Goal: Task Accomplishment & Management: Use online tool/utility

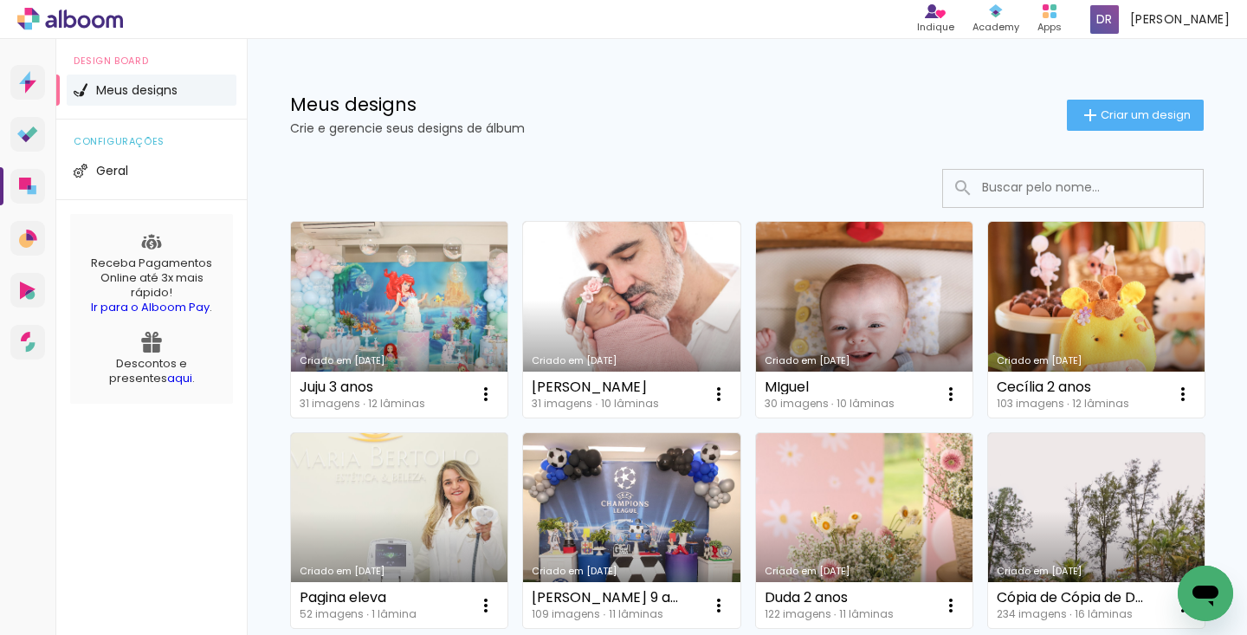
click at [412, 324] on link "Criado em [DATE]" at bounding box center [399, 320] width 217 height 196
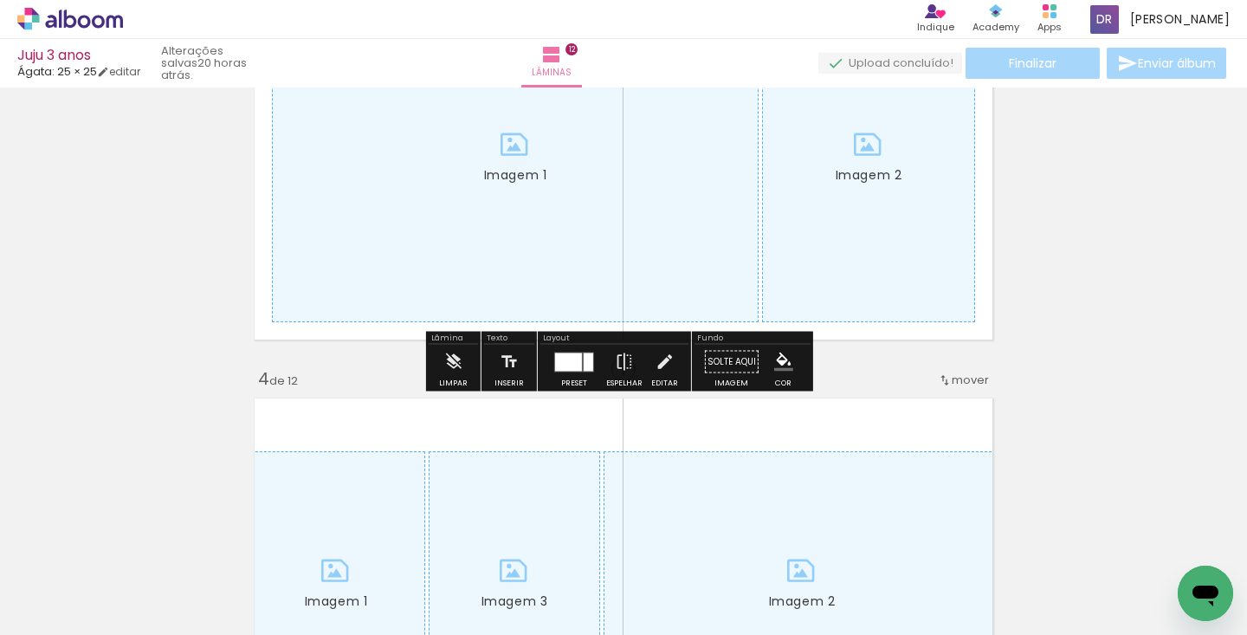
scroll to position [1029, 0]
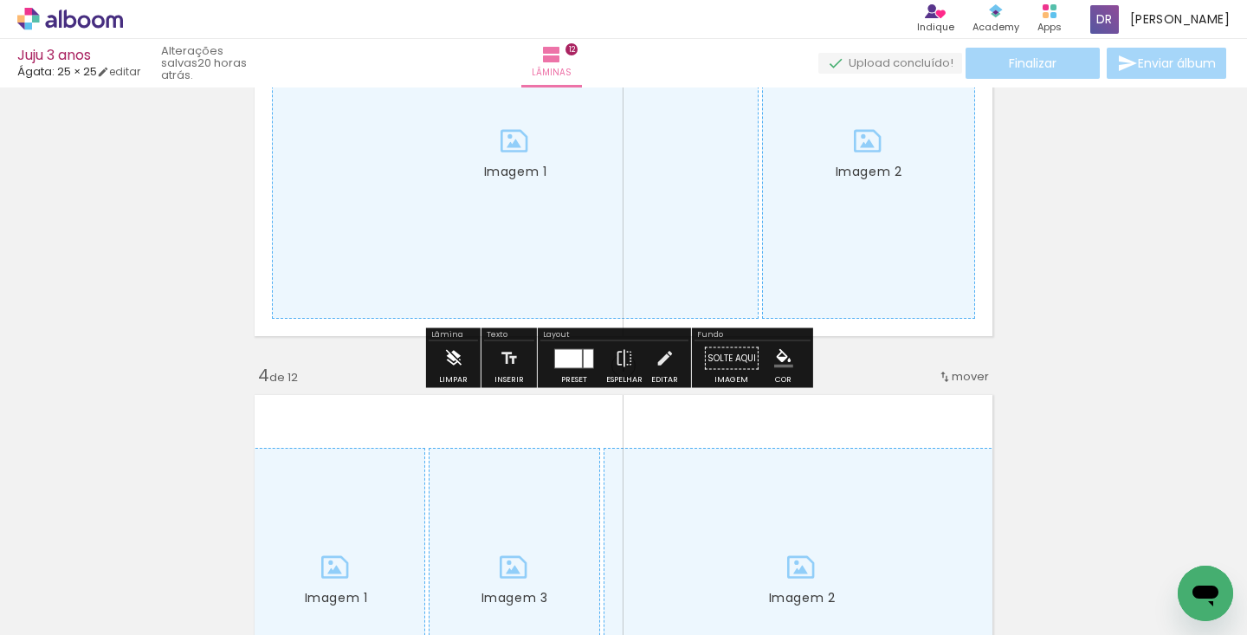
click at [442, 360] on paper-button "Limpar" at bounding box center [453, 363] width 37 height 44
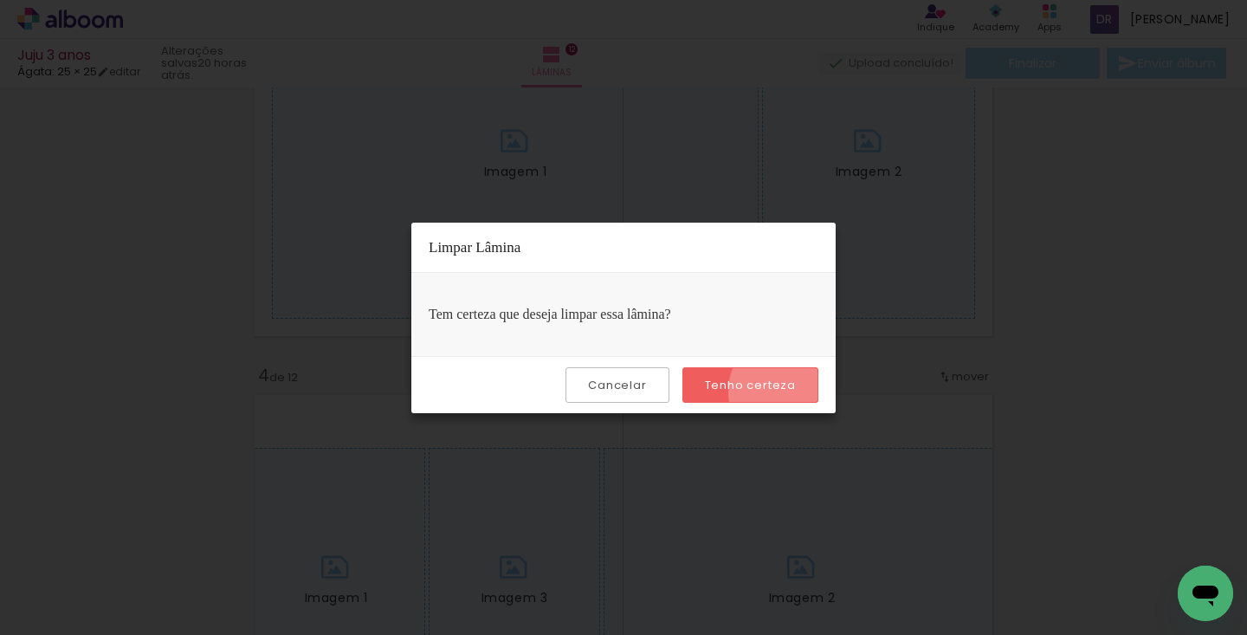
click at [0, 0] on slot "Tenho certeza" at bounding box center [0, 0] width 0 height 0
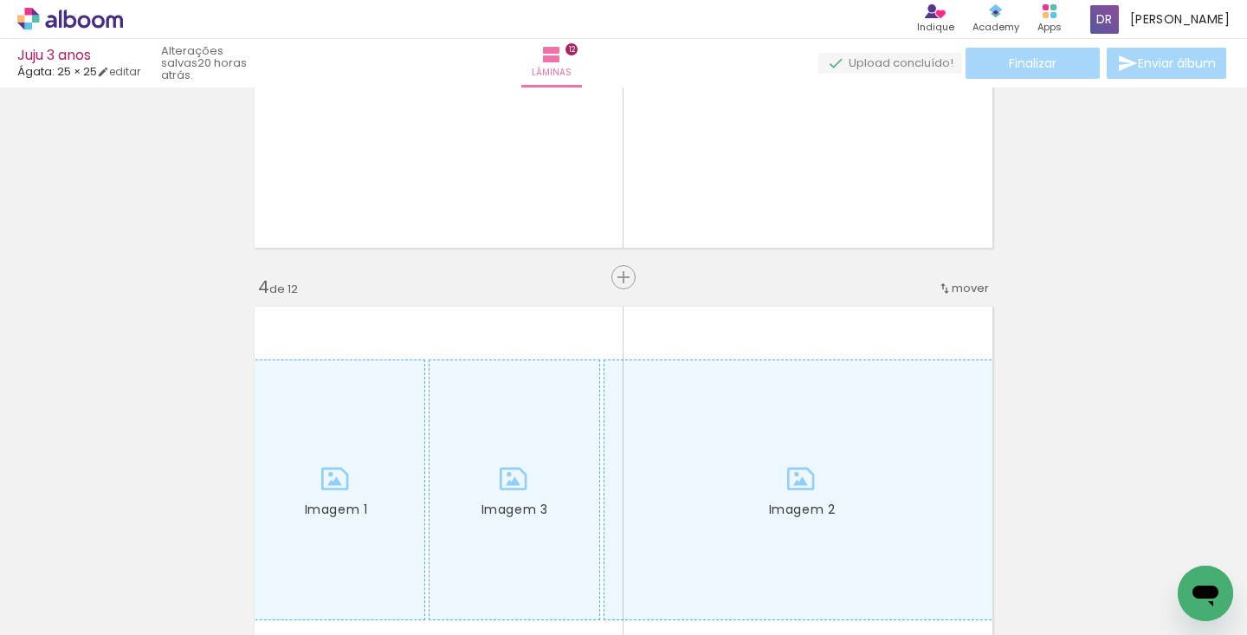
scroll to position [1450, 0]
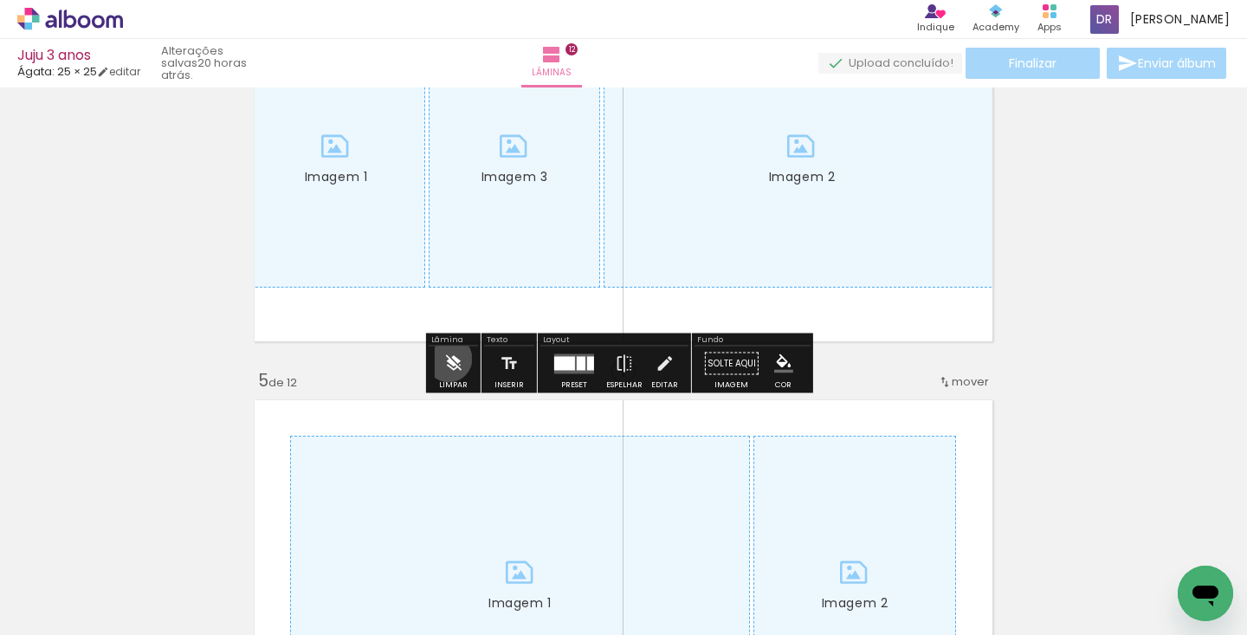
click at [449, 359] on iron-icon at bounding box center [452, 363] width 19 height 35
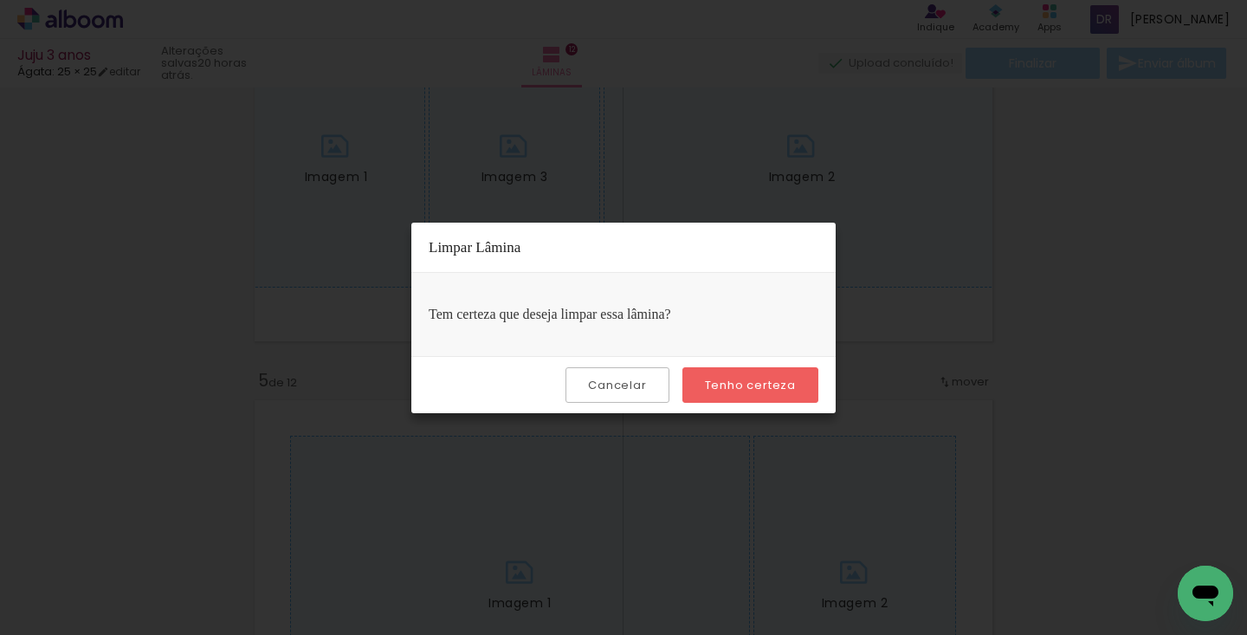
click at [766, 373] on paper-button "Tenho certeza" at bounding box center [751, 385] width 136 height 36
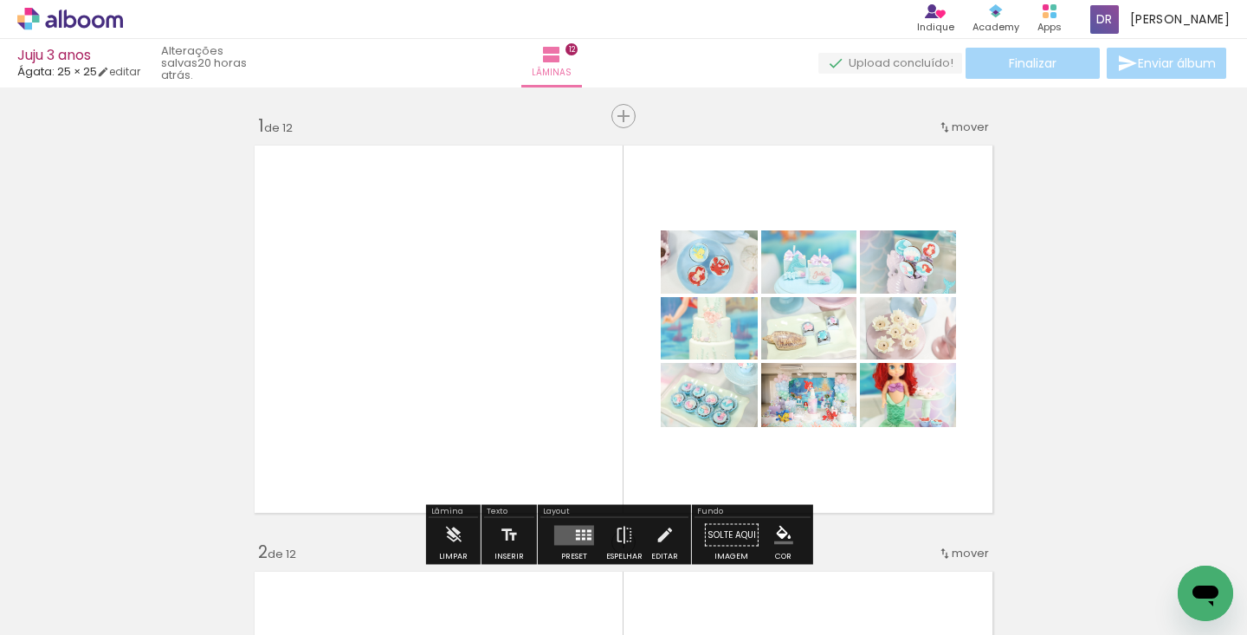
scroll to position [120, 0]
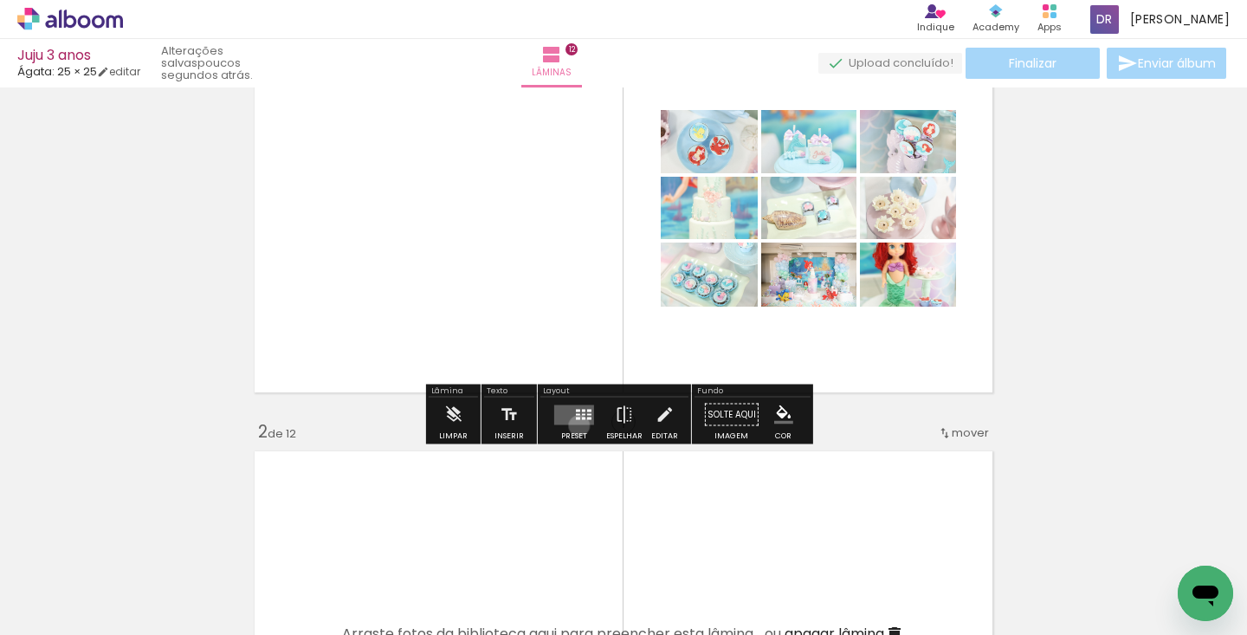
click at [575, 425] on div at bounding box center [574, 415] width 47 height 35
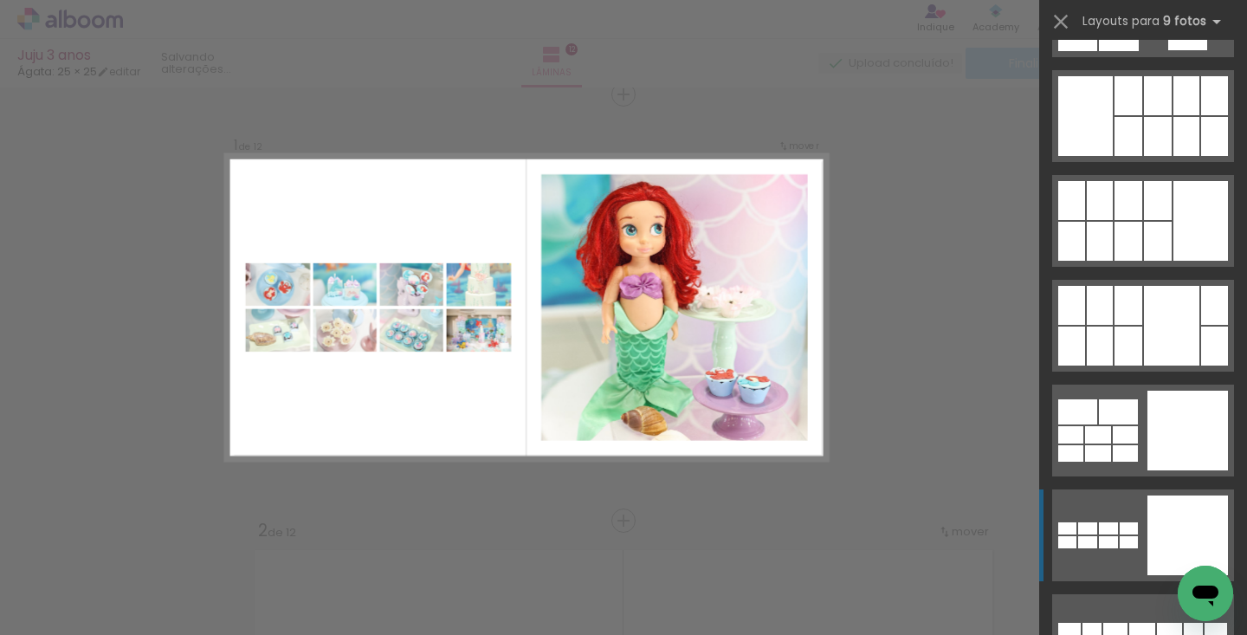
scroll to position [1982, 0]
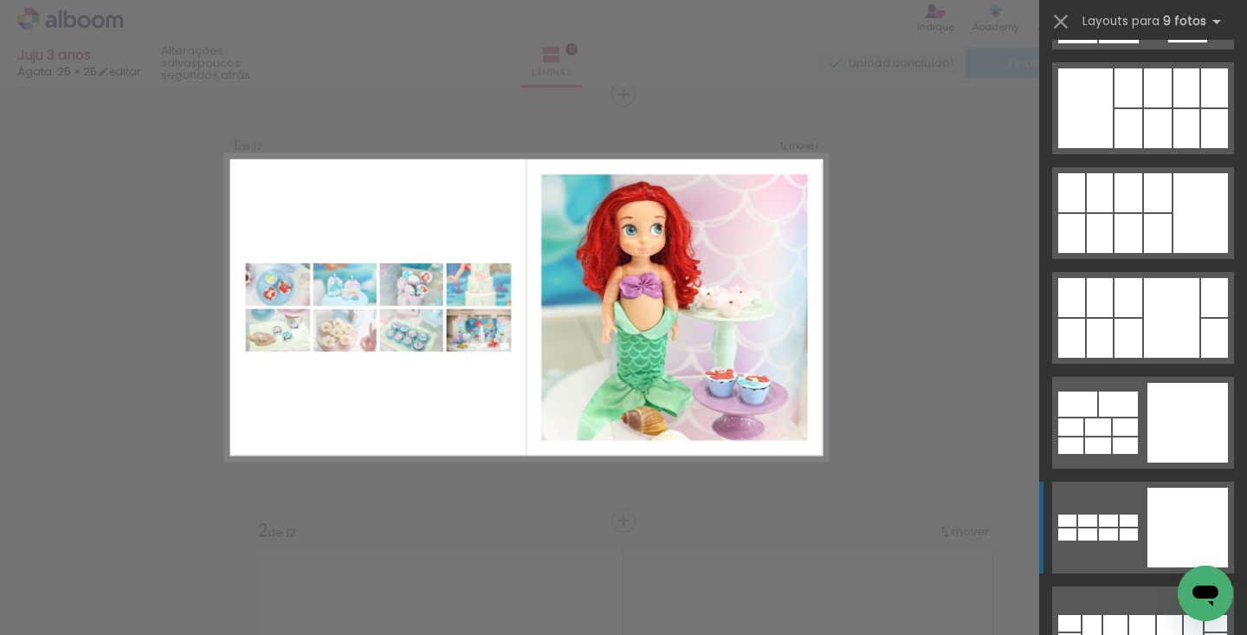
click at [1154, 514] on div at bounding box center [1188, 528] width 81 height 80
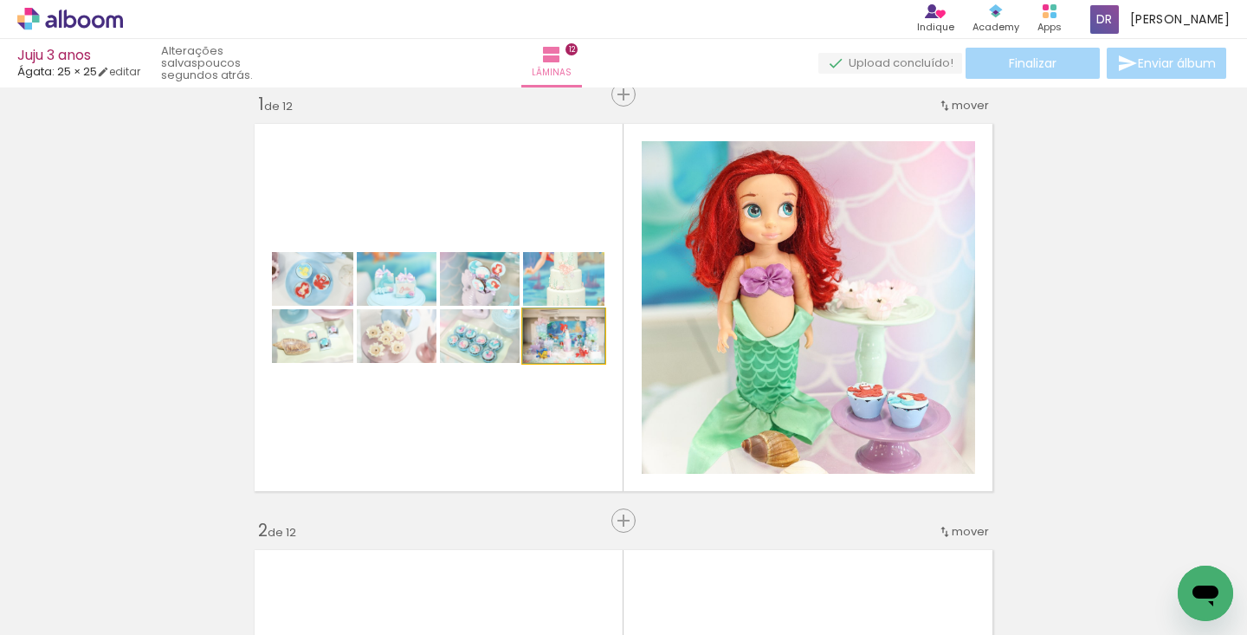
drag, startPoint x: 566, startPoint y: 340, endPoint x: 547, endPoint y: 324, distance: 24.0
type paper-slider "100"
click at [547, 324] on div at bounding box center [557, 328] width 28 height 28
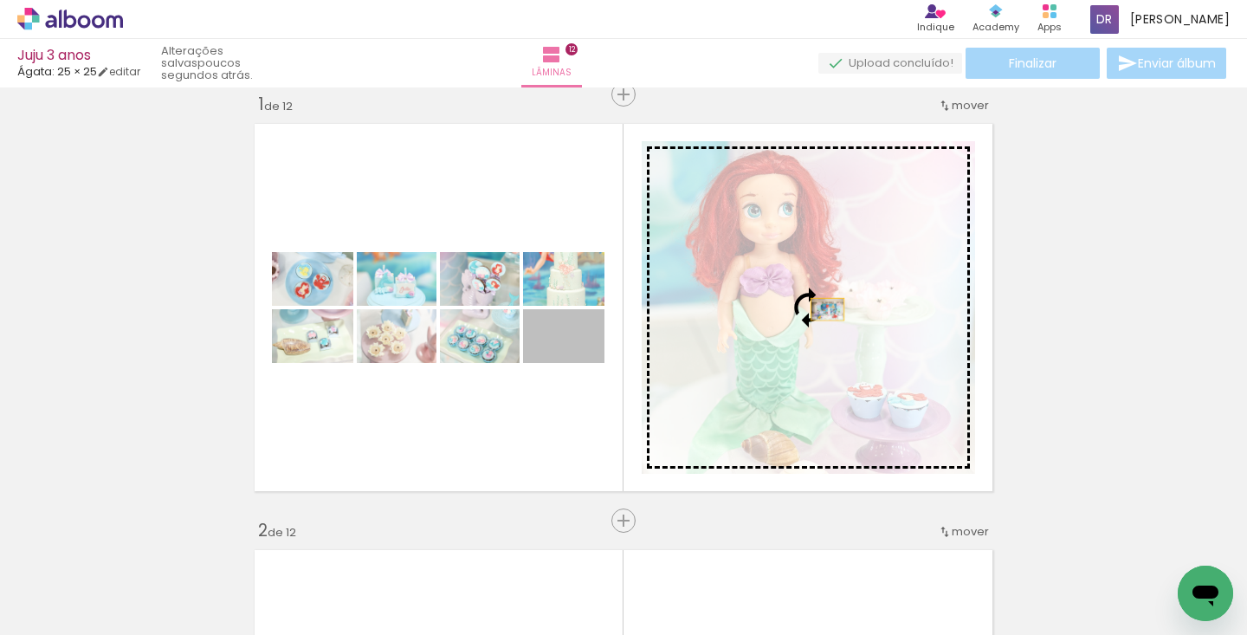
drag, startPoint x: 590, startPoint y: 346, endPoint x: 823, endPoint y: 309, distance: 235.8
click at [0, 0] on slot at bounding box center [0, 0] width 0 height 0
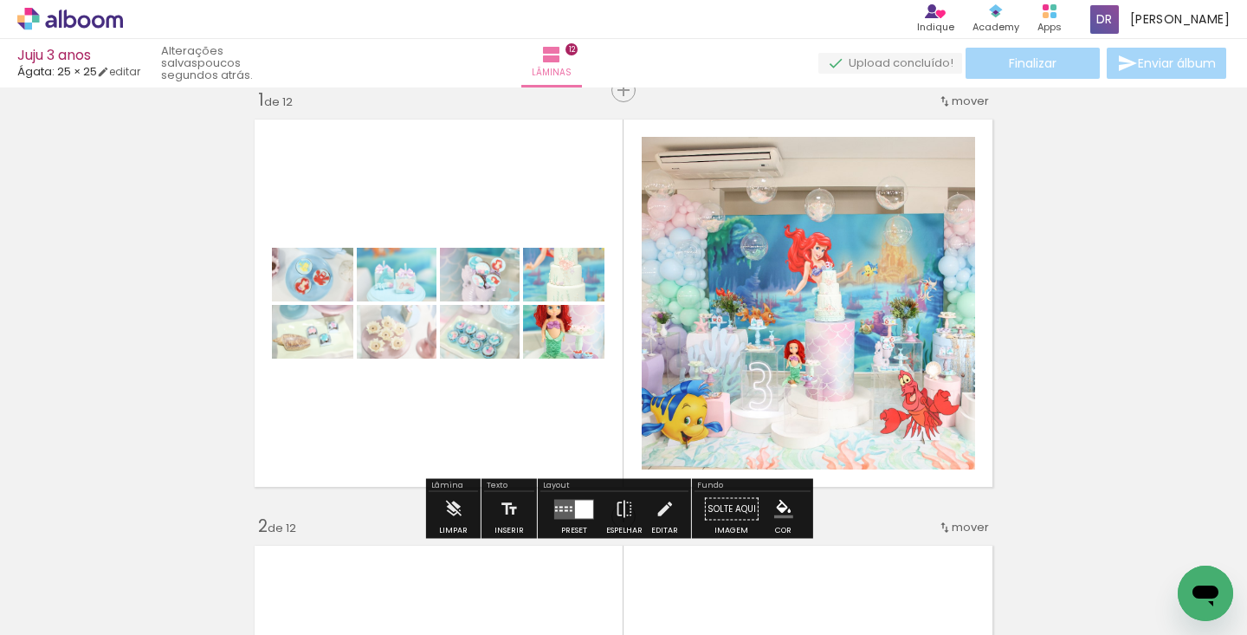
scroll to position [81, 0]
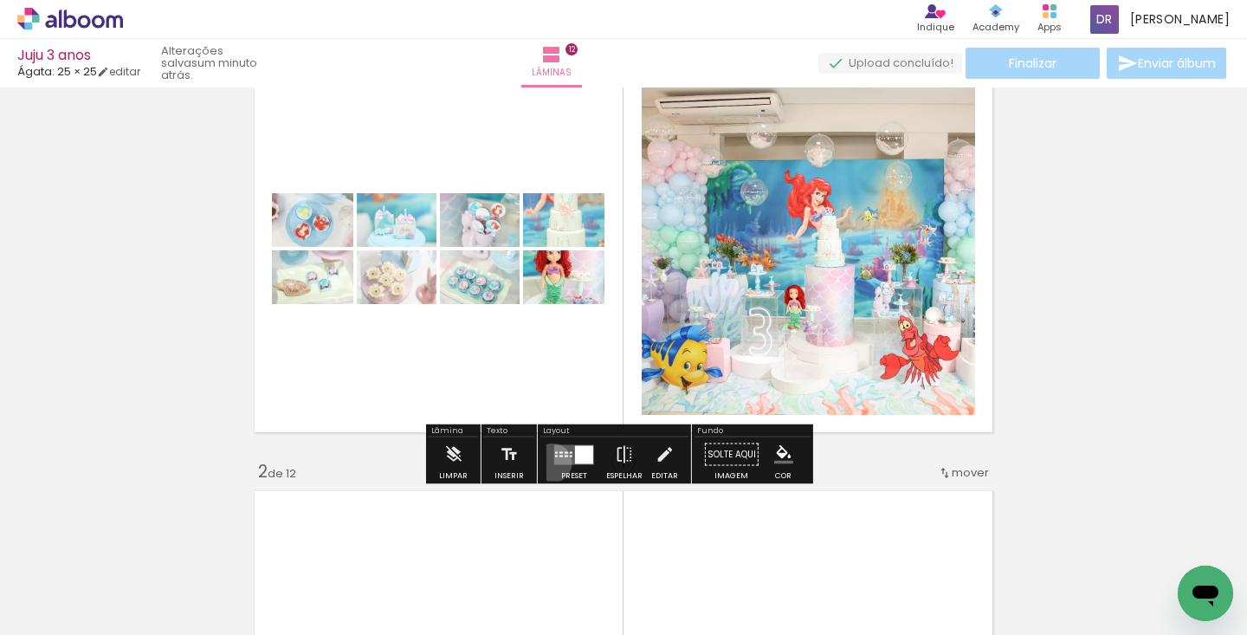
drag, startPoint x: 548, startPoint y: 463, endPoint x: 657, endPoint y: 327, distance: 173.8
click at [551, 463] on div at bounding box center [574, 454] width 47 height 35
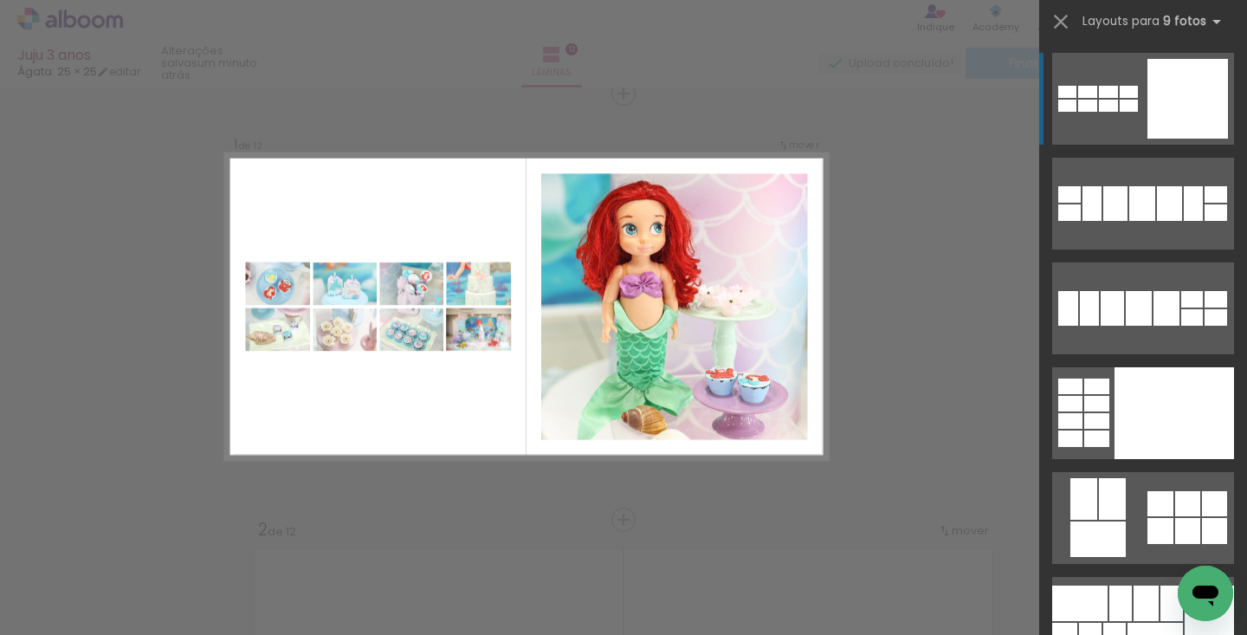
scroll to position [22, 0]
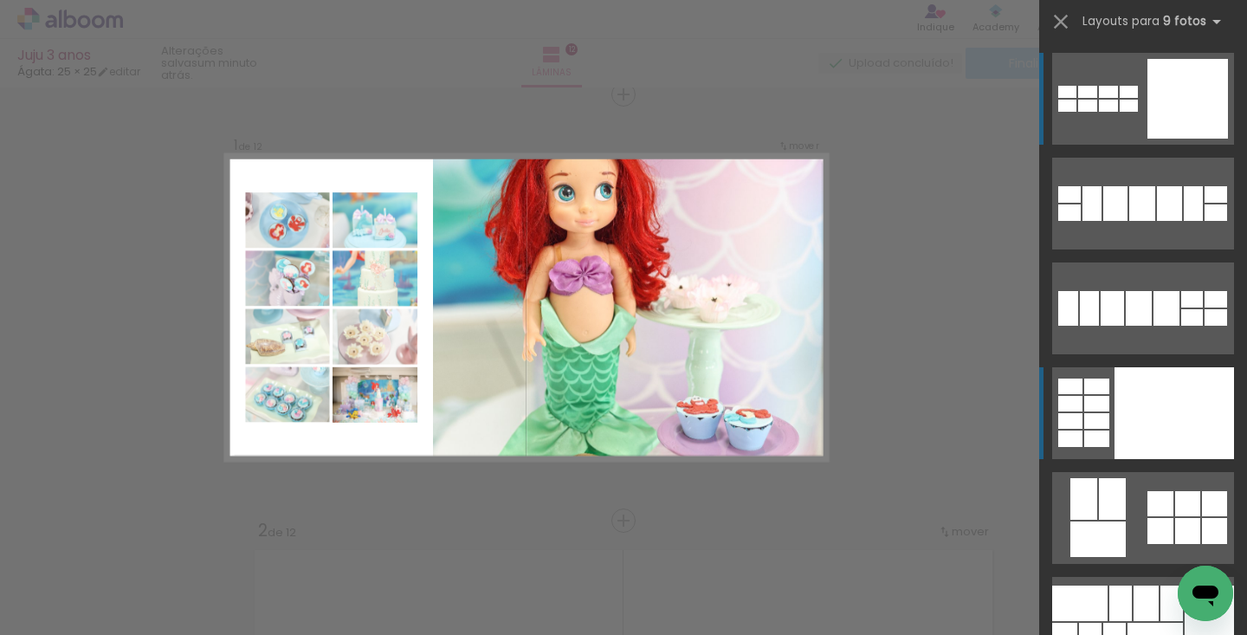
click at [1156, 424] on div at bounding box center [1175, 413] width 120 height 92
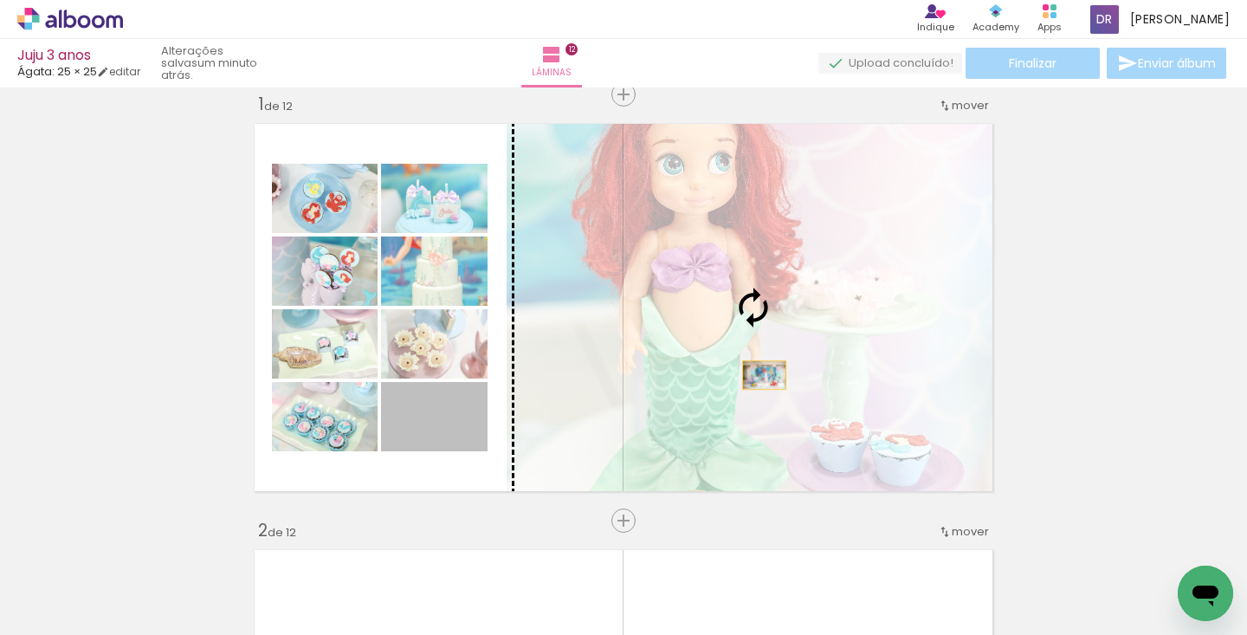
drag, startPoint x: 461, startPoint y: 439, endPoint x: 755, endPoint y: 374, distance: 301.6
click at [0, 0] on slot at bounding box center [0, 0] width 0 height 0
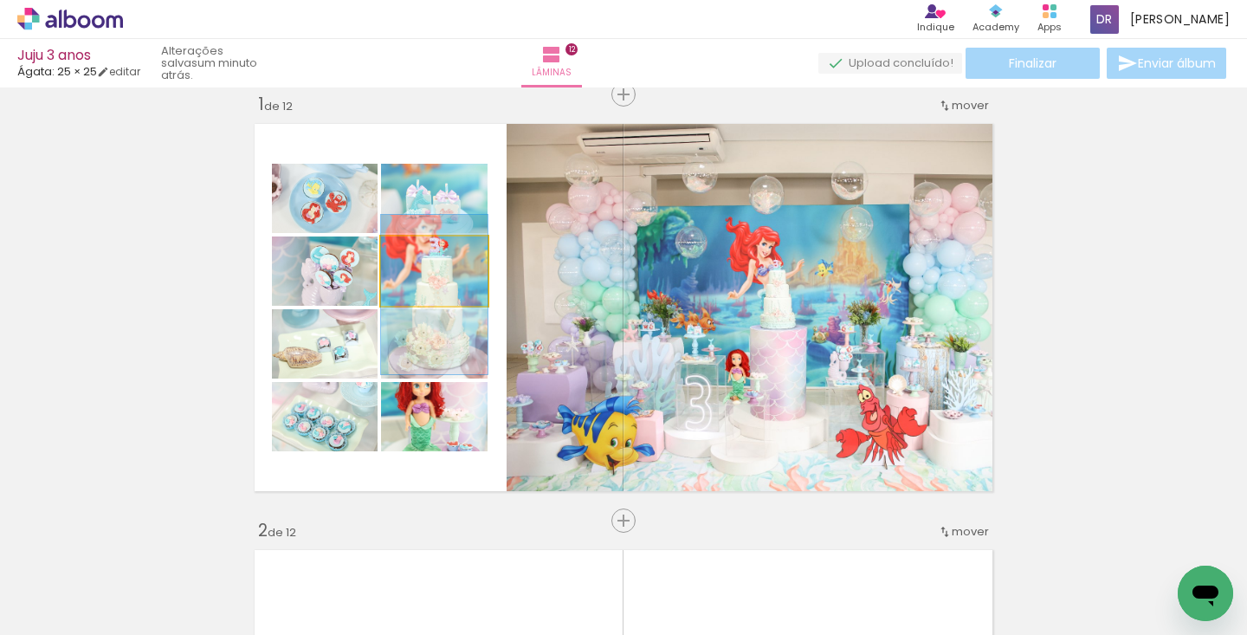
drag, startPoint x: 454, startPoint y: 281, endPoint x: 451, endPoint y: 305, distance: 23.5
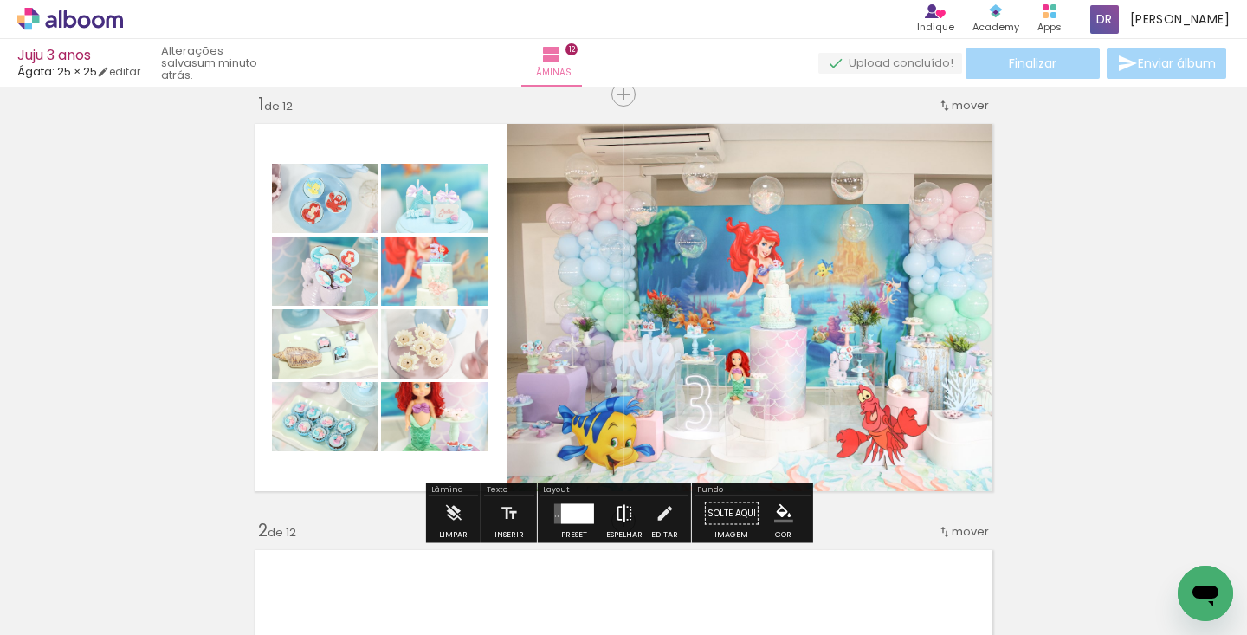
click at [616, 513] on iron-icon at bounding box center [624, 513] width 19 height 35
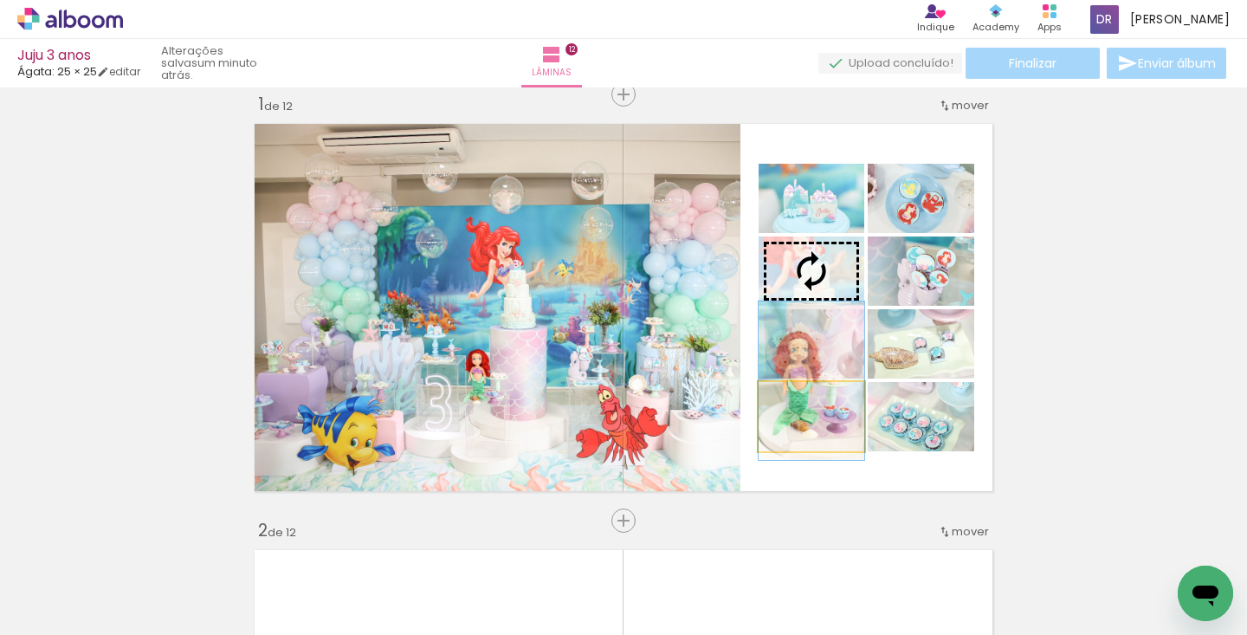
drag, startPoint x: 827, startPoint y: 418, endPoint x: 837, endPoint y: 383, distance: 36.8
click at [0, 0] on slot at bounding box center [0, 0] width 0 height 0
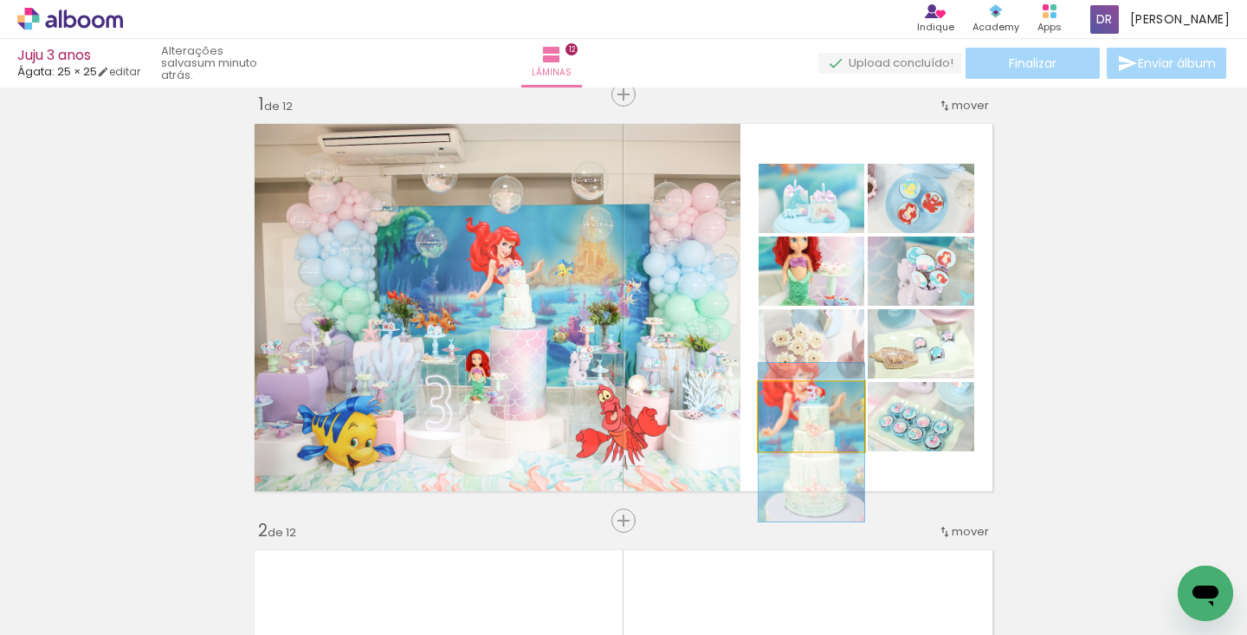
drag, startPoint x: 825, startPoint y: 415, endPoint x: 824, endPoint y: 441, distance: 26.0
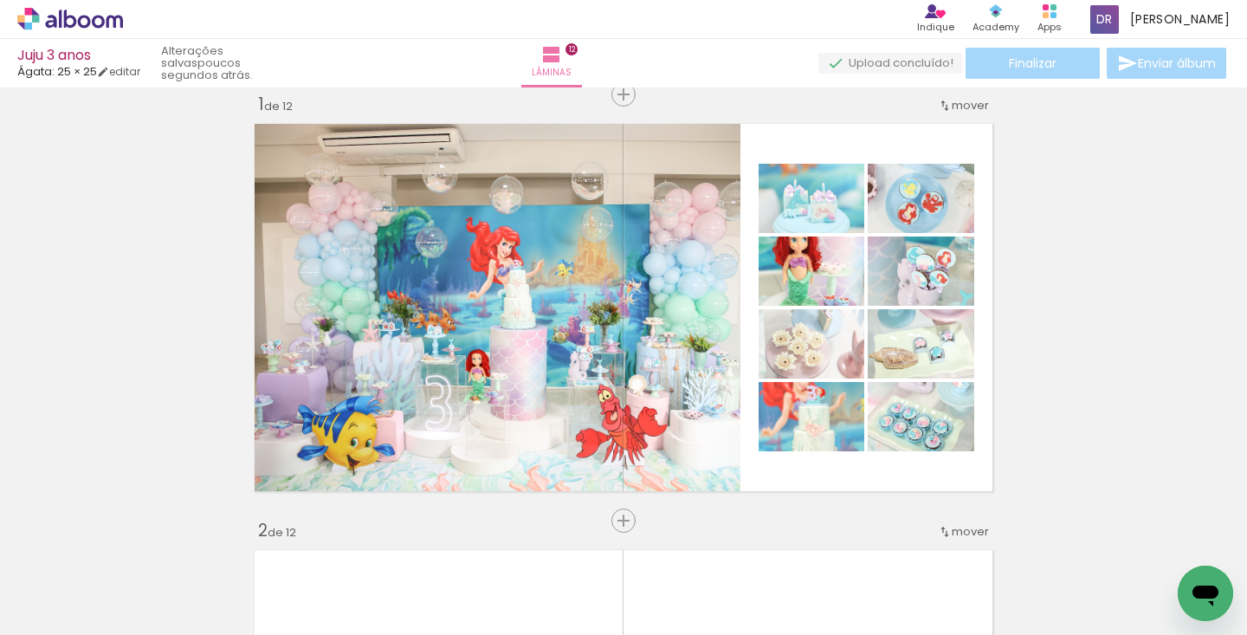
scroll to position [0, 621]
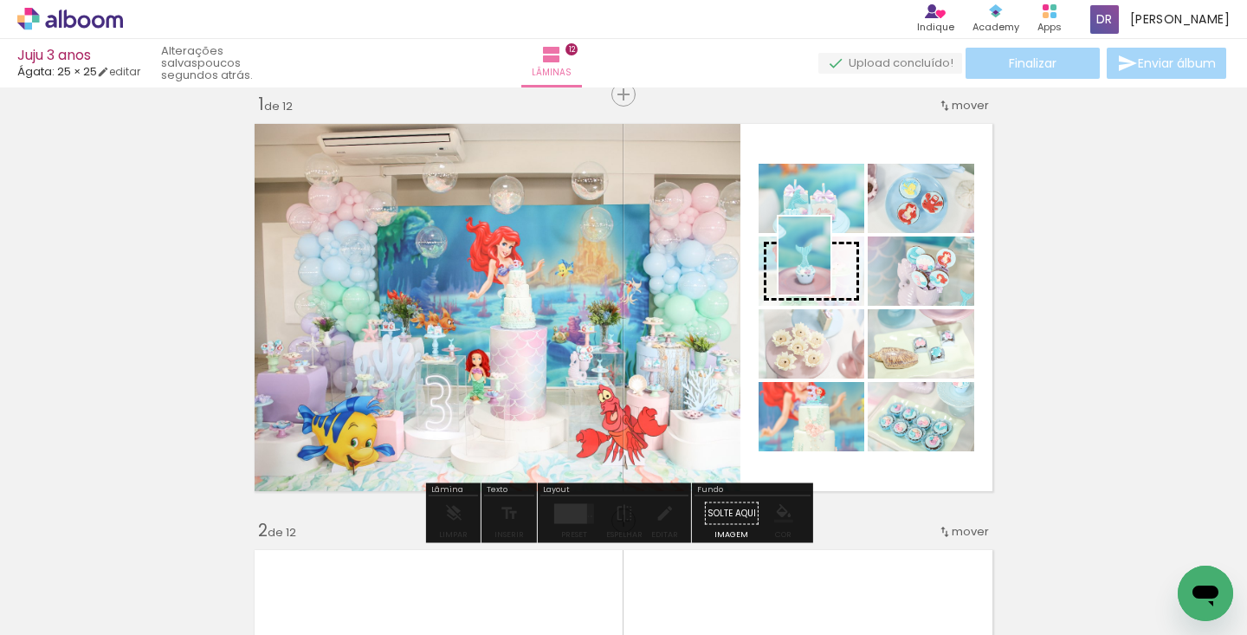
drag, startPoint x: 930, startPoint y: 585, endPoint x: 831, endPoint y: 268, distance: 331.5
click at [831, 268] on quentale-workspace at bounding box center [623, 317] width 1247 height 635
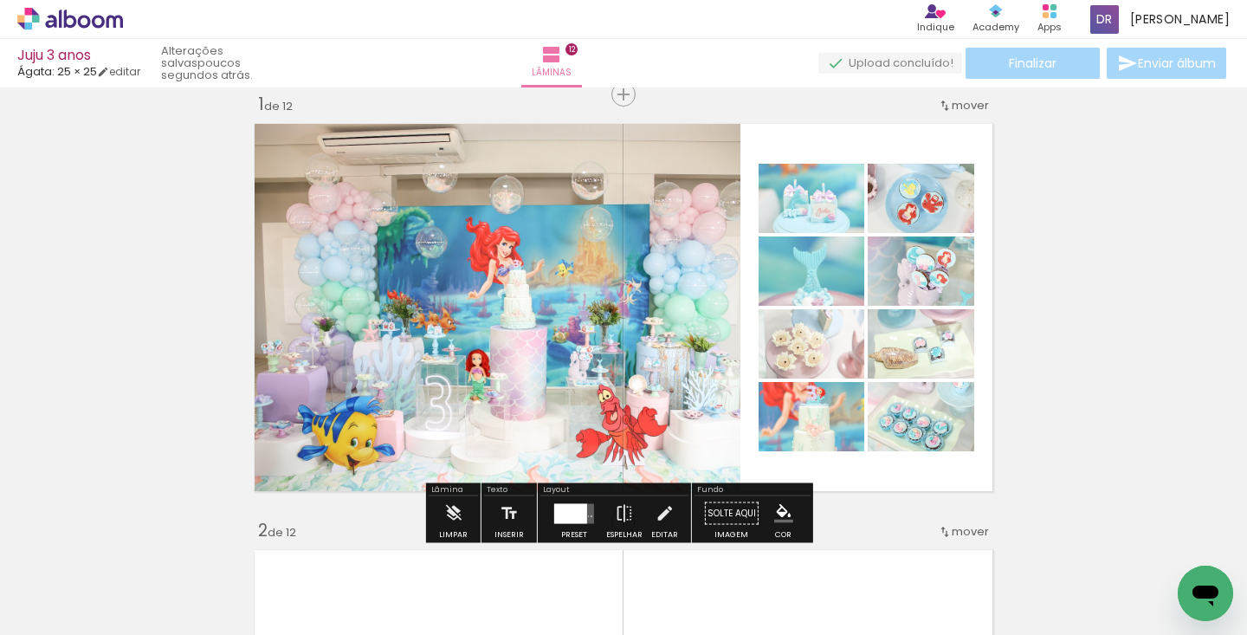
scroll to position [0, 889]
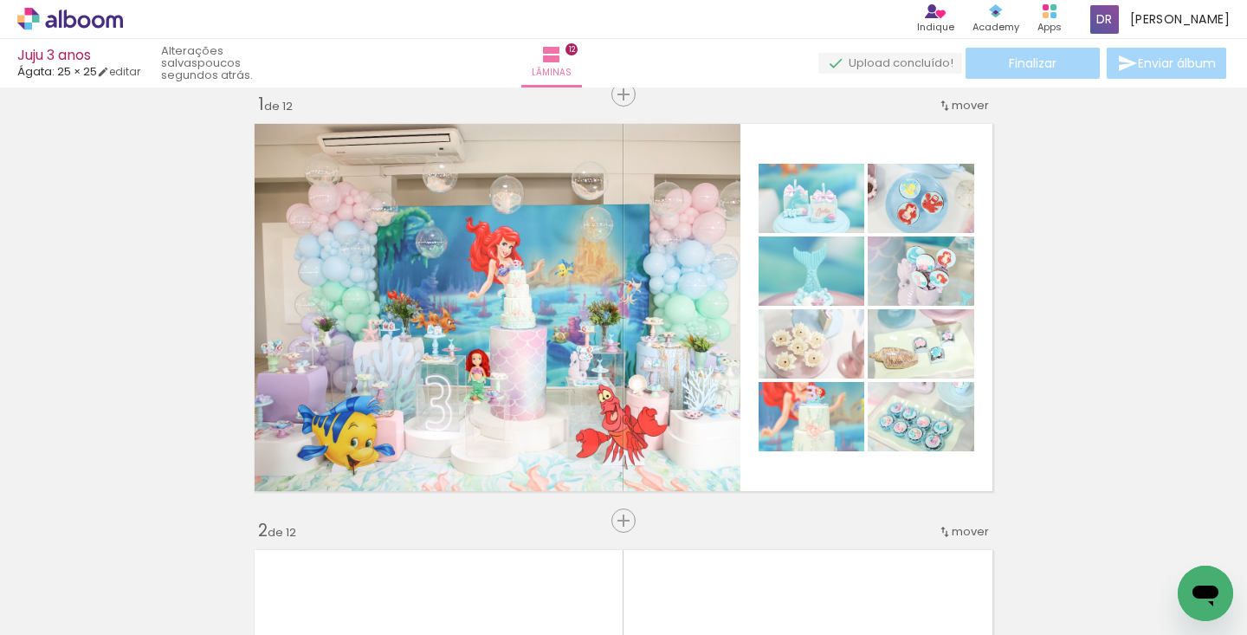
drag, startPoint x: 730, startPoint y: 627, endPoint x: 993, endPoint y: 628, distance: 263.3
click at [142, 628] on iron-horizontal-list at bounding box center [124, 581] width 35 height 108
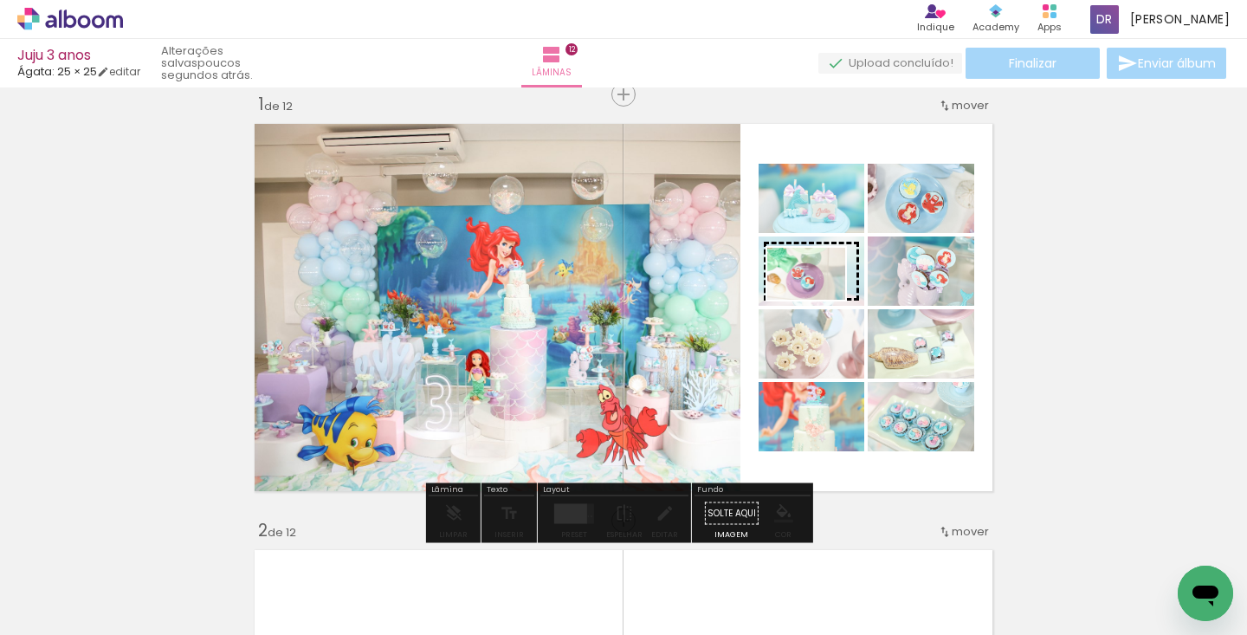
drag, startPoint x: 596, startPoint y: 528, endPoint x: 819, endPoint y: 299, distance: 320.3
click at [819, 299] on quentale-workspace at bounding box center [623, 317] width 1247 height 635
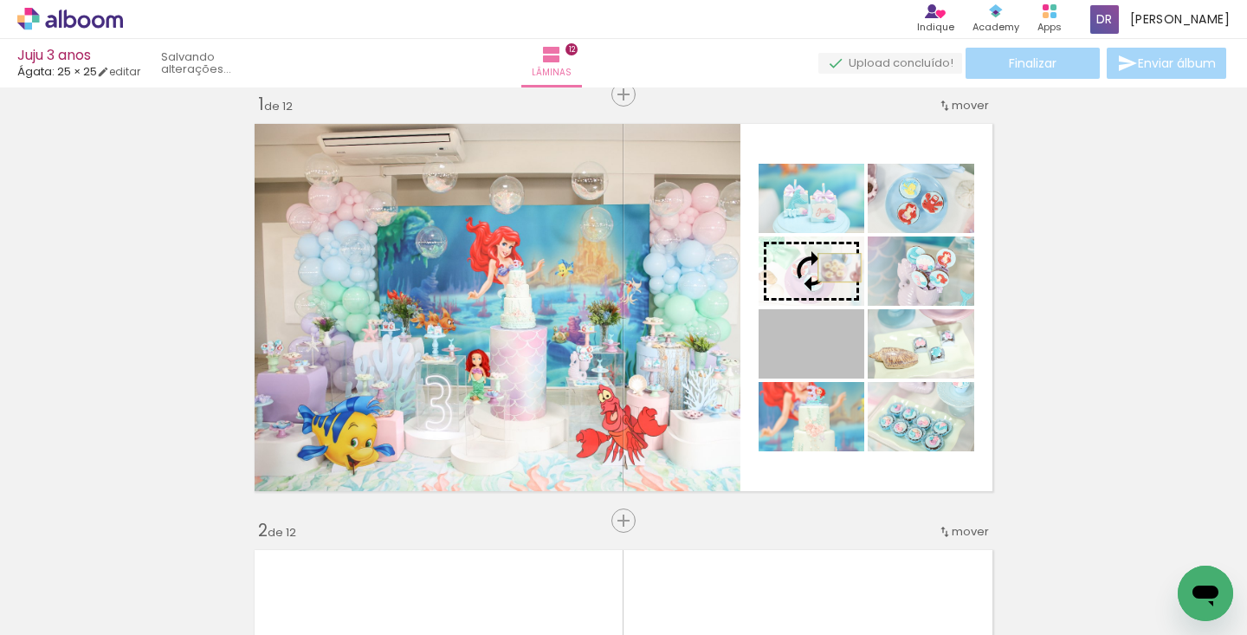
drag, startPoint x: 831, startPoint y: 344, endPoint x: 833, endPoint y: 268, distance: 76.2
click at [0, 0] on slot at bounding box center [0, 0] width 0 height 0
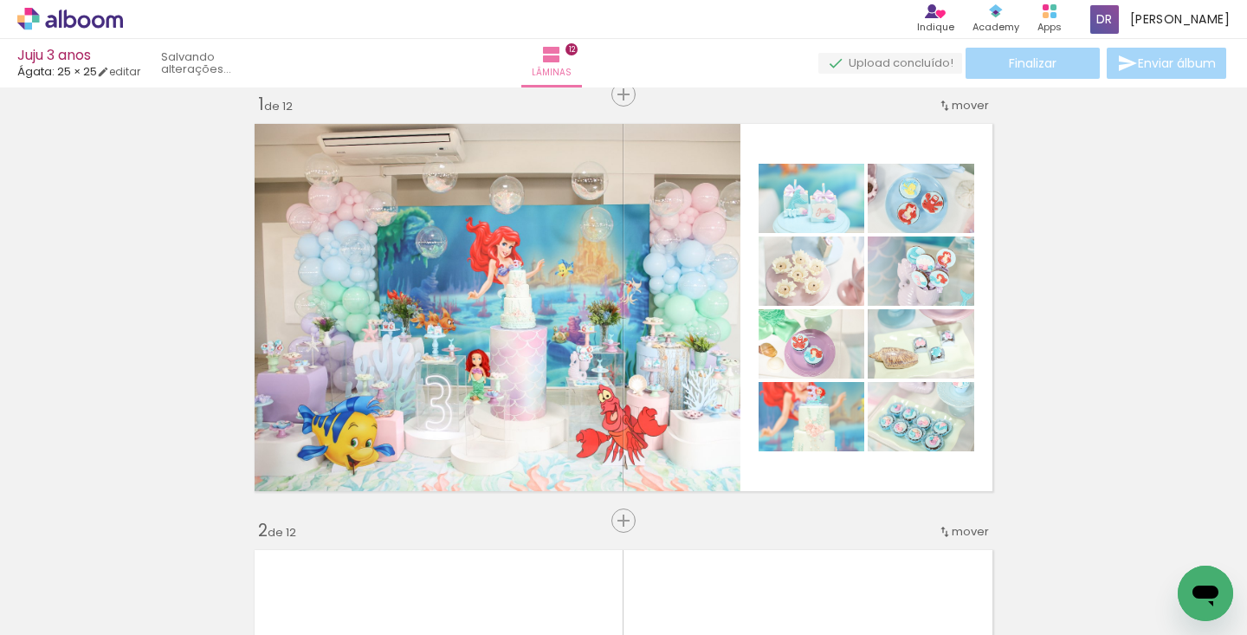
scroll to position [0, 417]
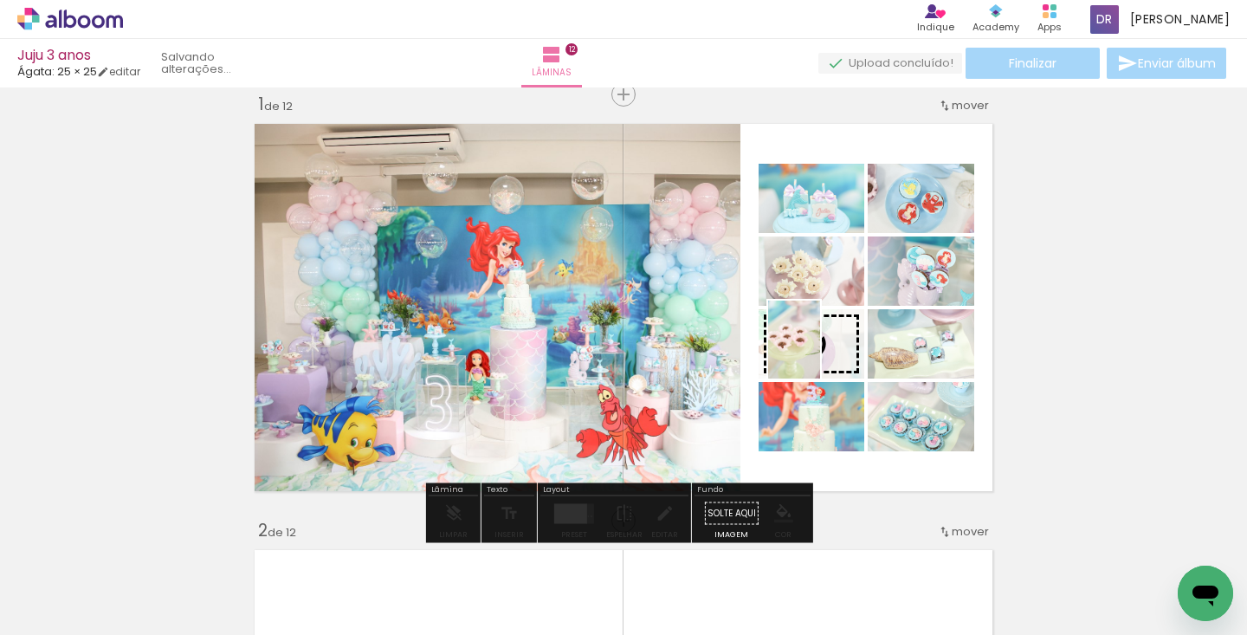
drag, startPoint x: 550, startPoint y: 582, endPoint x: 820, endPoint y: 353, distance: 354.5
click at [820, 353] on quentale-workspace at bounding box center [623, 317] width 1247 height 635
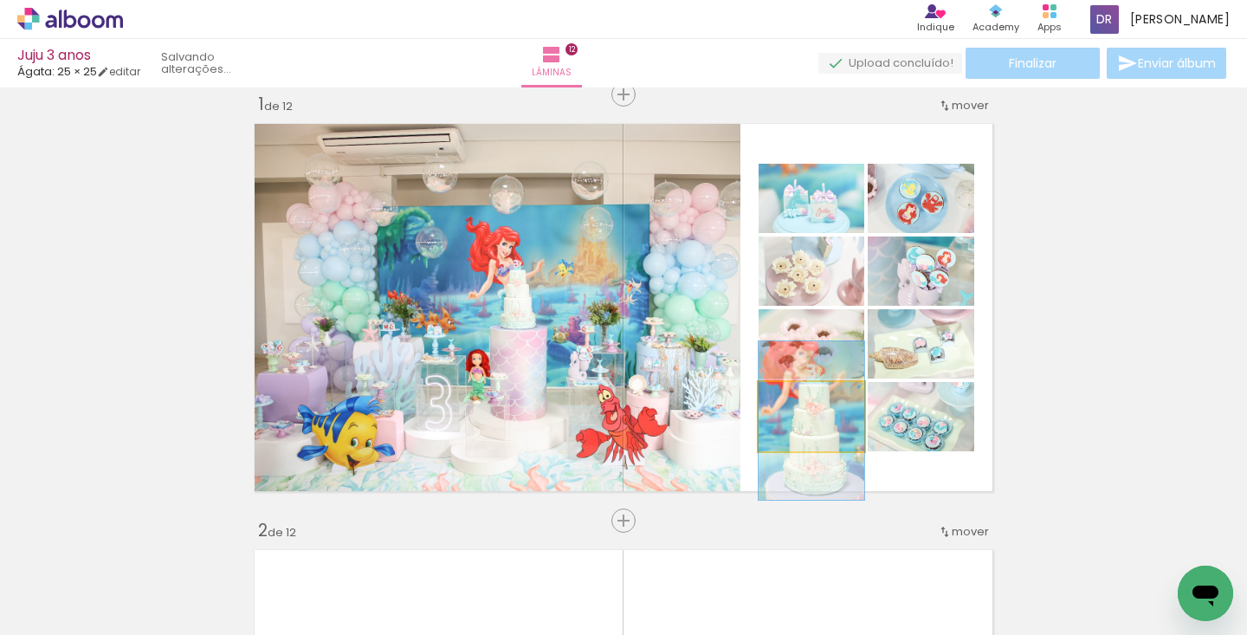
drag, startPoint x: 799, startPoint y: 441, endPoint x: 825, endPoint y: 419, distance: 33.2
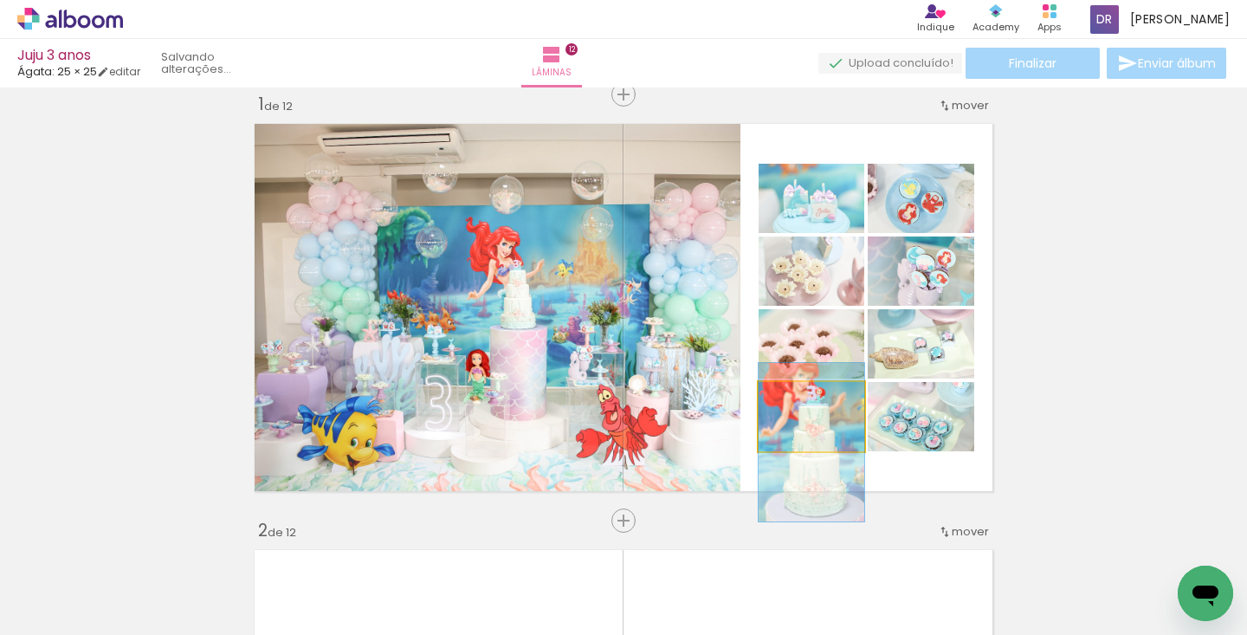
drag, startPoint x: 826, startPoint y: 424, endPoint x: 826, endPoint y: 442, distance: 17.3
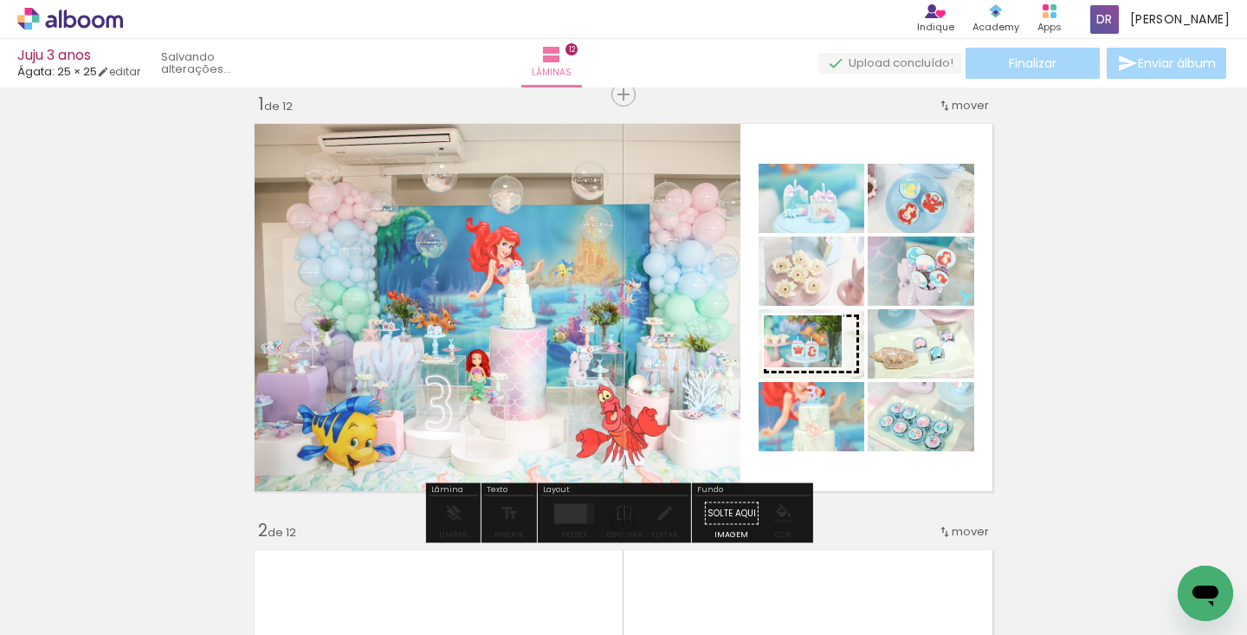
drag, startPoint x: 746, startPoint y: 592, endPoint x: 816, endPoint y: 367, distance: 235.0
click at [816, 367] on quentale-workspace at bounding box center [623, 317] width 1247 height 635
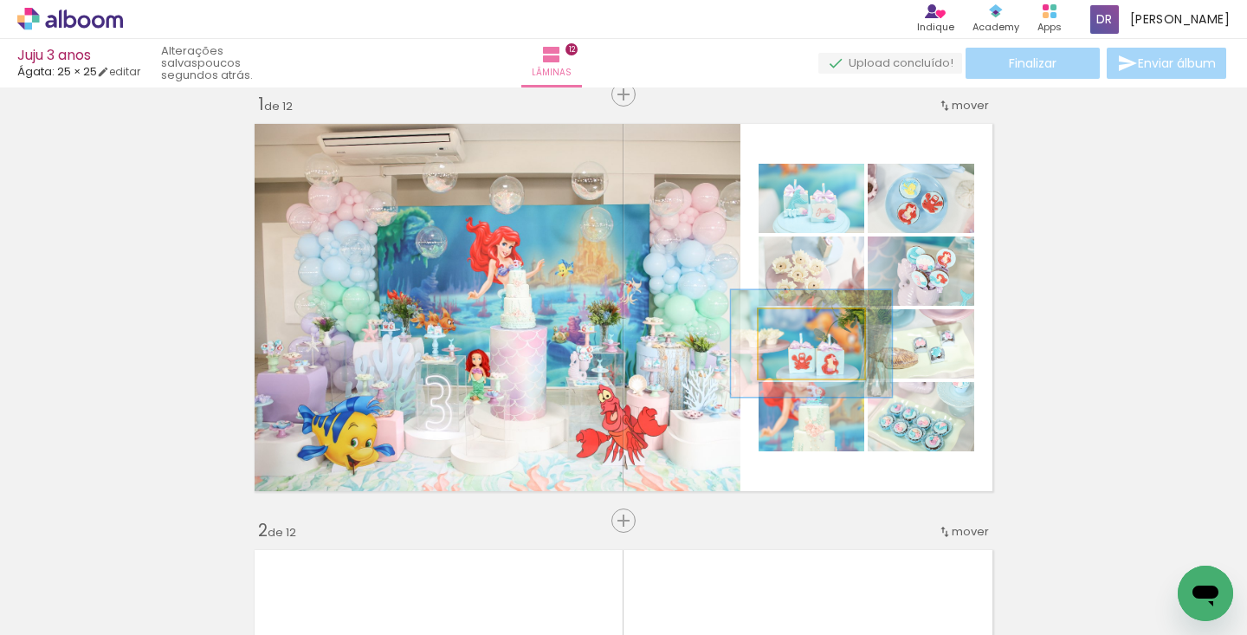
drag, startPoint x: 793, startPoint y: 324, endPoint x: 814, endPoint y: 325, distance: 20.8
type paper-slider "152"
click at [814, 325] on div at bounding box center [817, 328] width 16 height 16
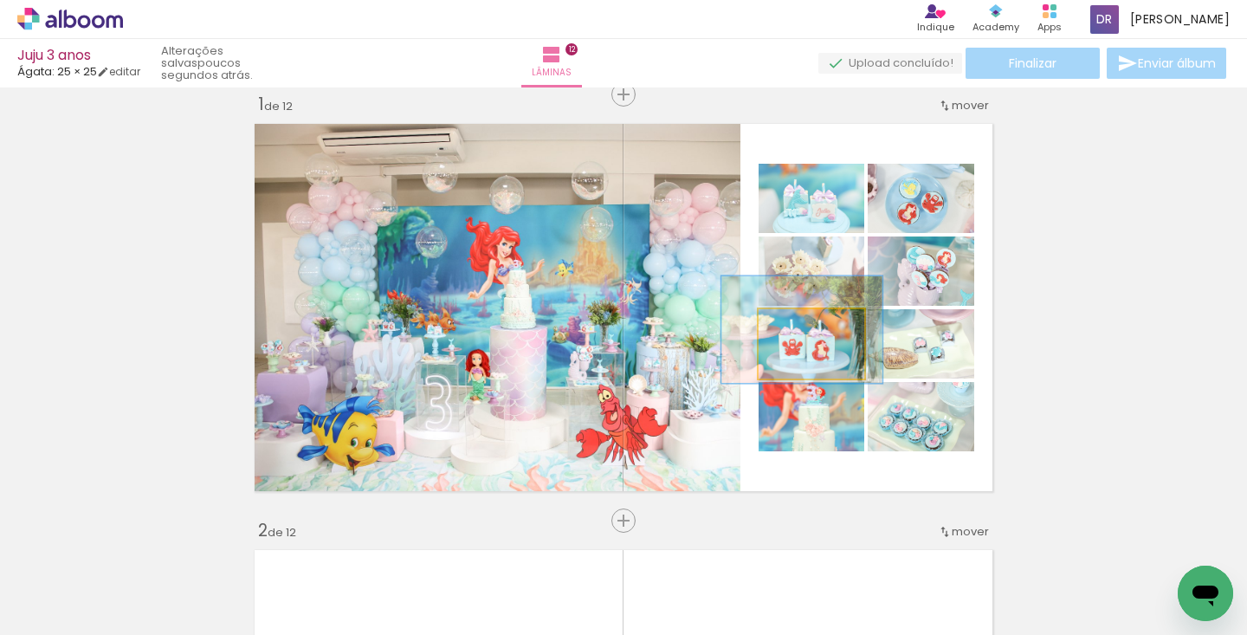
drag, startPoint x: 838, startPoint y: 361, endPoint x: 828, endPoint y: 347, distance: 16.8
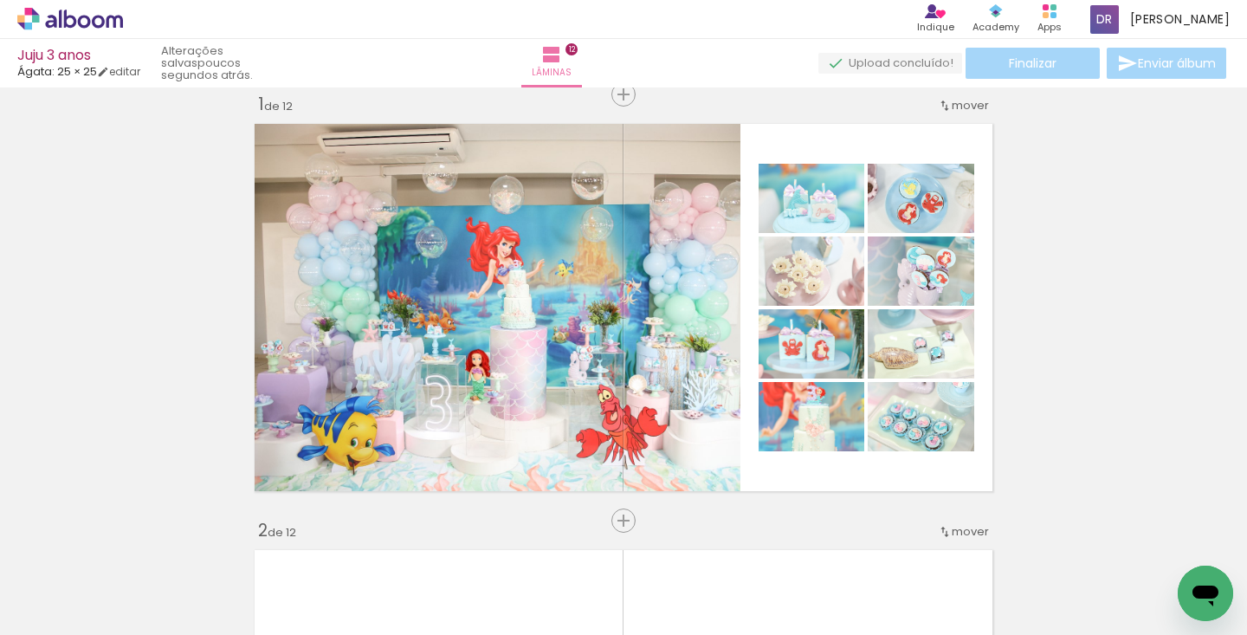
scroll to position [0, 0]
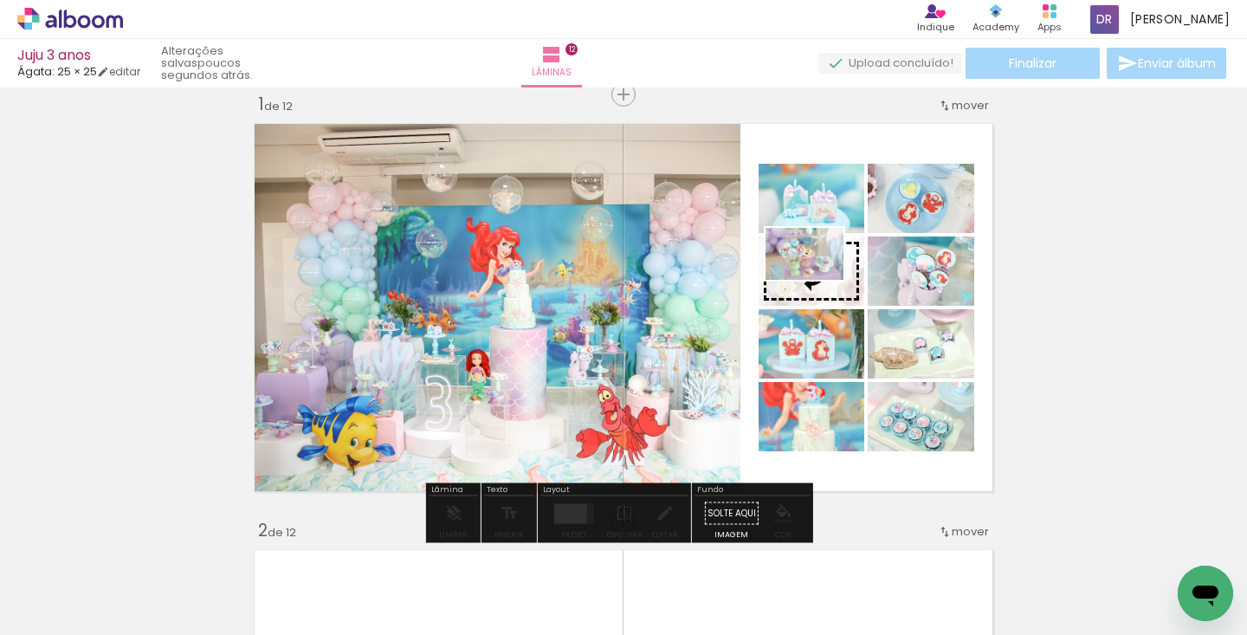
drag, startPoint x: 380, startPoint y: 583, endPoint x: 818, endPoint y: 280, distance: 532.2
click at [818, 280] on quentale-workspace at bounding box center [623, 317] width 1247 height 635
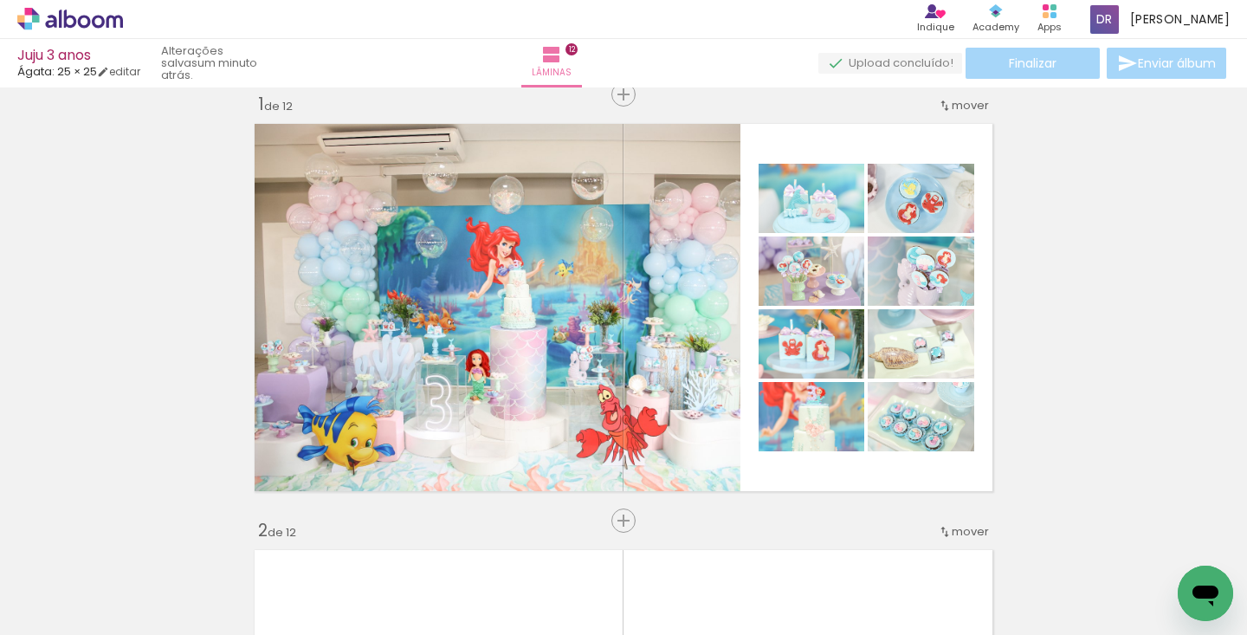
scroll to position [0, 889]
drag, startPoint x: 502, startPoint y: 625, endPoint x: 961, endPoint y: 686, distance: 462.2
click at [961, 634] on html "link( href="../../bower_components/polymer/polymer.html" rel="import" ) picture…" at bounding box center [623, 317] width 1247 height 635
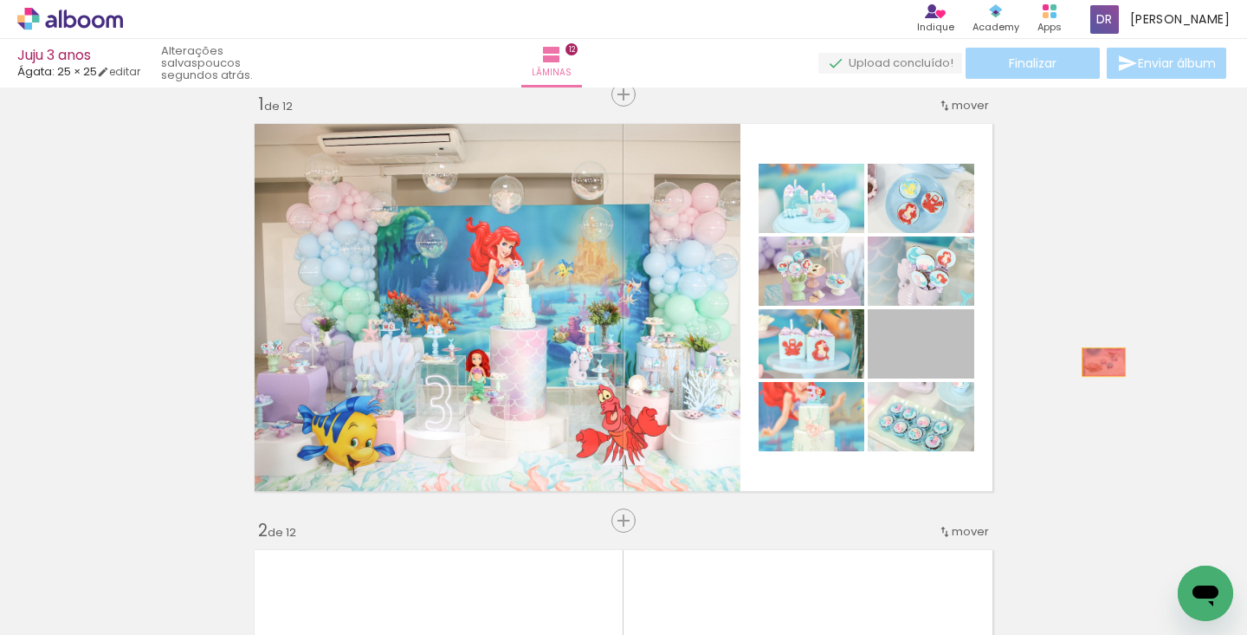
drag, startPoint x: 961, startPoint y: 366, endPoint x: 1097, endPoint y: 362, distance: 136.9
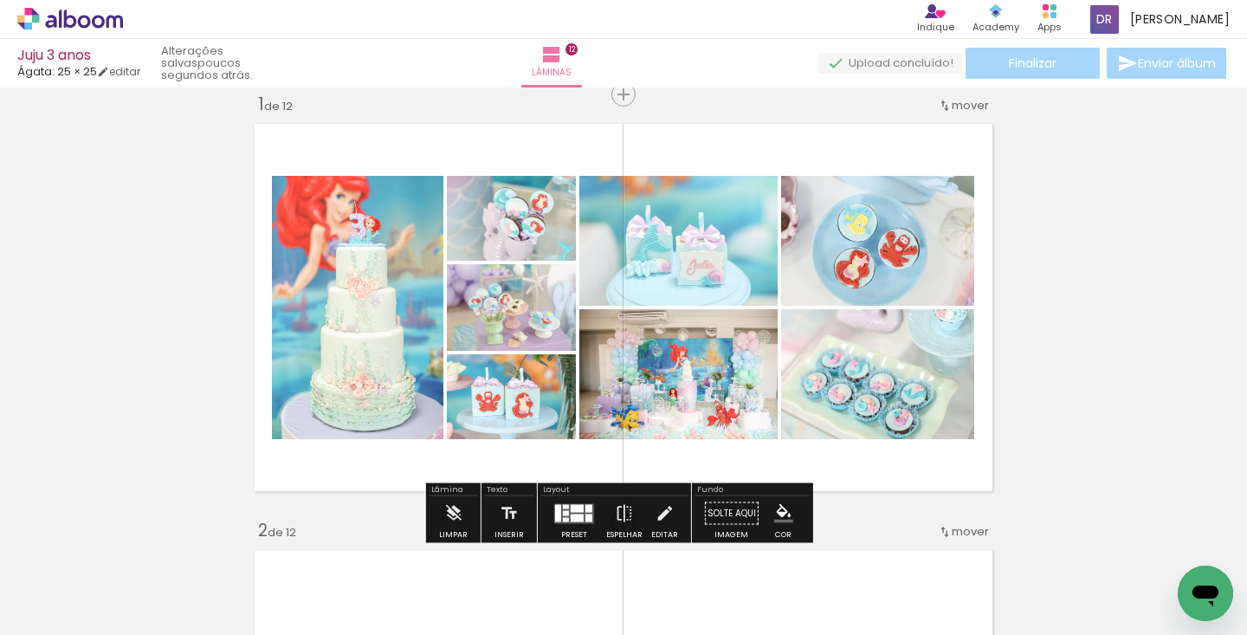
click at [566, 511] on quentale-layouter at bounding box center [574, 513] width 40 height 20
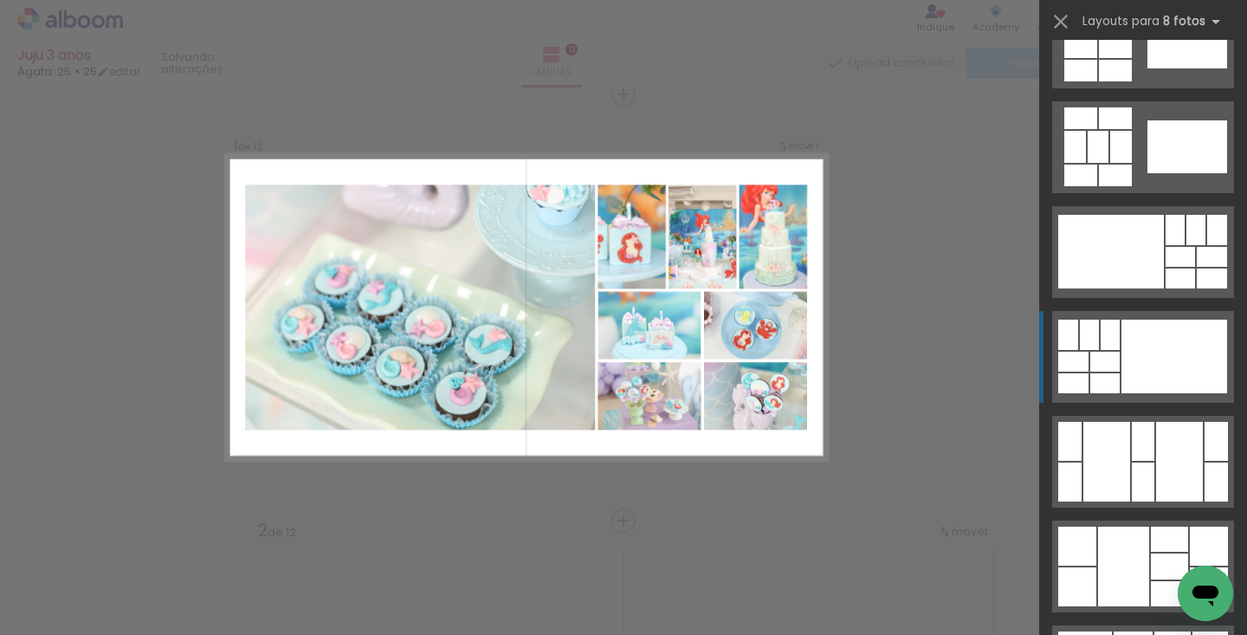
scroll to position [3484, 0]
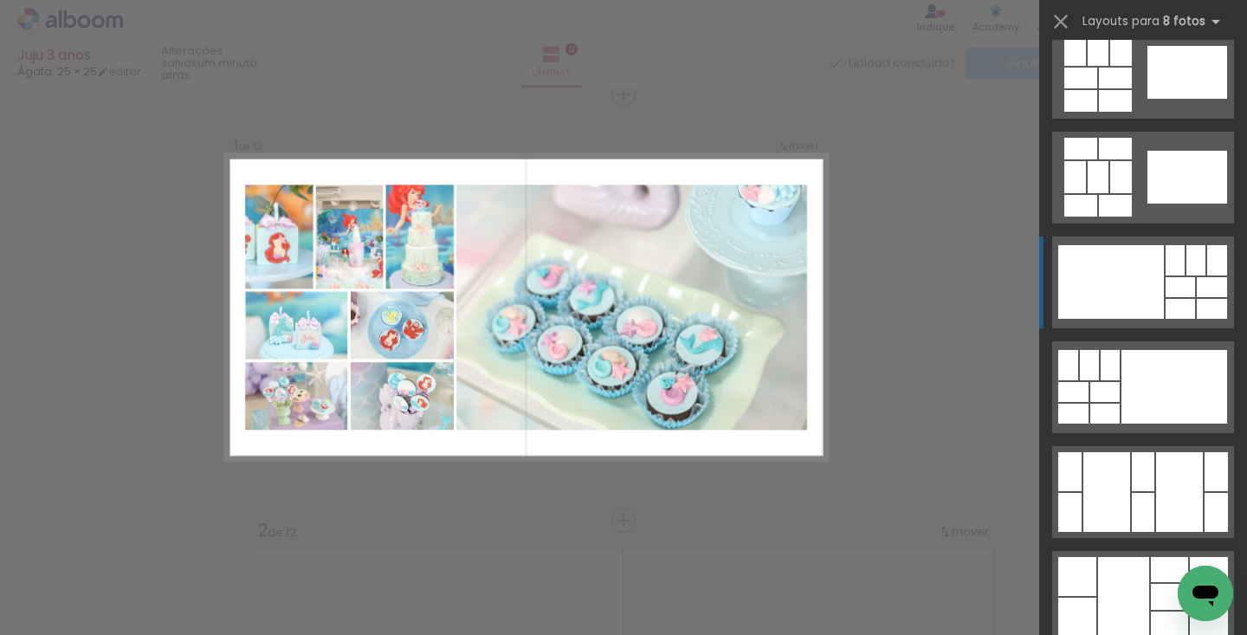
click at [1122, 303] on div at bounding box center [1111, 282] width 106 height 74
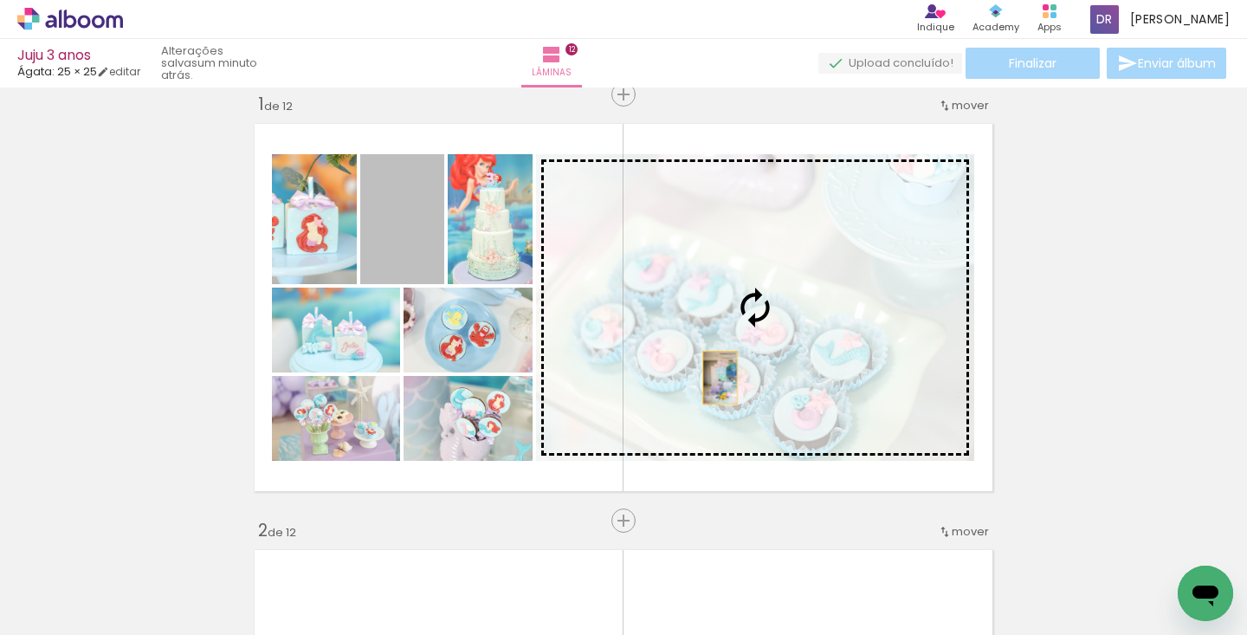
drag, startPoint x: 368, startPoint y: 252, endPoint x: 714, endPoint y: 377, distance: 367.4
click at [0, 0] on slot at bounding box center [0, 0] width 0 height 0
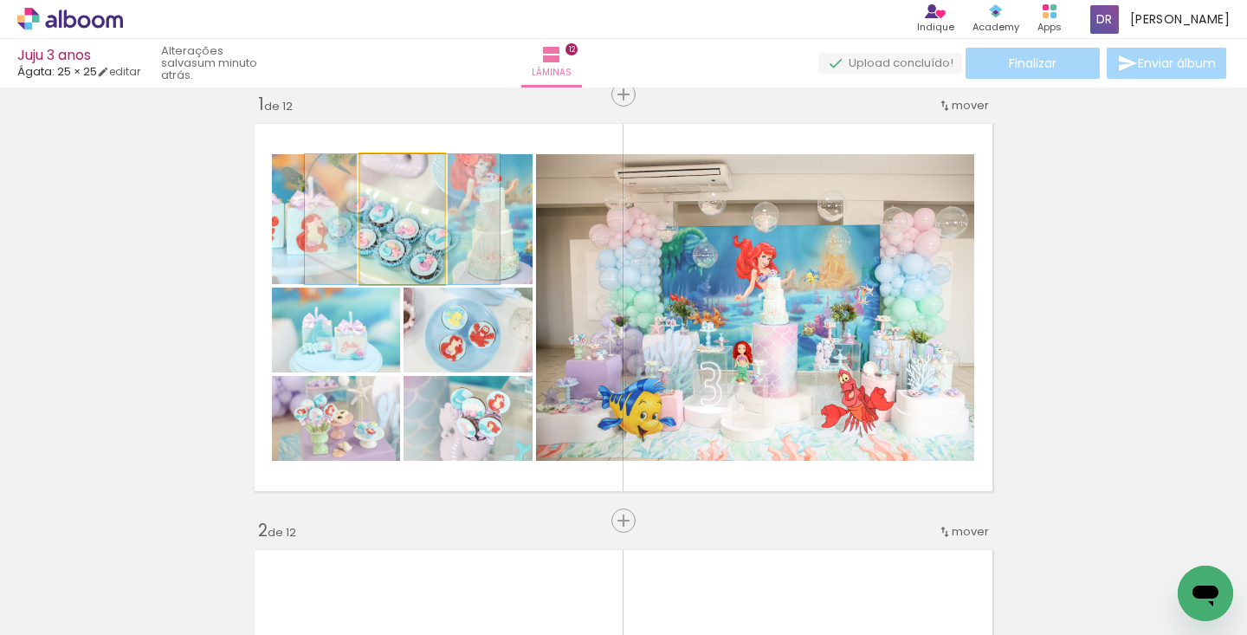
click at [411, 258] on quentale-photo at bounding box center [402, 219] width 84 height 130
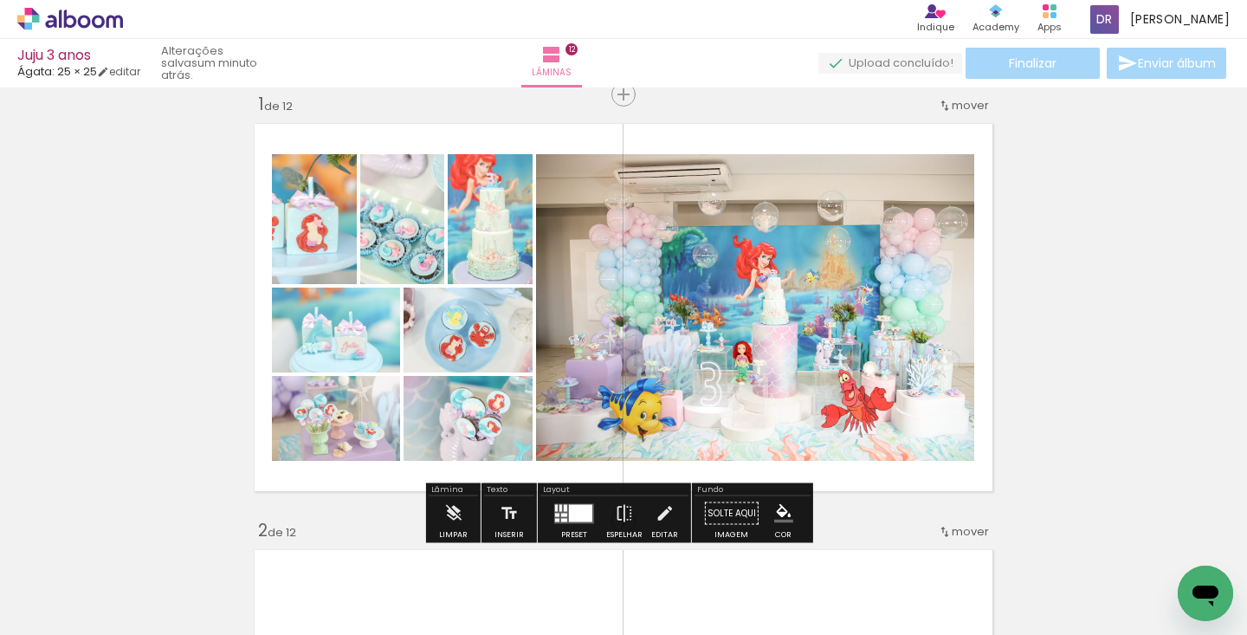
click at [579, 514] on div at bounding box center [580, 512] width 23 height 17
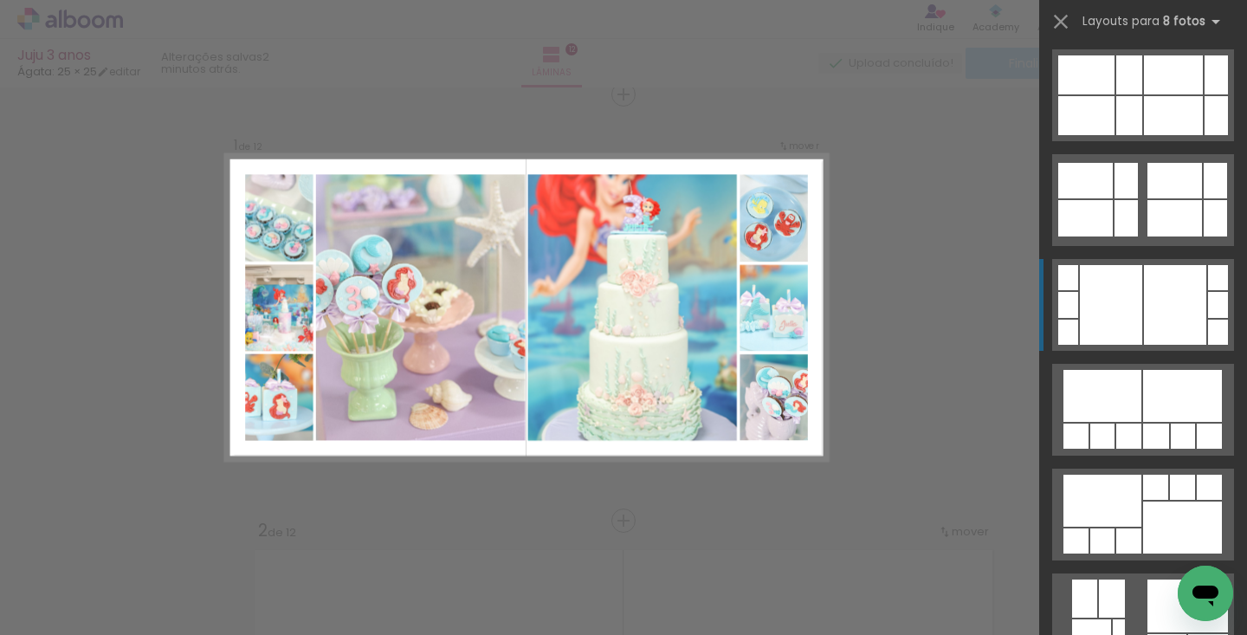
scroll to position [5221, 0]
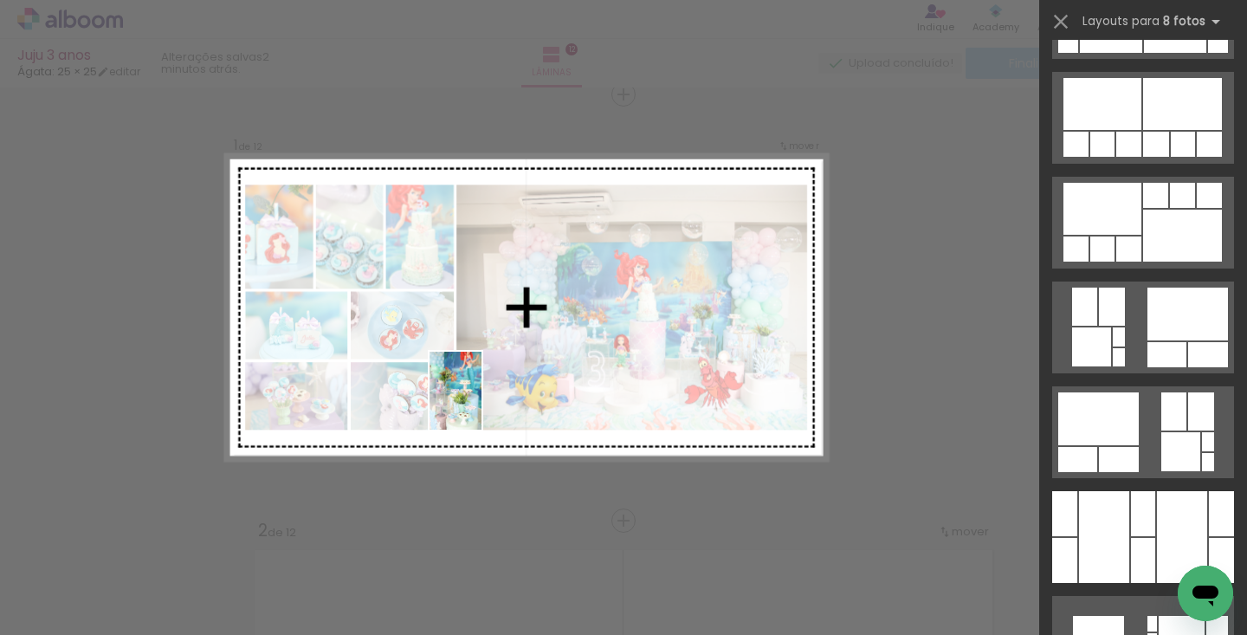
click at [482, 404] on quentale-workspace at bounding box center [623, 317] width 1247 height 635
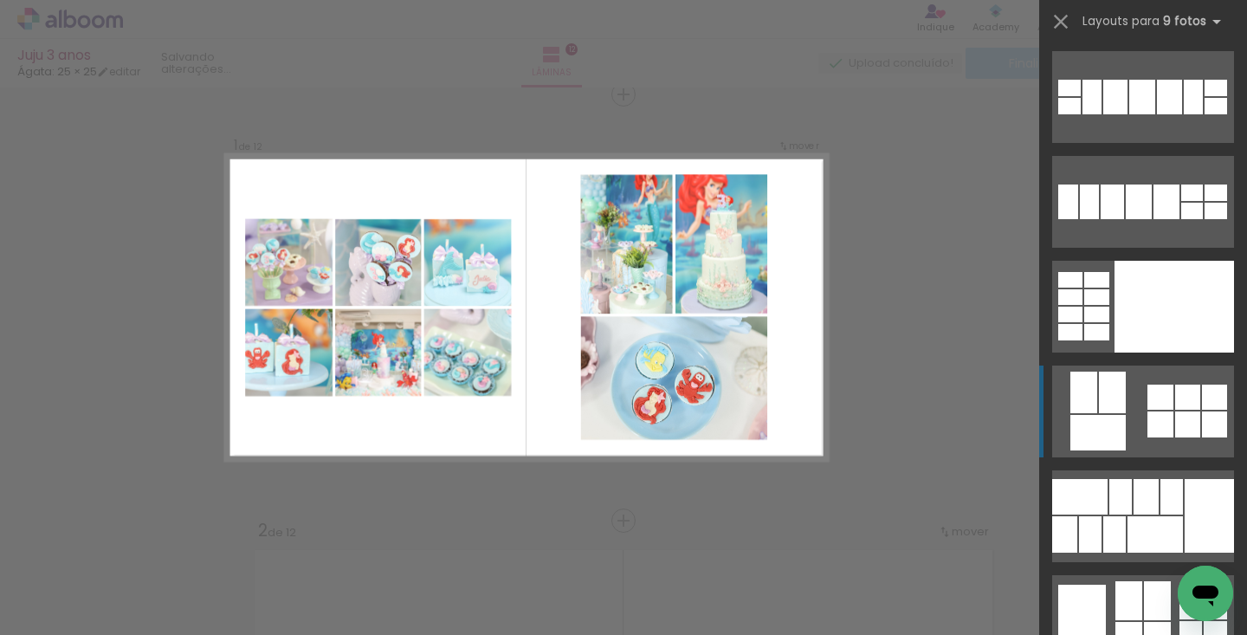
scroll to position [2543, 0]
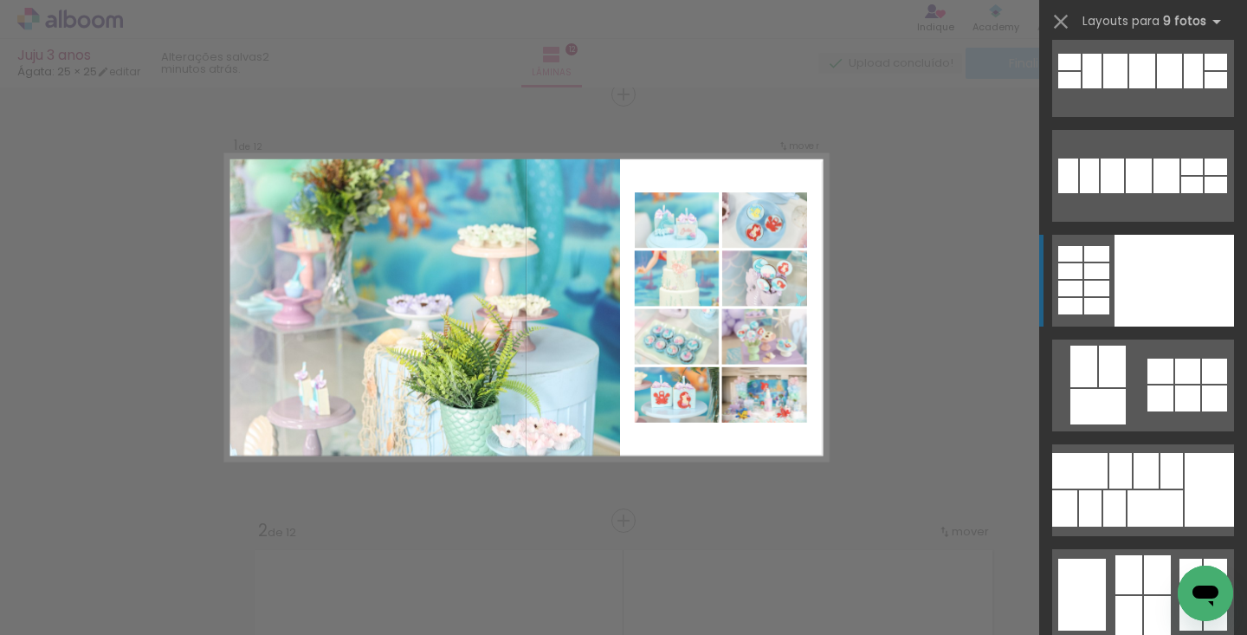
click at [1142, 239] on div at bounding box center [1175, 281] width 120 height 92
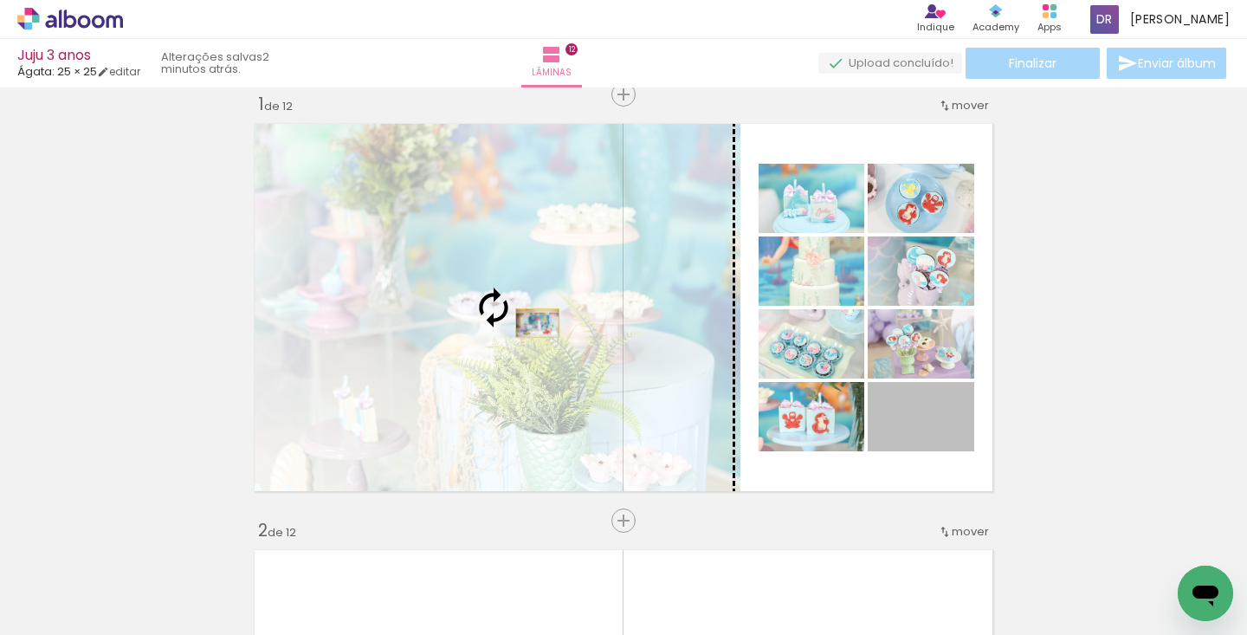
drag, startPoint x: 947, startPoint y: 417, endPoint x: 531, endPoint y: 323, distance: 426.3
click at [0, 0] on slot at bounding box center [0, 0] width 0 height 0
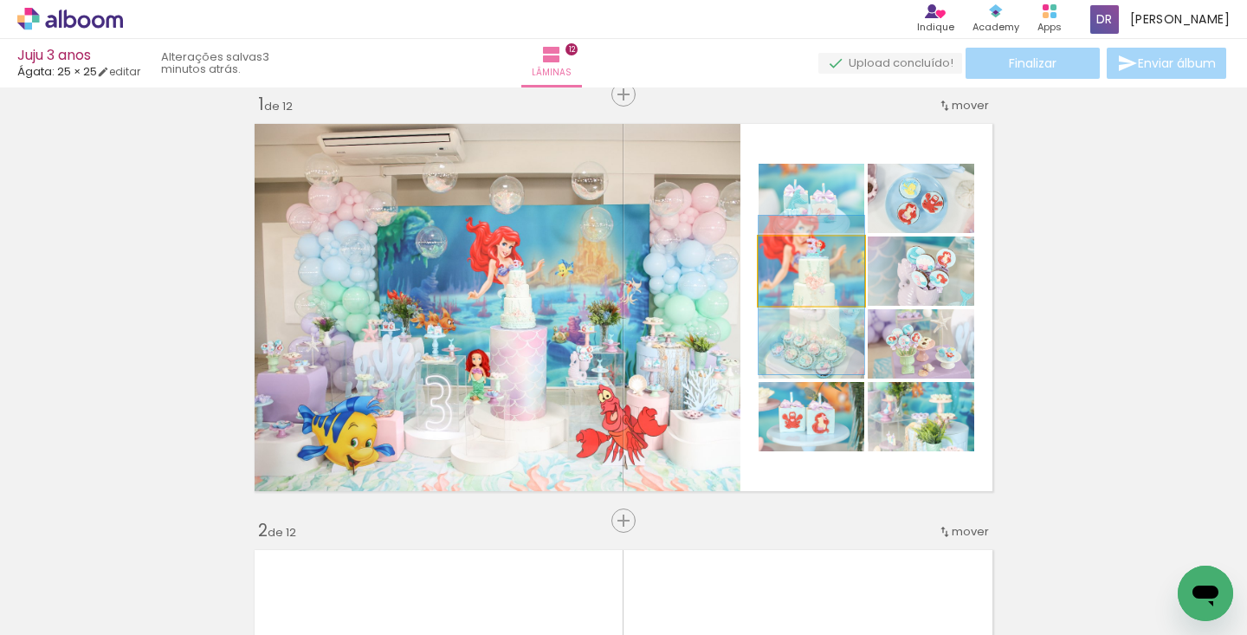
drag, startPoint x: 844, startPoint y: 281, endPoint x: 849, endPoint y: 306, distance: 24.8
click at [849, 306] on quentale-layouter at bounding box center [624, 307] width 754 height 383
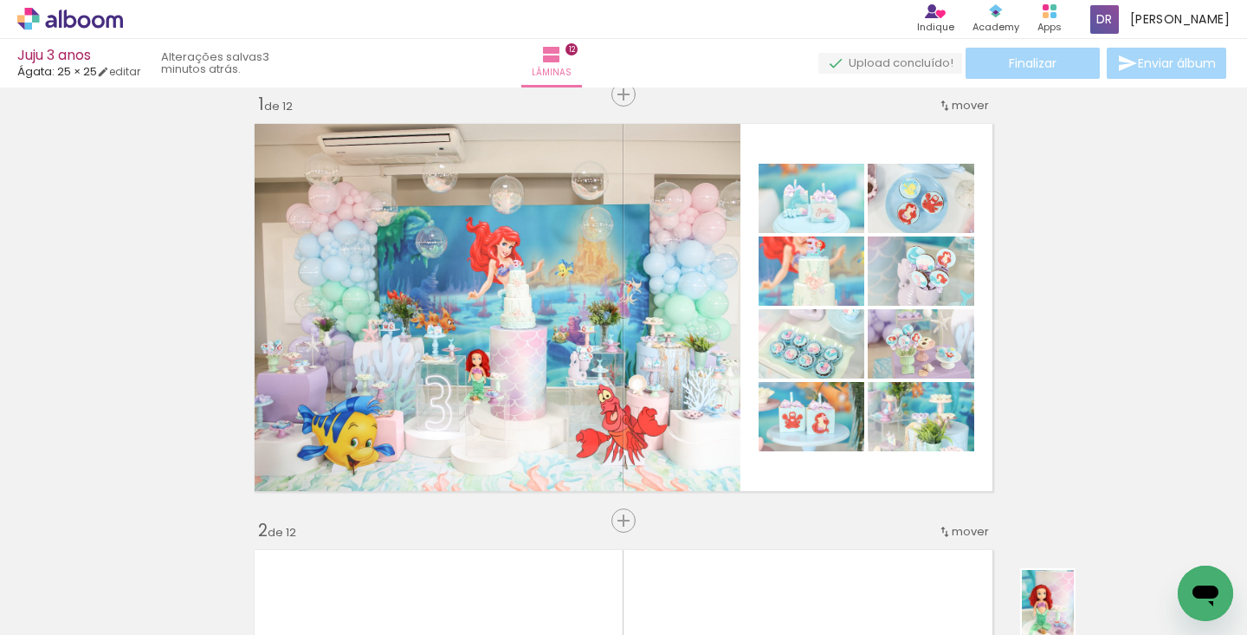
scroll to position [4, 1890]
drag, startPoint x: 1103, startPoint y: 620, endPoint x: 1073, endPoint y: 622, distance: 29.5
click at [142, 622] on iron-horizontal-list at bounding box center [124, 581] width 35 height 108
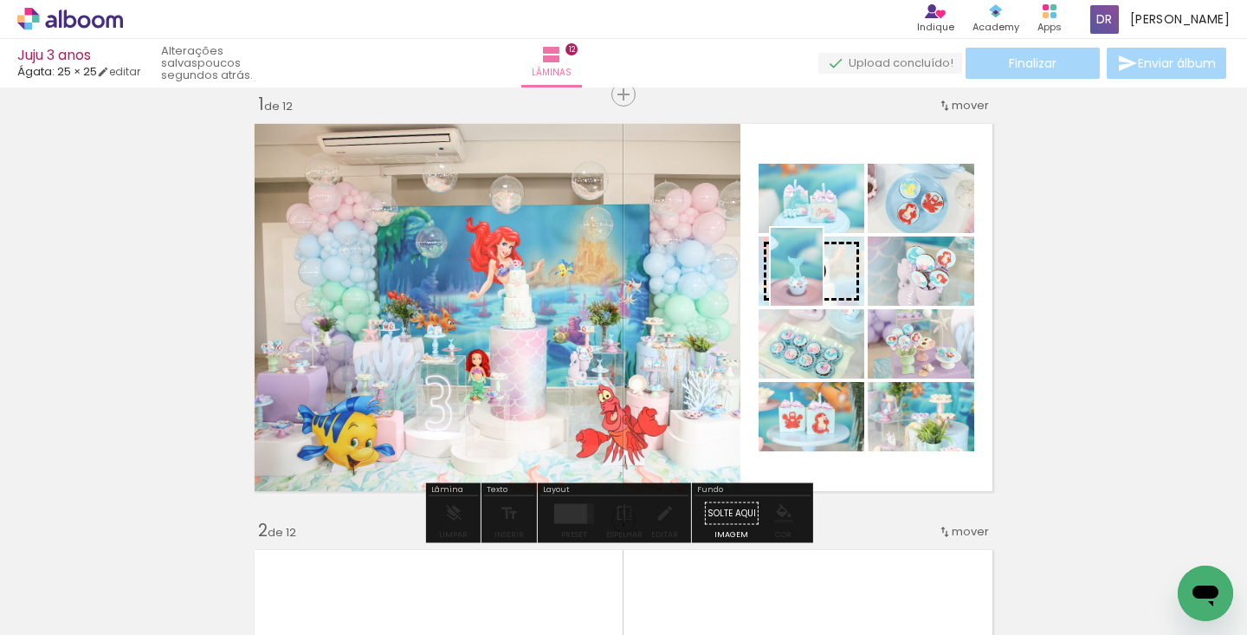
drag, startPoint x: 337, startPoint y: 587, endPoint x: 823, endPoint y: 280, distance: 575.0
click at [823, 280] on quentale-workspace at bounding box center [623, 317] width 1247 height 635
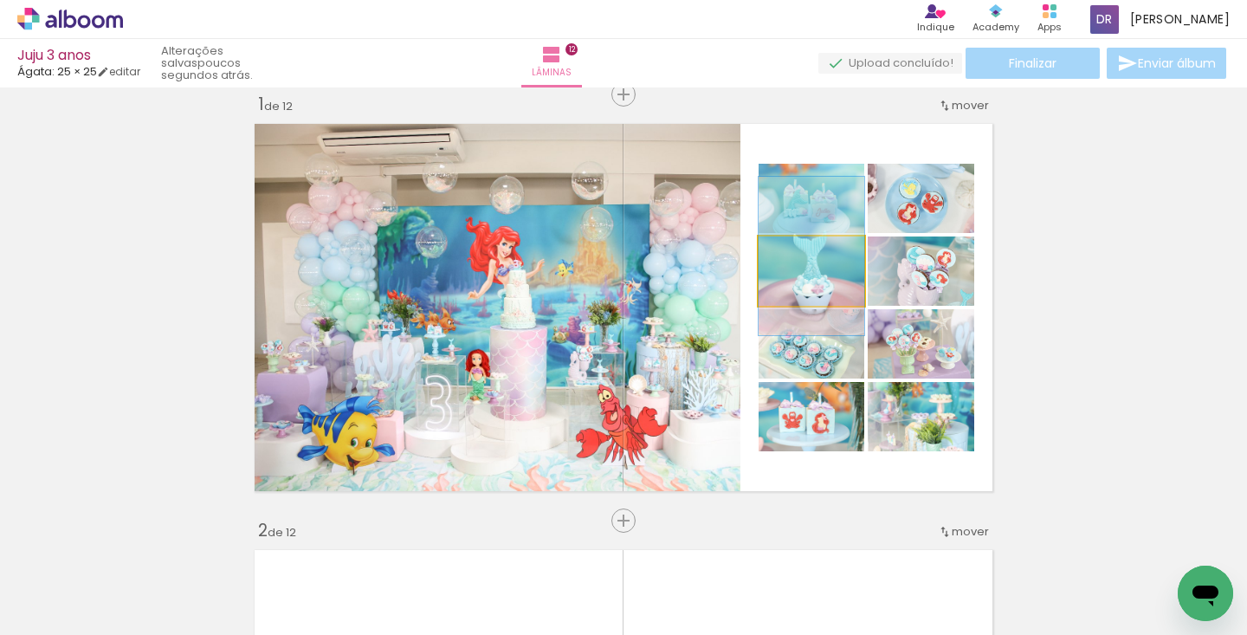
drag, startPoint x: 825, startPoint y: 286, endPoint x: 822, endPoint y: 271, distance: 15.1
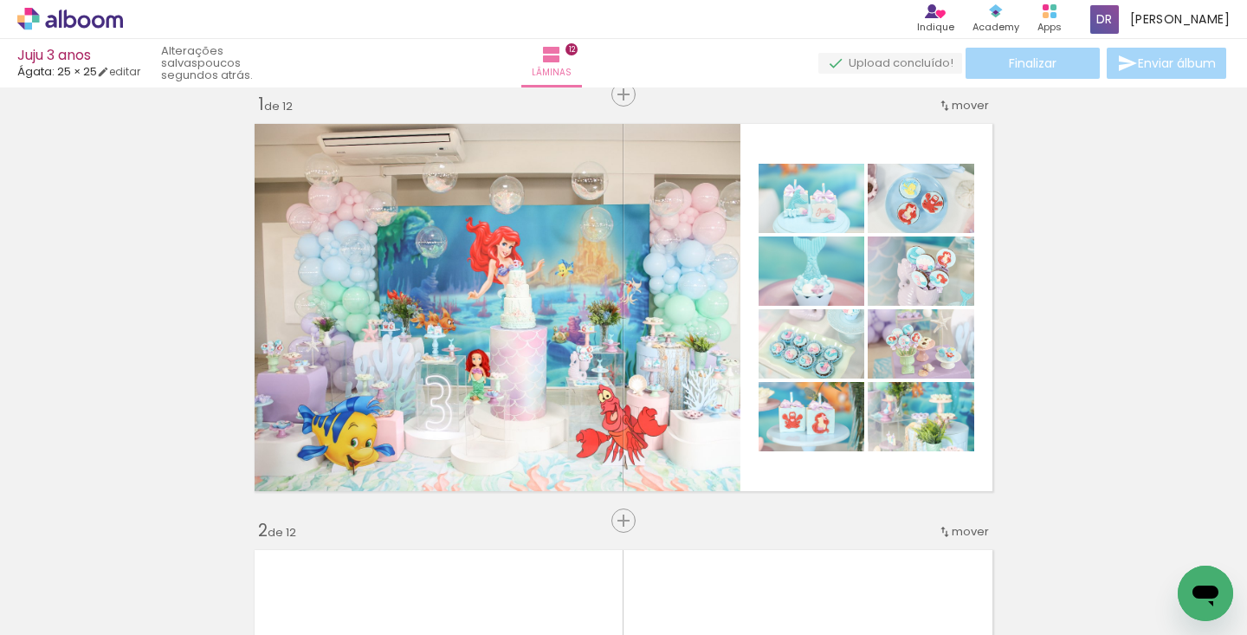
scroll to position [4, 1431]
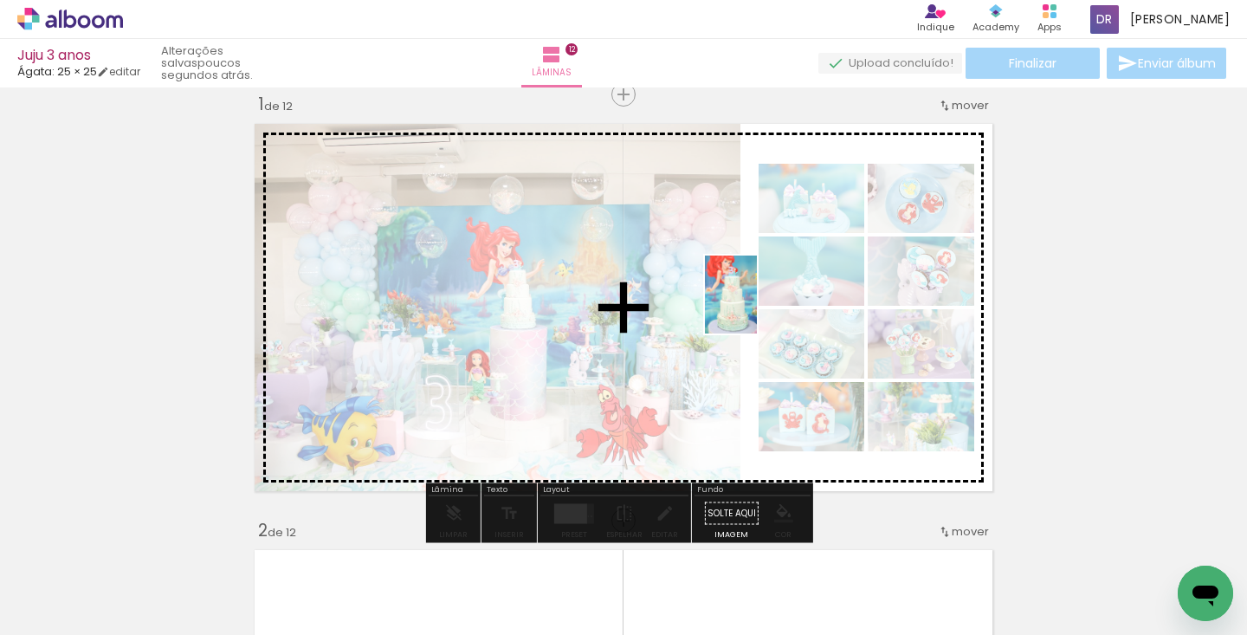
drag, startPoint x: 488, startPoint y: 579, endPoint x: 757, endPoint y: 307, distance: 381.6
click at [757, 307] on quentale-workspace at bounding box center [623, 317] width 1247 height 635
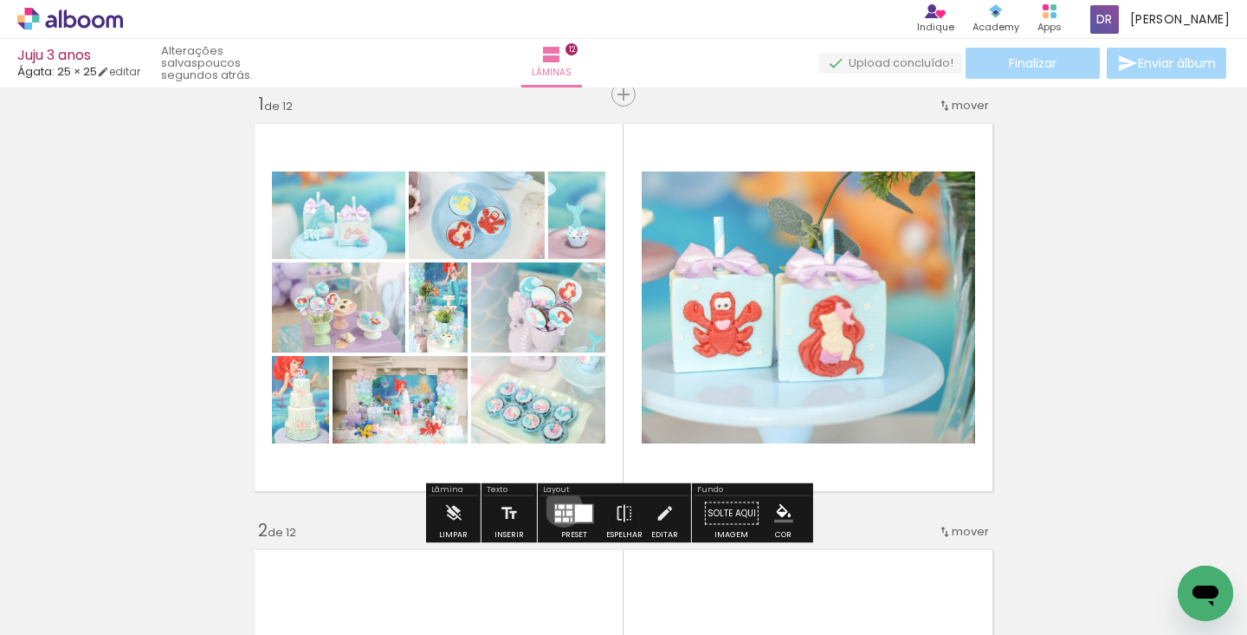
click at [560, 508] on div at bounding box center [562, 506] width 6 height 4
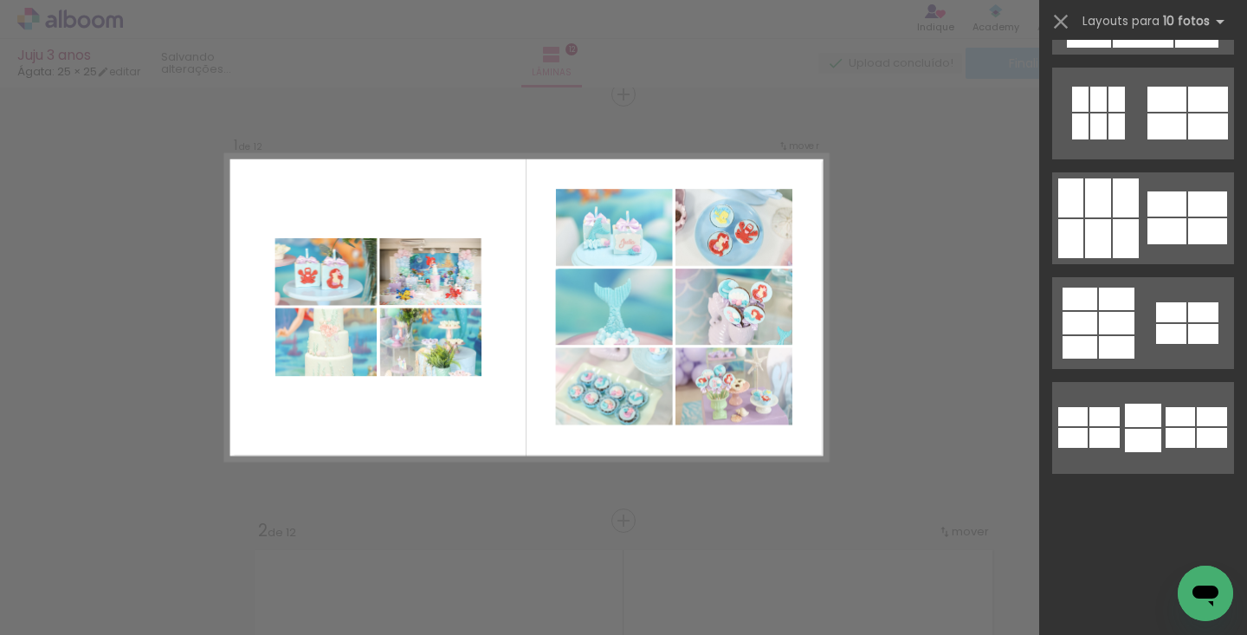
scroll to position [0, 0]
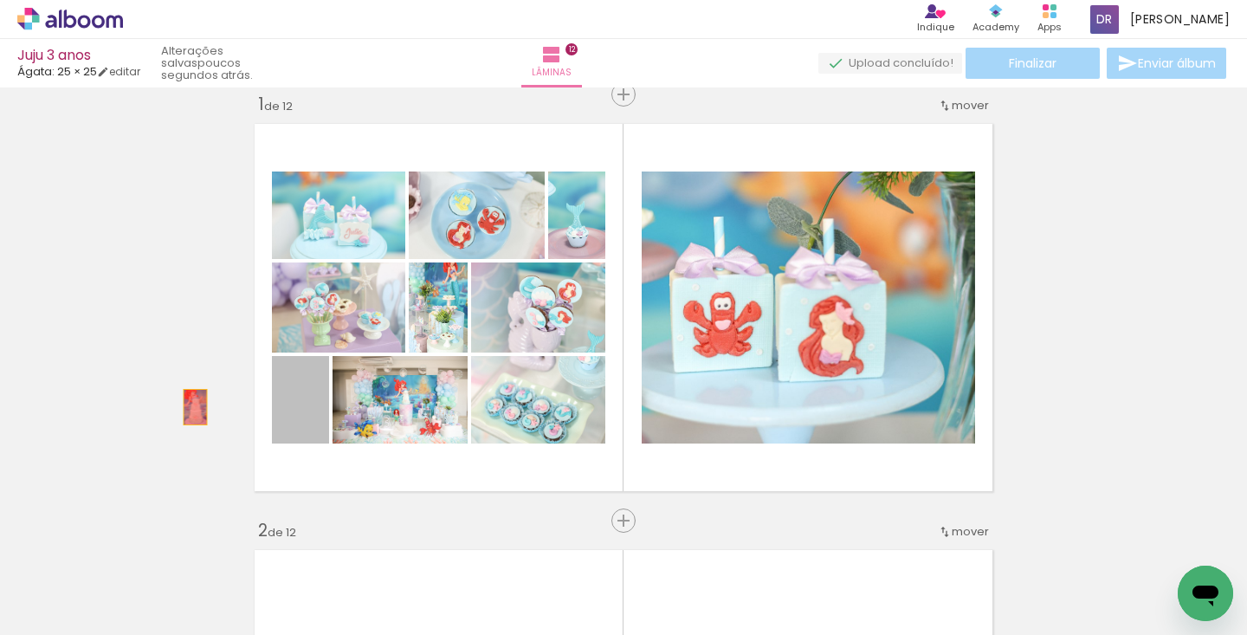
drag, startPoint x: 310, startPoint y: 426, endPoint x: 169, endPoint y: 404, distance: 142.8
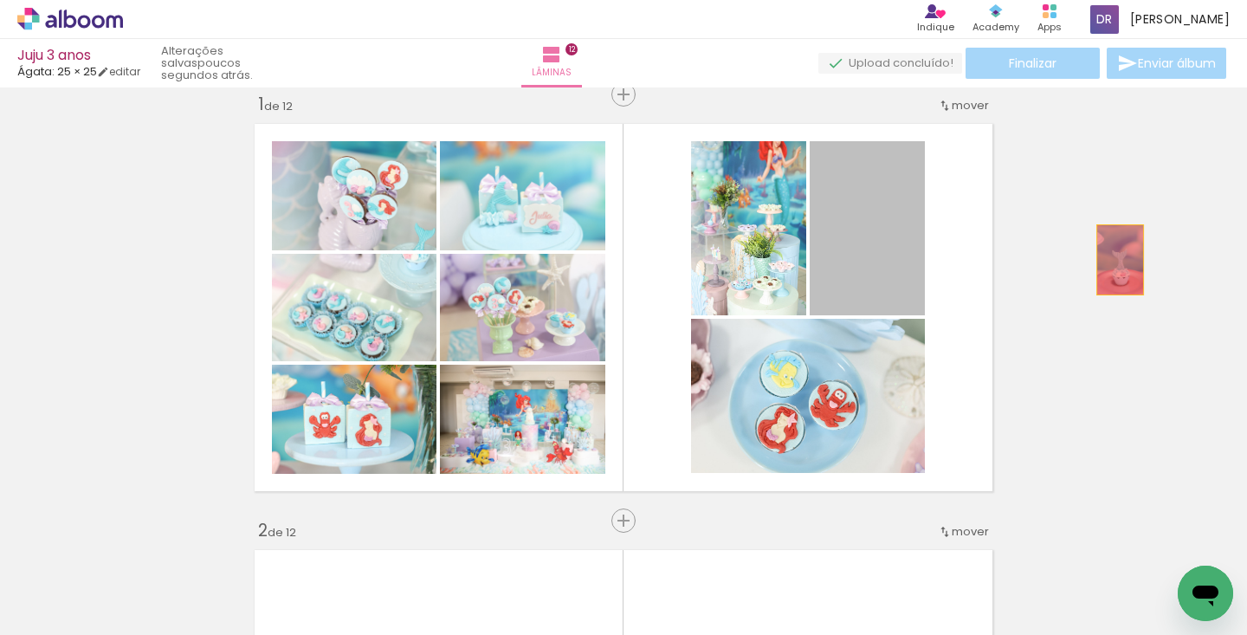
drag, startPoint x: 883, startPoint y: 273, endPoint x: 1118, endPoint y: 260, distance: 235.1
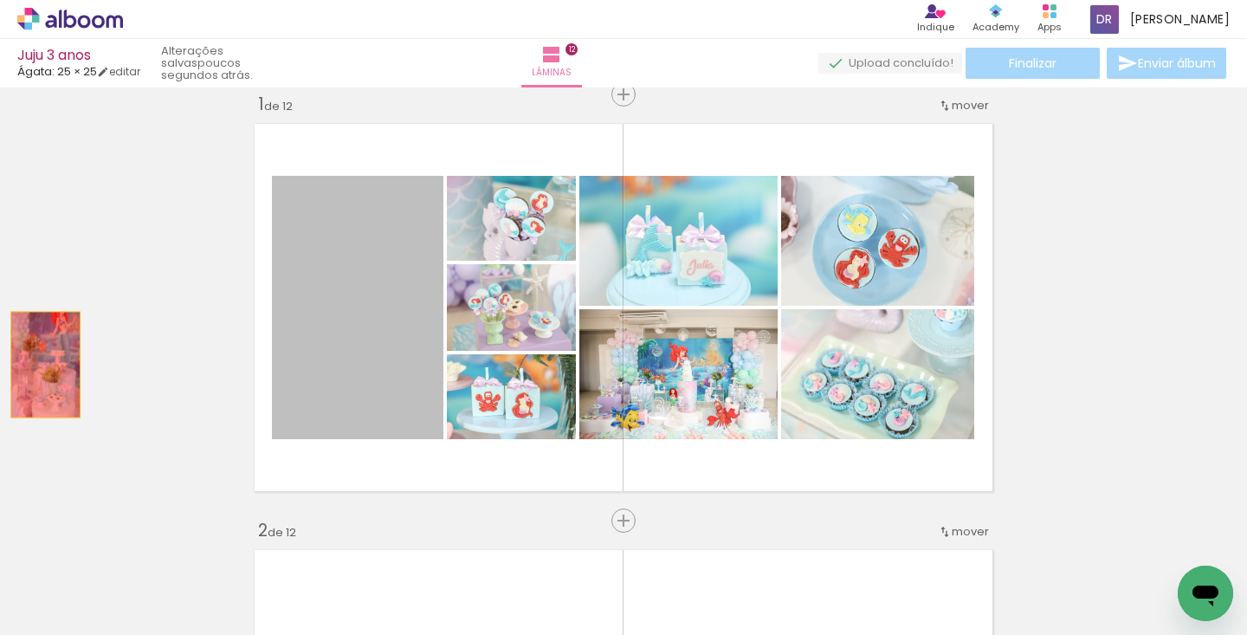
drag, startPoint x: 376, startPoint y: 394, endPoint x: 39, endPoint y: 365, distance: 338.2
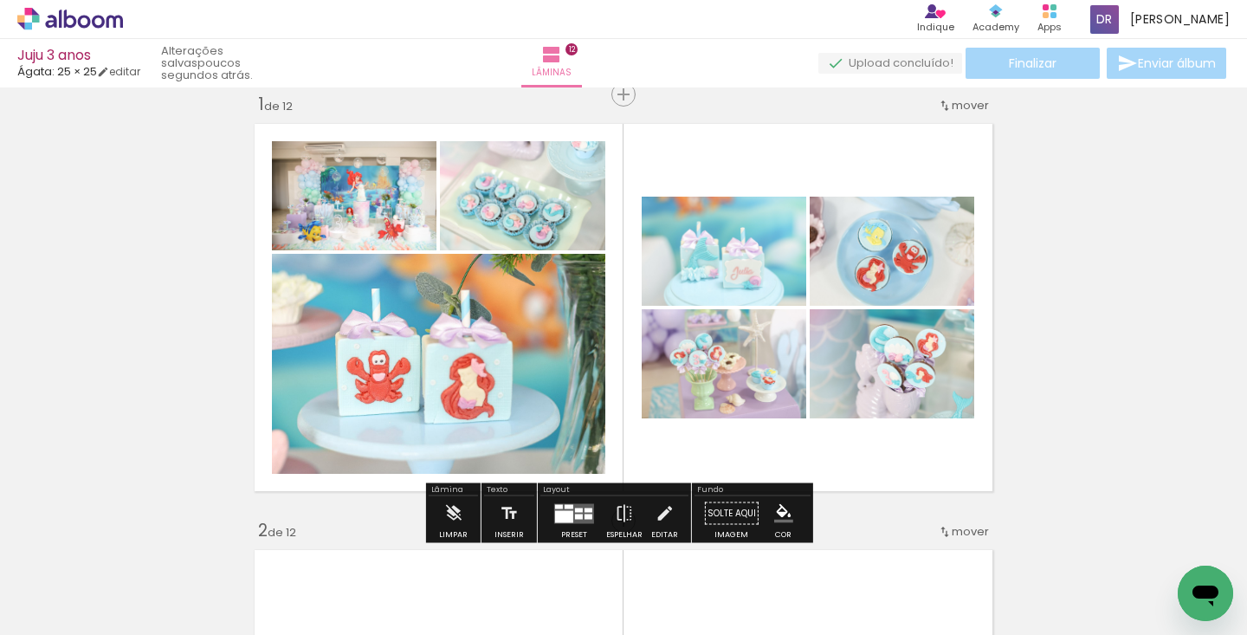
click at [560, 489] on div "Layout" at bounding box center [614, 491] width 148 height 10
click at [575, 516] on div at bounding box center [579, 516] width 8 height 5
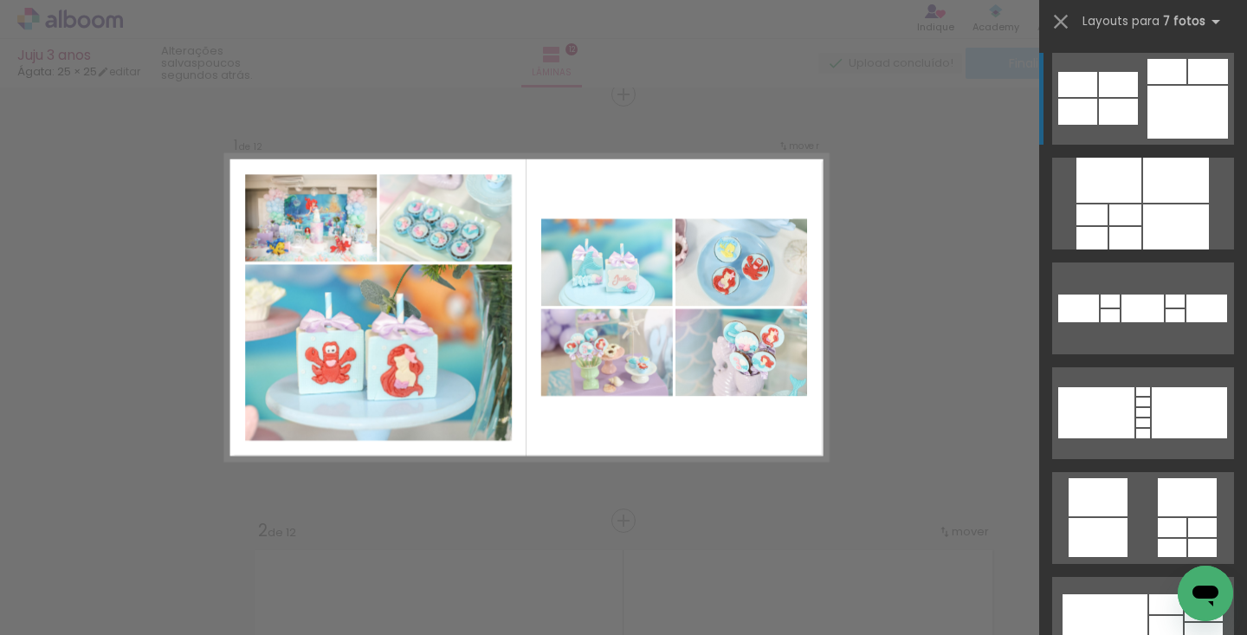
scroll to position [4, 210]
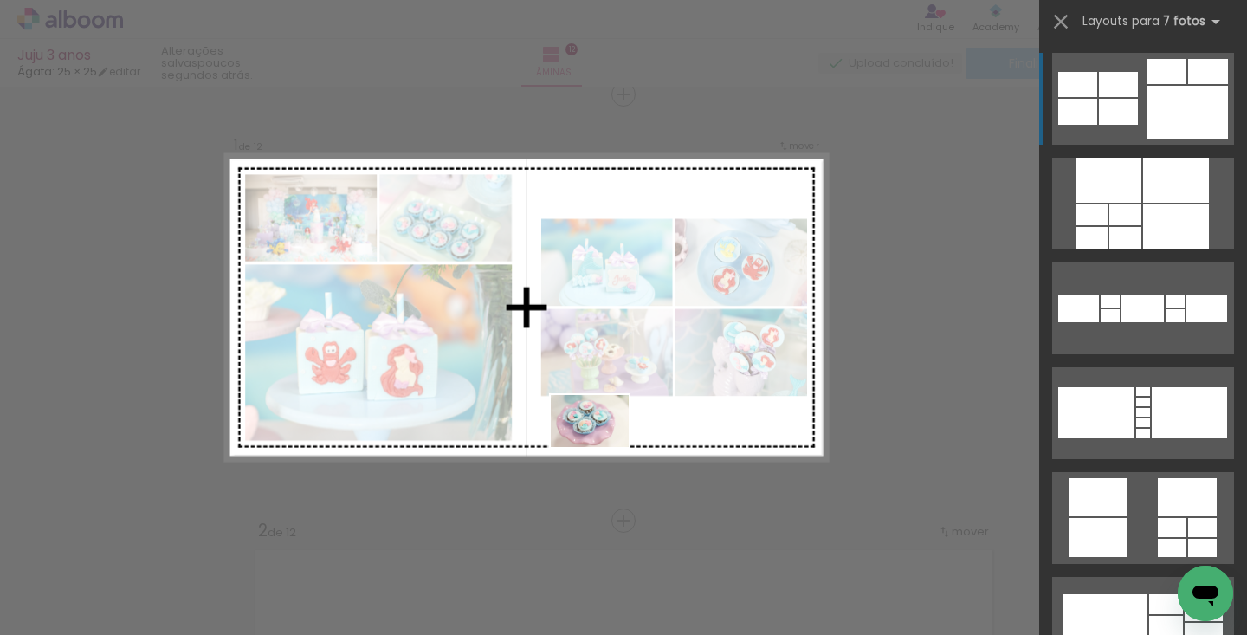
drag, startPoint x: 373, startPoint y: 587, endPoint x: 637, endPoint y: 439, distance: 302.1
click at [637, 439] on quentale-workspace at bounding box center [623, 317] width 1247 height 635
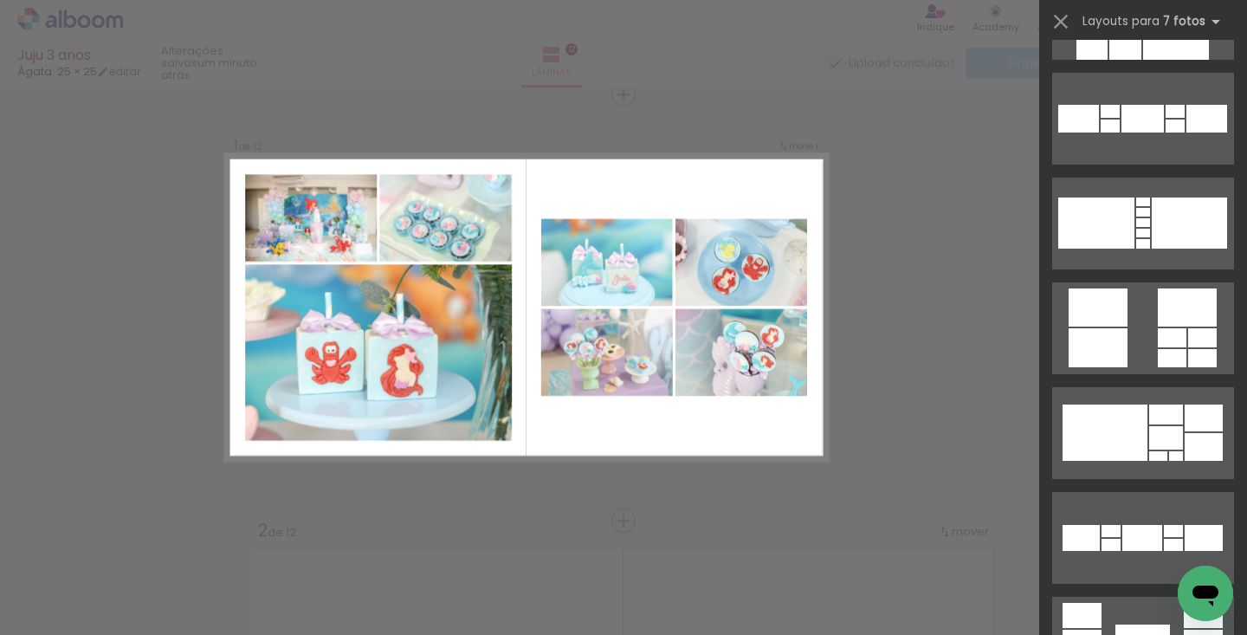
scroll to position [0, 0]
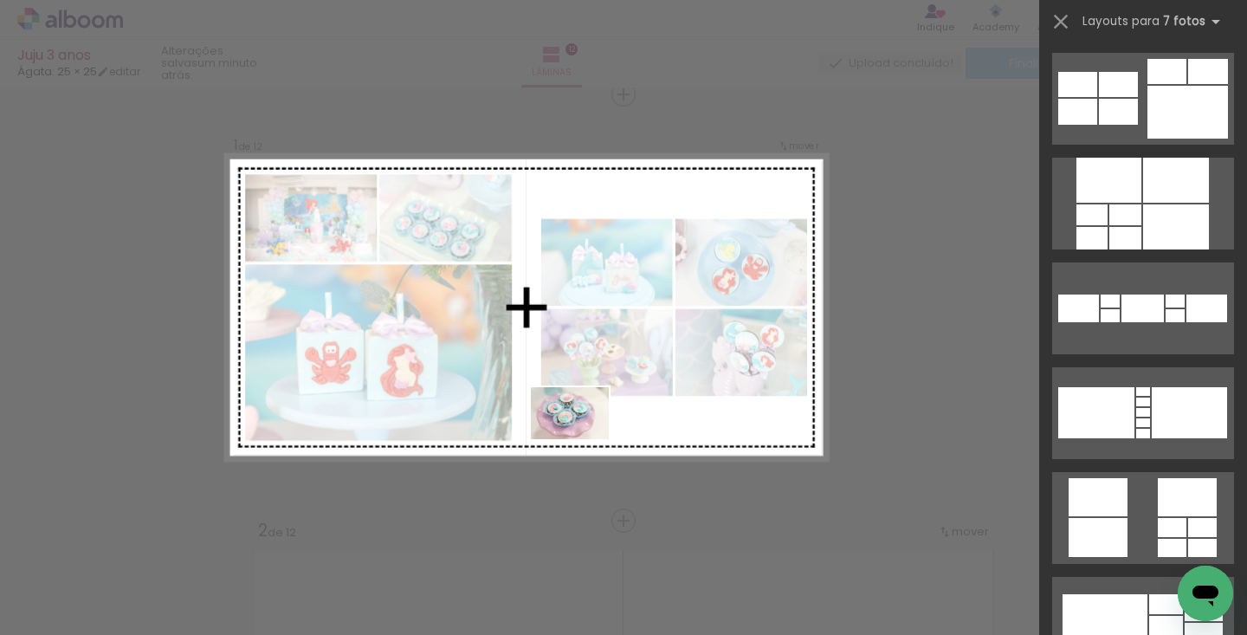
drag, startPoint x: 382, startPoint y: 577, endPoint x: 583, endPoint y: 439, distance: 243.6
click at [583, 439] on quentale-workspace at bounding box center [623, 317] width 1247 height 635
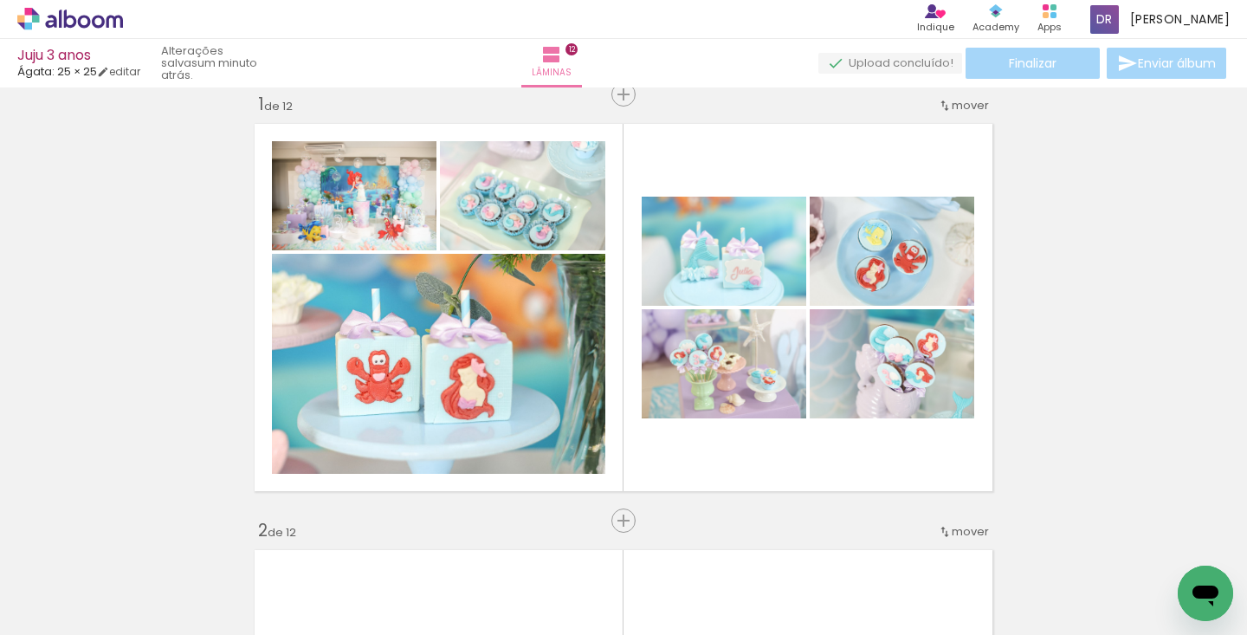
scroll to position [0, 210]
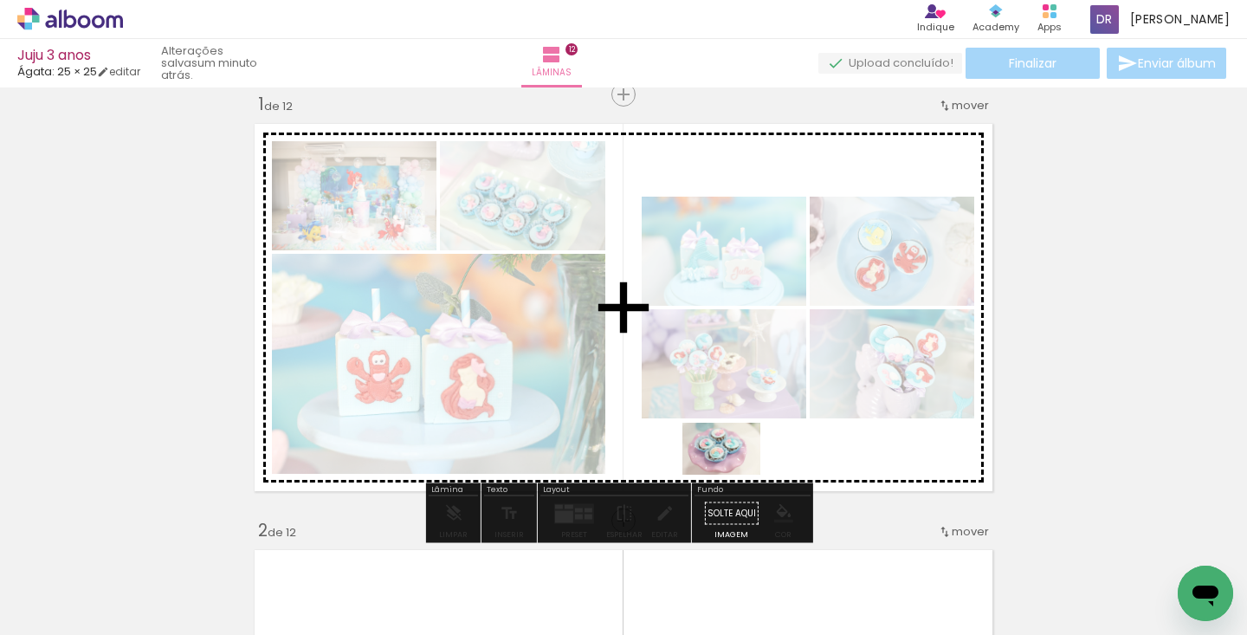
drag, startPoint x: 349, startPoint y: 573, endPoint x: 734, endPoint y: 475, distance: 397.9
click at [734, 475] on quentale-workspace at bounding box center [623, 317] width 1247 height 635
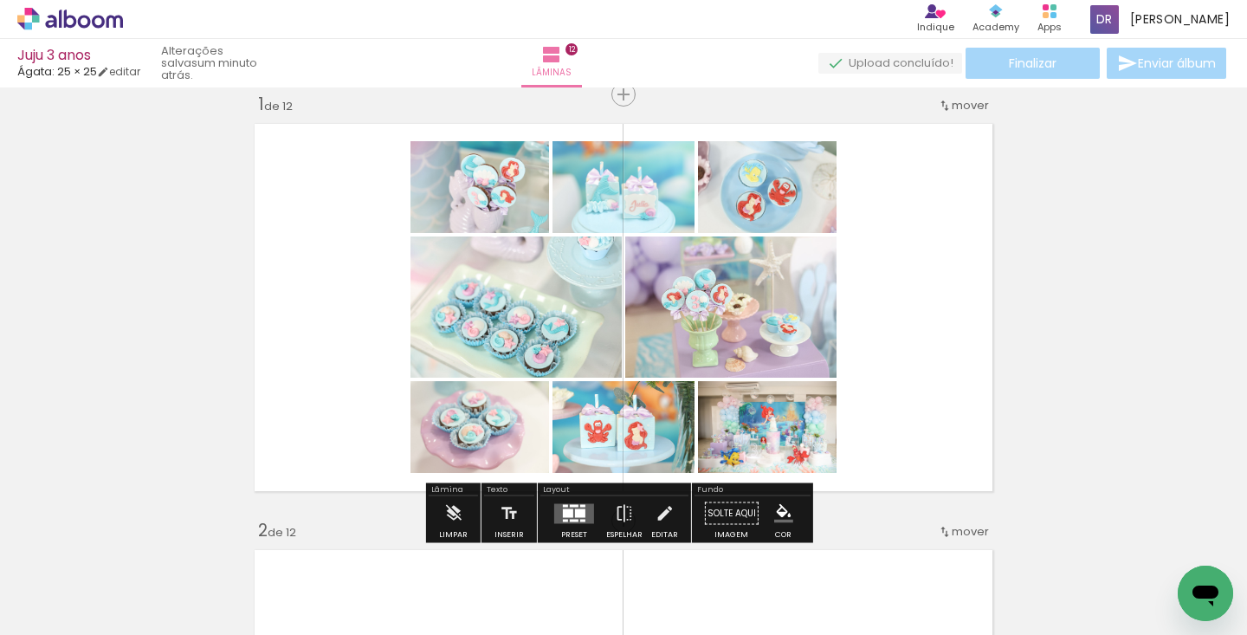
click at [585, 524] on div at bounding box center [574, 513] width 47 height 35
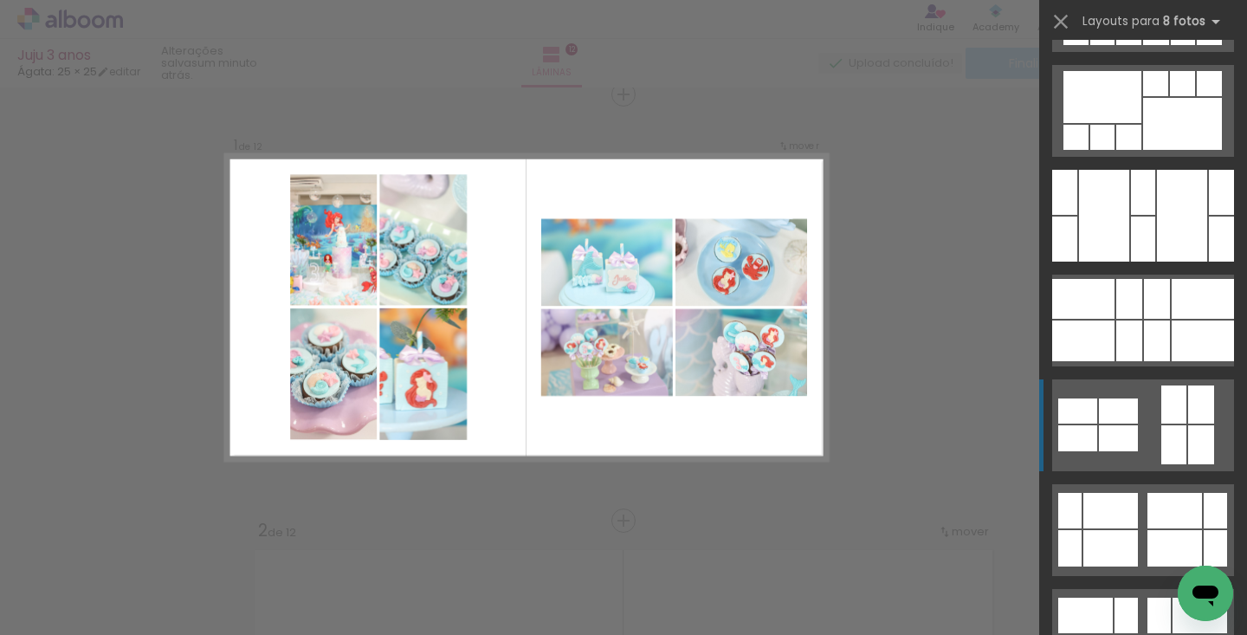
scroll to position [4418, 0]
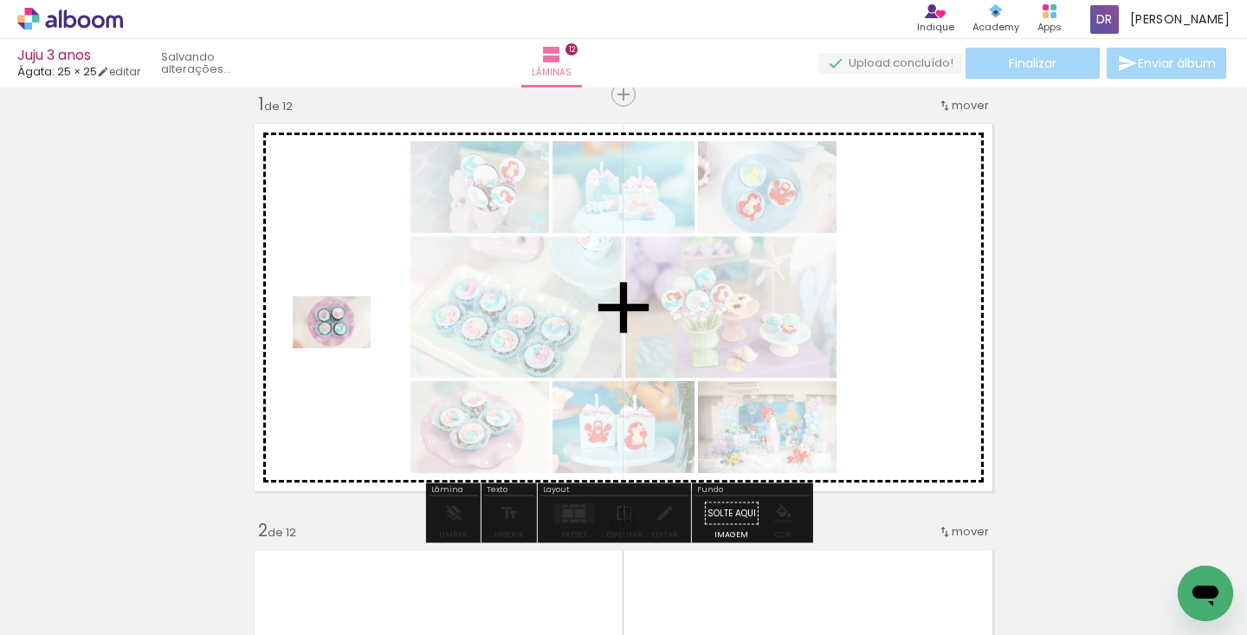
drag, startPoint x: 458, startPoint y: 574, endPoint x: 345, endPoint y: 348, distance: 252.9
click at [345, 348] on quentale-workspace at bounding box center [623, 317] width 1247 height 635
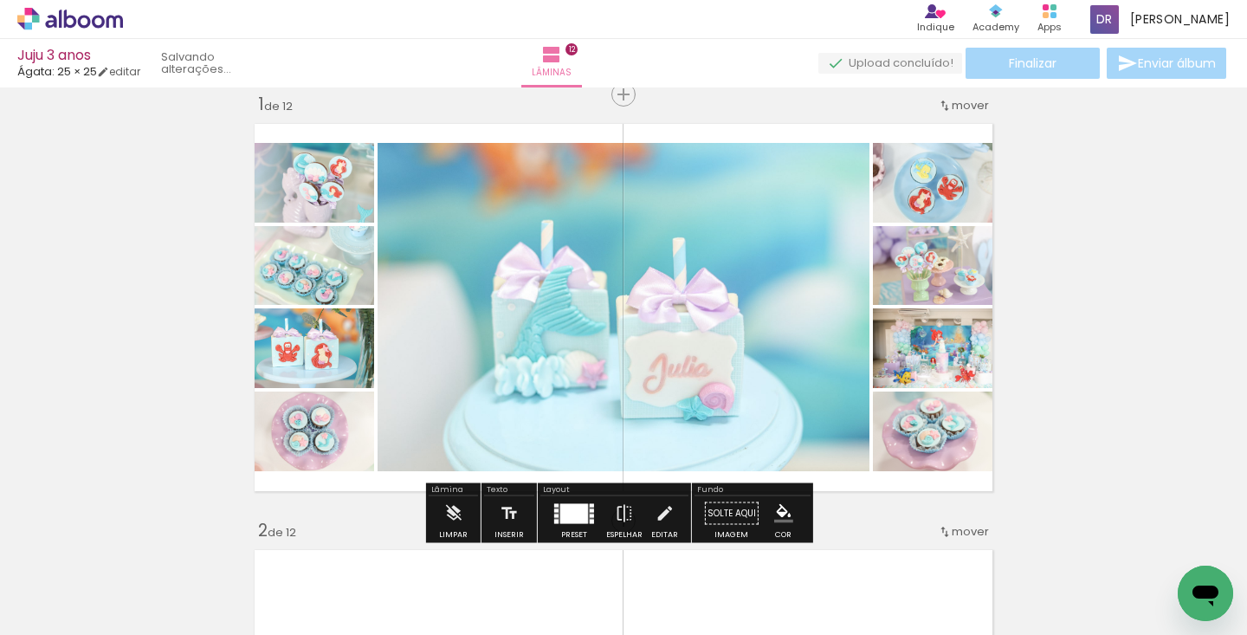
click at [579, 508] on div at bounding box center [574, 513] width 28 height 20
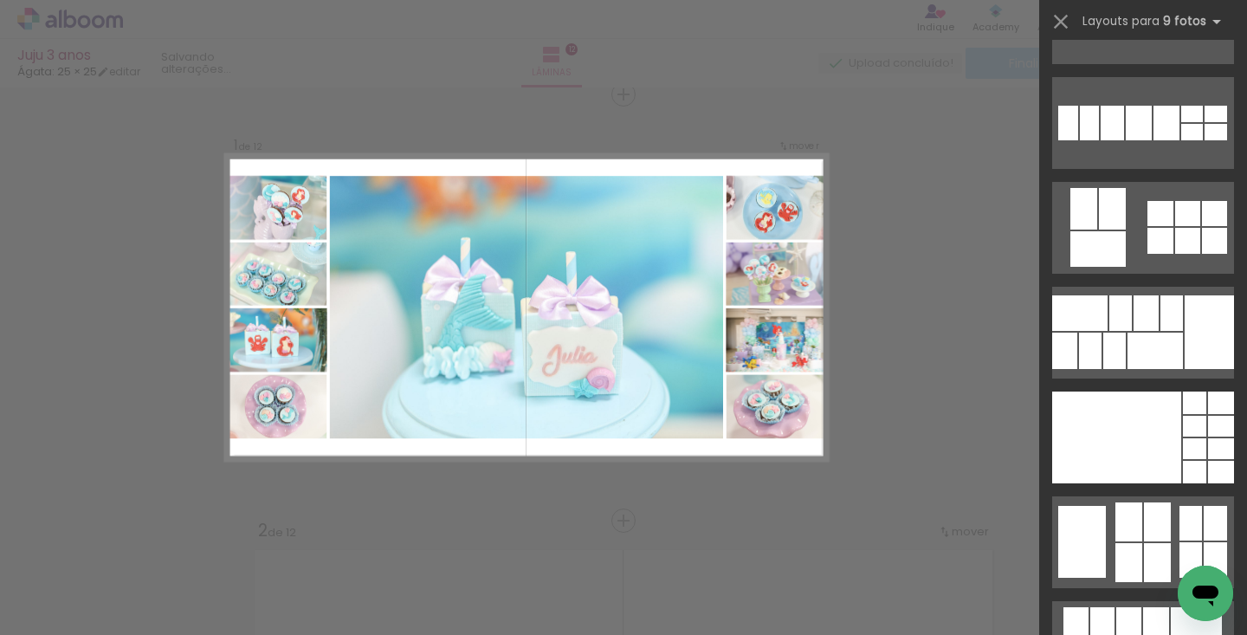
scroll to position [2986, 0]
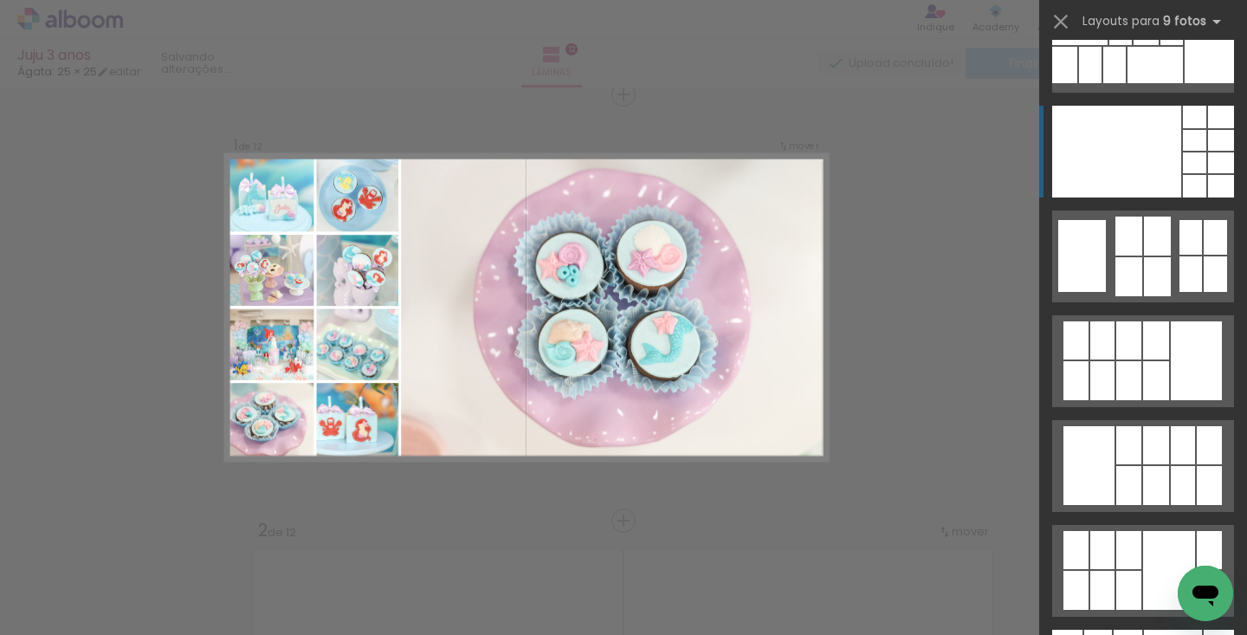
click at [1159, 169] on div at bounding box center [1116, 152] width 129 height 92
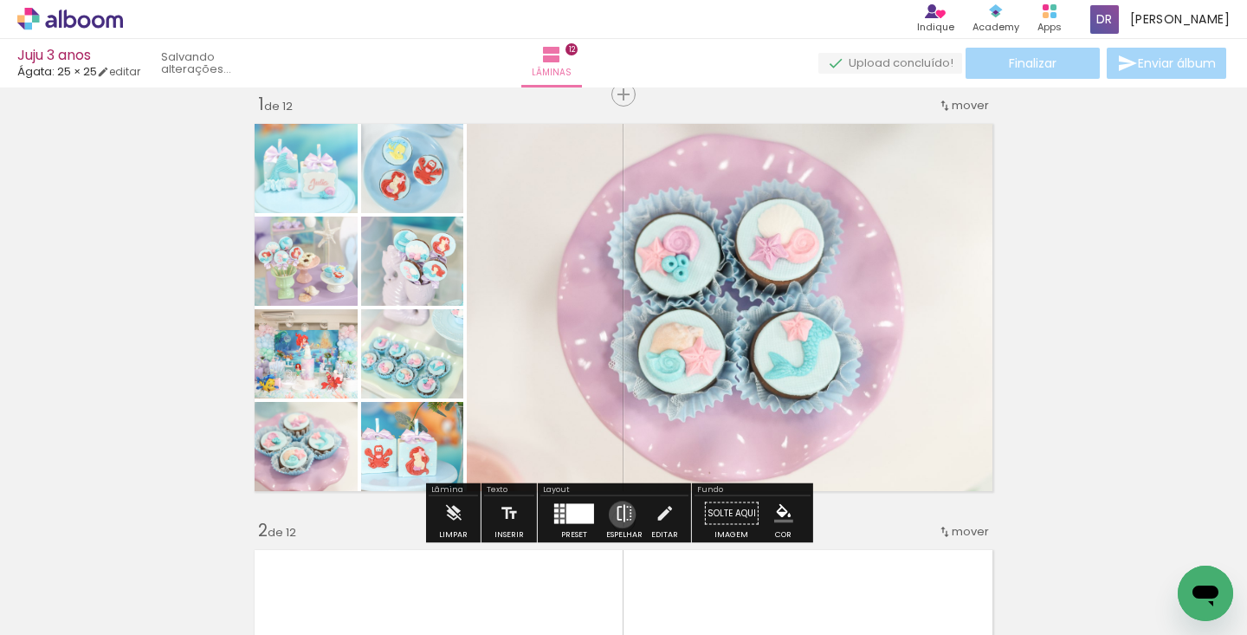
click at [618, 514] on iron-icon at bounding box center [624, 513] width 19 height 35
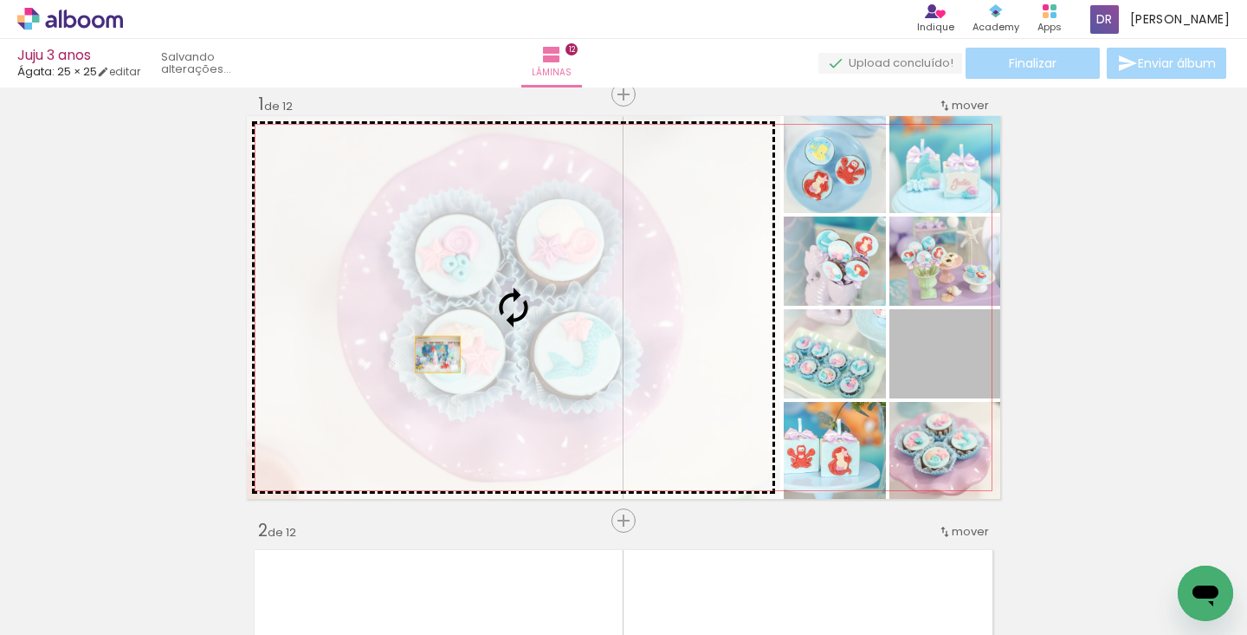
drag, startPoint x: 971, startPoint y: 375, endPoint x: 431, endPoint y: 354, distance: 540.0
click at [0, 0] on slot at bounding box center [0, 0] width 0 height 0
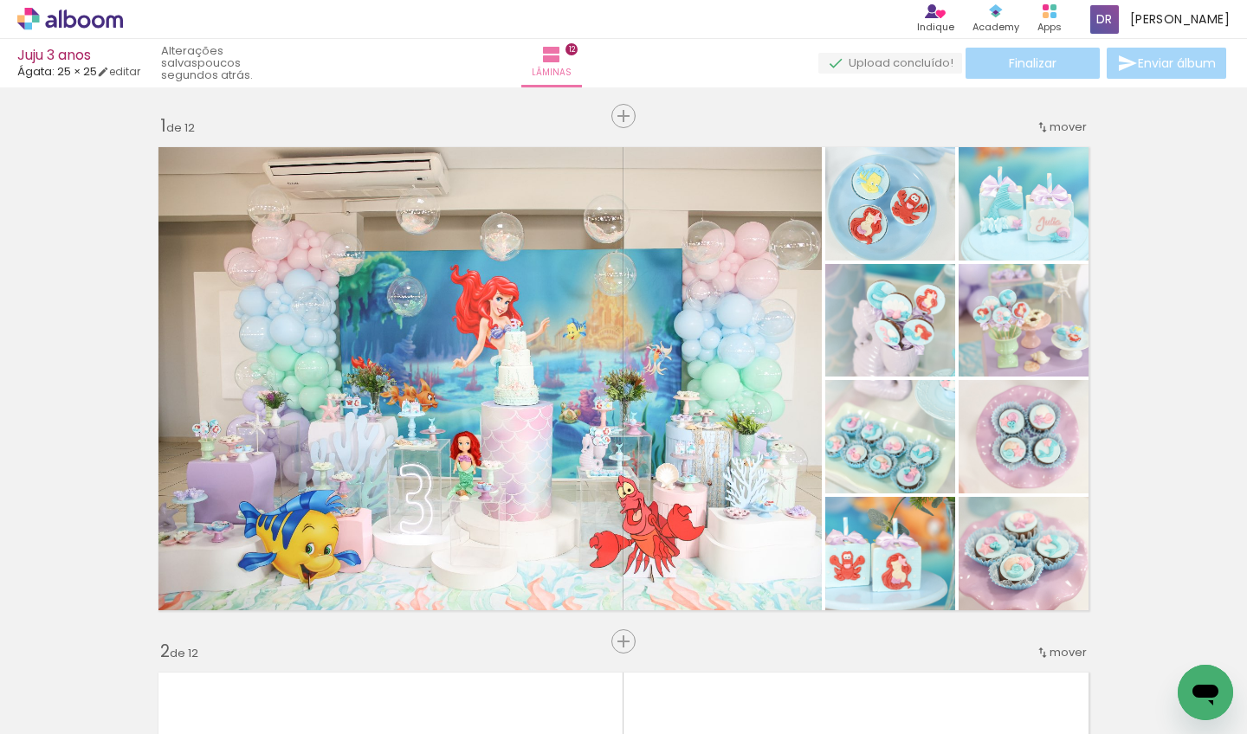
scroll to position [4, 0]
drag, startPoint x: 453, startPoint y: 721, endPoint x: 482, endPoint y: 725, distance: 28.9
click at [482, 634] on quentale-thumb at bounding box center [464, 676] width 97 height 100
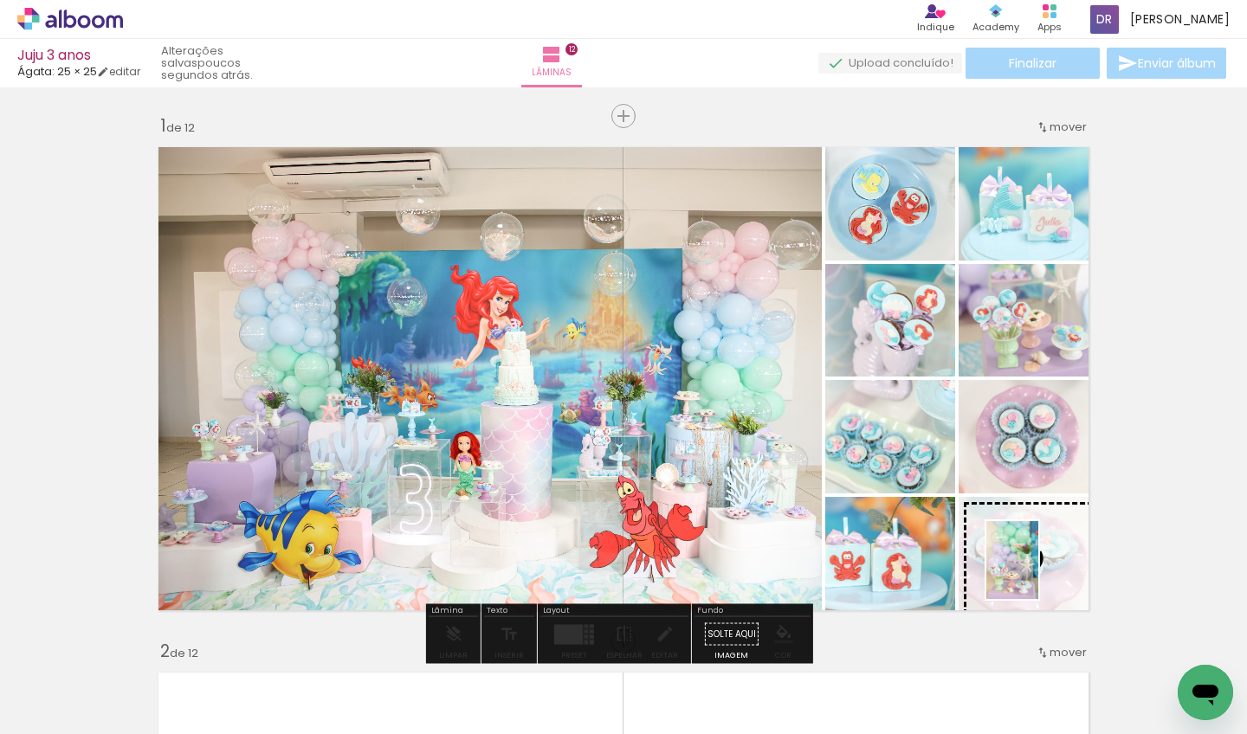
drag, startPoint x: 527, startPoint y: 688, endPoint x: 1038, endPoint y: 573, distance: 524.5
click at [1038, 573] on quentale-workspace at bounding box center [623, 367] width 1247 height 734
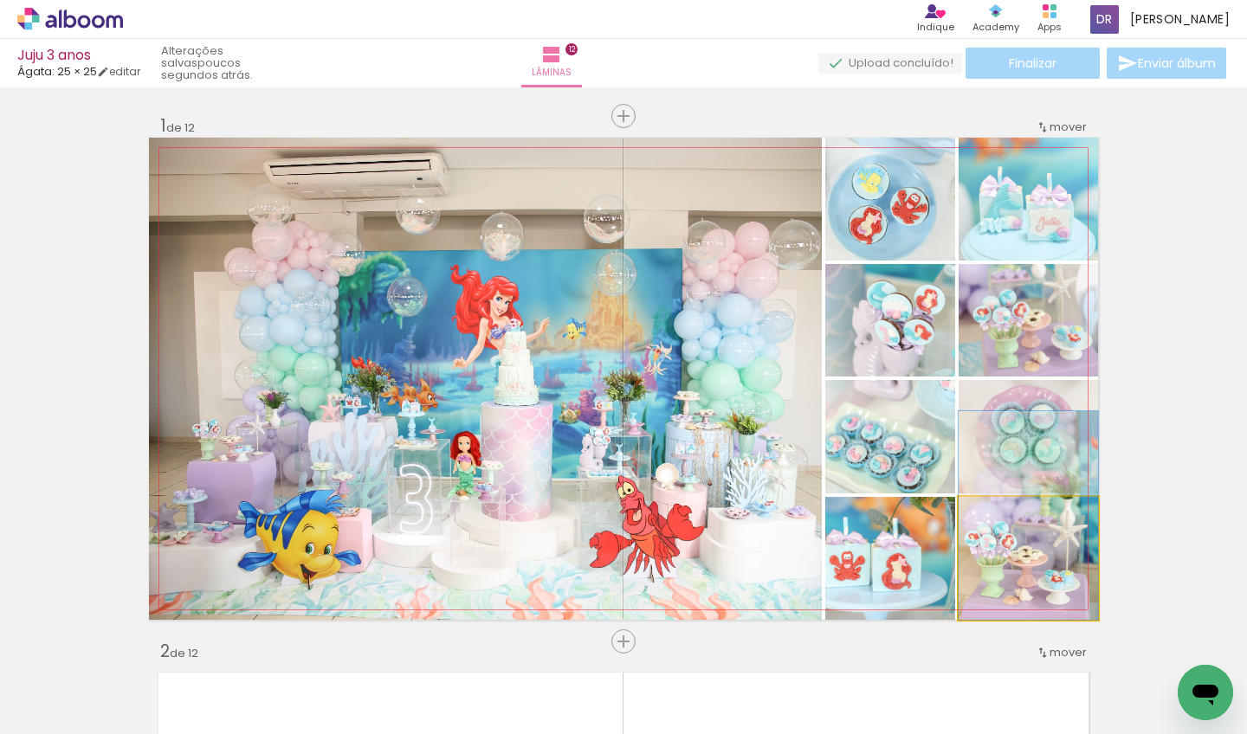
drag, startPoint x: 1039, startPoint y: 572, endPoint x: 1046, endPoint y: 521, distance: 50.7
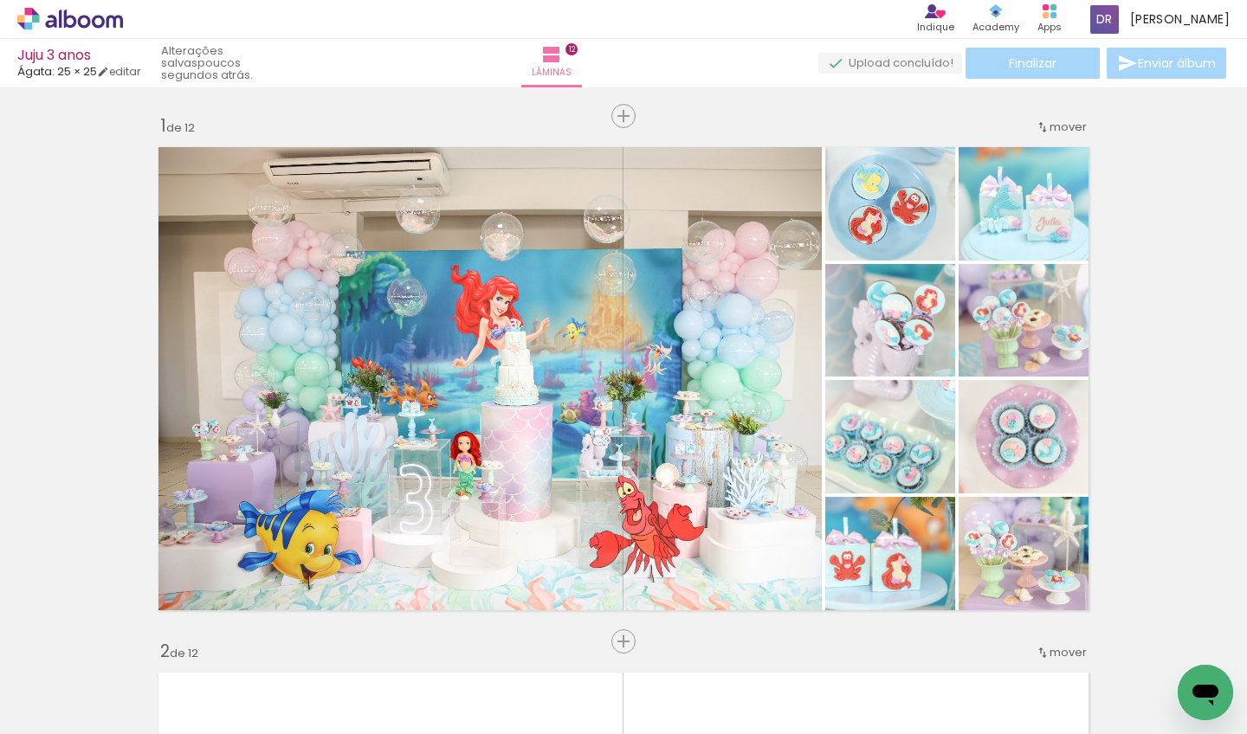
scroll to position [4, 704]
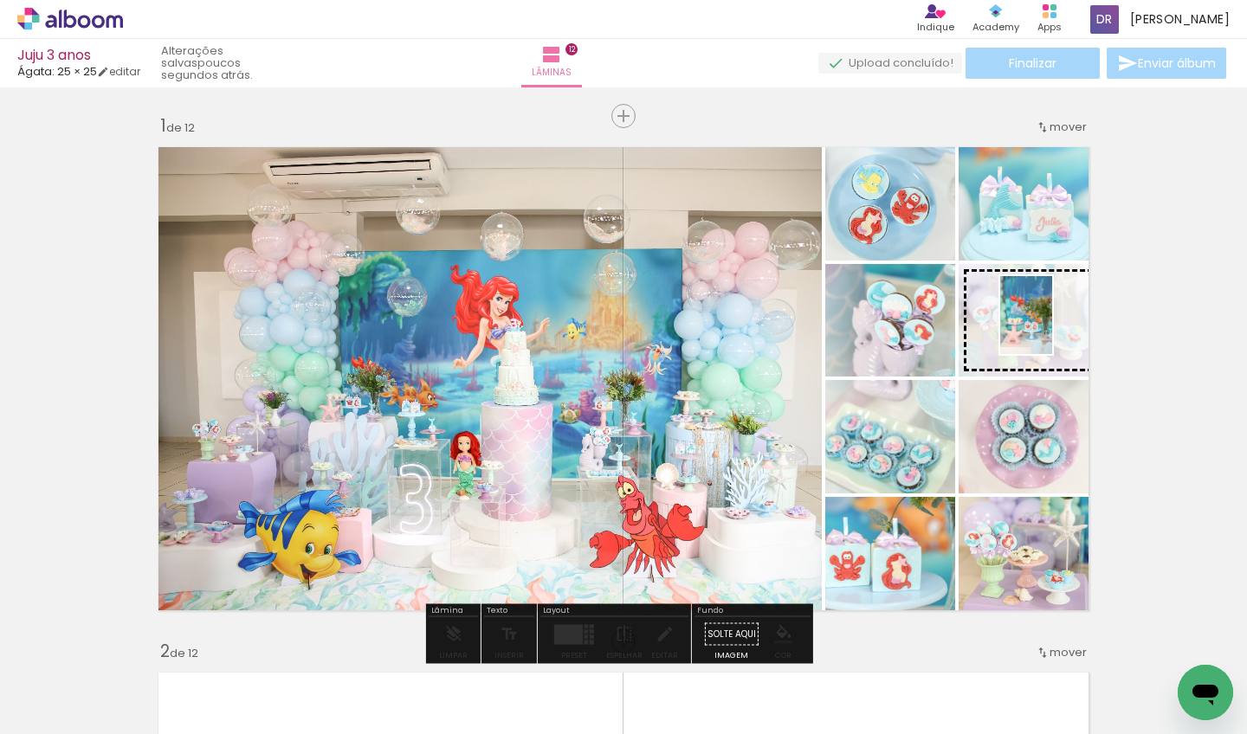
drag, startPoint x: 551, startPoint y: 686, endPoint x: 1052, endPoint y: 328, distance: 616.0
click at [1052, 328] on quentale-workspace at bounding box center [623, 367] width 1247 height 734
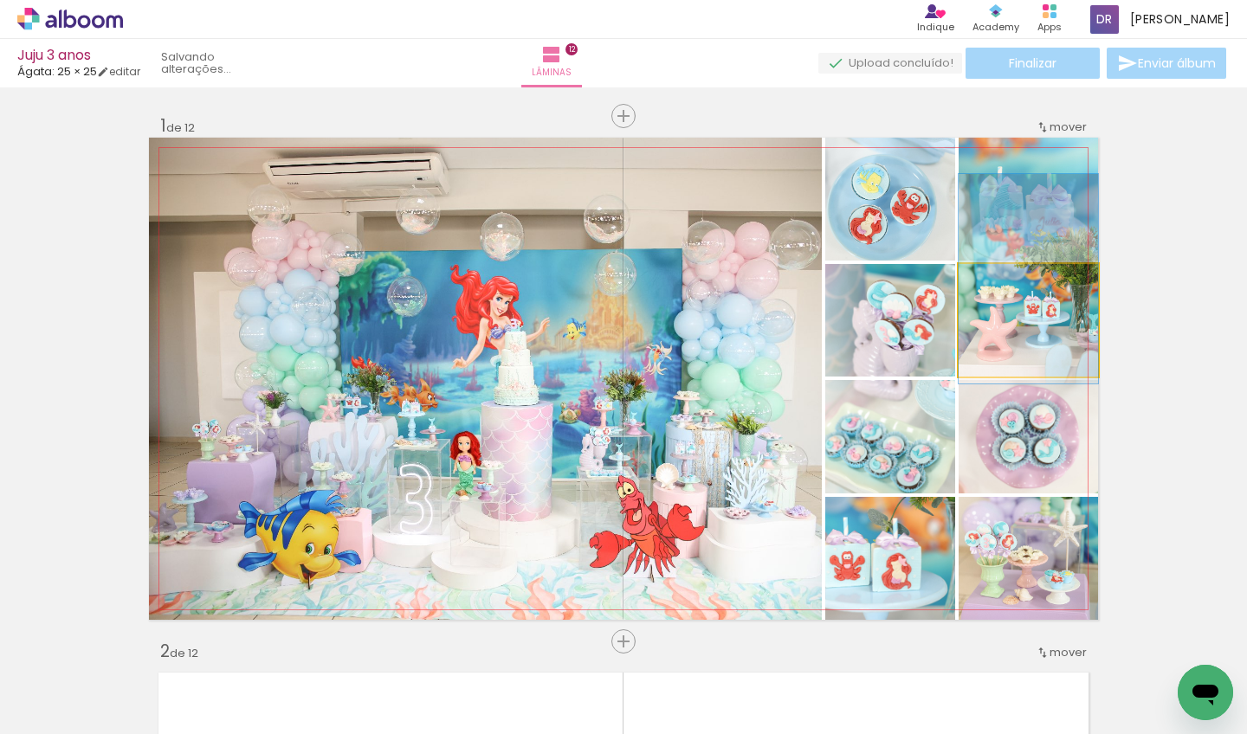
drag, startPoint x: 1045, startPoint y: 330, endPoint x: 1048, endPoint y: 288, distance: 41.7
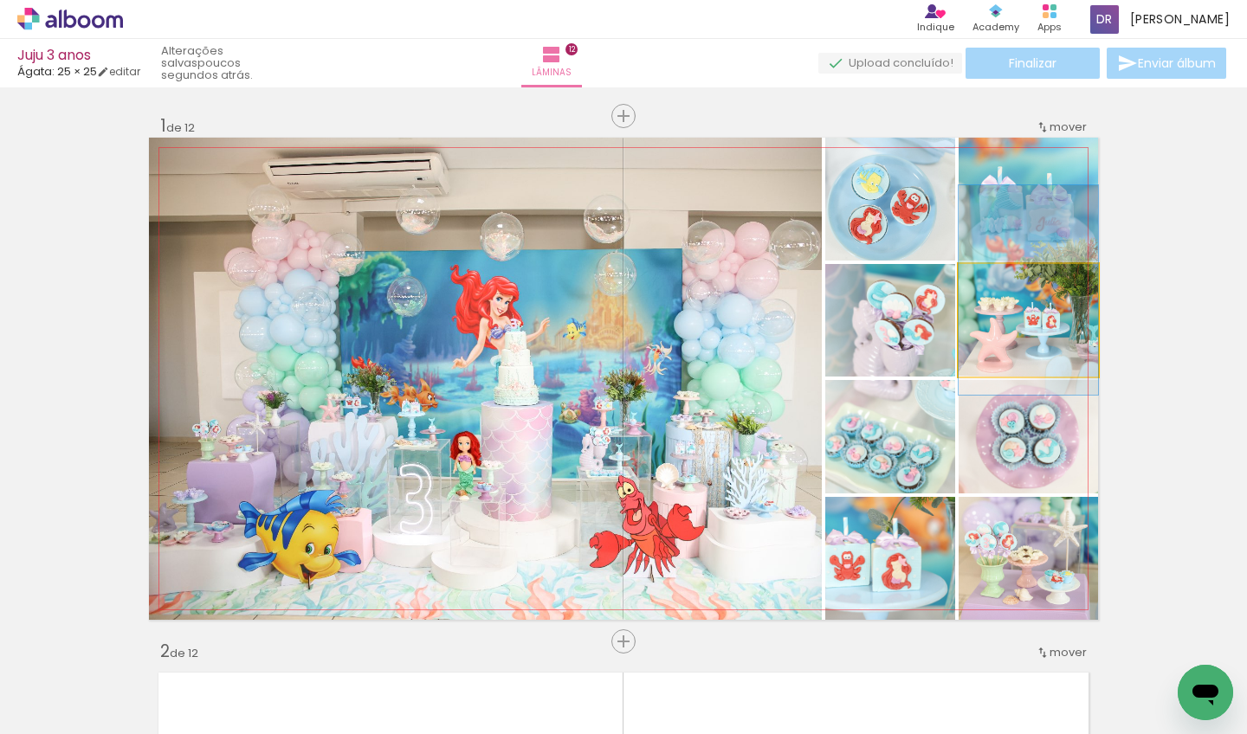
drag, startPoint x: 1029, startPoint y: 322, endPoint x: 1030, endPoint y: 333, distance: 11.3
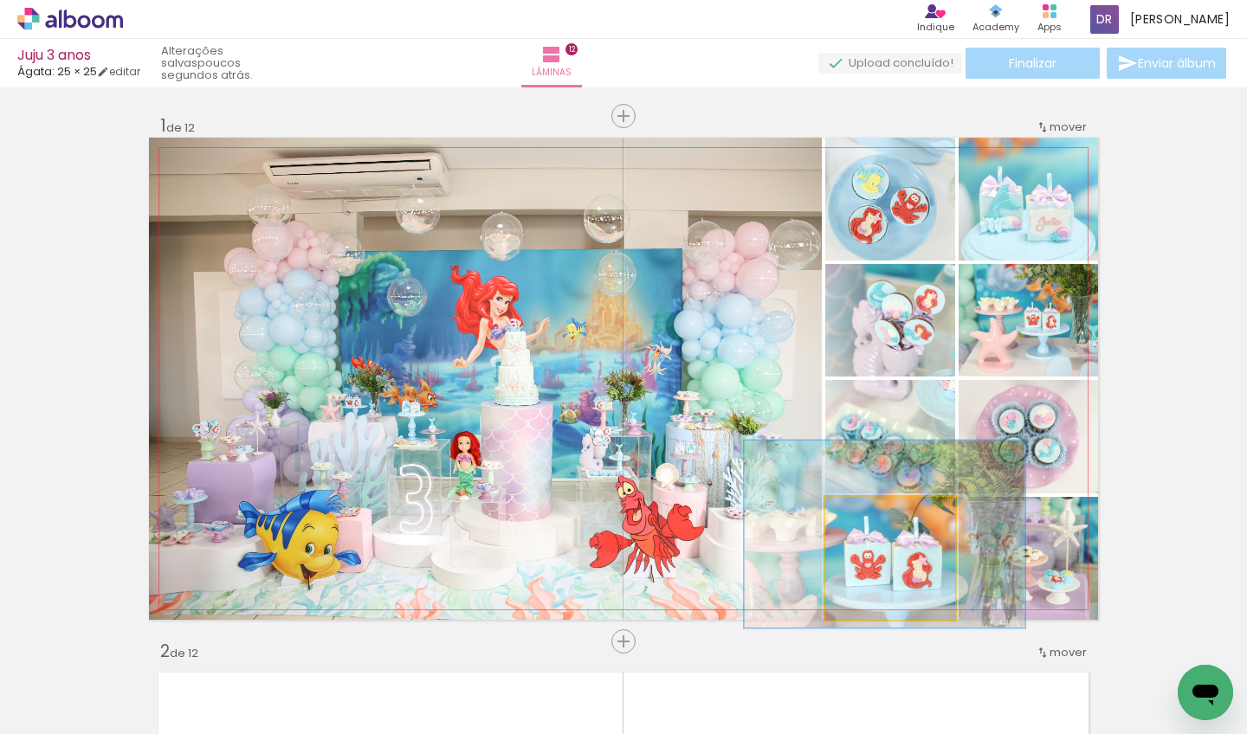
drag, startPoint x: 856, startPoint y: 573, endPoint x: 877, endPoint y: 573, distance: 20.8
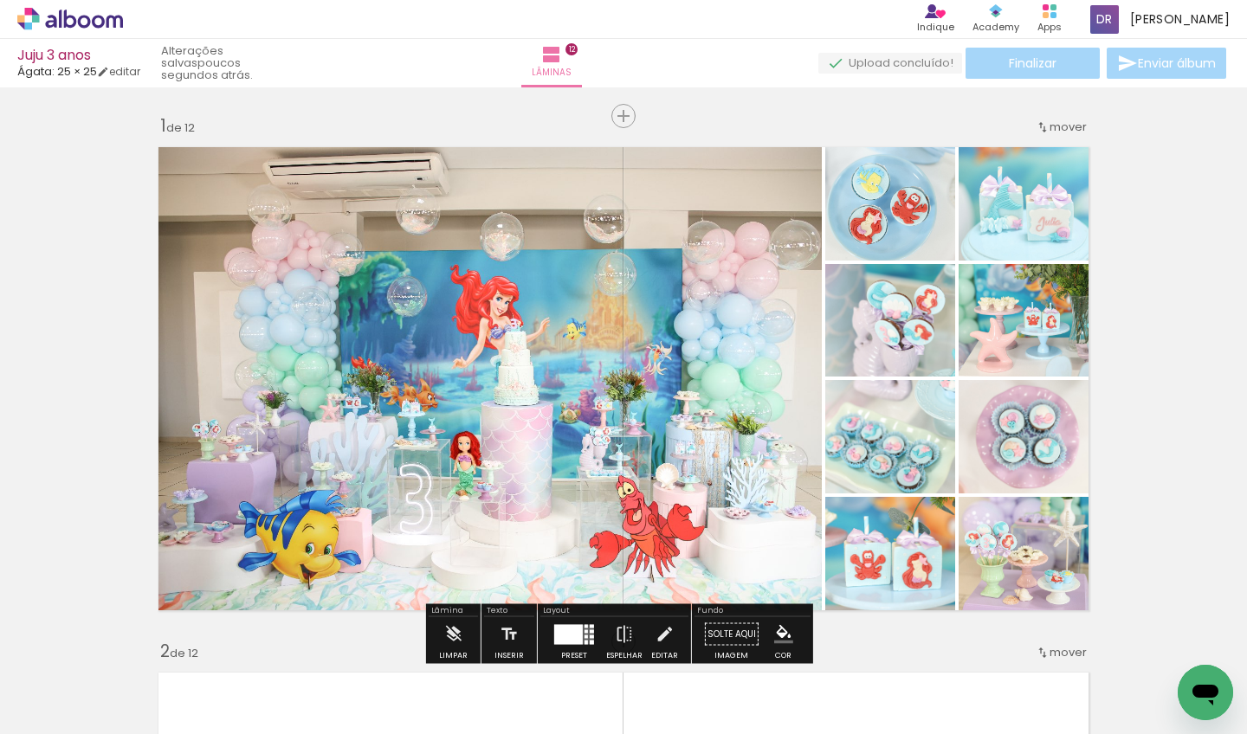
click at [877, 573] on quentale-photo at bounding box center [890, 558] width 130 height 123
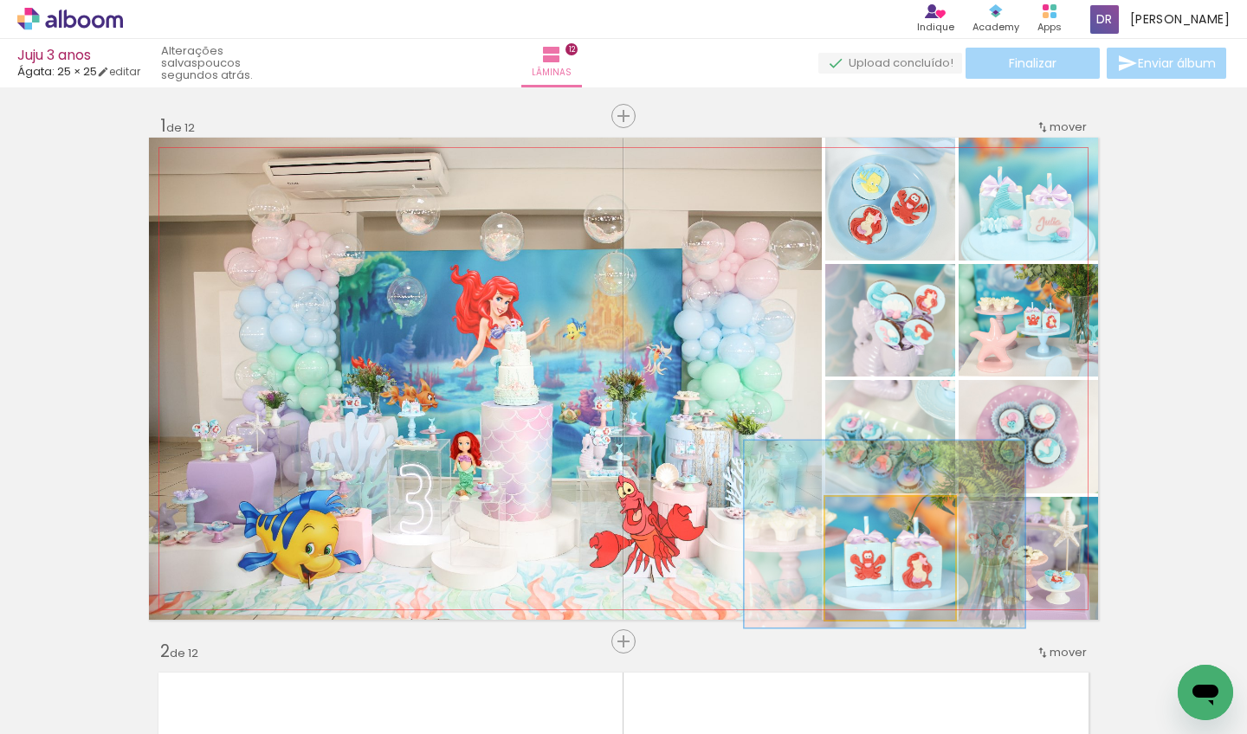
click at [877, 573] on quentale-photo at bounding box center [890, 558] width 130 height 123
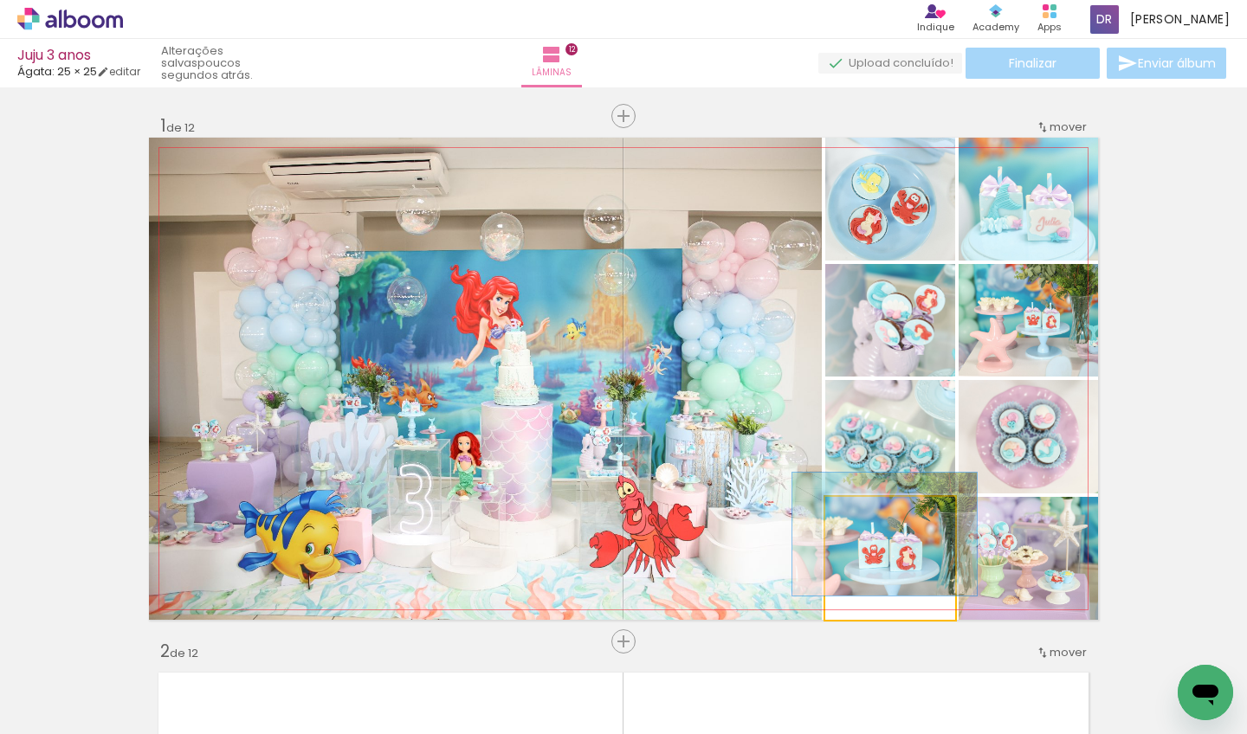
drag, startPoint x: 894, startPoint y: 518, endPoint x: 839, endPoint y: 516, distance: 54.6
type paper-slider "100"
click at [839, 516] on div at bounding box center [890, 515] width 118 height 26
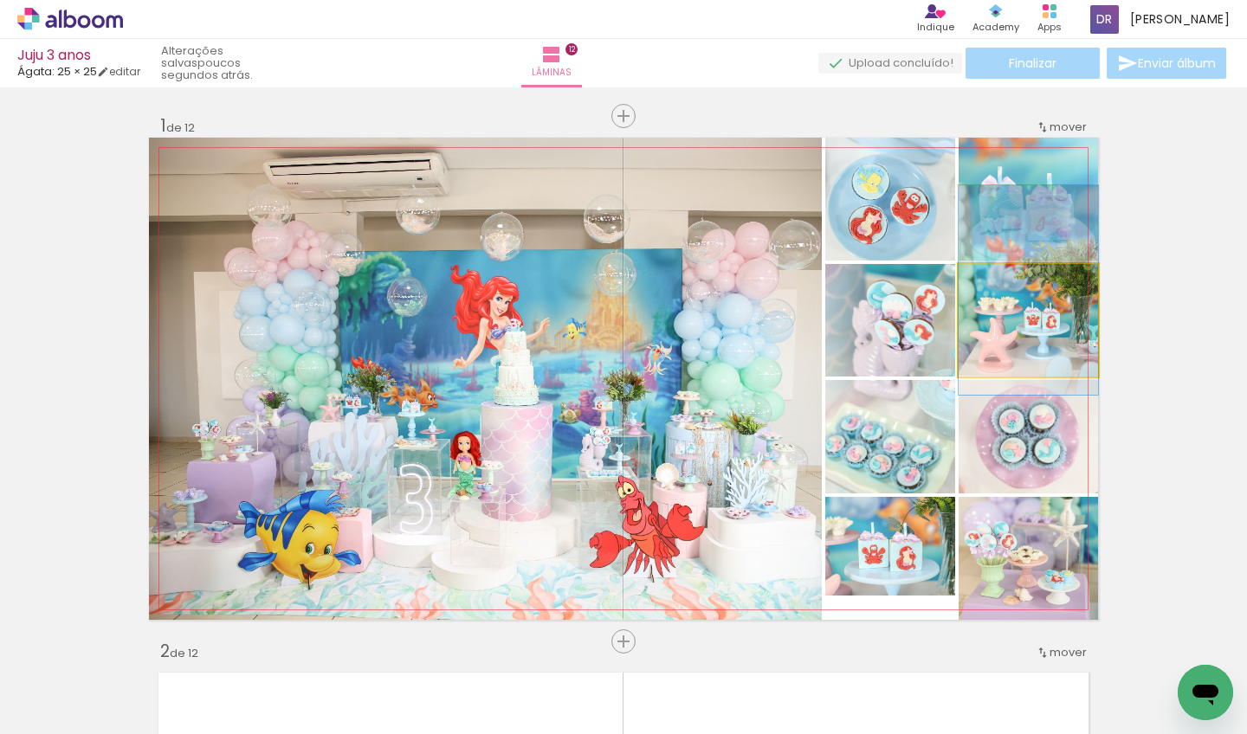
click at [1024, 310] on quentale-photo at bounding box center [1028, 320] width 139 height 113
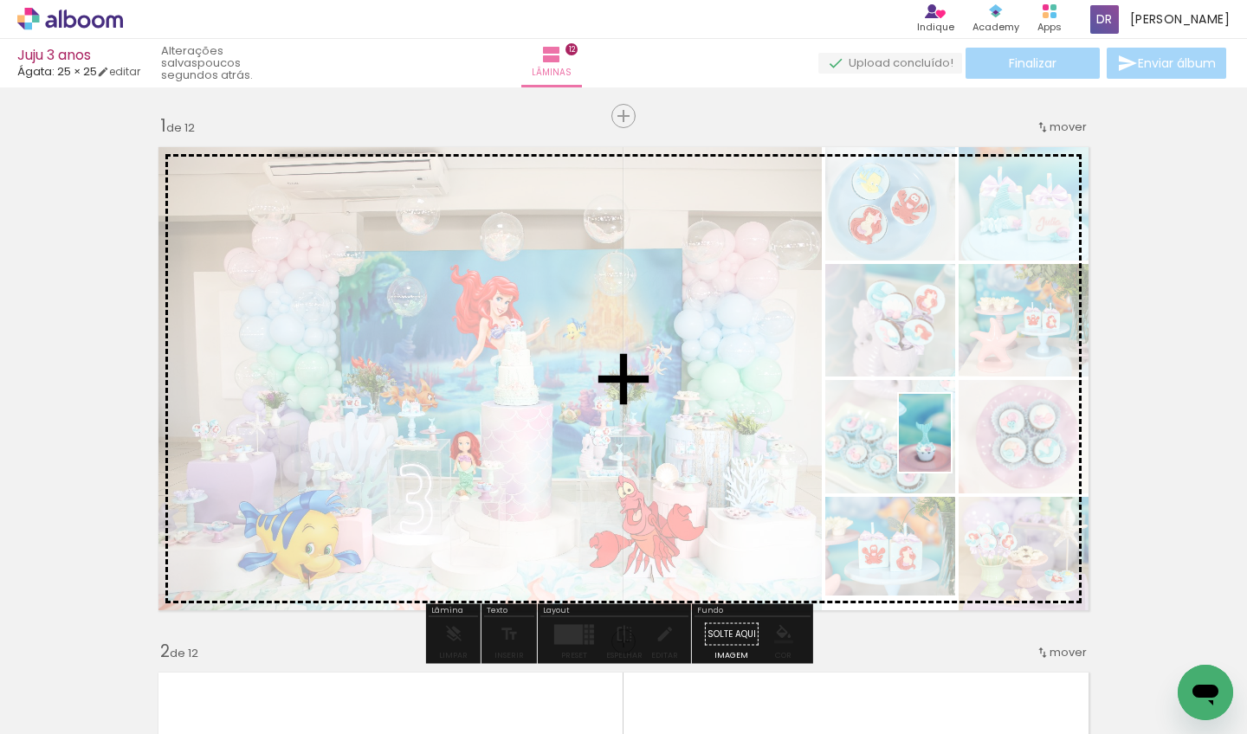
scroll to position [0, 704]
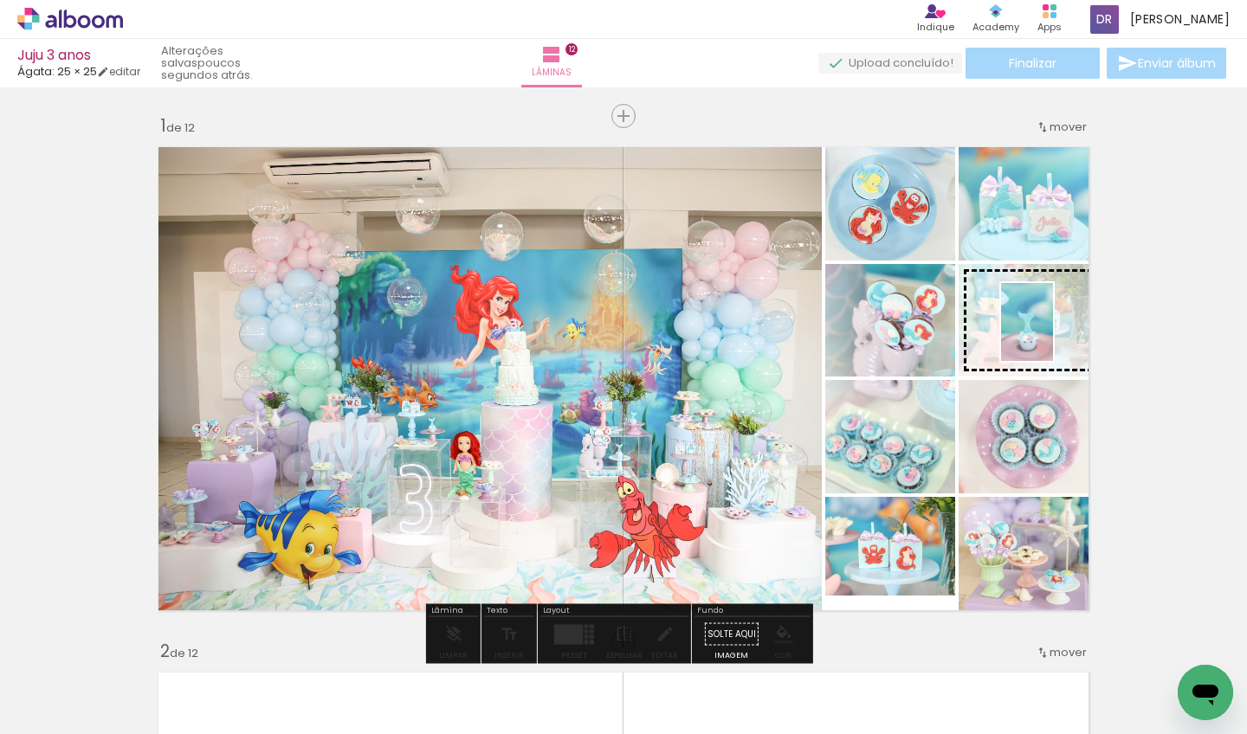
drag, startPoint x: 827, startPoint y: 691, endPoint x: 1053, endPoint y: 335, distance: 421.7
click at [1053, 335] on quentale-workspace at bounding box center [623, 367] width 1247 height 734
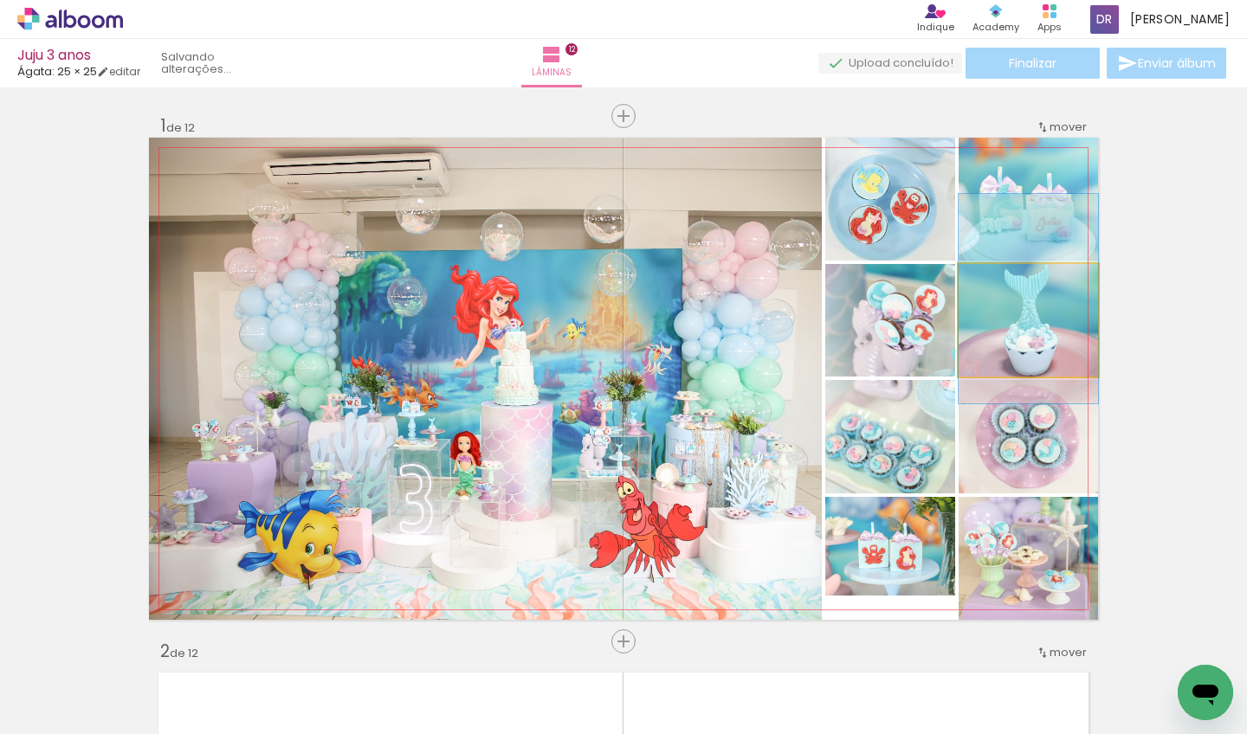
drag, startPoint x: 1077, startPoint y: 357, endPoint x: 1077, endPoint y: 336, distance: 20.8
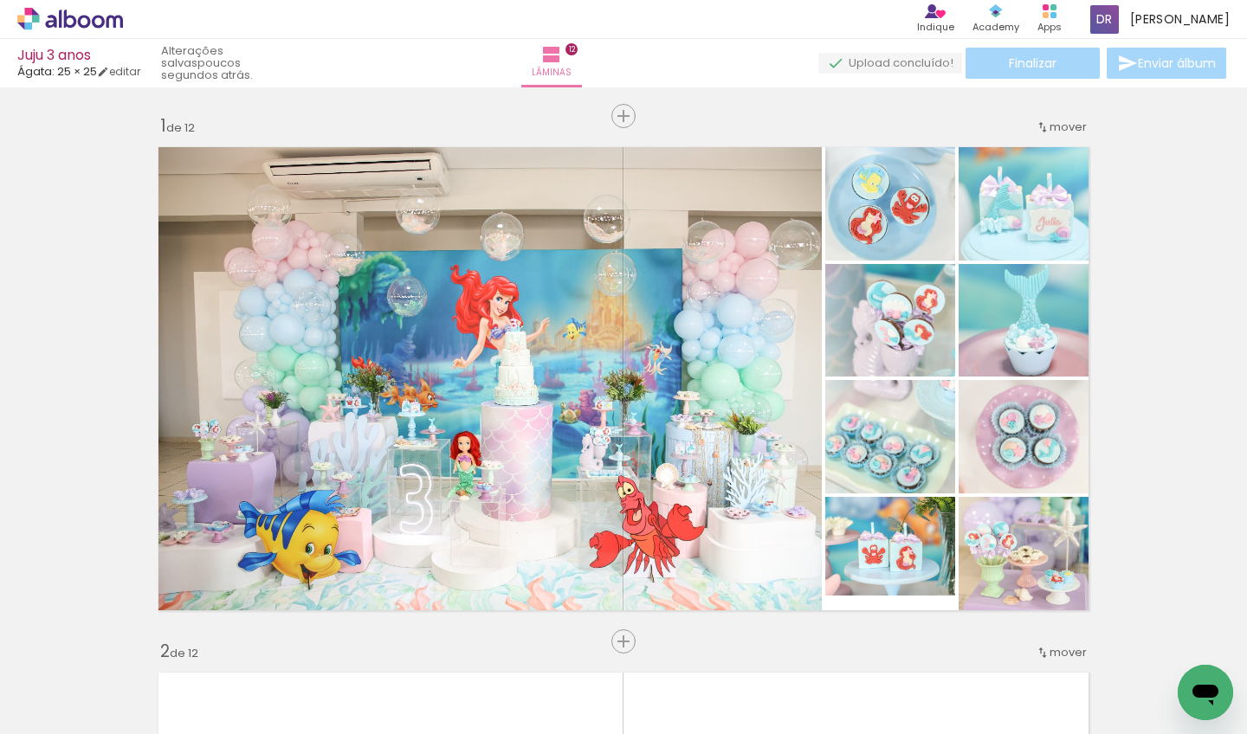
scroll to position [0, 890]
drag, startPoint x: 657, startPoint y: 729, endPoint x: 899, endPoint y: 734, distance: 241.7
click at [142, 634] on iron-horizontal-list at bounding box center [124, 680] width 35 height 108
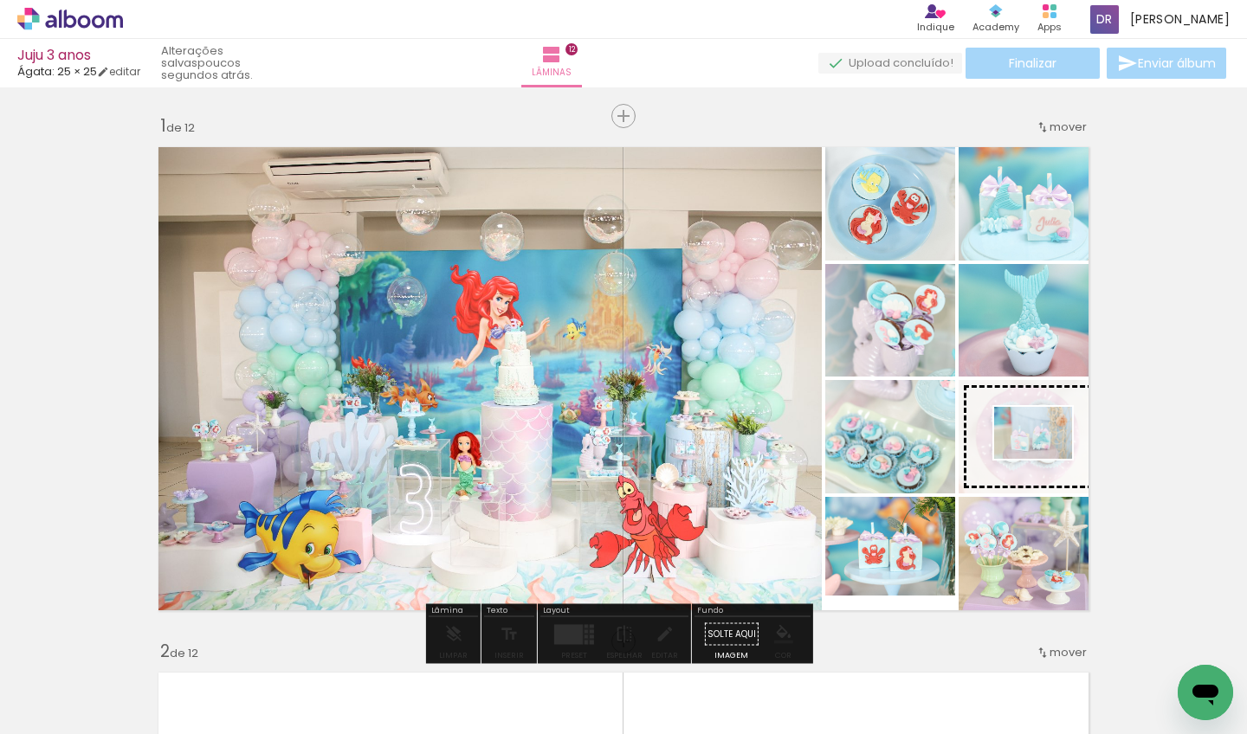
drag, startPoint x: 940, startPoint y: 687, endPoint x: 1046, endPoint y: 459, distance: 251.5
click at [1046, 459] on quentale-workspace at bounding box center [623, 367] width 1247 height 734
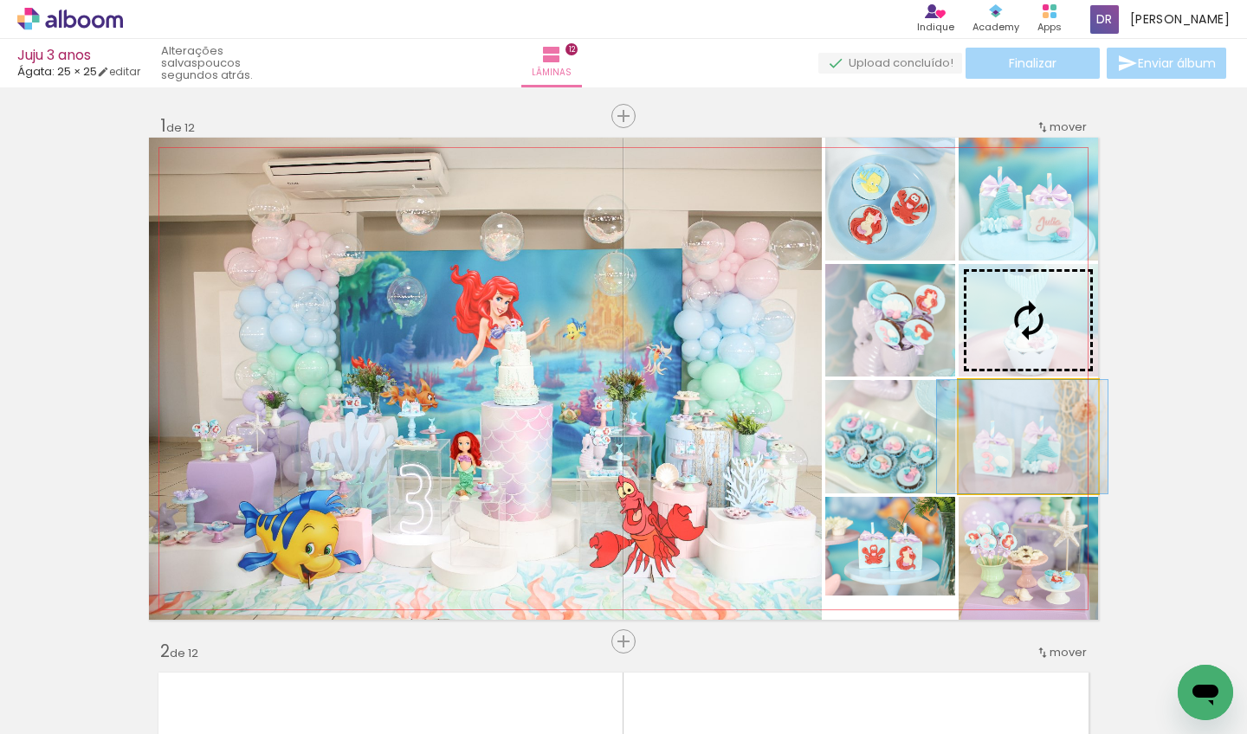
drag, startPoint x: 1040, startPoint y: 470, endPoint x: 1034, endPoint y: 462, distance: 10.6
click at [0, 0] on slot at bounding box center [0, 0] width 0 height 0
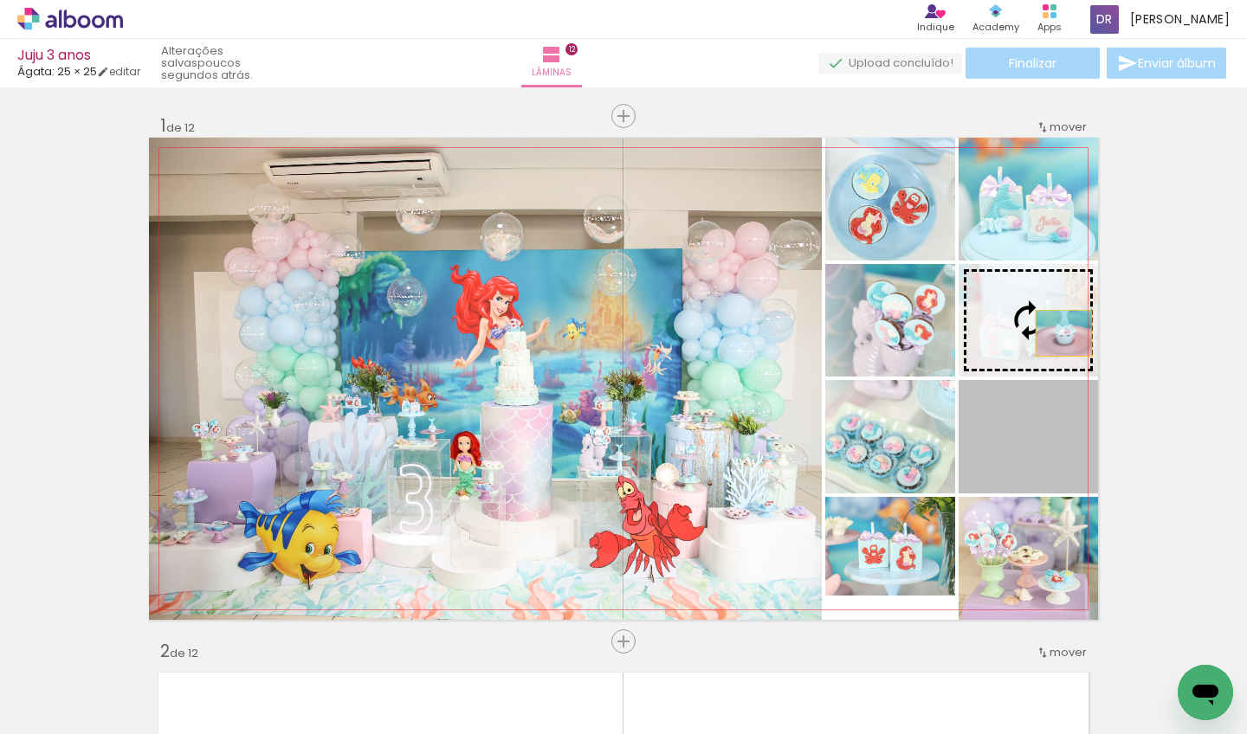
drag, startPoint x: 1066, startPoint y: 447, endPoint x: 1058, endPoint y: 333, distance: 113.8
click at [0, 0] on slot at bounding box center [0, 0] width 0 height 0
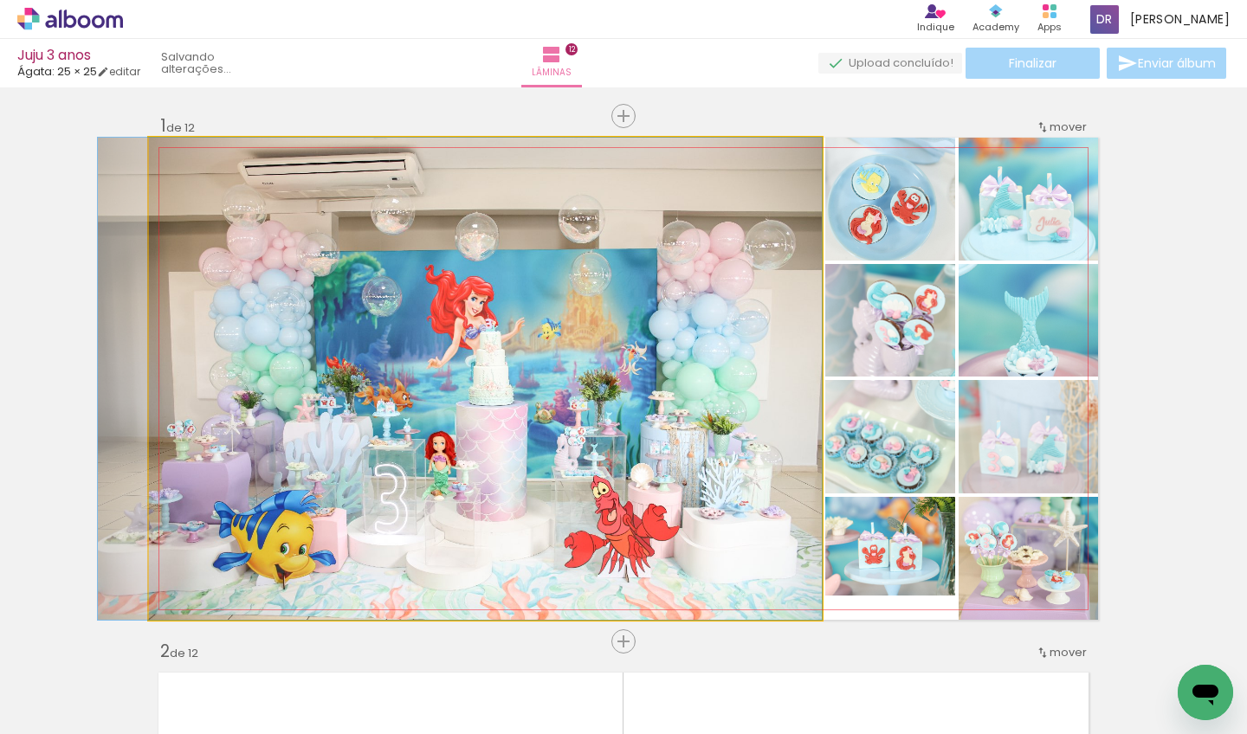
drag, startPoint x: 532, startPoint y: 366, endPoint x: 483, endPoint y: 373, distance: 49.1
drag, startPoint x: 499, startPoint y: 391, endPoint x: 498, endPoint y: 371, distance: 20.8
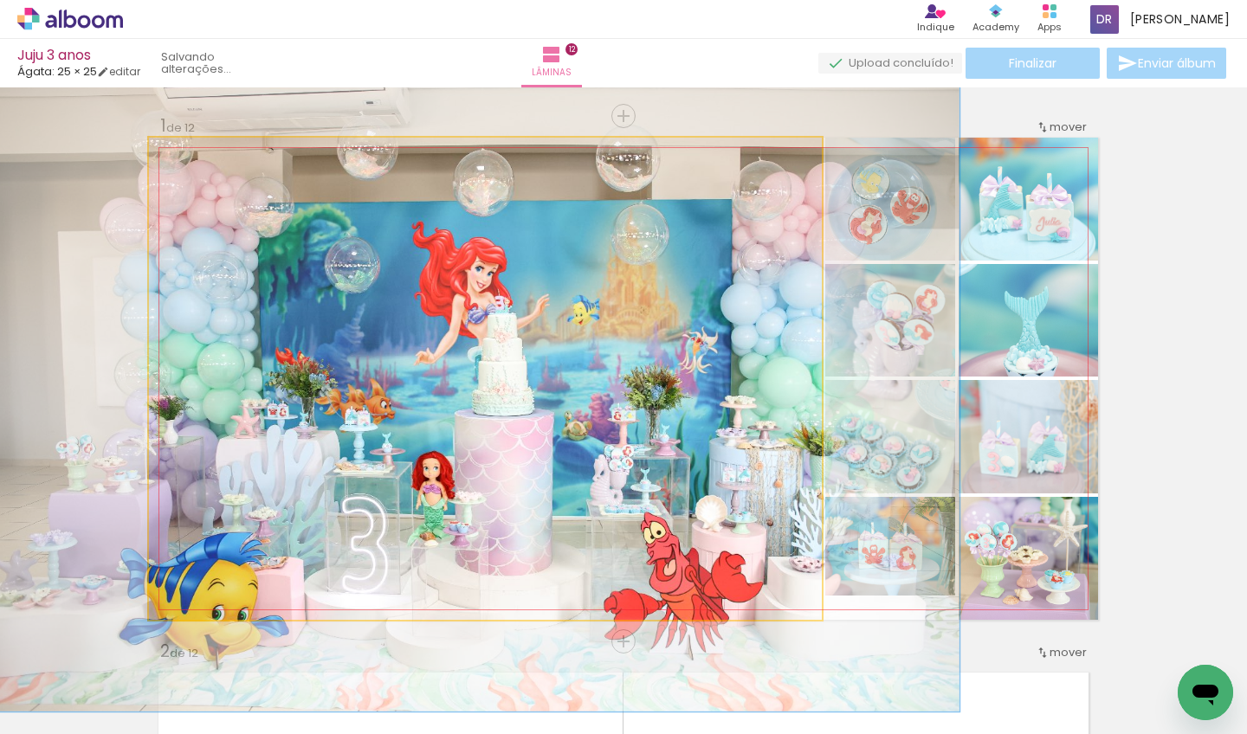
drag, startPoint x: 183, startPoint y: 152, endPoint x: 205, endPoint y: 152, distance: 22.5
click at [205, 152] on div at bounding box center [212, 156] width 16 height 16
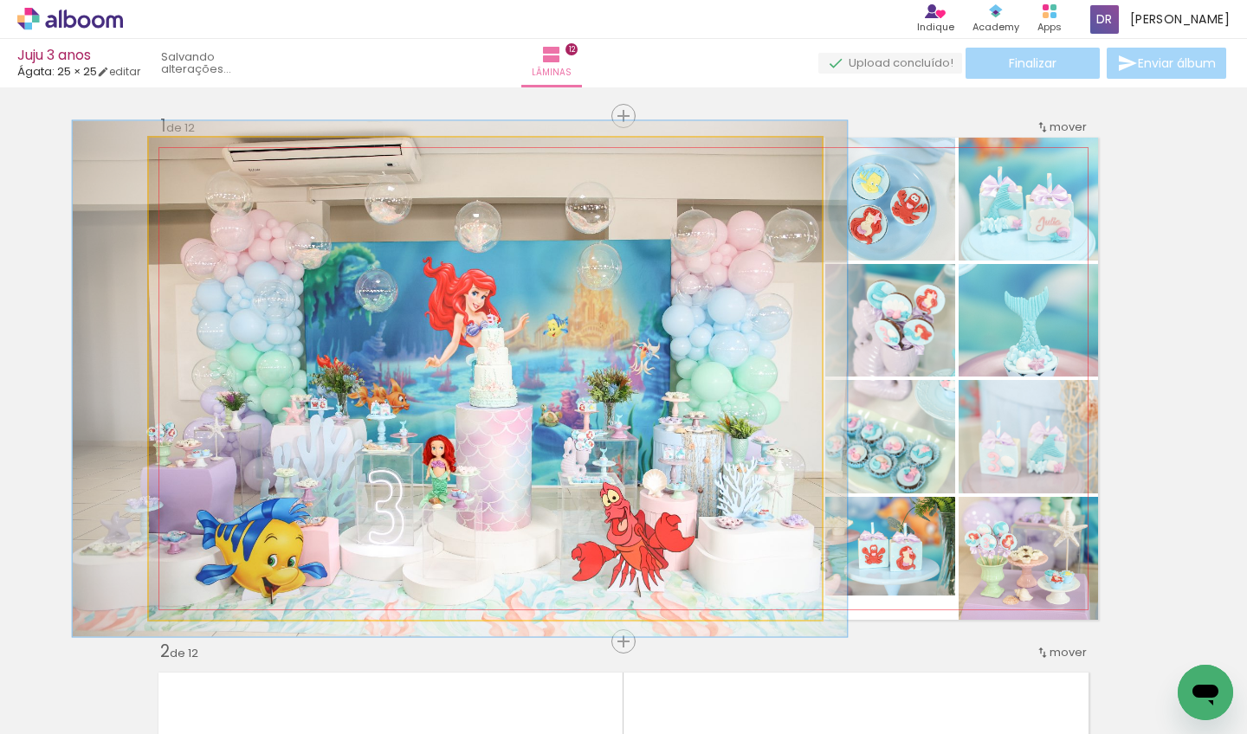
drag, startPoint x: 207, startPoint y: 152, endPoint x: 186, endPoint y: 158, distance: 21.4
click at [186, 158] on div at bounding box center [194, 156] width 16 height 16
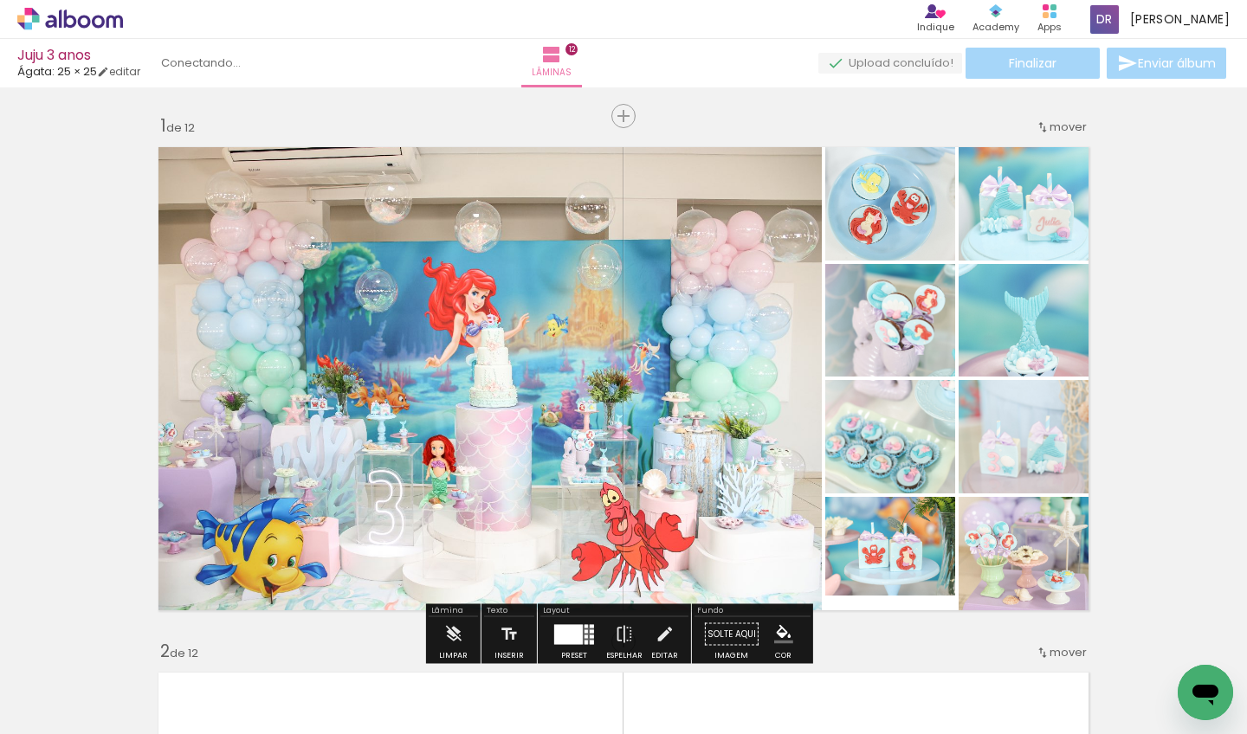
click at [52, 634] on span "Adicionar Fotos" at bounding box center [62, 711] width 52 height 19
click at [0, 0] on input "file" at bounding box center [0, 0] width 0 height 0
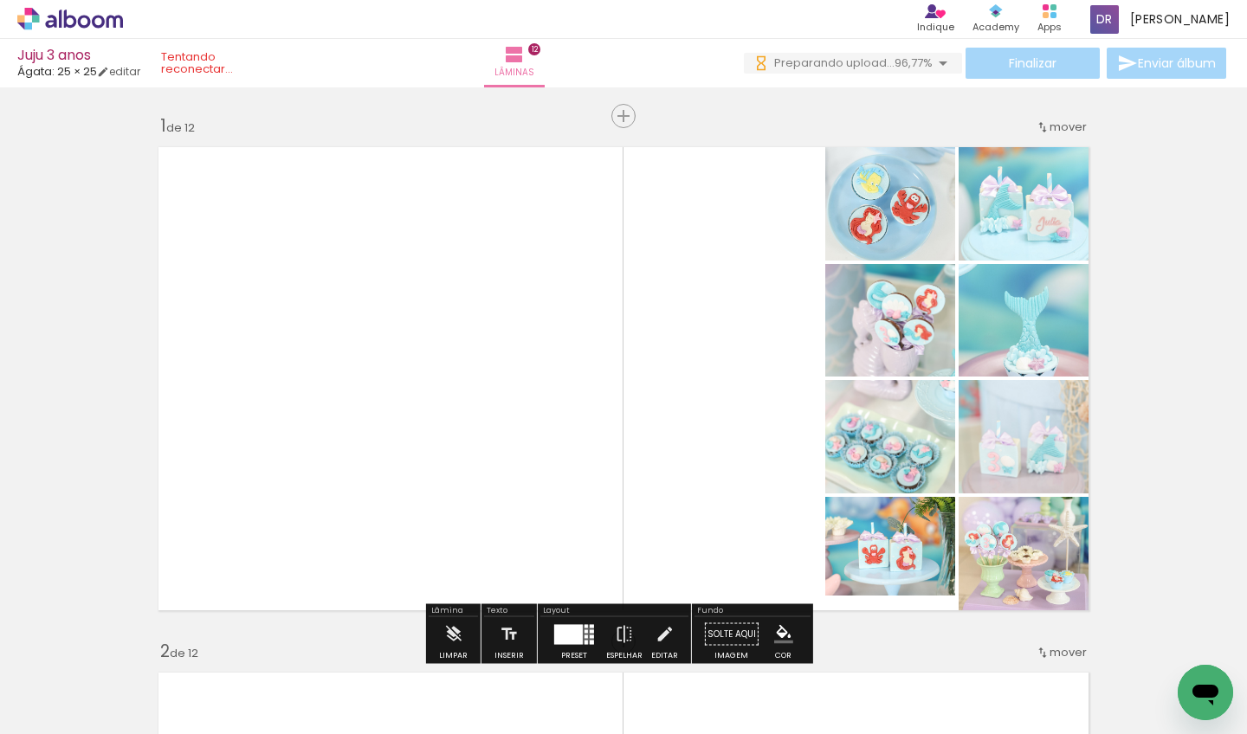
scroll to position [0, 1890]
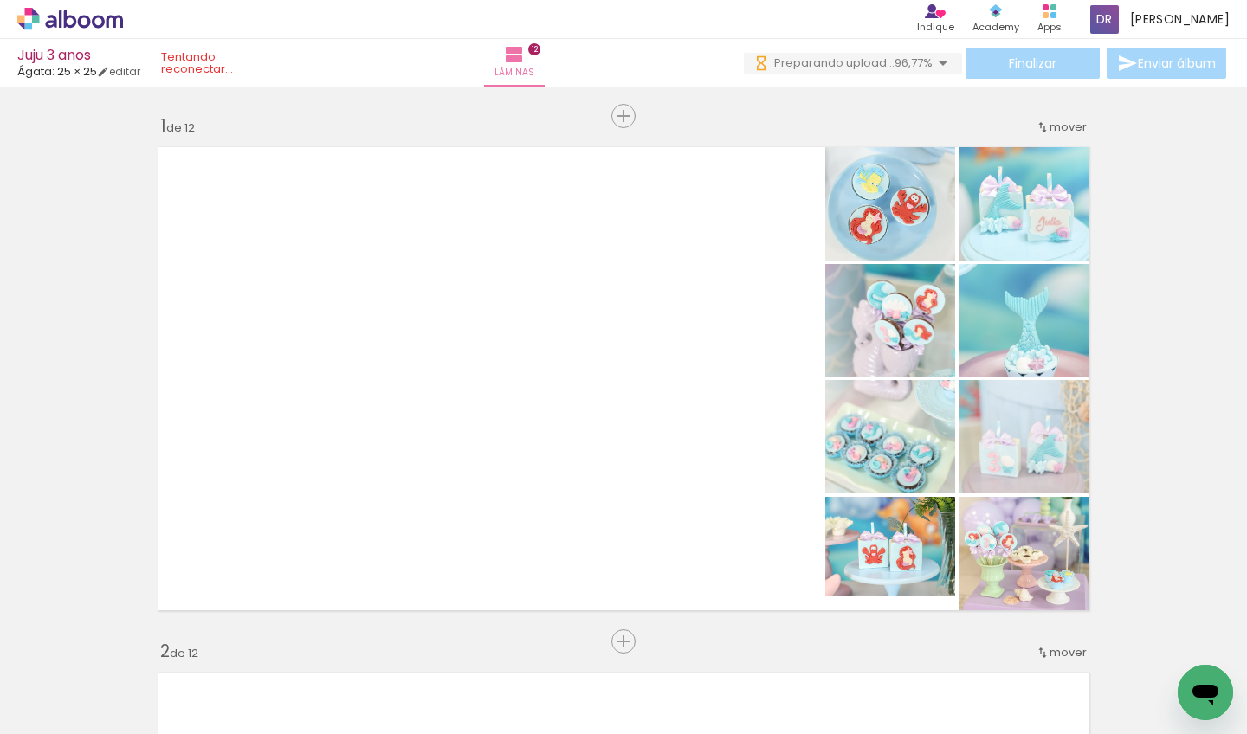
click at [1176, 634] on div at bounding box center [1194, 676] width 86 height 57
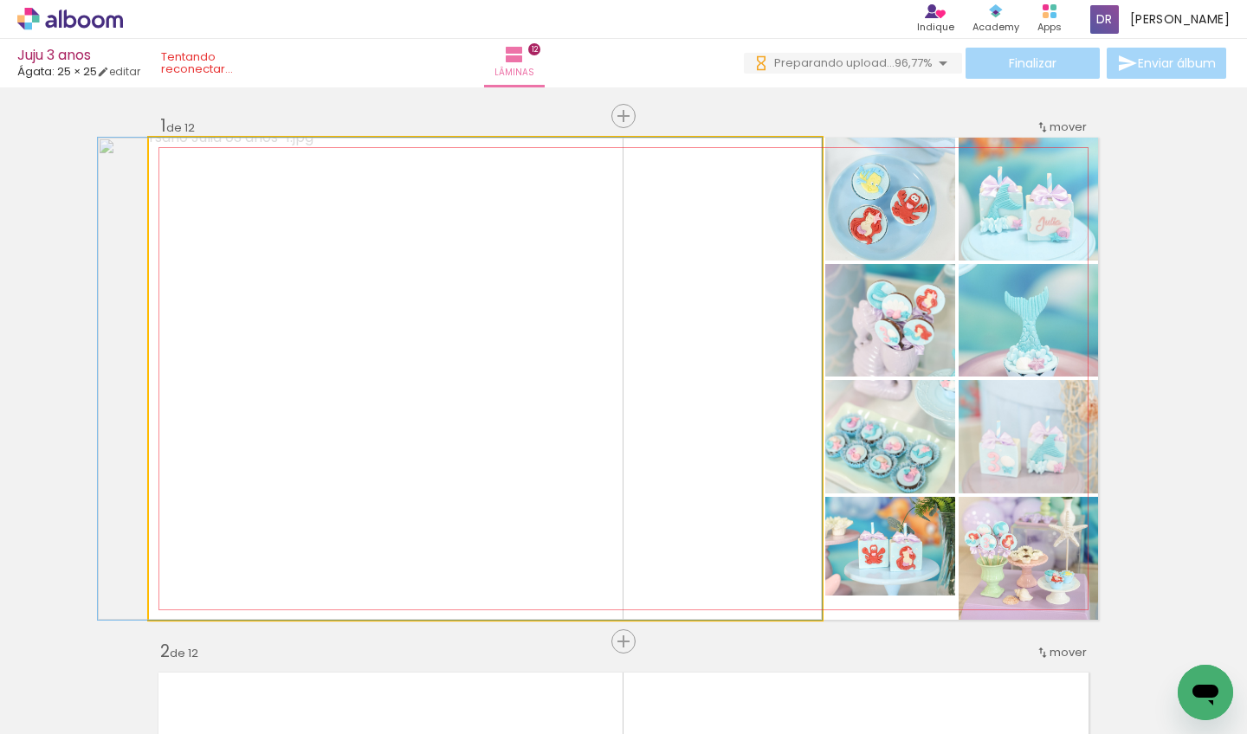
drag, startPoint x: 184, startPoint y: 158, endPoint x: 147, endPoint y: 161, distance: 37.4
type paper-slider "100"
click at [154, 161] on div at bounding box center [214, 156] width 120 height 26
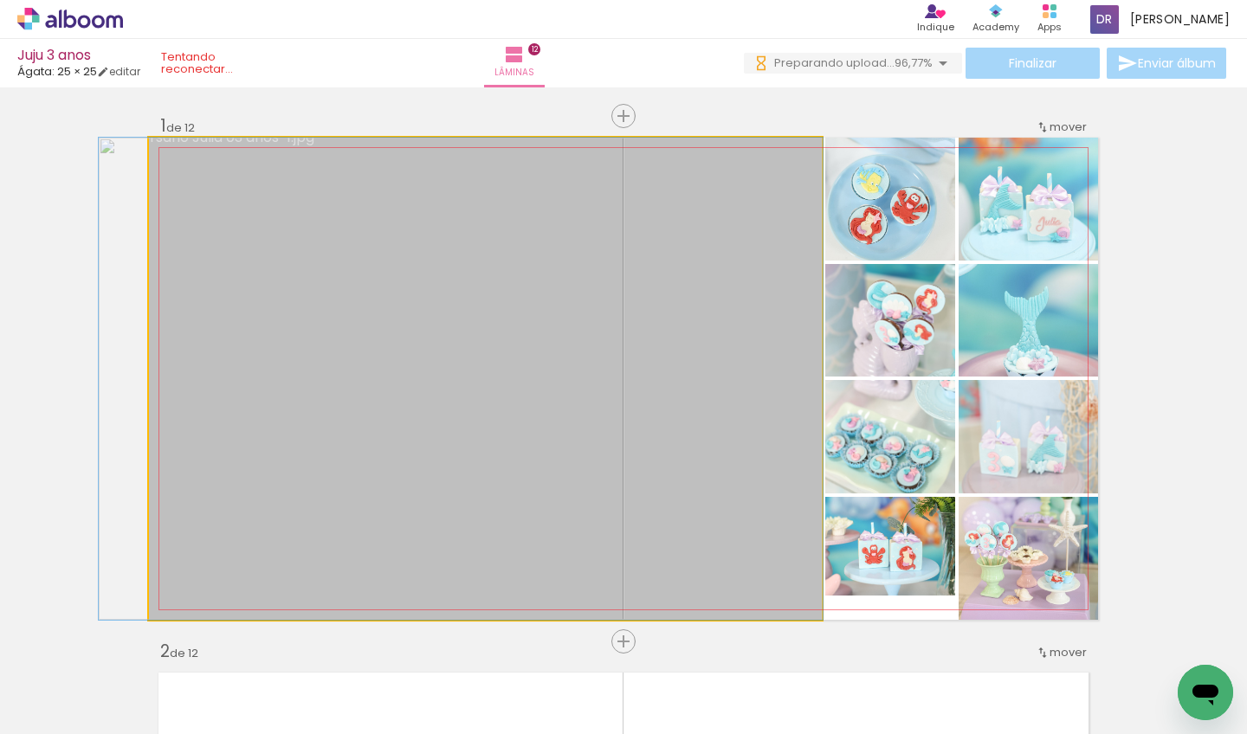
drag, startPoint x: 476, startPoint y: 300, endPoint x: 476, endPoint y: 269, distance: 30.3
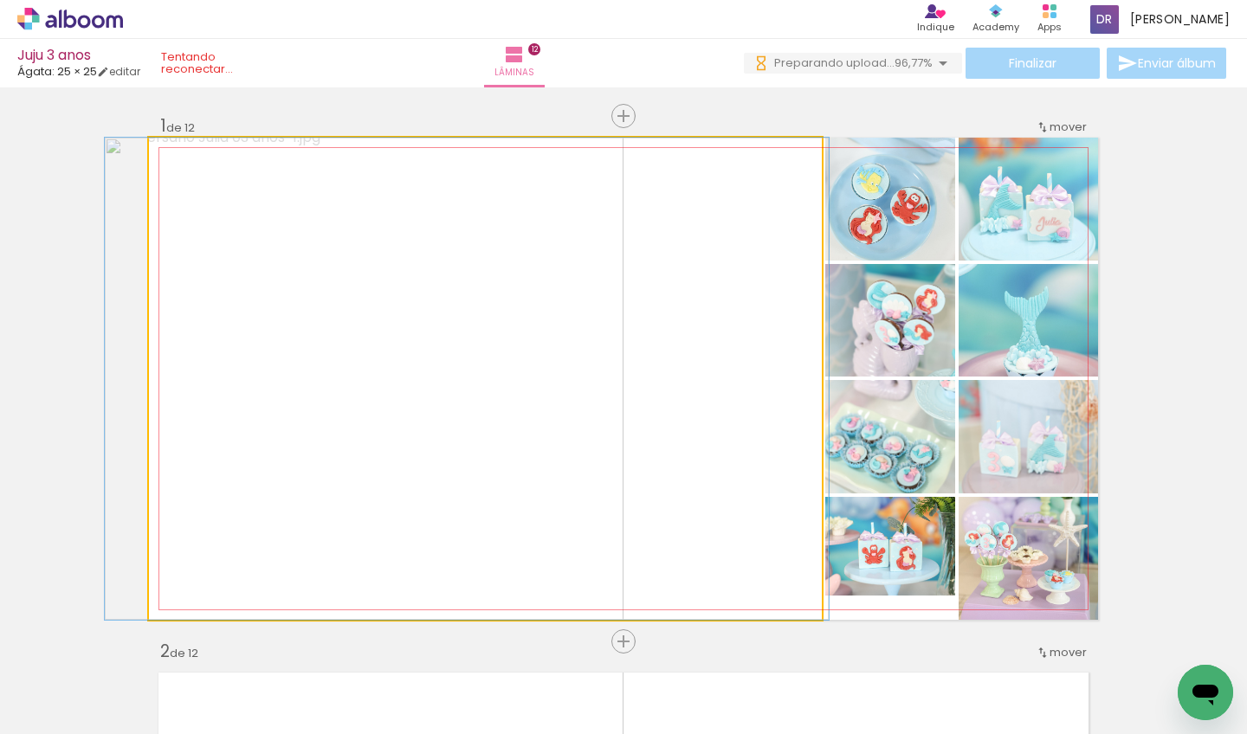
click at [176, 159] on div at bounding box center [190, 156] width 28 height 28
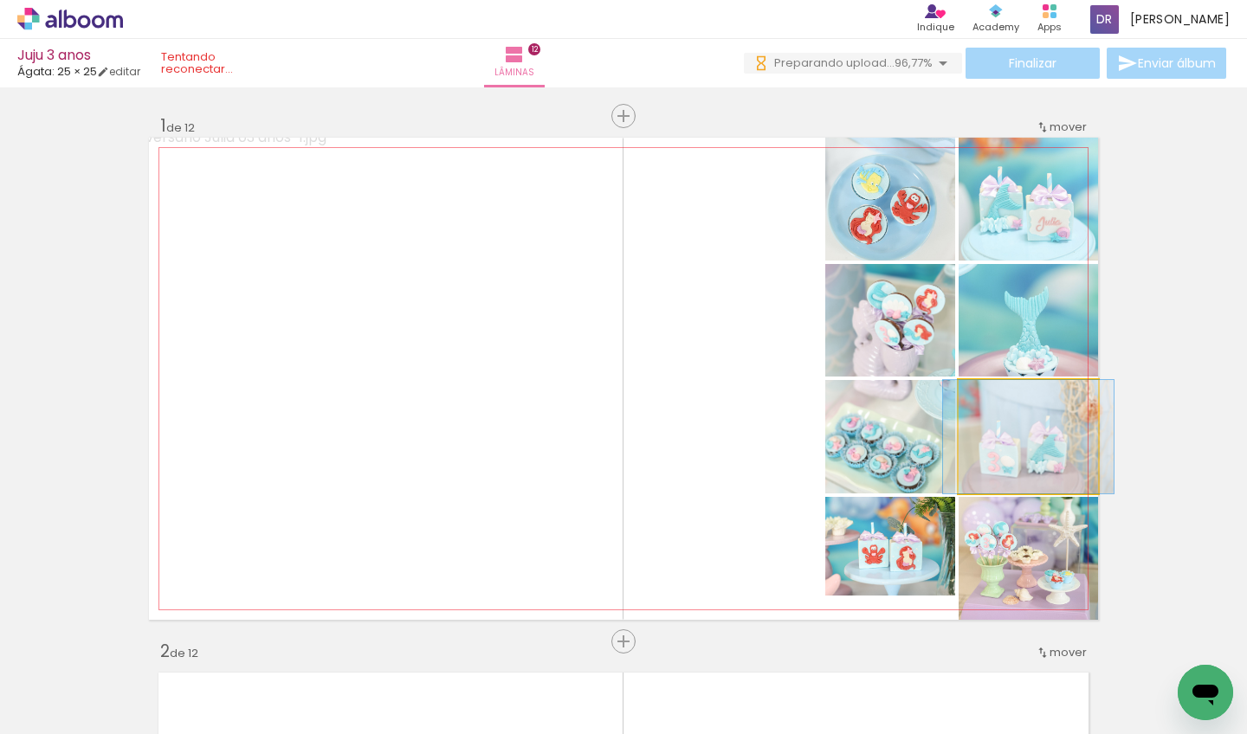
click at [1045, 445] on quentale-photo at bounding box center [1028, 436] width 139 height 113
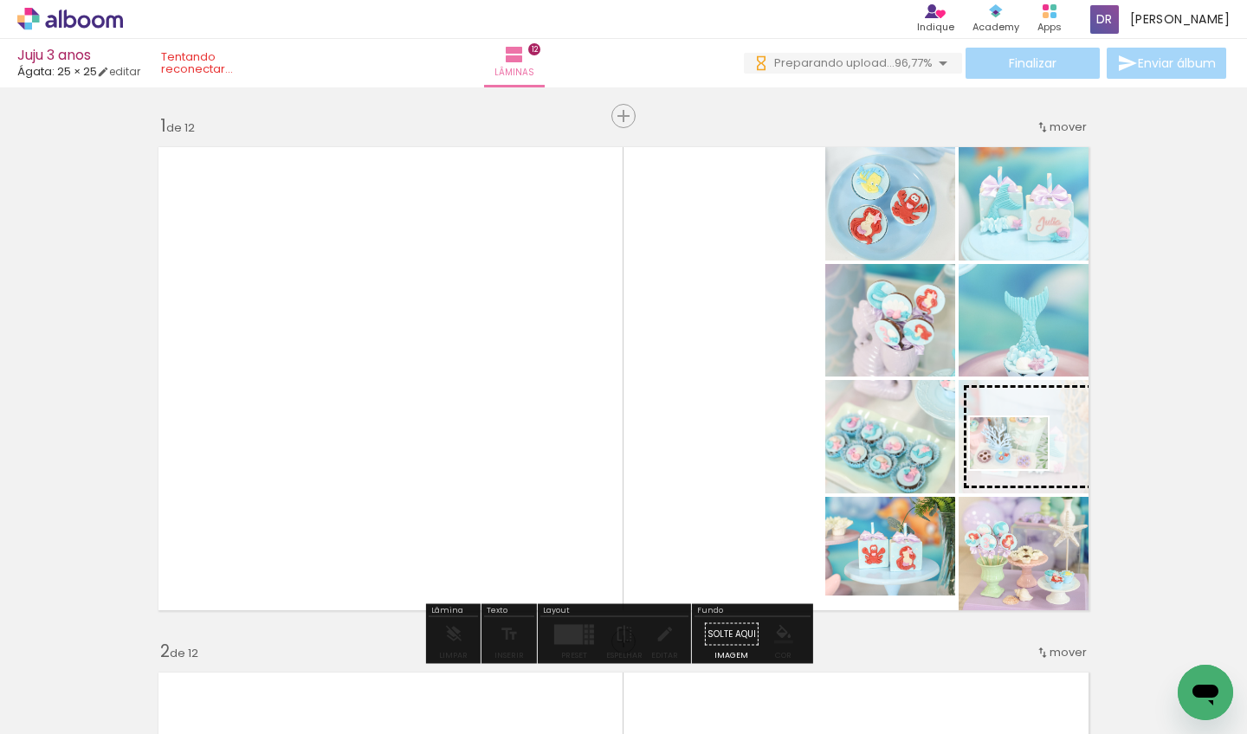
drag, startPoint x: 718, startPoint y: 679, endPoint x: 1022, endPoint y: 469, distance: 369.3
click at [1022, 469] on quentale-workspace at bounding box center [623, 367] width 1247 height 734
drag, startPoint x: 613, startPoint y: 686, endPoint x: 1029, endPoint y: 457, distance: 474.5
click at [1029, 457] on quentale-workspace at bounding box center [623, 367] width 1247 height 734
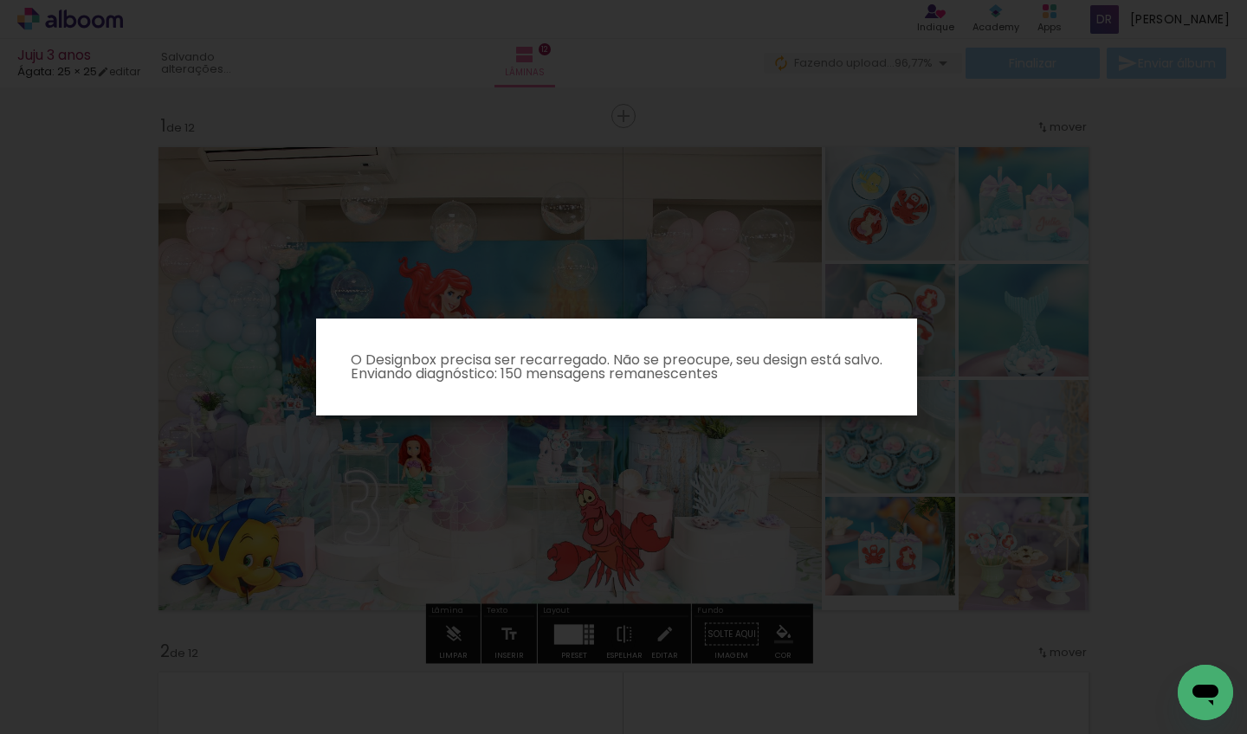
click at [1175, 462] on iron-overlay-backdrop at bounding box center [623, 367] width 1247 height 734
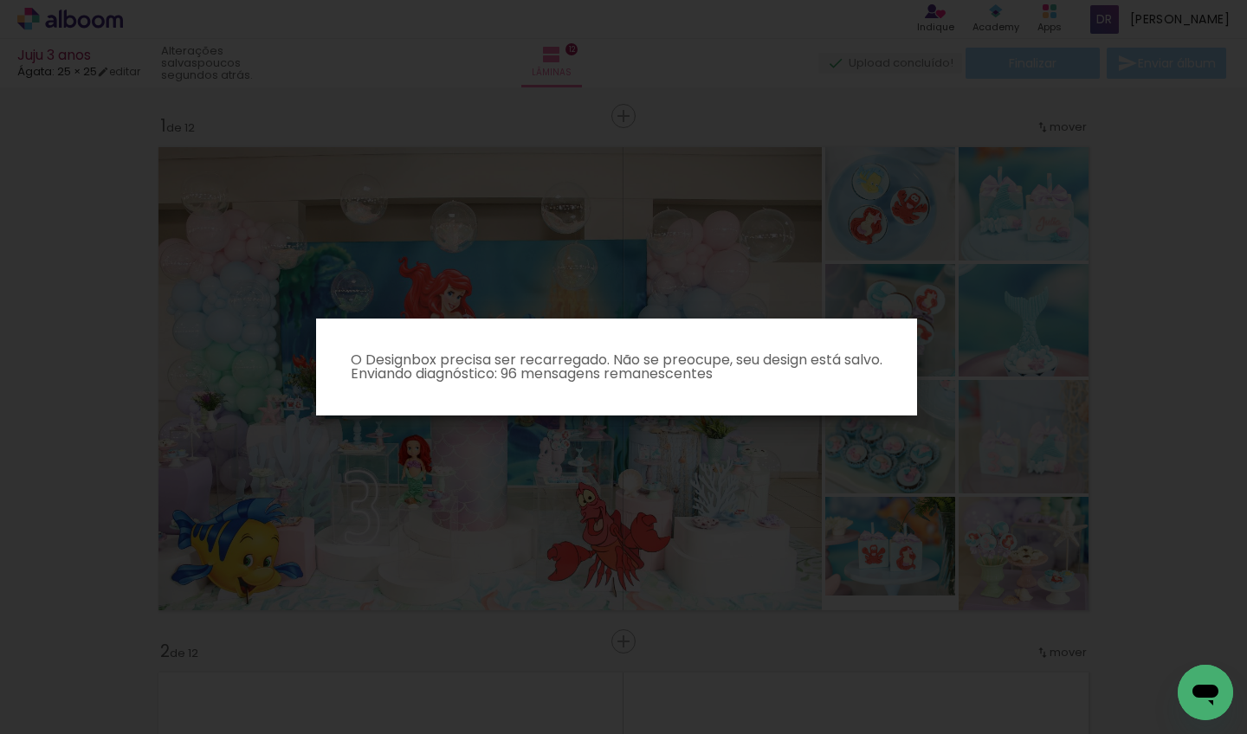
click at [939, 463] on iron-overlay-backdrop at bounding box center [623, 367] width 1247 height 734
click at [563, 346] on paper-dialog "O Designbox precisa ser recarregado. Não se preocupe, seu design está salvo. En…" at bounding box center [616, 367] width 601 height 97
drag, startPoint x: 353, startPoint y: 350, endPoint x: 826, endPoint y: 366, distance: 474.1
click at [796, 364] on p "O Designbox precisa ser recarregado. Não se preocupe, seu design está salvo. En…" at bounding box center [616, 367] width 573 height 28
drag, startPoint x: 817, startPoint y: 396, endPoint x: 159, endPoint y: 347, distance: 659.2
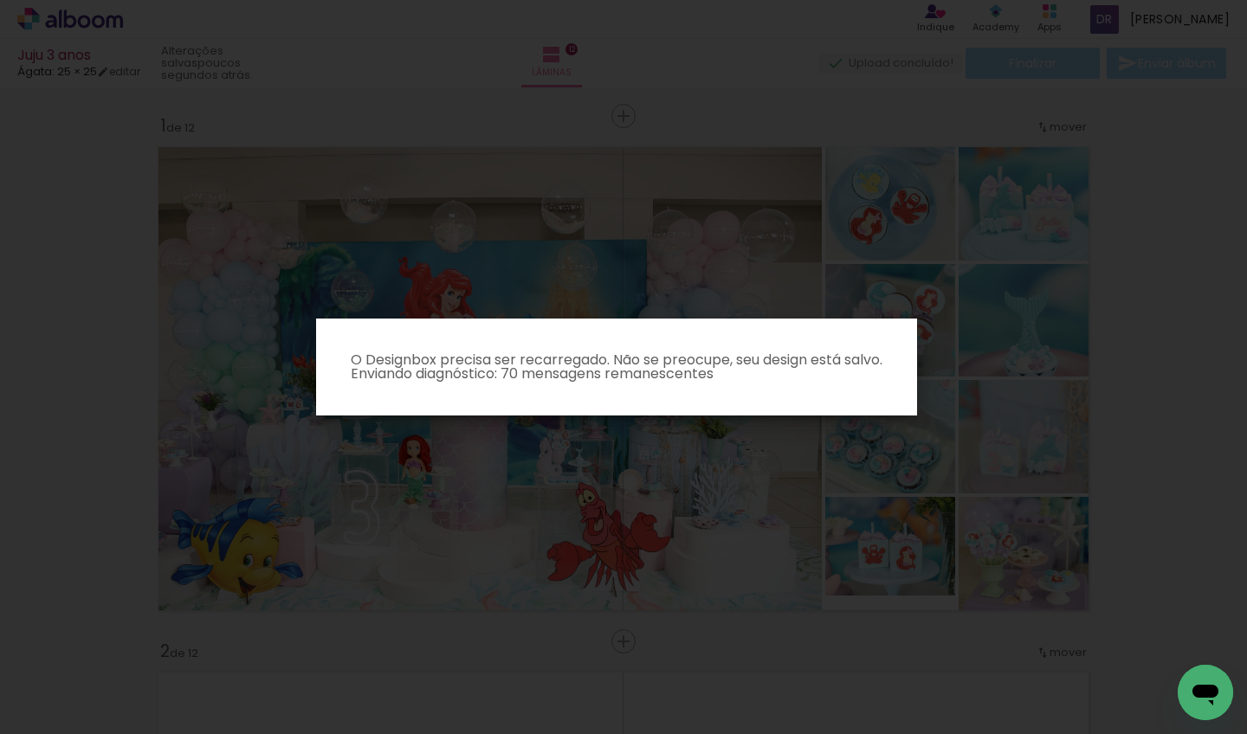
click at [160, 347] on body "link( href="../../bower_components/polymer/polymer.html" rel="import" ) picture…" at bounding box center [623, 367] width 1247 height 734
drag, startPoint x: 321, startPoint y: 327, endPoint x: 868, endPoint y: 426, distance: 555.5
click at [809, 400] on paper-dialog "O Designbox precisa ser recarregado. Não se preocupe, seu design está salvo. En…" at bounding box center [616, 367] width 601 height 97
drag, startPoint x: 623, startPoint y: 380, endPoint x: 321, endPoint y: 362, distance: 302.0
click at [323, 363] on paper-dialog "O Designbox precisa ser recarregado. Não se preocupe, seu design está salvo. En…" at bounding box center [616, 367] width 601 height 97
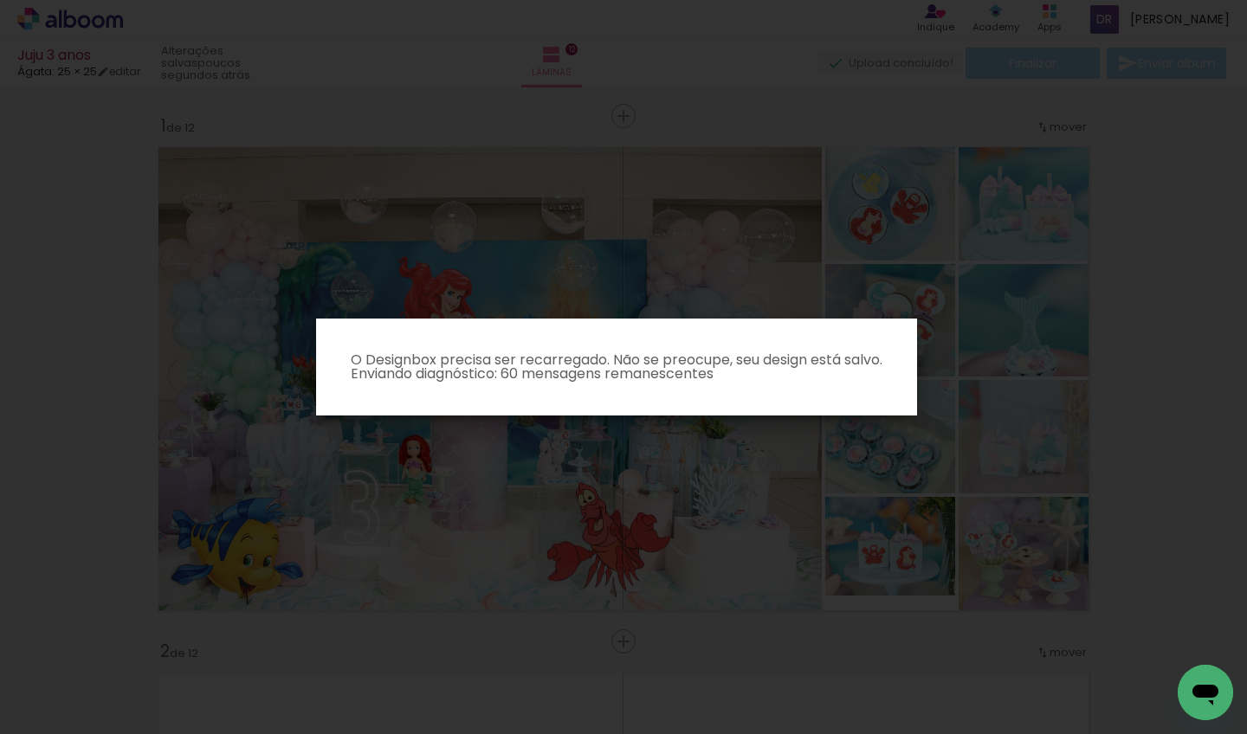
drag, startPoint x: 361, startPoint y: 344, endPoint x: 808, endPoint y: 373, distance: 447.9
click at [786, 373] on paper-dialog "O Designbox precisa ser recarregado. Não se preocupe, seu design está salvo. En…" at bounding box center [616, 367] width 601 height 97
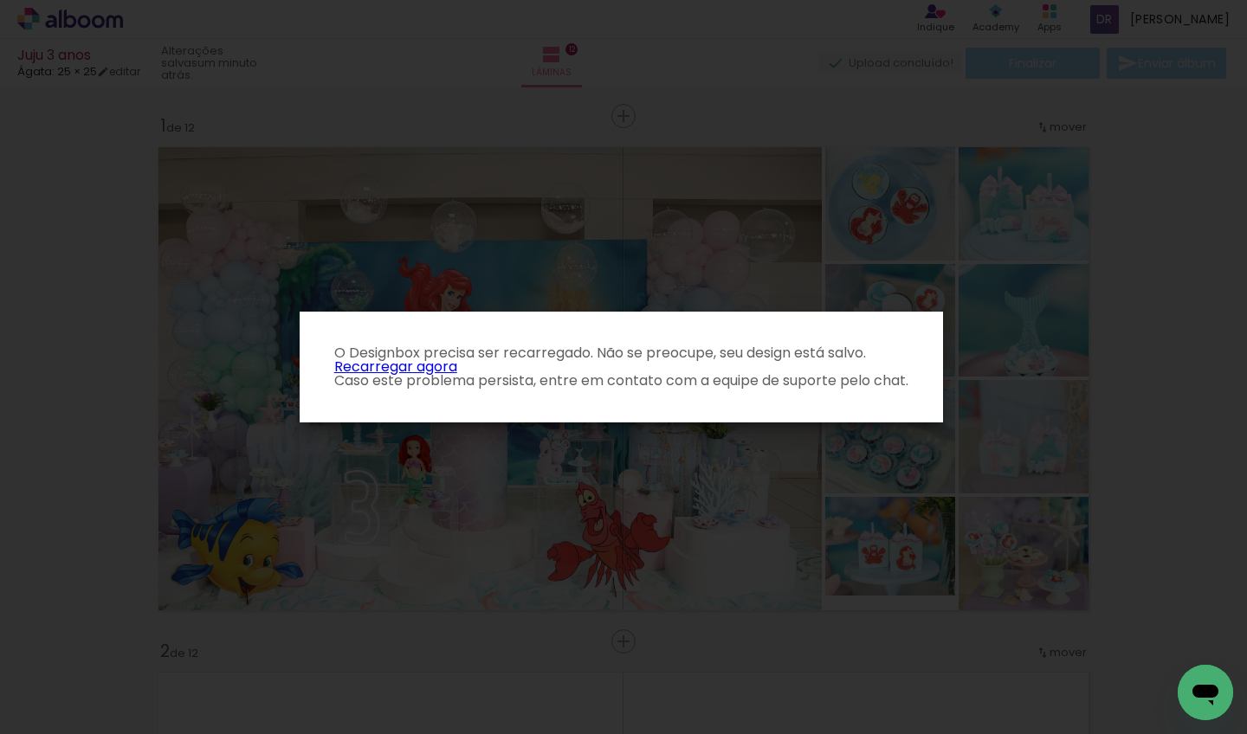
click at [431, 367] on link "Recarregar agora" at bounding box center [395, 367] width 123 height 20
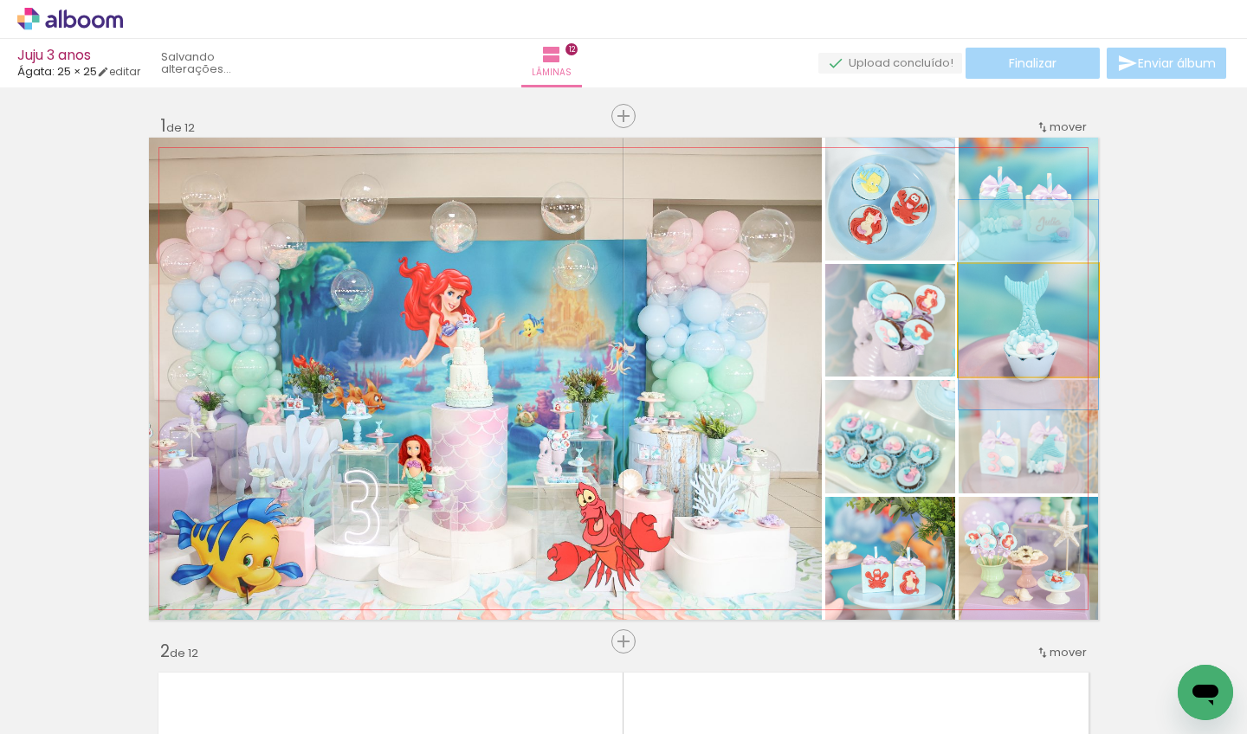
drag, startPoint x: 1032, startPoint y: 332, endPoint x: 1037, endPoint y: 316, distance: 16.4
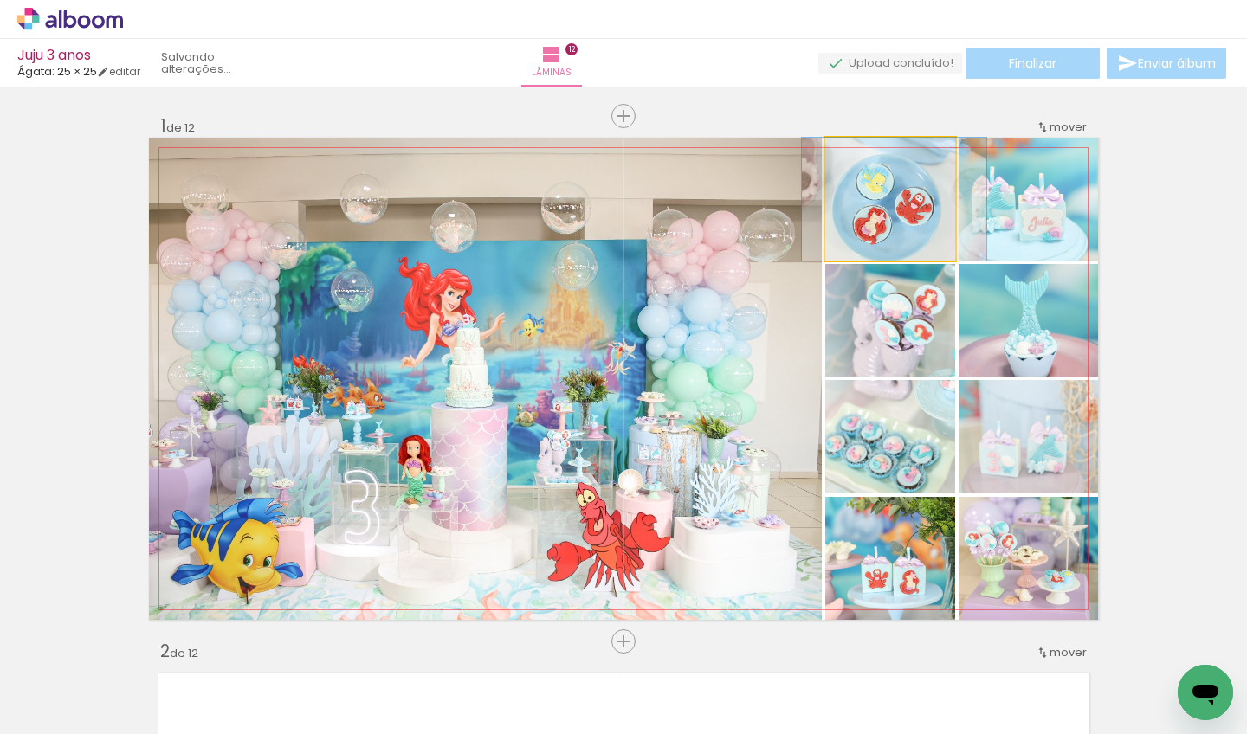
drag, startPoint x: 902, startPoint y: 234, endPoint x: 906, endPoint y: 242, distance: 8.9
type paper-slider "109"
click at [865, 152] on div at bounding box center [872, 156] width 16 height 16
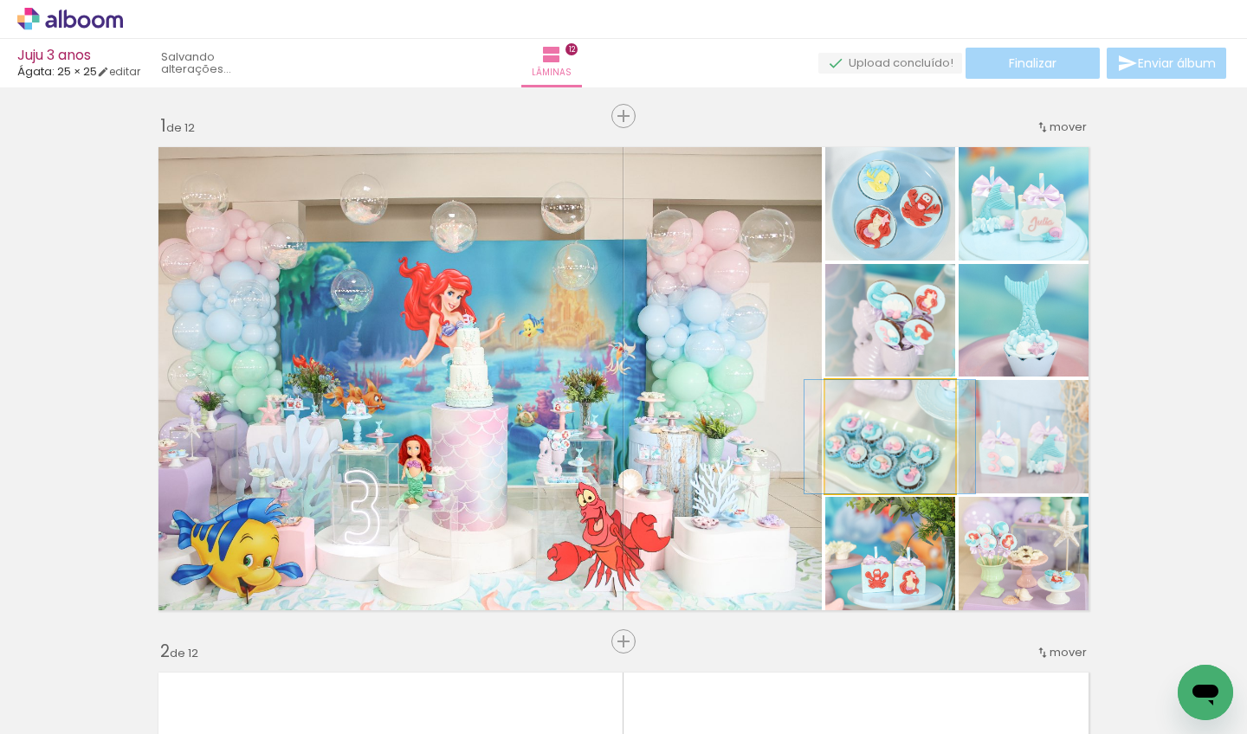
click at [904, 462] on quentale-photo at bounding box center [890, 436] width 130 height 113
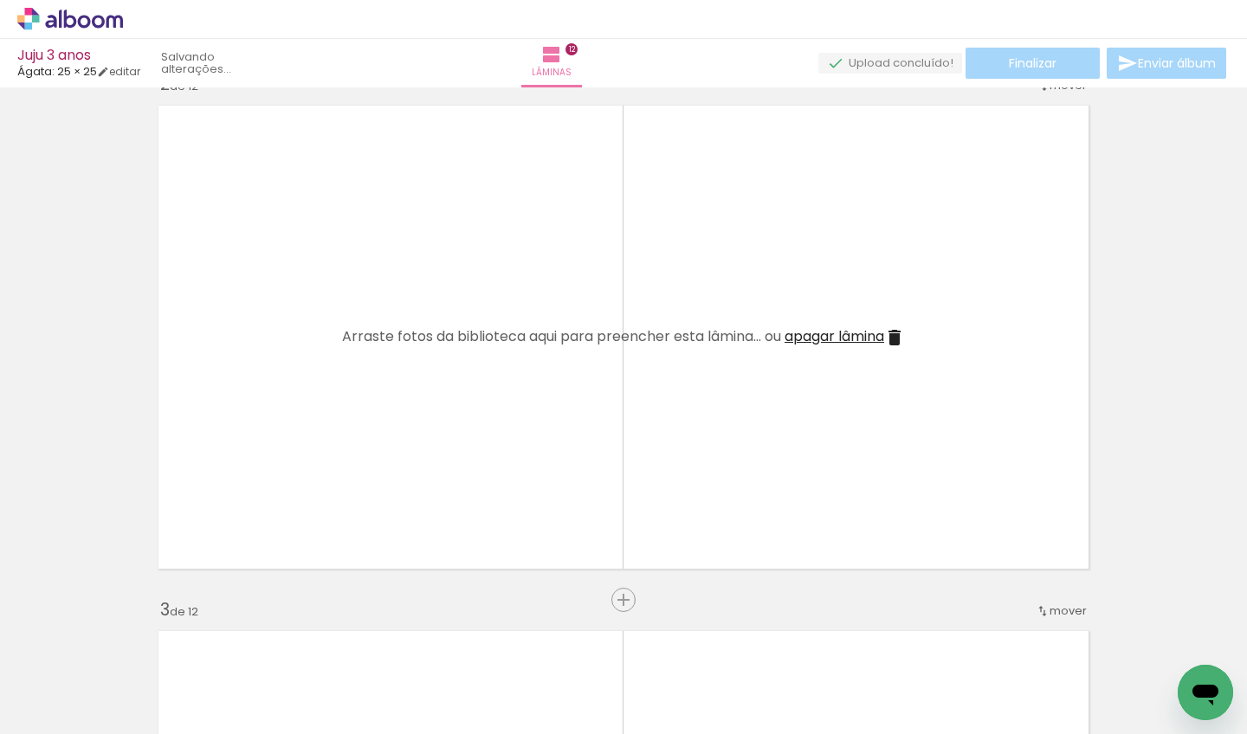
scroll to position [564, 0]
click at [36, 709] on iron-icon at bounding box center [25, 711] width 21 height 21
click at [0, 0] on input "file" at bounding box center [0, 0] width 0 height 0
drag, startPoint x: 412, startPoint y: 729, endPoint x: 930, endPoint y: 714, distance: 518.2
click at [142, 676] on iron-horizontal-list at bounding box center [124, 680] width 35 height 108
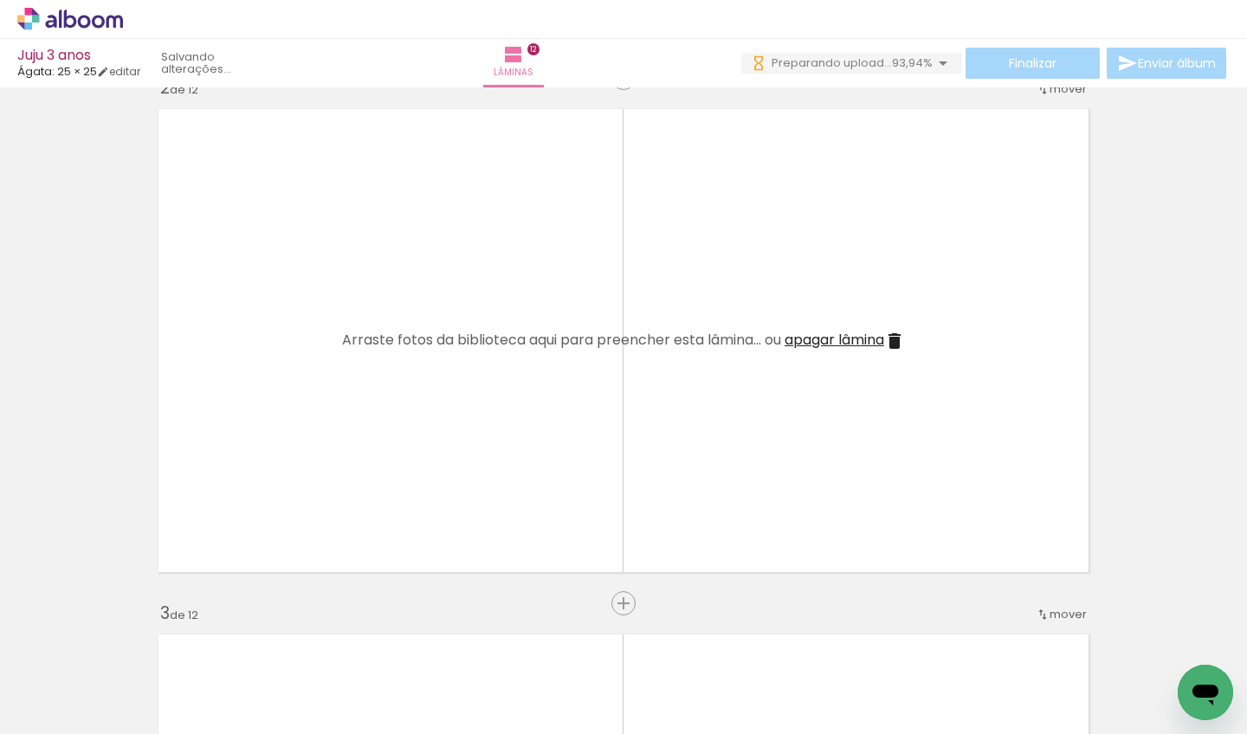
scroll to position [0, 0]
drag, startPoint x: 560, startPoint y: 732, endPoint x: 782, endPoint y: 723, distance: 221.9
click at [142, 723] on iron-horizontal-list at bounding box center [124, 680] width 35 height 108
drag, startPoint x: 738, startPoint y: 734, endPoint x: 1045, endPoint y: 734, distance: 306.6
click at [142, 734] on iron-horizontal-list at bounding box center [124, 680] width 35 height 108
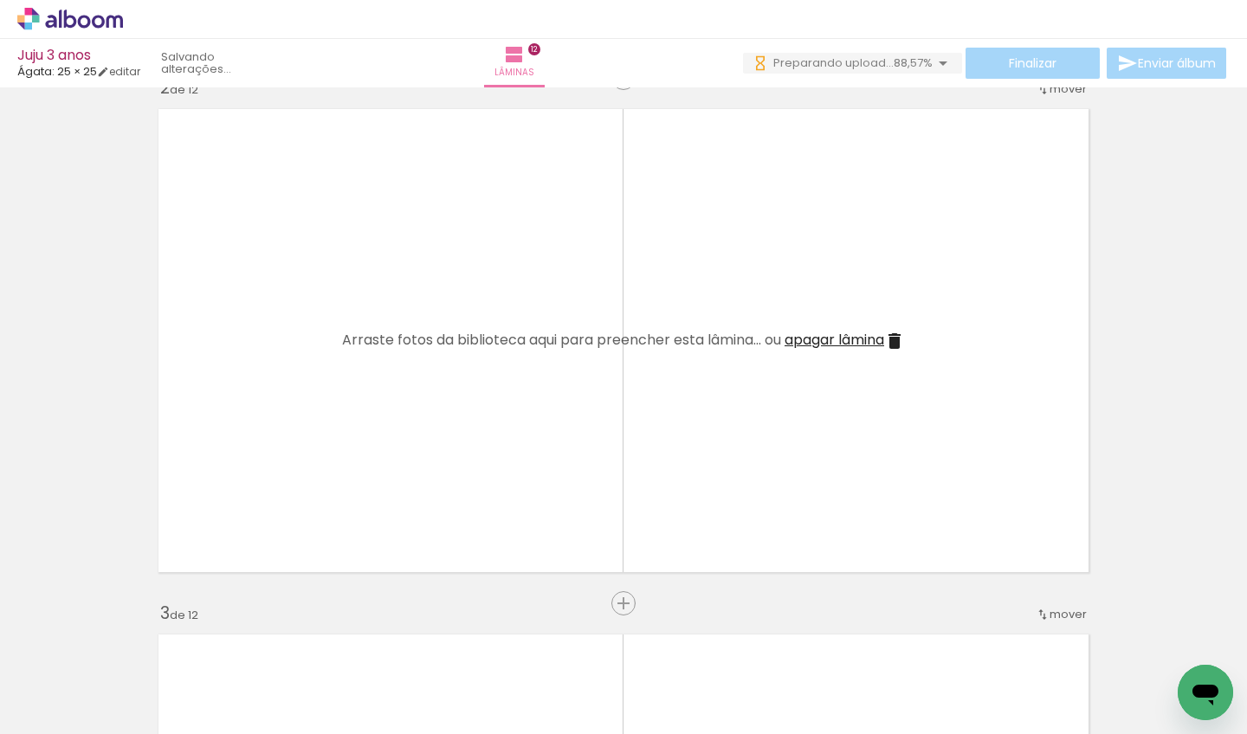
scroll to position [0, 1327]
drag, startPoint x: 860, startPoint y: 725, endPoint x: 1017, endPoint y: 723, distance: 156.8
click at [142, 723] on iron-horizontal-list at bounding box center [124, 680] width 35 height 108
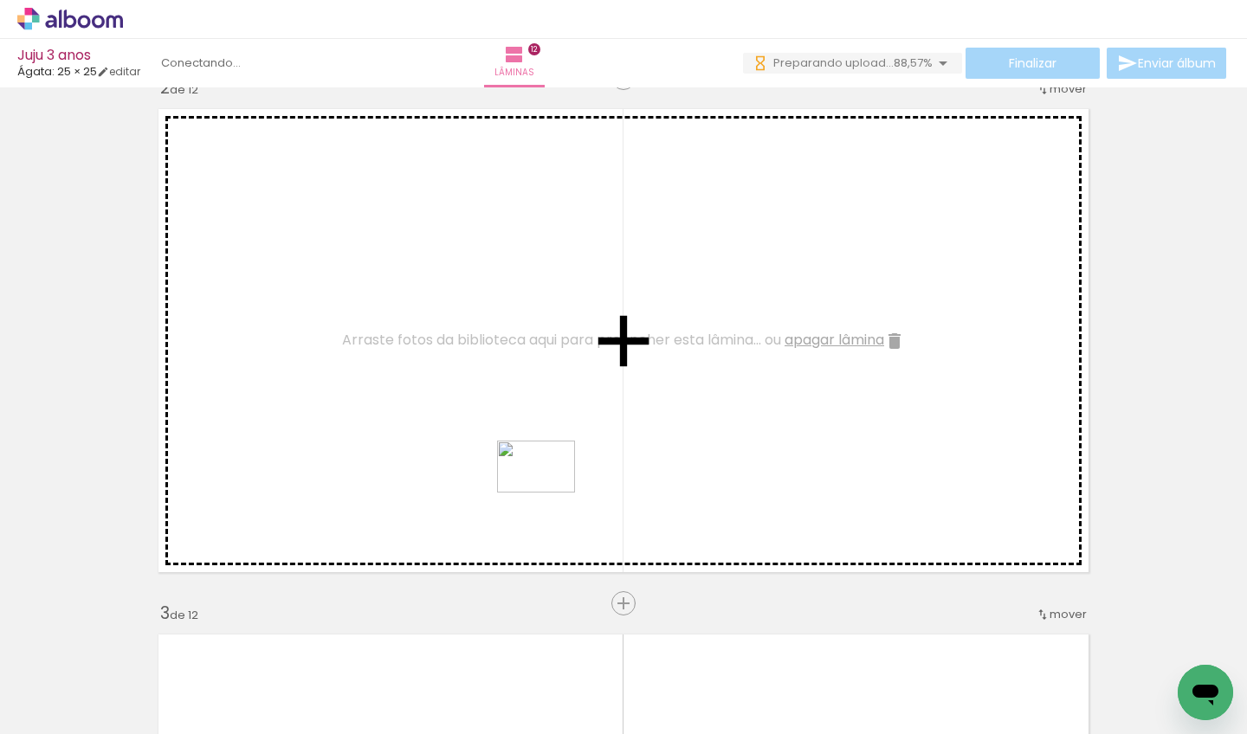
drag, startPoint x: 807, startPoint y: 684, endPoint x: 549, endPoint y: 493, distance: 321.3
click at [549, 493] on quentale-workspace at bounding box center [623, 367] width 1247 height 734
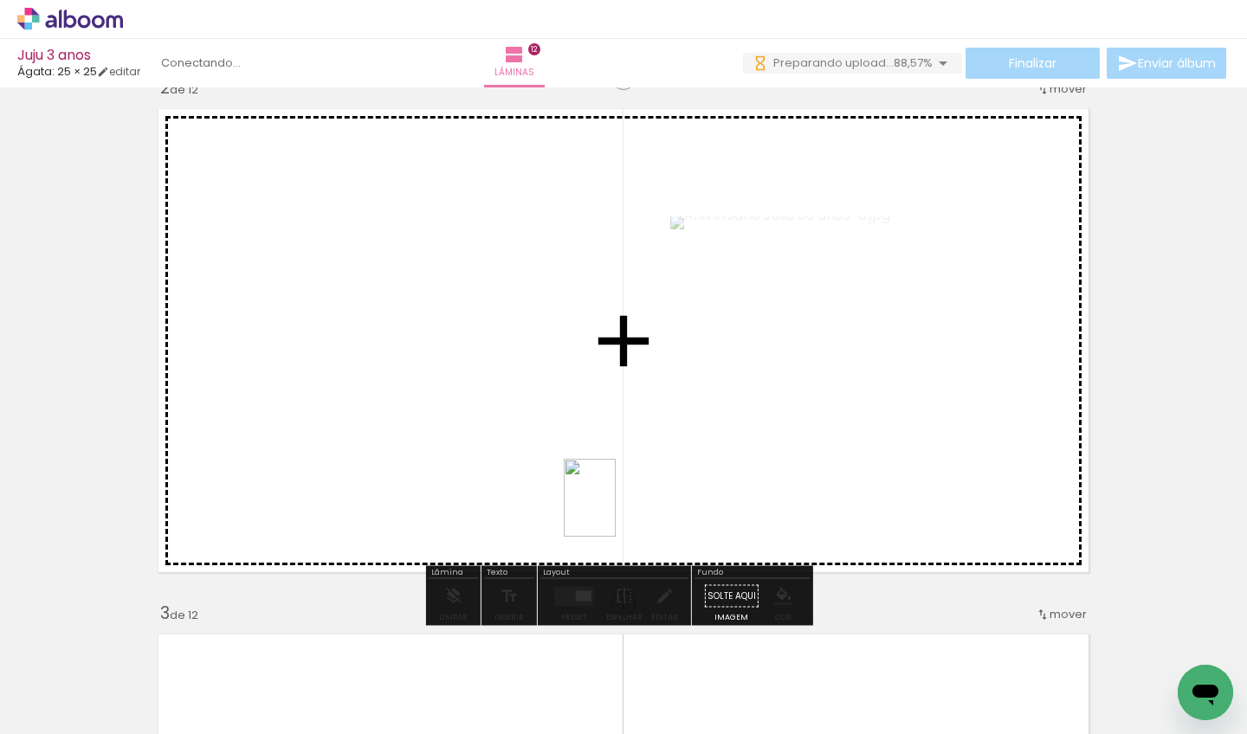
drag, startPoint x: 902, startPoint y: 688, endPoint x: 526, endPoint y: 435, distance: 453.1
click at [526, 435] on quentale-workspace at bounding box center [623, 367] width 1247 height 734
drag, startPoint x: 1020, startPoint y: 687, endPoint x: 1084, endPoint y: 673, distance: 64.7
click at [921, 561] on quentale-workspace at bounding box center [623, 367] width 1247 height 734
drag, startPoint x: 1103, startPoint y: 689, endPoint x: 1047, endPoint y: 489, distance: 207.6
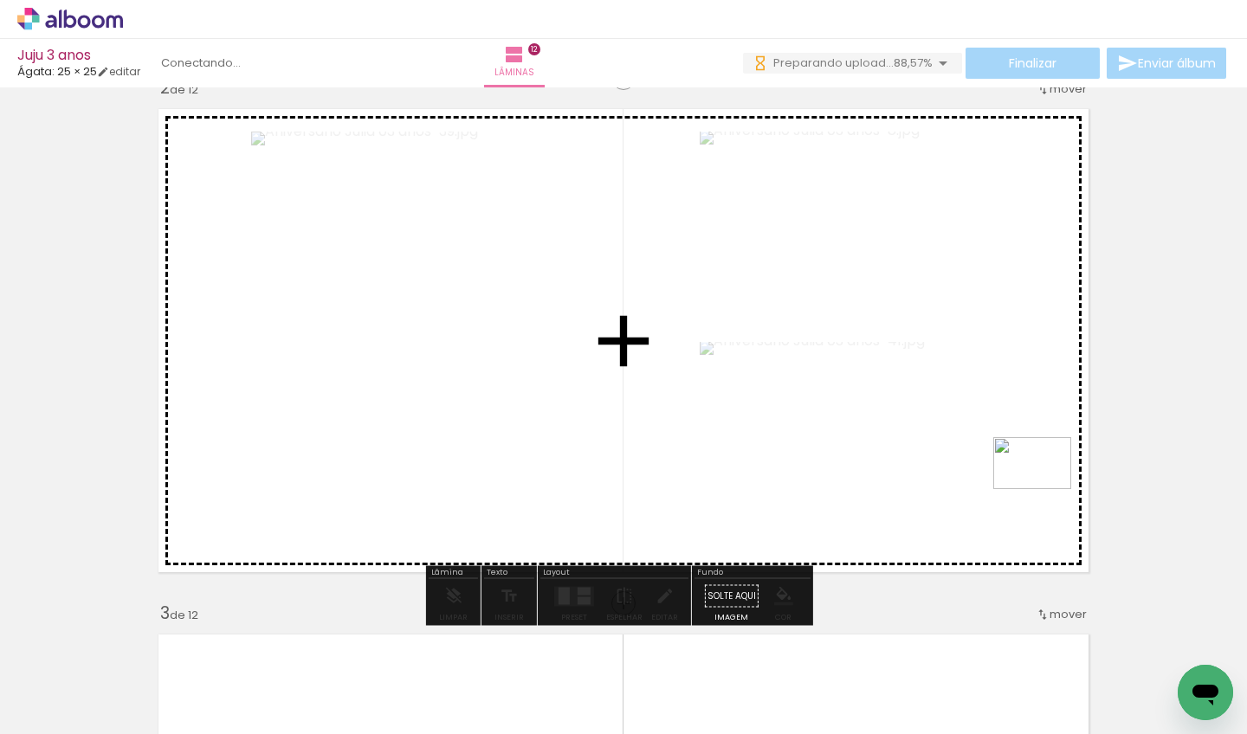
click at [1047, 489] on quentale-workspace at bounding box center [623, 367] width 1247 height 734
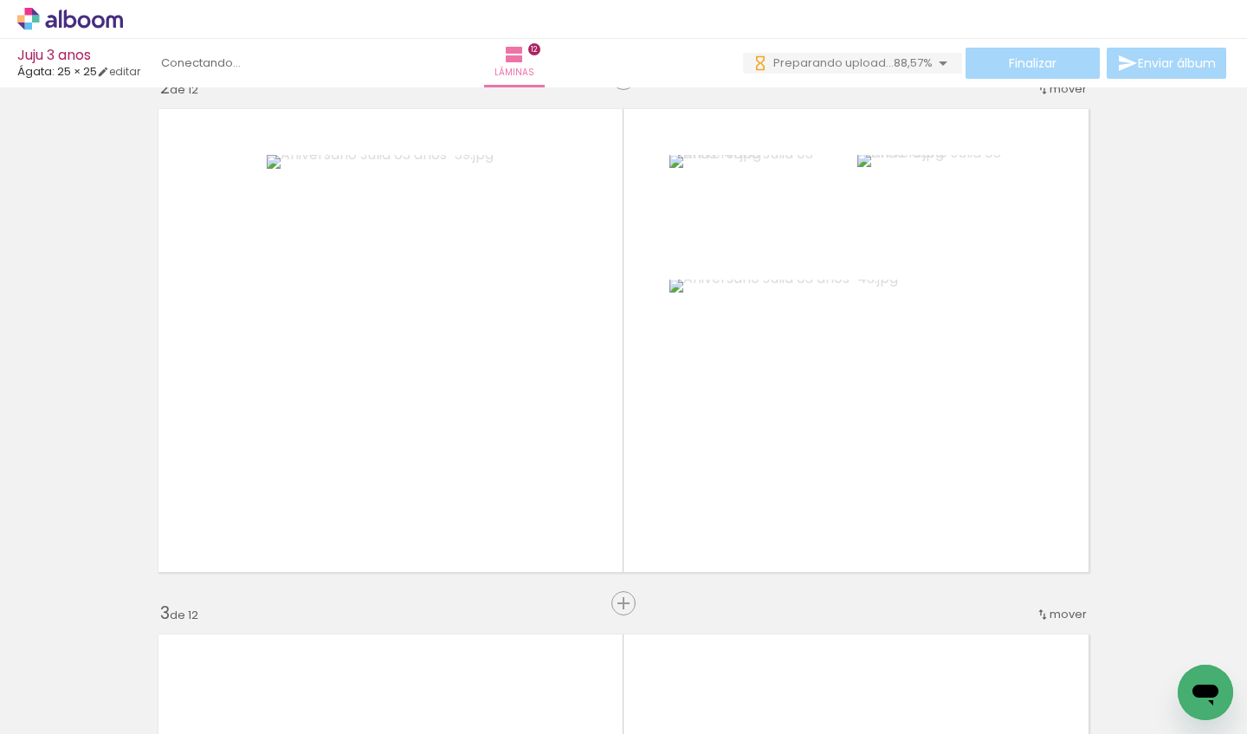
click at [142, 665] on iron-horizontal-list at bounding box center [124, 680] width 35 height 108
click at [79, 705] on span "Adicionar Fotos" at bounding box center [62, 711] width 52 height 19
click at [0, 0] on input "file" at bounding box center [0, 0] width 0 height 0
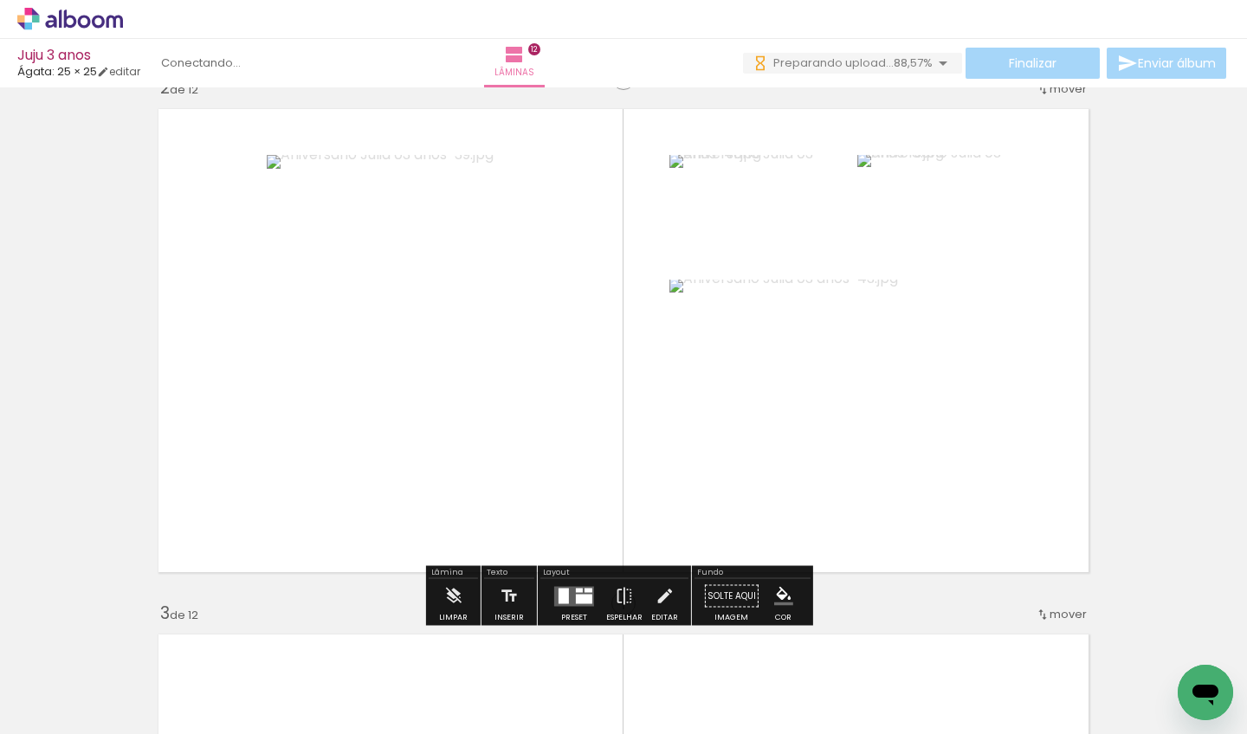
scroll to position [0, 0]
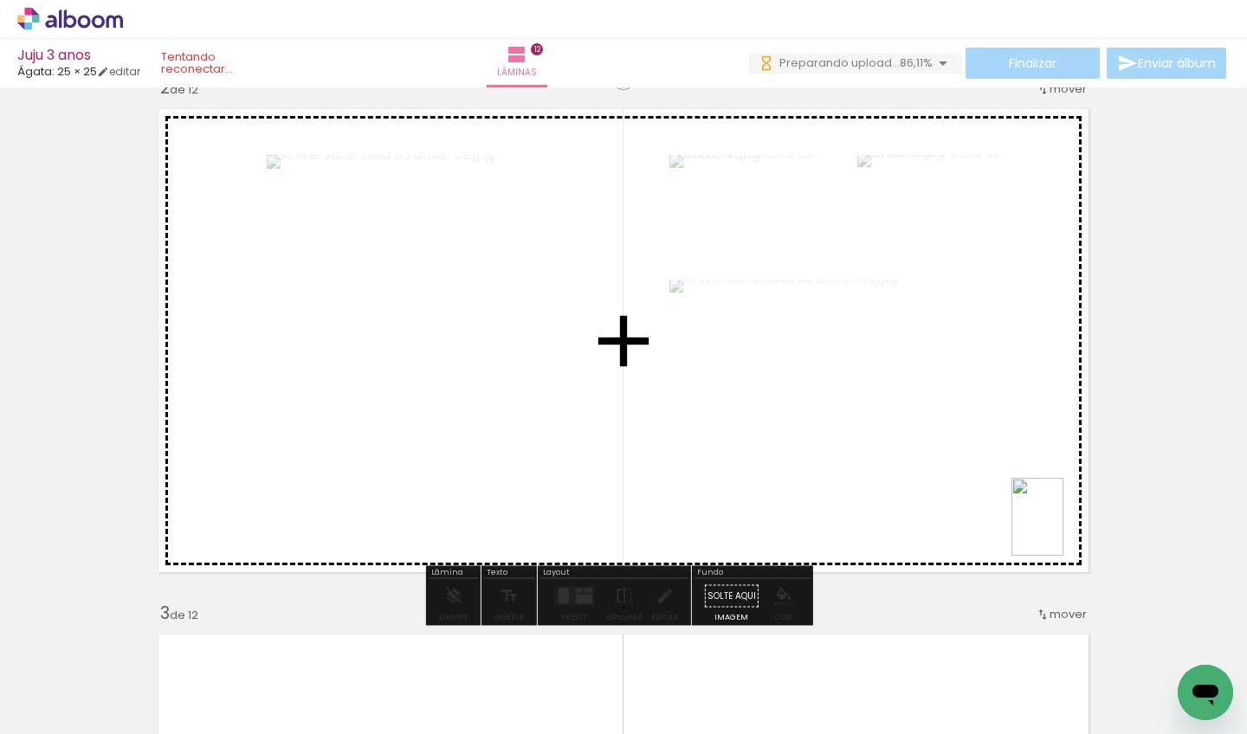
drag, startPoint x: 1188, startPoint y: 651, endPoint x: 1064, endPoint y: 530, distance: 174.0
click at [1064, 530] on quentale-workspace at bounding box center [623, 367] width 1247 height 734
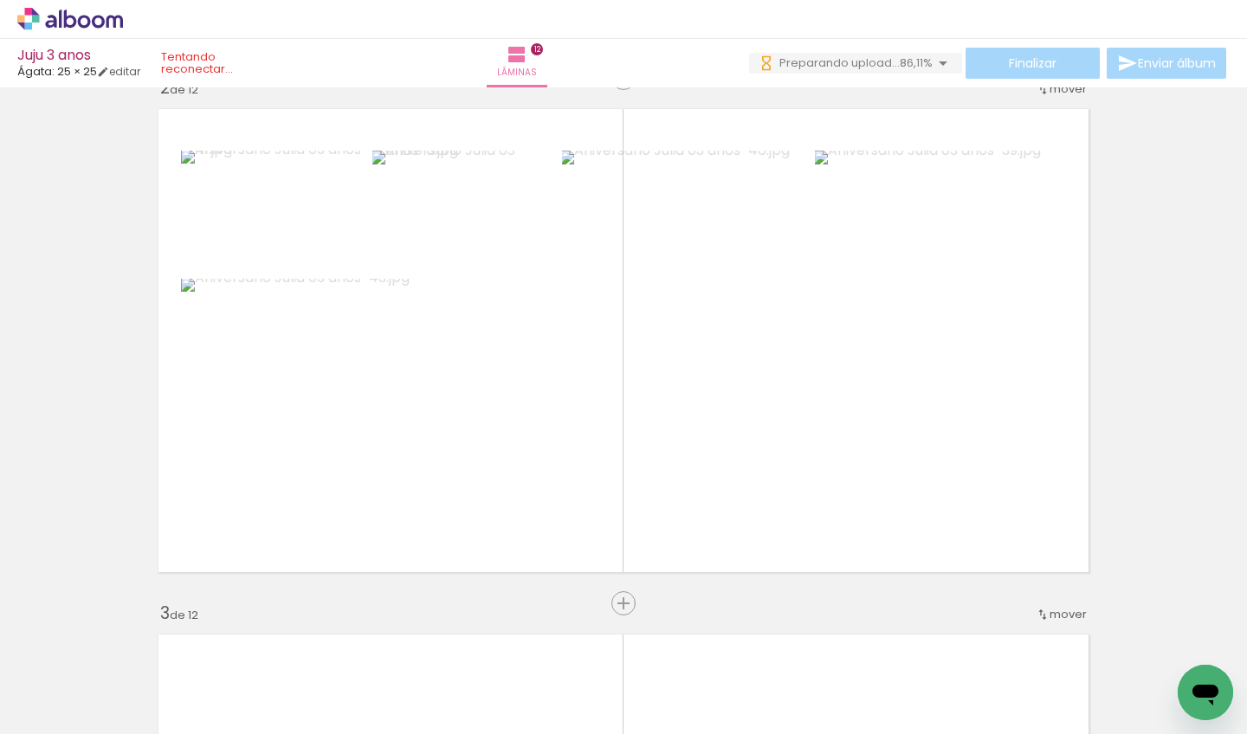
click at [35, 714] on iron-icon at bounding box center [25, 711] width 21 height 21
click at [0, 0] on input "file" at bounding box center [0, 0] width 0 height 0
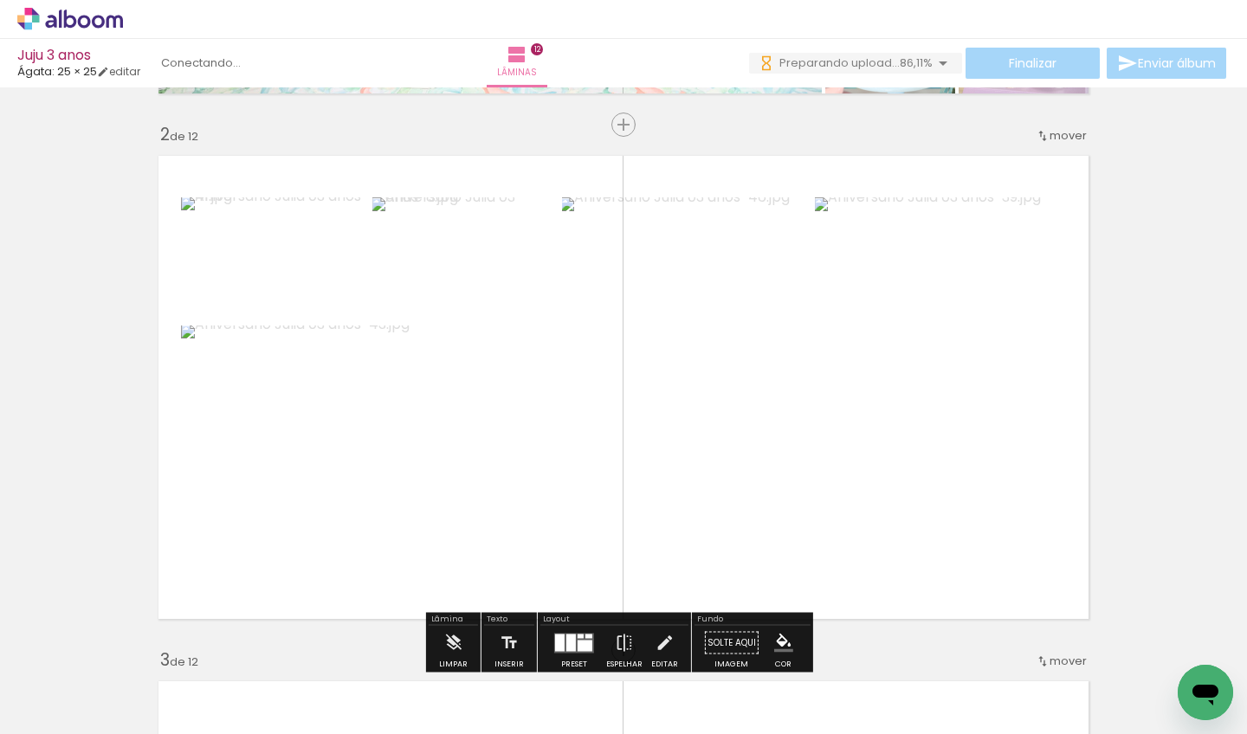
scroll to position [521, 0]
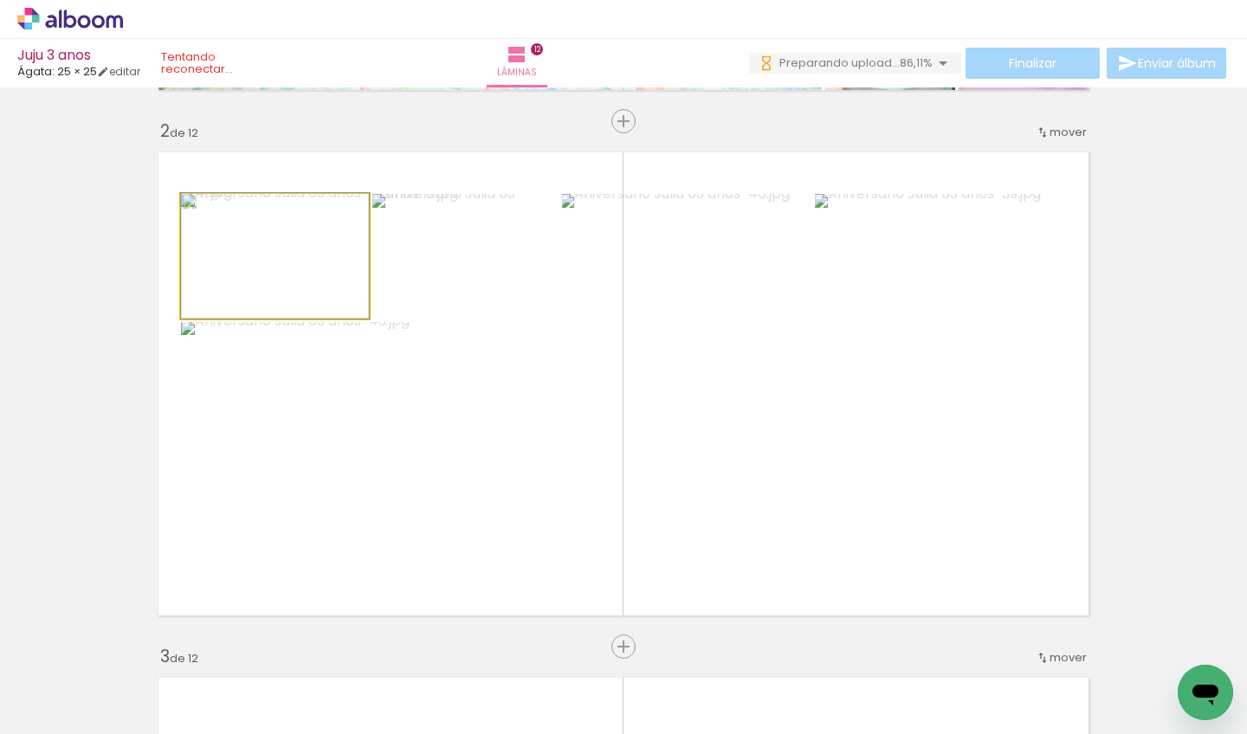
click at [295, 270] on quentale-photo at bounding box center [275, 256] width 188 height 125
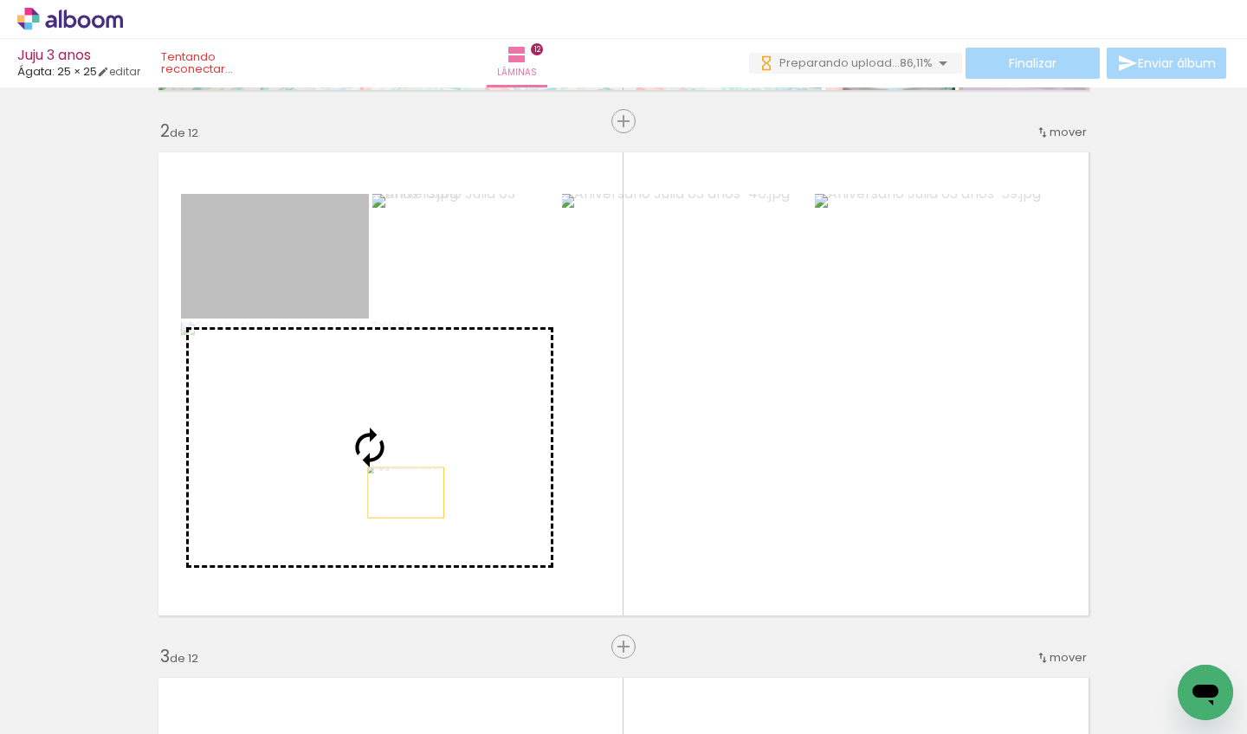
drag, startPoint x: 318, startPoint y: 280, endPoint x: 399, endPoint y: 493, distance: 228.1
click at [0, 0] on slot at bounding box center [0, 0] width 0 height 0
drag, startPoint x: 320, startPoint y: 291, endPoint x: 385, endPoint y: 457, distance: 178.2
click at [0, 0] on slot at bounding box center [0, 0] width 0 height 0
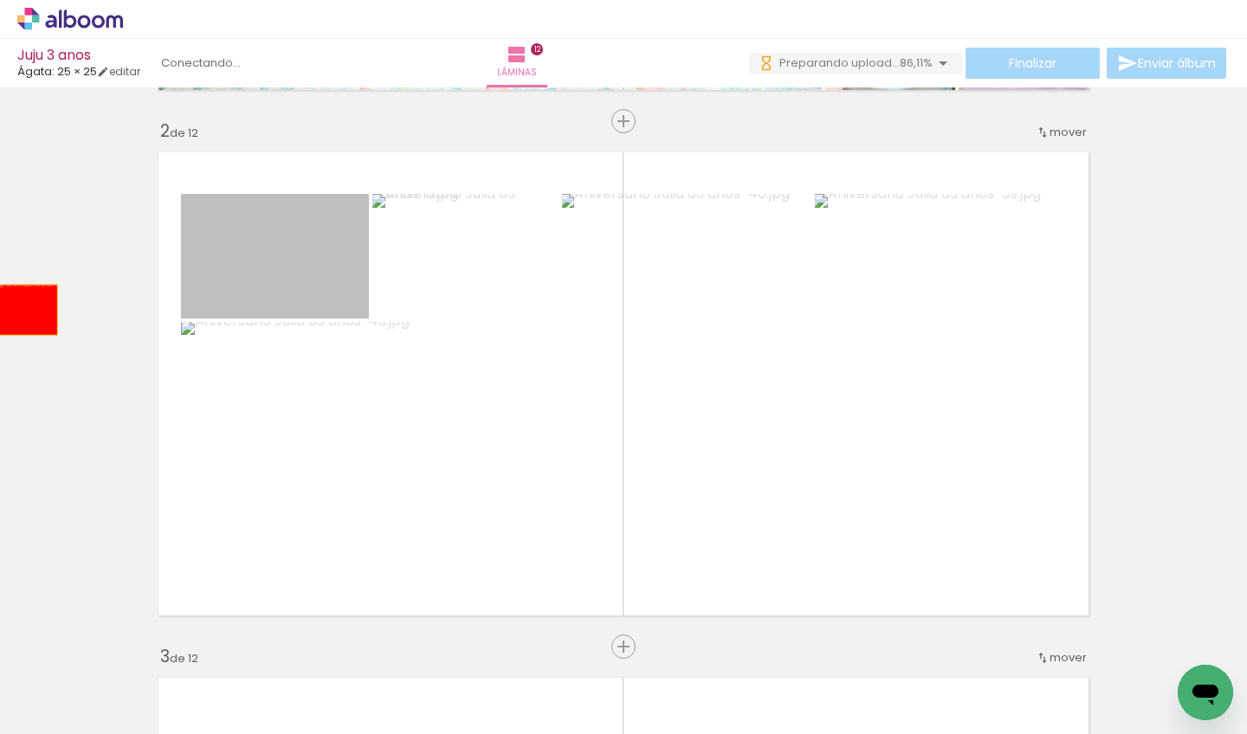
drag, startPoint x: 338, startPoint y: 288, endPoint x: 11, endPoint y: 310, distance: 327.2
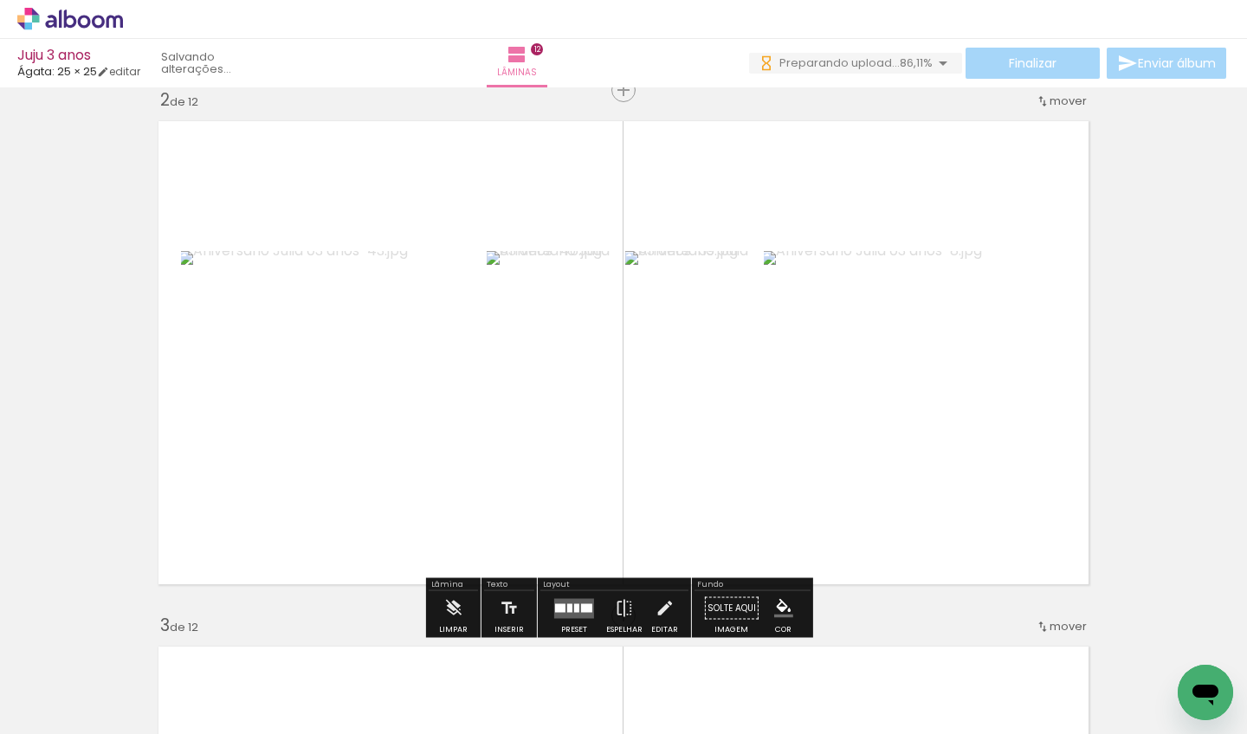
scroll to position [601, 0]
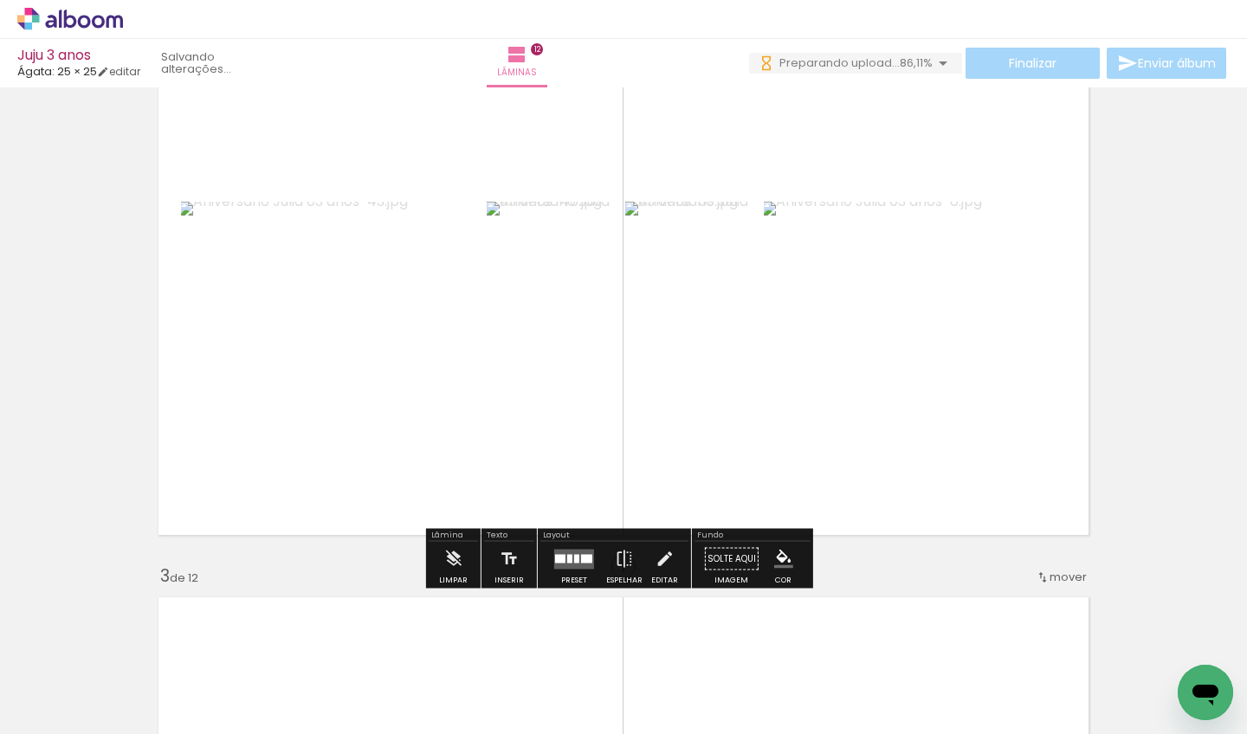
click at [578, 549] on quentale-layouter at bounding box center [574, 559] width 40 height 20
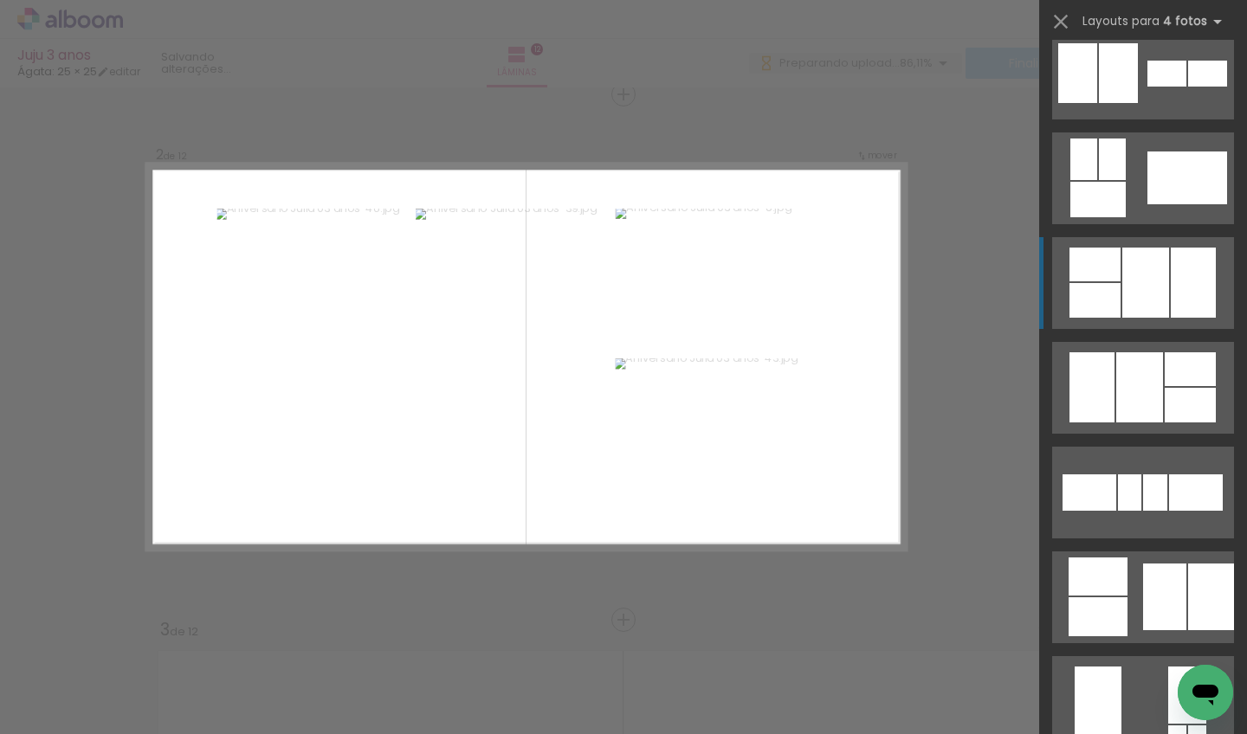
scroll to position [665, 0]
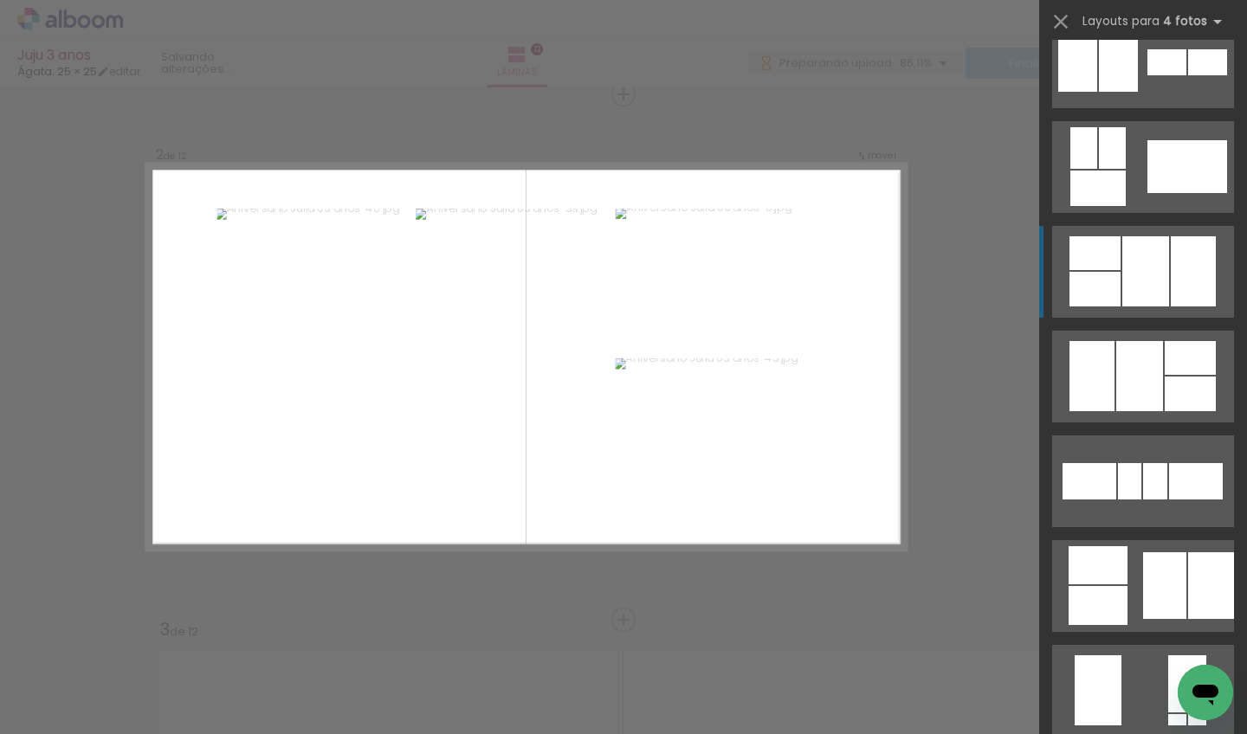
click at [1162, 292] on div at bounding box center [1145, 271] width 47 height 70
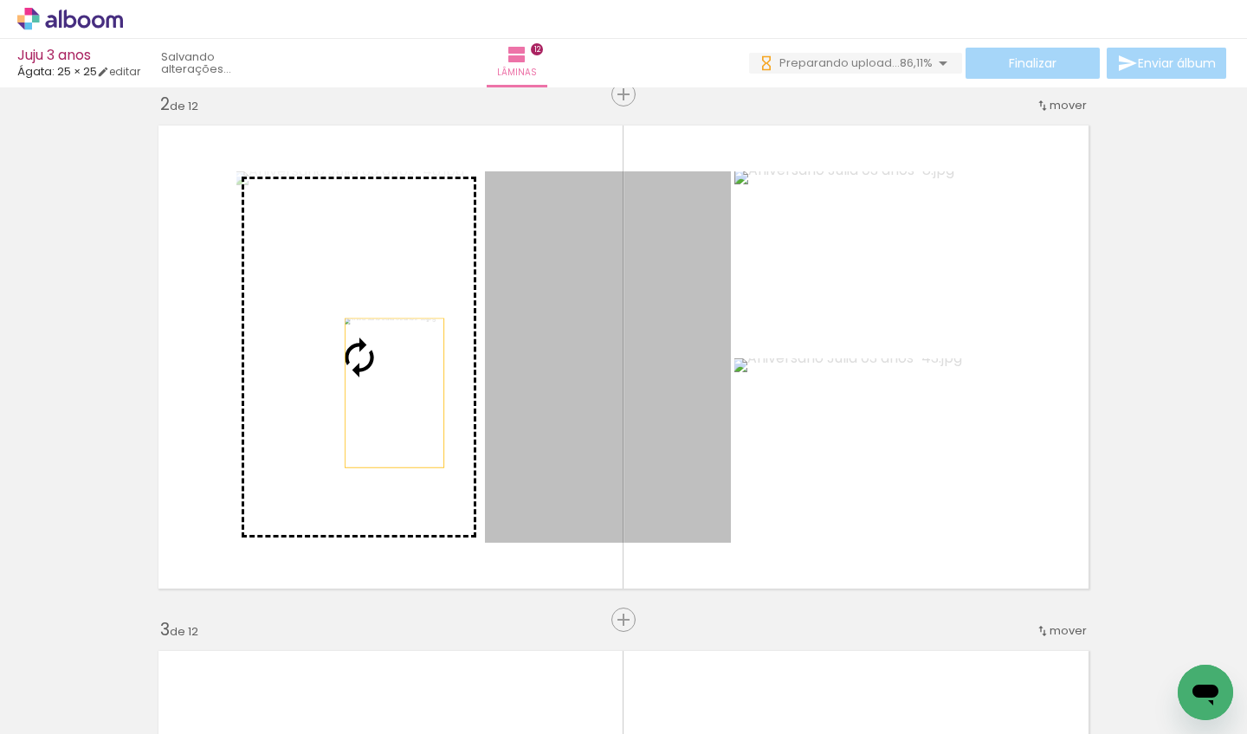
drag, startPoint x: 608, startPoint y: 372, endPoint x: 382, endPoint y: 394, distance: 227.2
click at [0, 0] on slot at bounding box center [0, 0] width 0 height 0
drag, startPoint x: 605, startPoint y: 383, endPoint x: 366, endPoint y: 408, distance: 240.4
click at [0, 0] on slot at bounding box center [0, 0] width 0 height 0
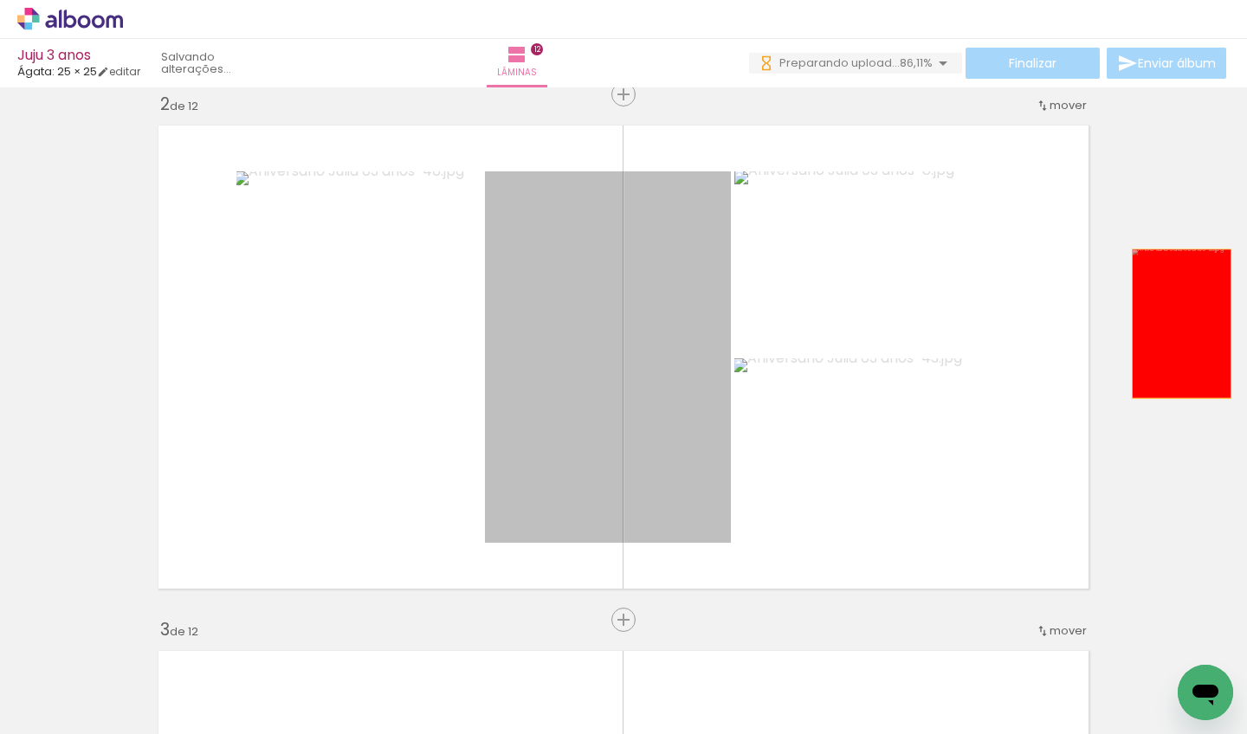
drag, startPoint x: 631, startPoint y: 388, endPoint x: 1176, endPoint y: 324, distance: 549.4
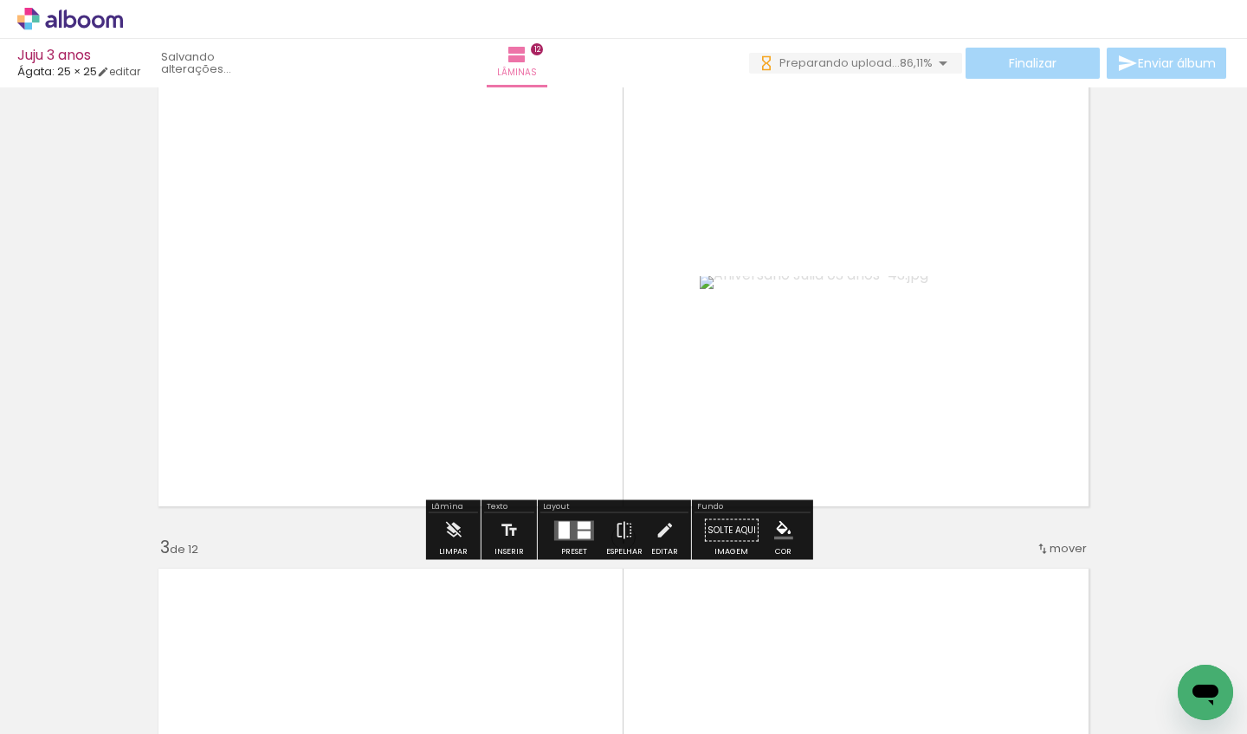
scroll to position [600, 0]
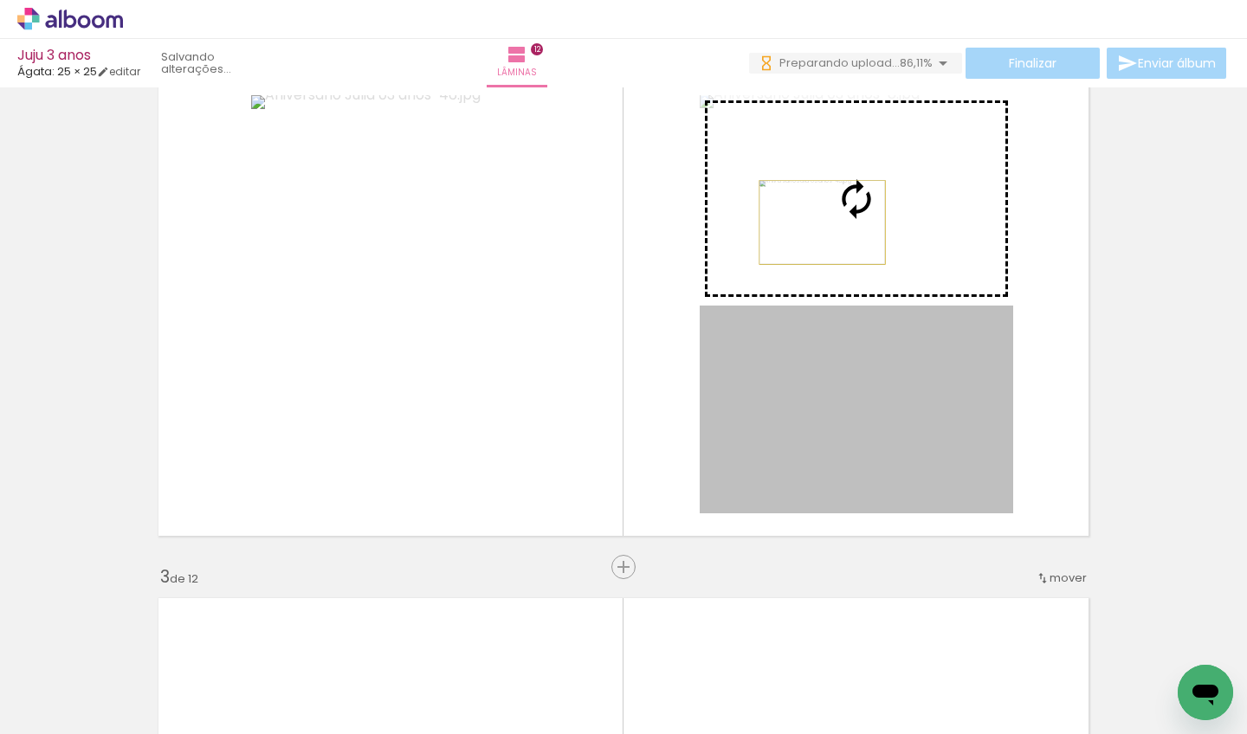
drag, startPoint x: 830, startPoint y: 419, endPoint x: 816, endPoint y: 223, distance: 197.1
click at [0, 0] on slot at bounding box center [0, 0] width 0 height 0
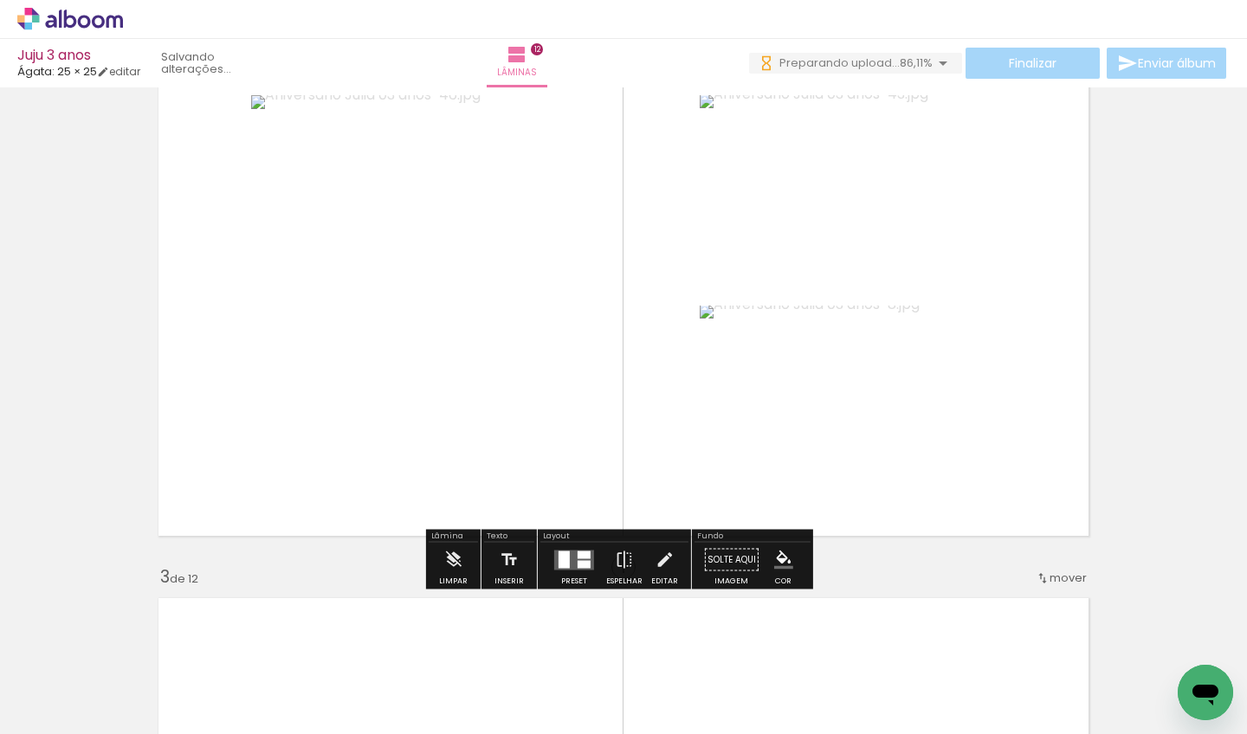
click at [567, 554] on quentale-layouter at bounding box center [574, 560] width 40 height 20
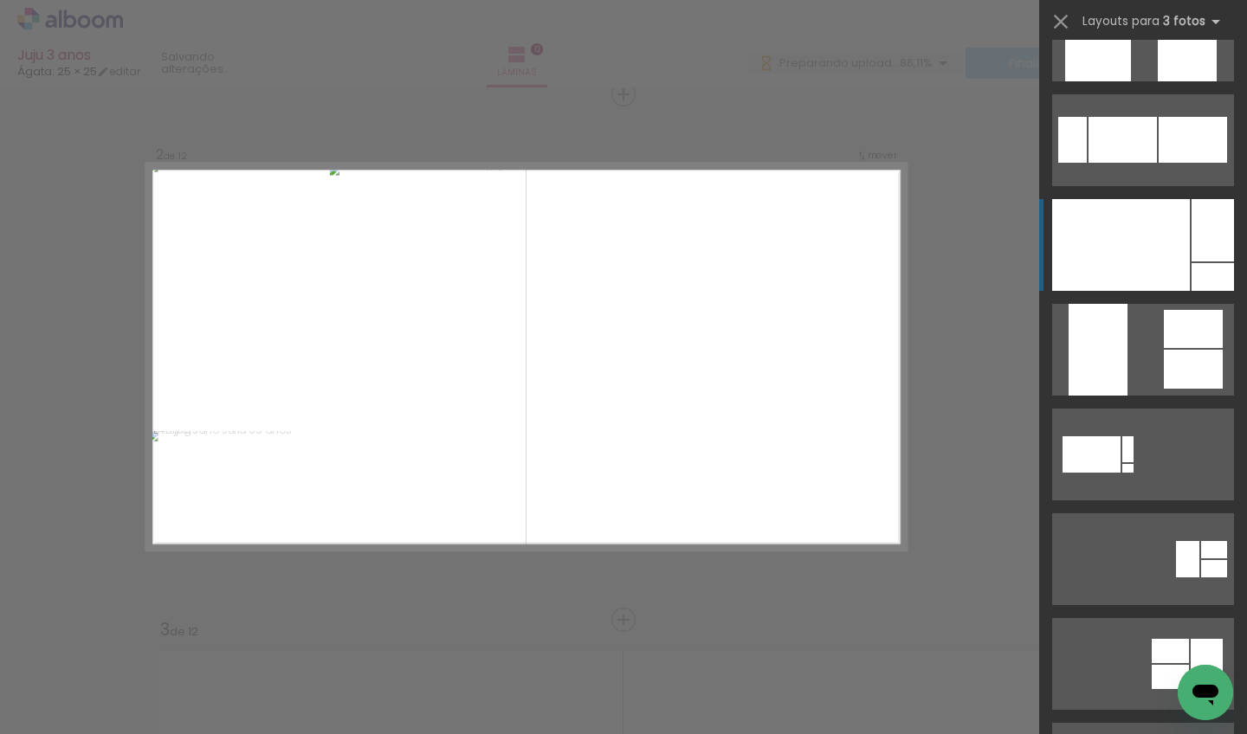
scroll to position [781, 0]
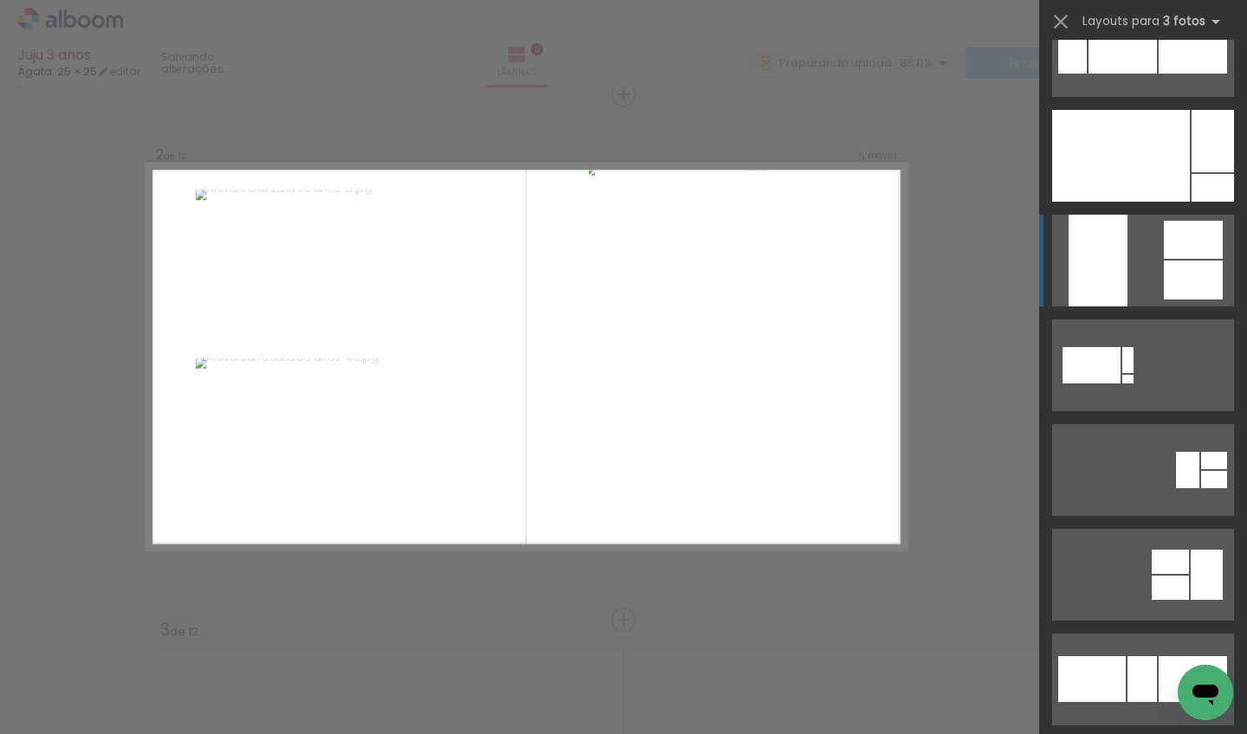
click at [1164, 228] on div at bounding box center [1193, 240] width 59 height 38
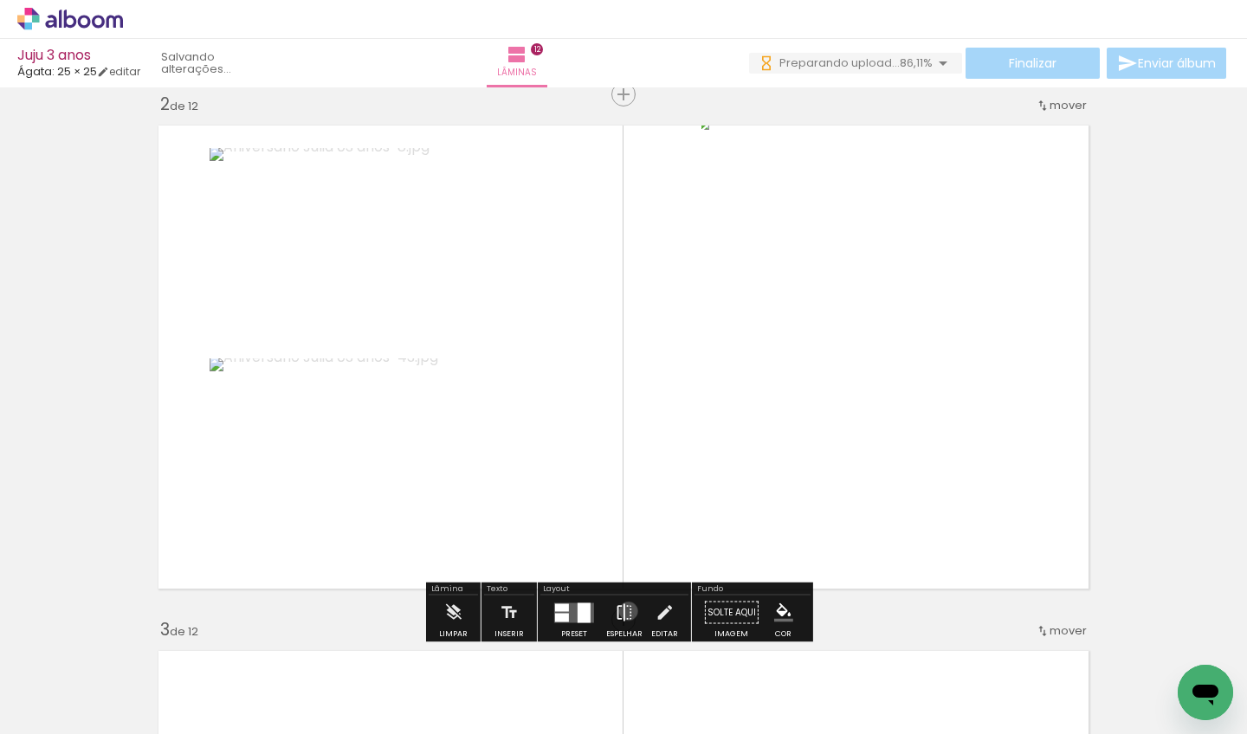
click at [624, 611] on iron-icon at bounding box center [624, 613] width 19 height 35
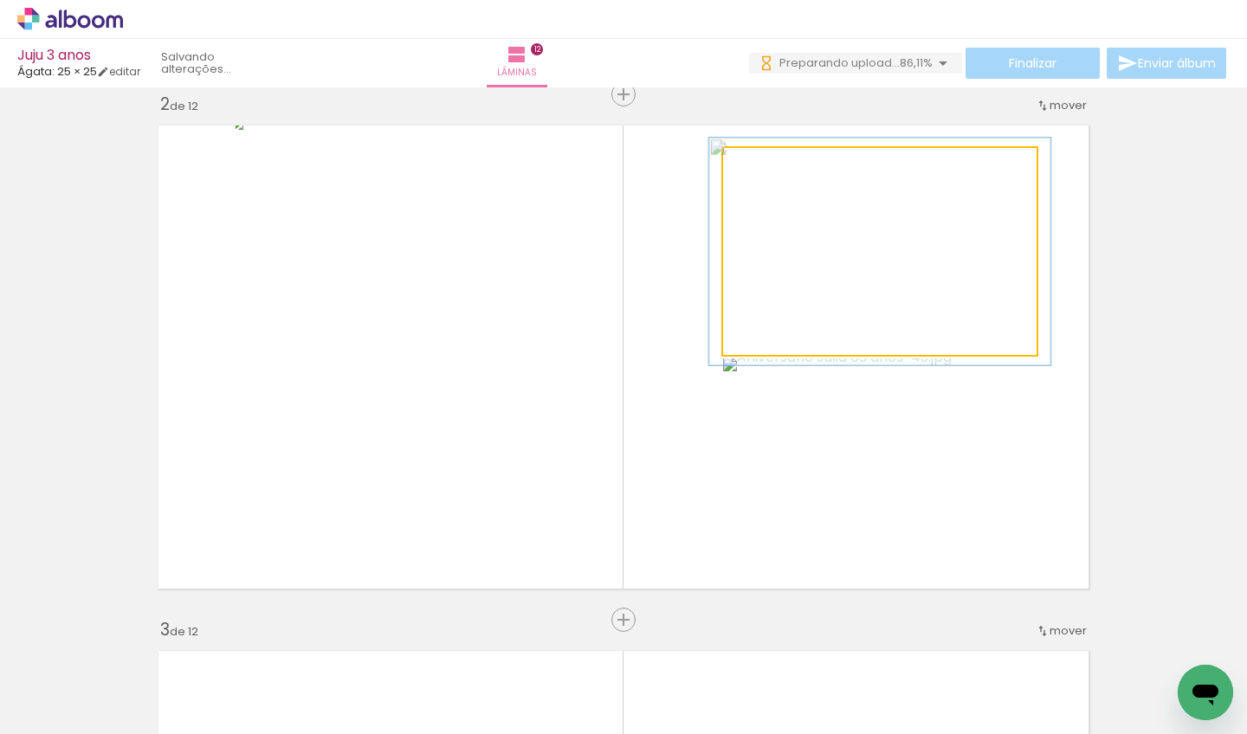
type paper-slider "109"
click at [766, 166] on div at bounding box center [769, 167] width 16 height 16
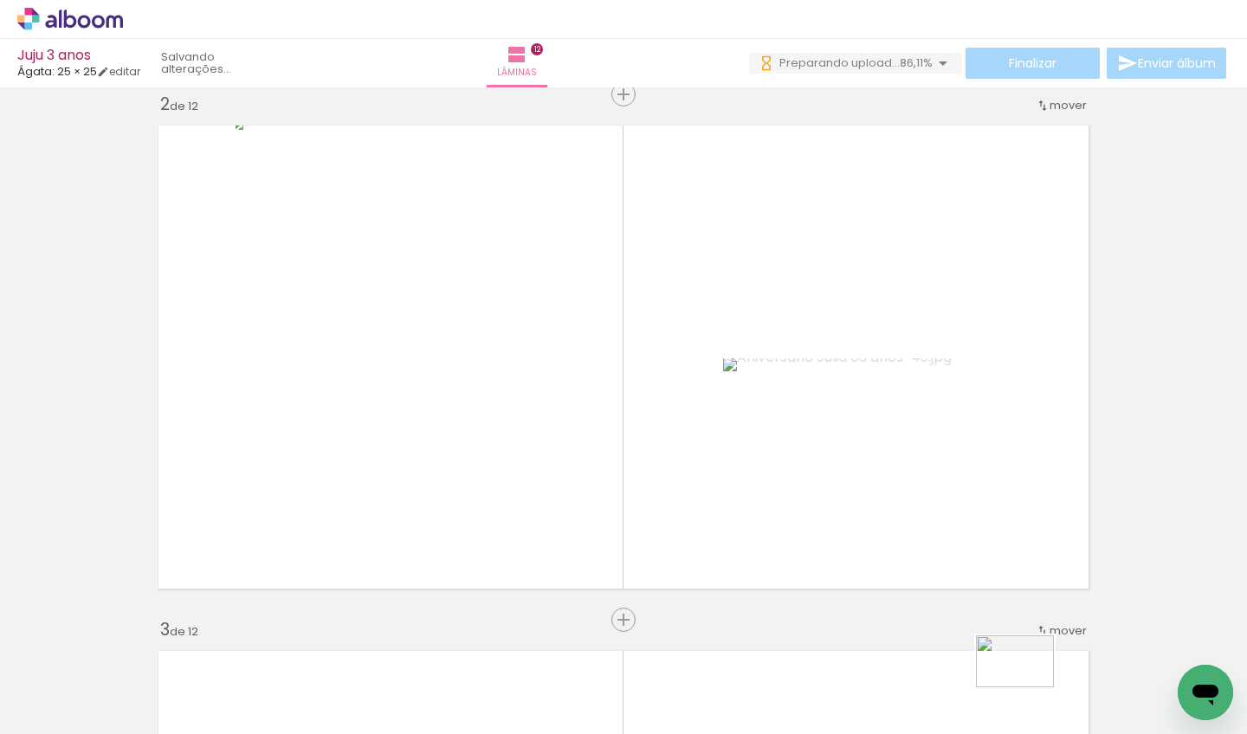
click at [1025, 693] on div at bounding box center [1000, 676] width 86 height 57
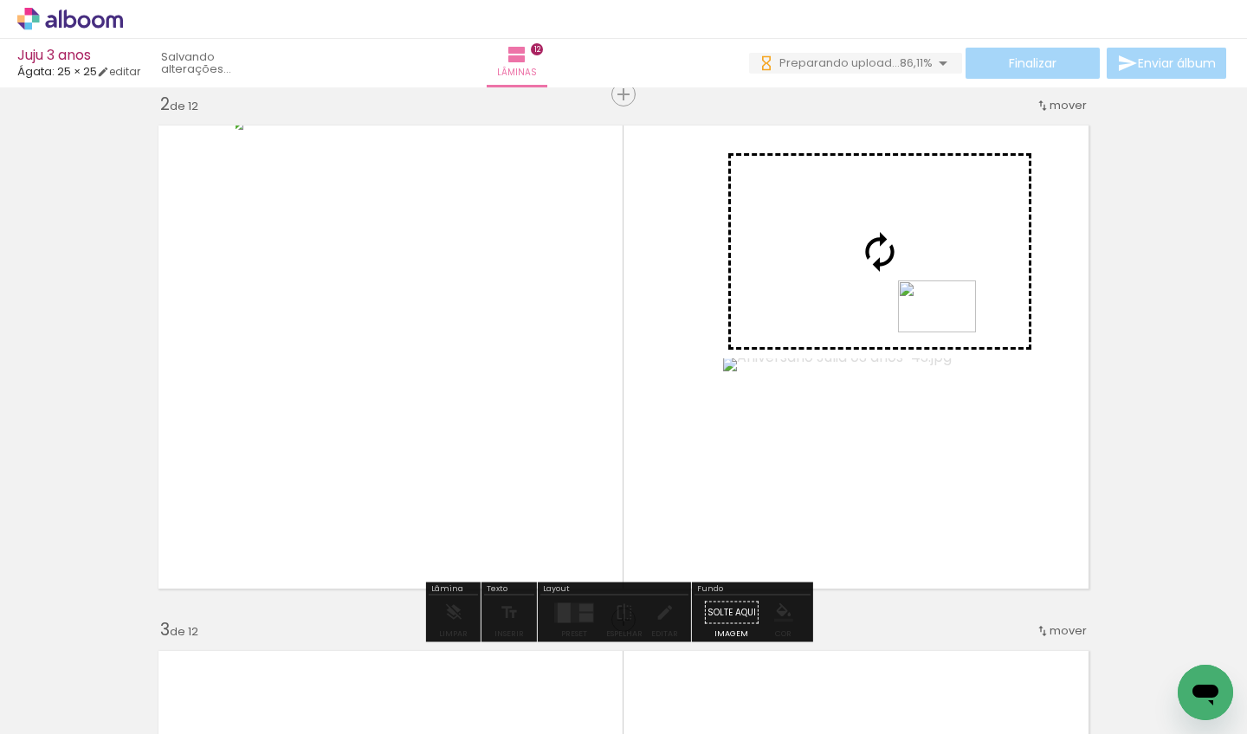
drag, startPoint x: 1019, startPoint y: 689, endPoint x: 950, endPoint y: 333, distance: 363.3
click at [950, 333] on quentale-workspace at bounding box center [623, 367] width 1247 height 734
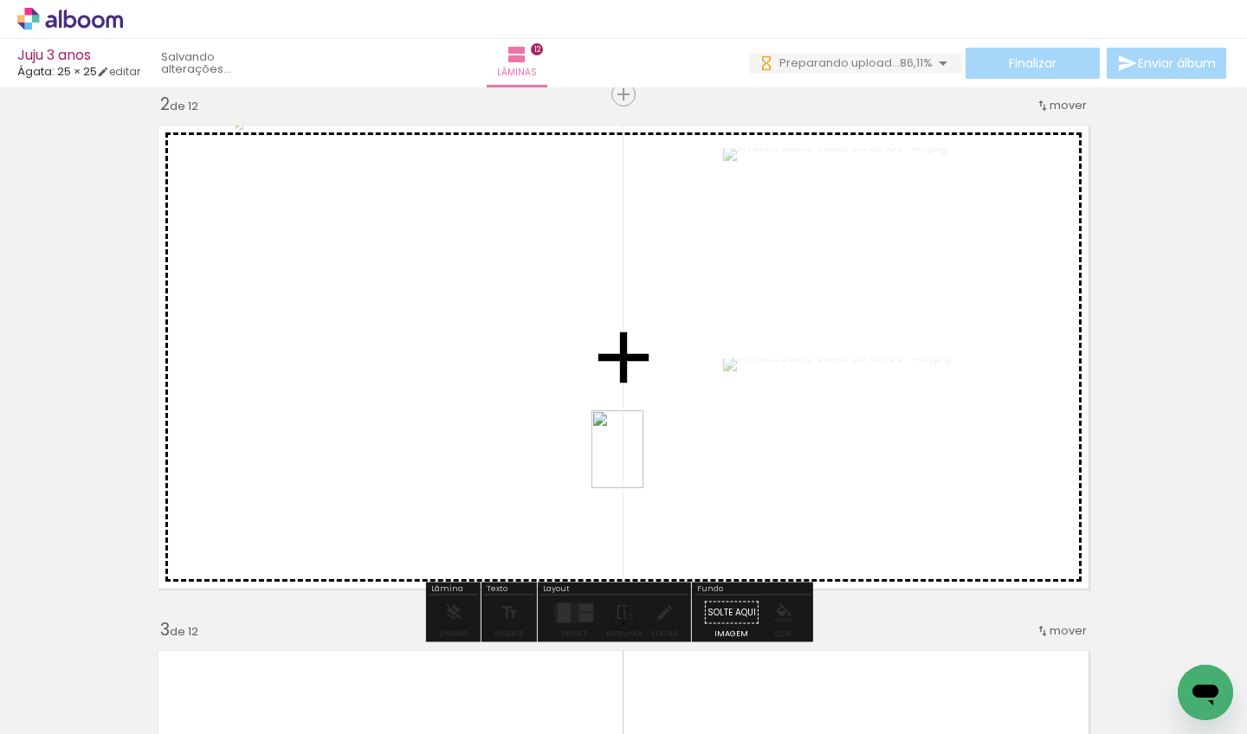
drag, startPoint x: 908, startPoint y: 679, endPoint x: 644, endPoint y: 463, distance: 341.6
click at [644, 463] on quentale-workspace at bounding box center [623, 367] width 1247 height 734
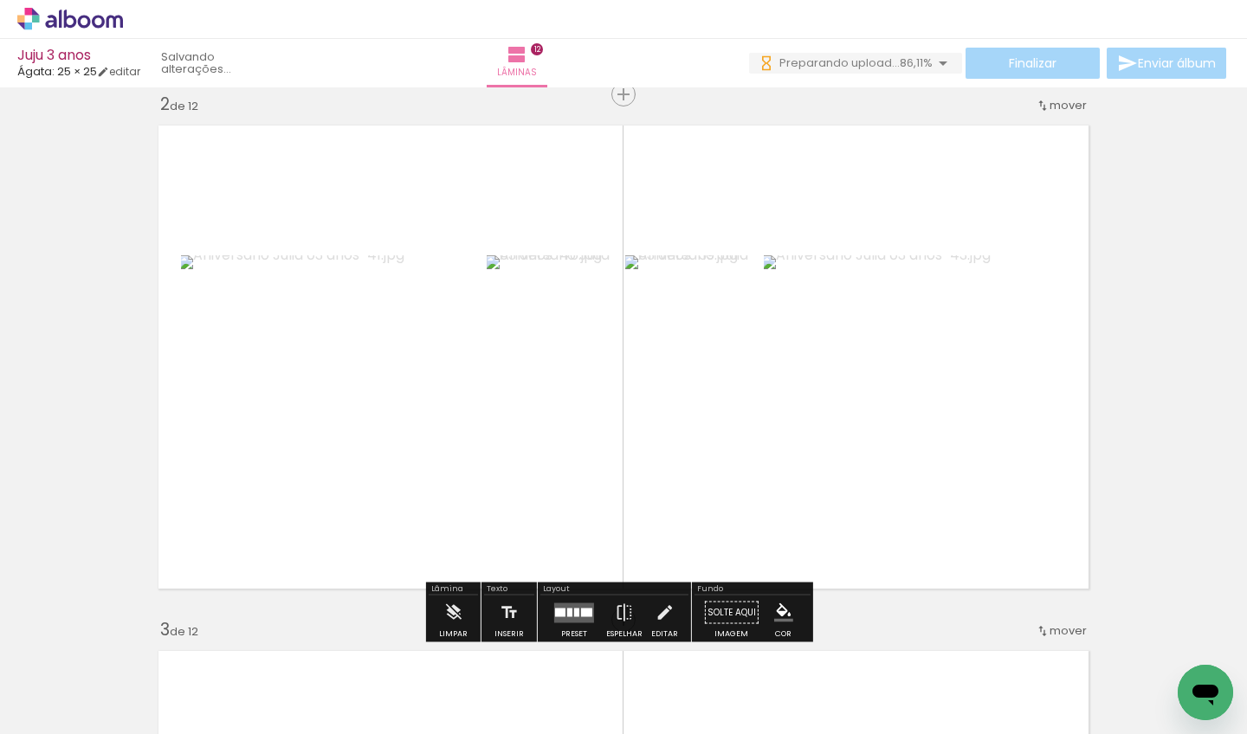
click at [560, 620] on quentale-layouter at bounding box center [574, 613] width 40 height 20
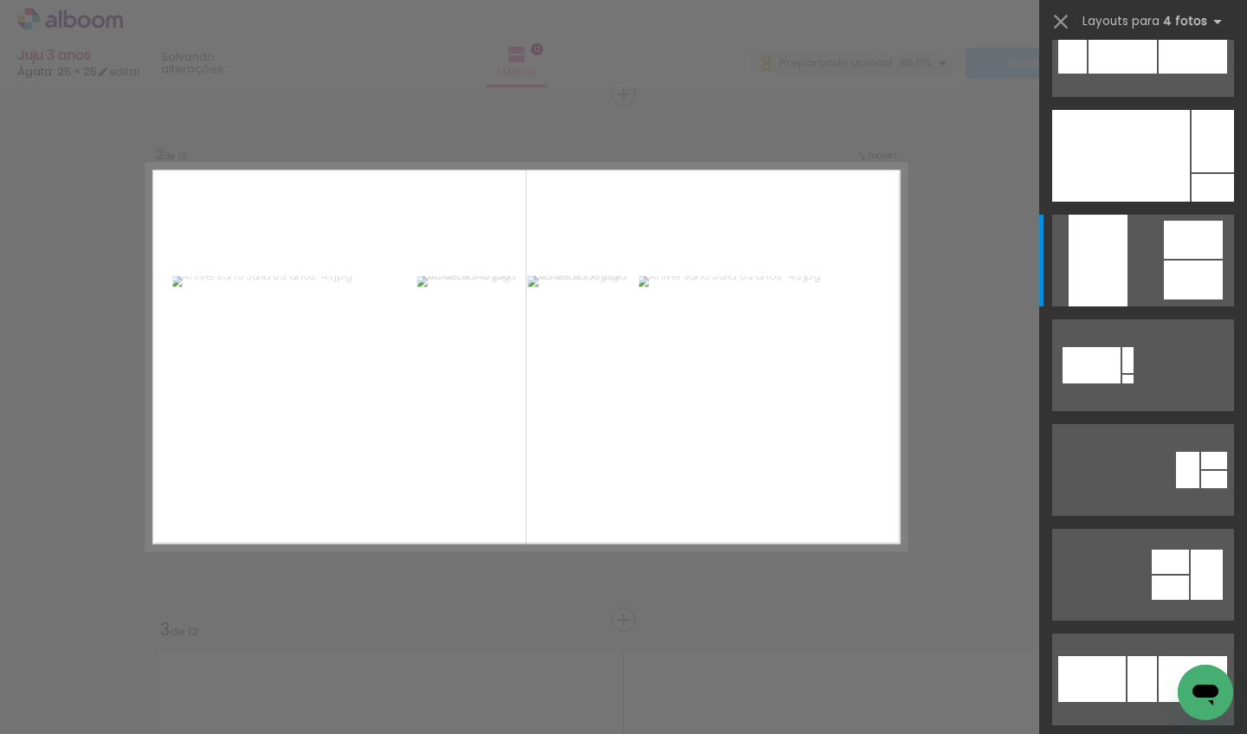
scroll to position [0, 0]
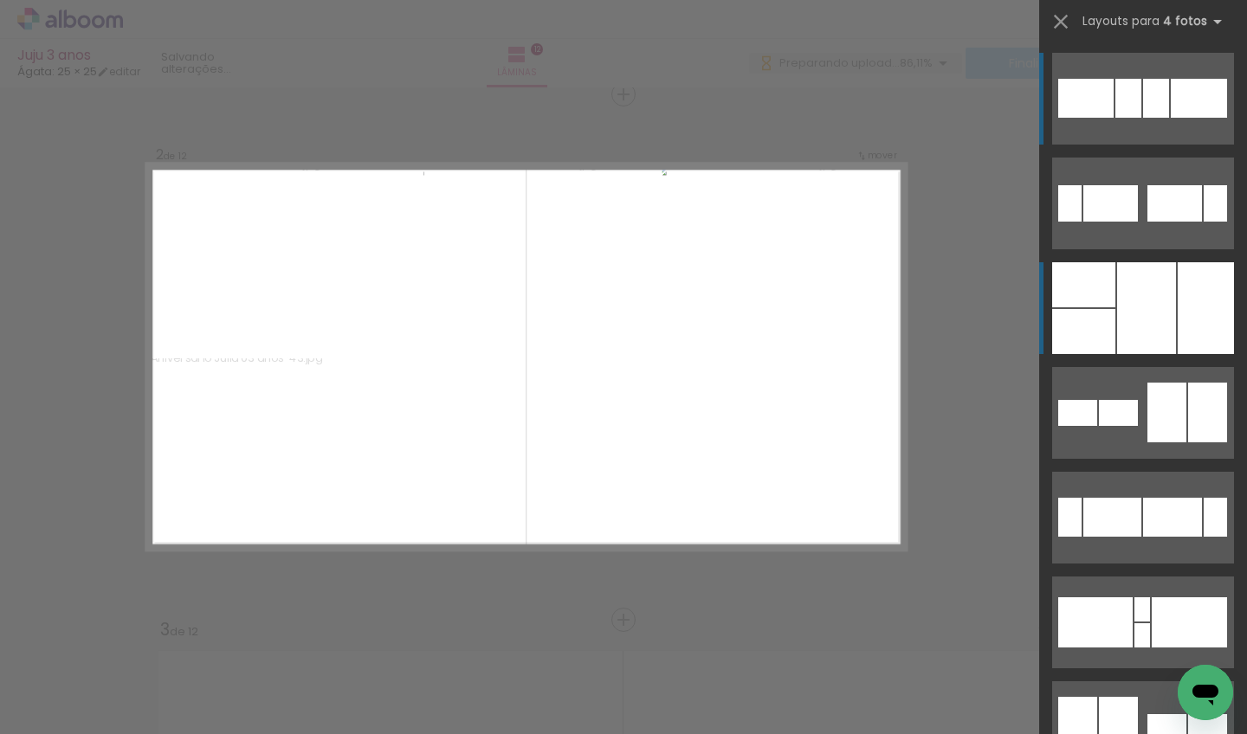
click at [1150, 314] on div at bounding box center [1146, 308] width 59 height 92
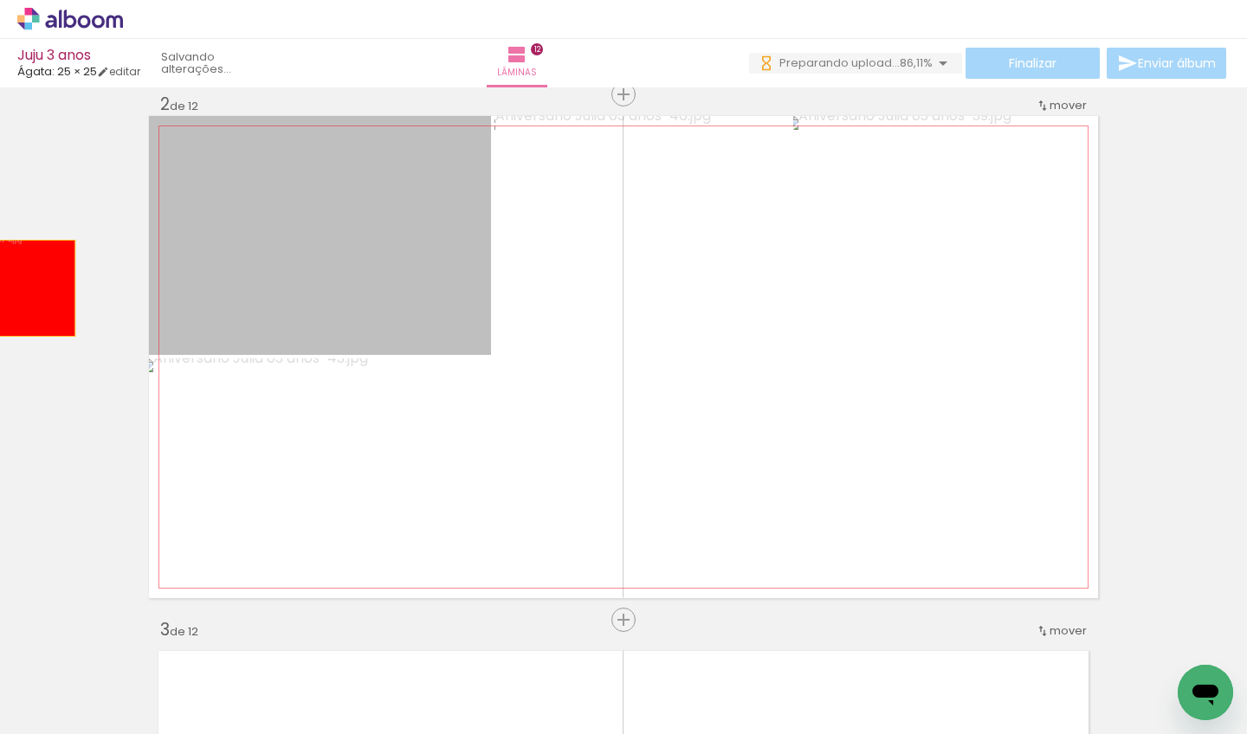
drag, startPoint x: 398, startPoint y: 276, endPoint x: 0, endPoint y: 288, distance: 397.7
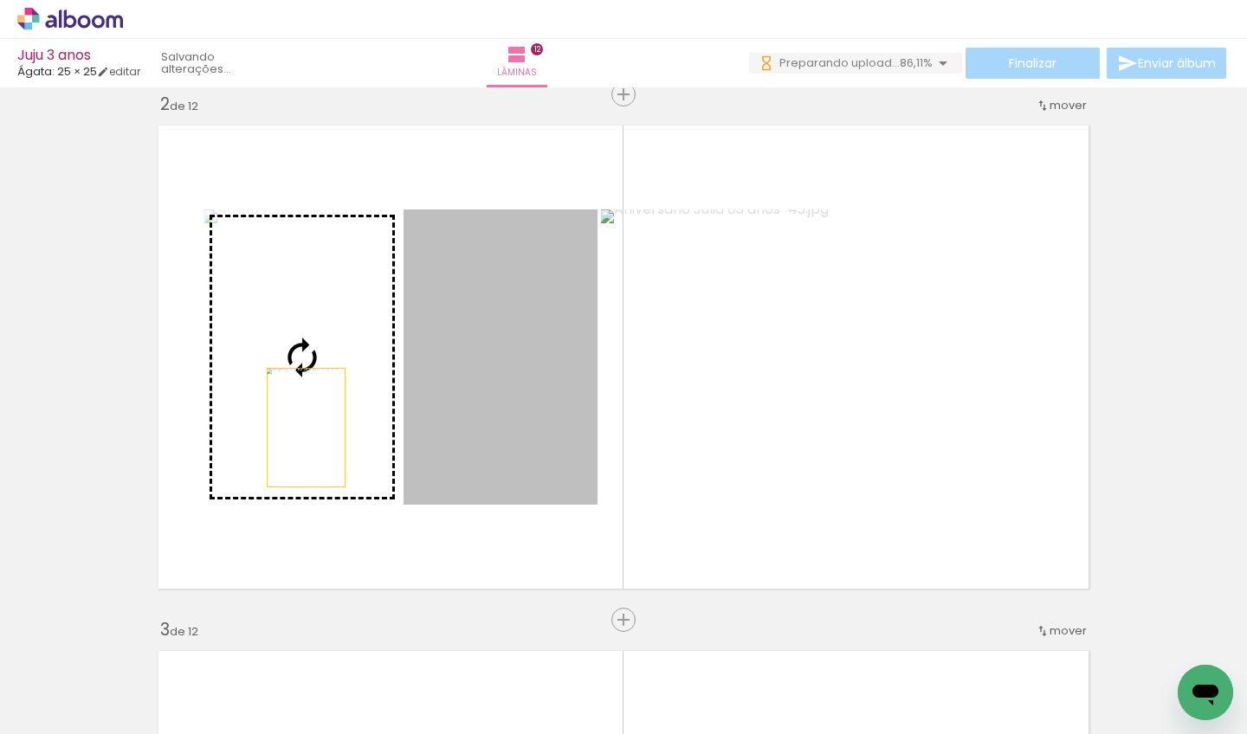
drag, startPoint x: 458, startPoint y: 430, endPoint x: 292, endPoint y: 427, distance: 166.3
click at [0, 0] on slot at bounding box center [0, 0] width 0 height 0
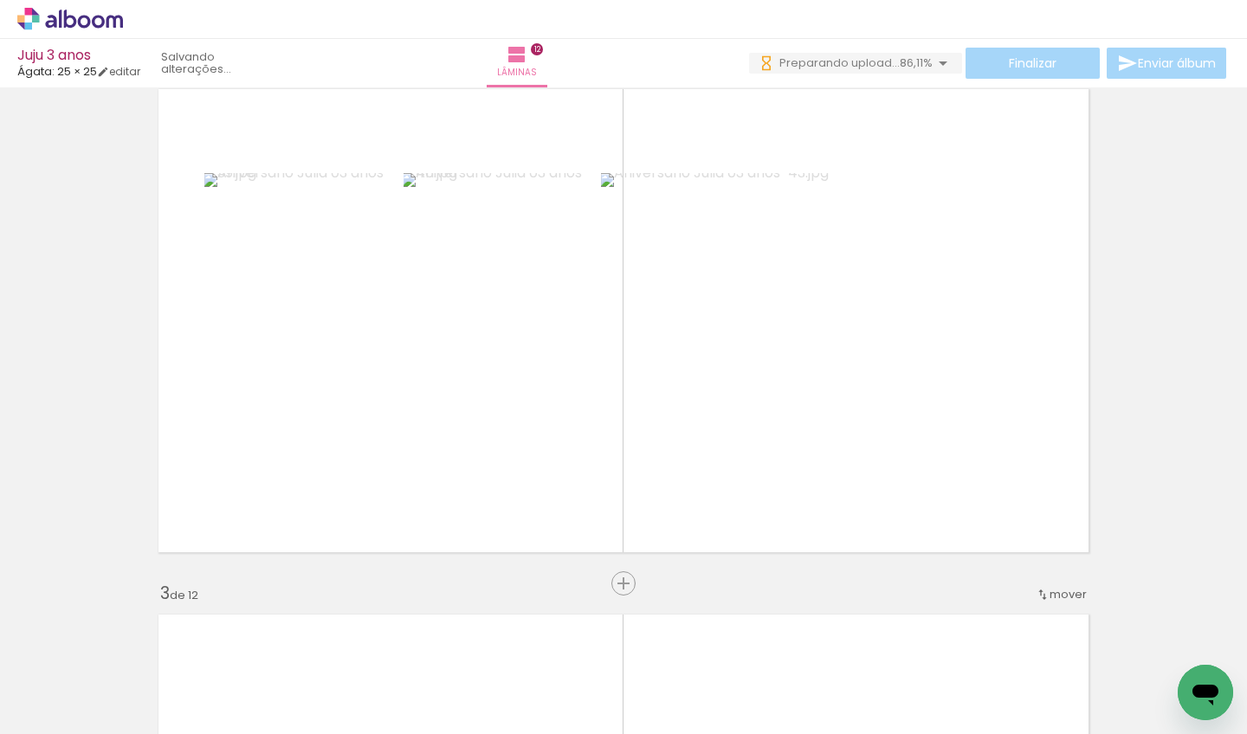
scroll to position [606, 0]
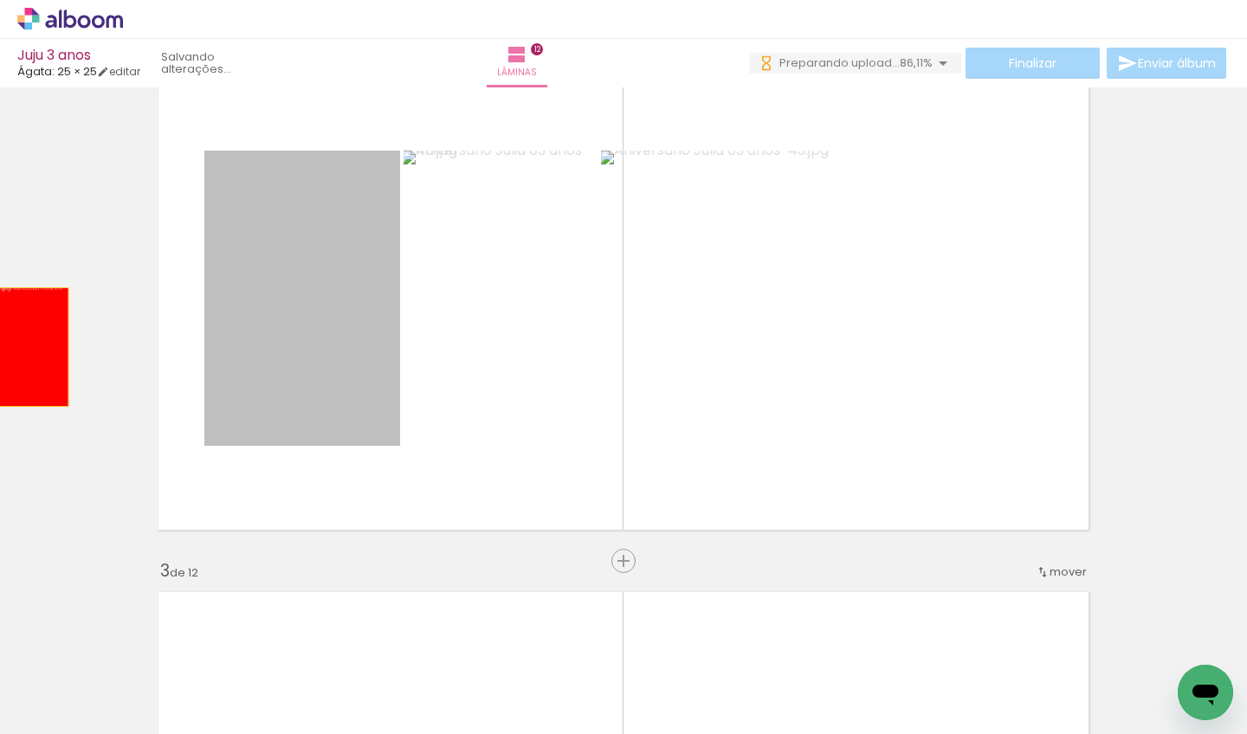
drag, startPoint x: 297, startPoint y: 352, endPoint x: 23, endPoint y: 347, distance: 274.6
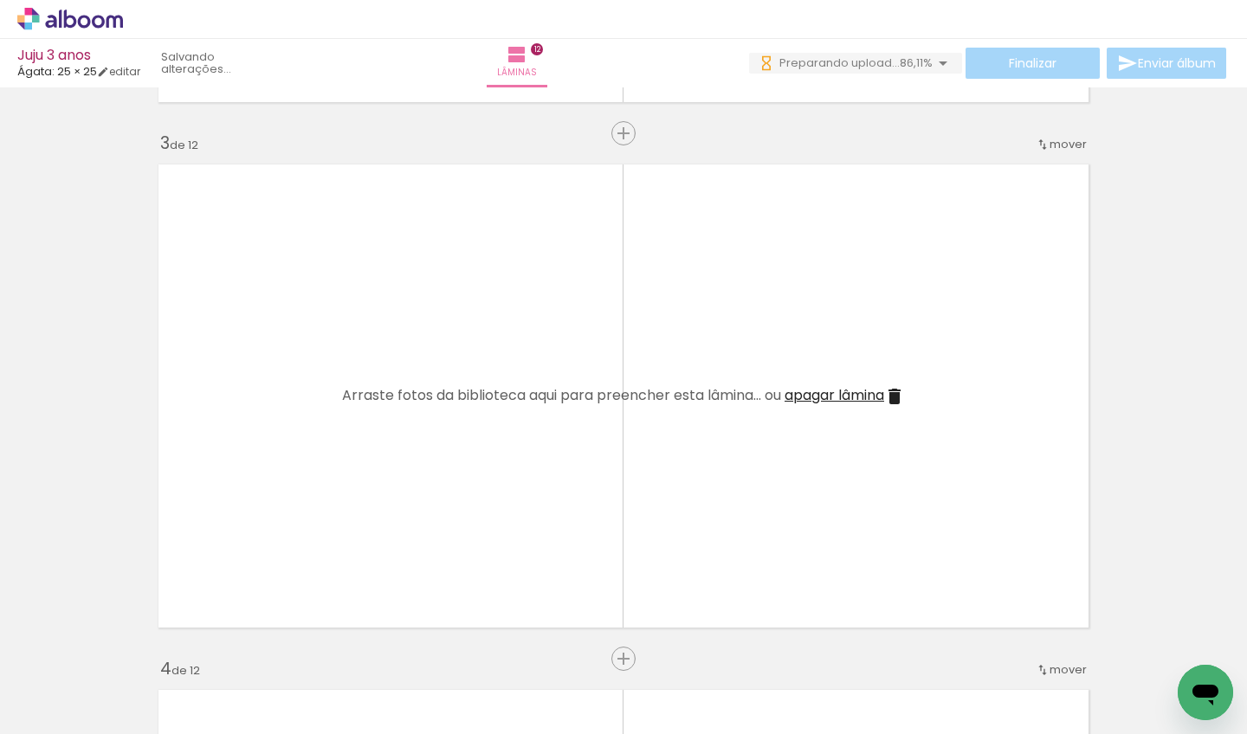
scroll to position [1100, 0]
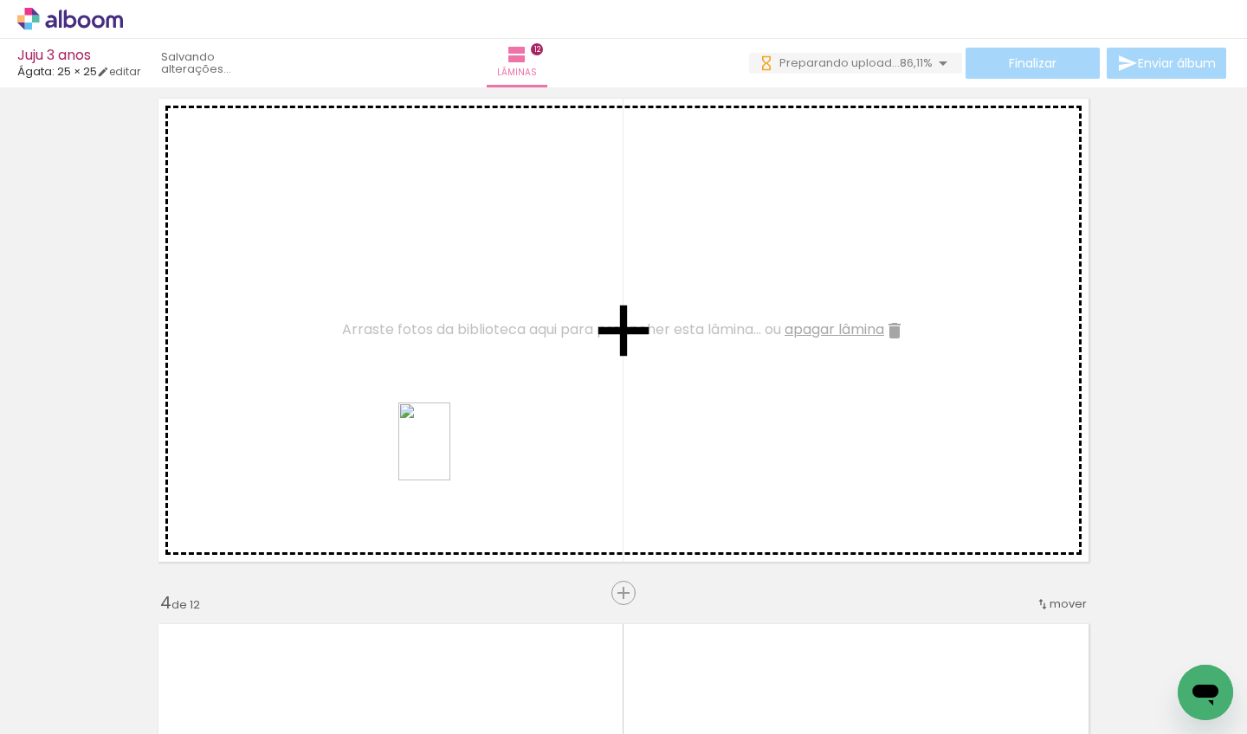
drag, startPoint x: 907, startPoint y: 695, endPoint x: 450, endPoint y: 455, distance: 516.1
click at [450, 455] on quentale-workspace at bounding box center [623, 367] width 1247 height 734
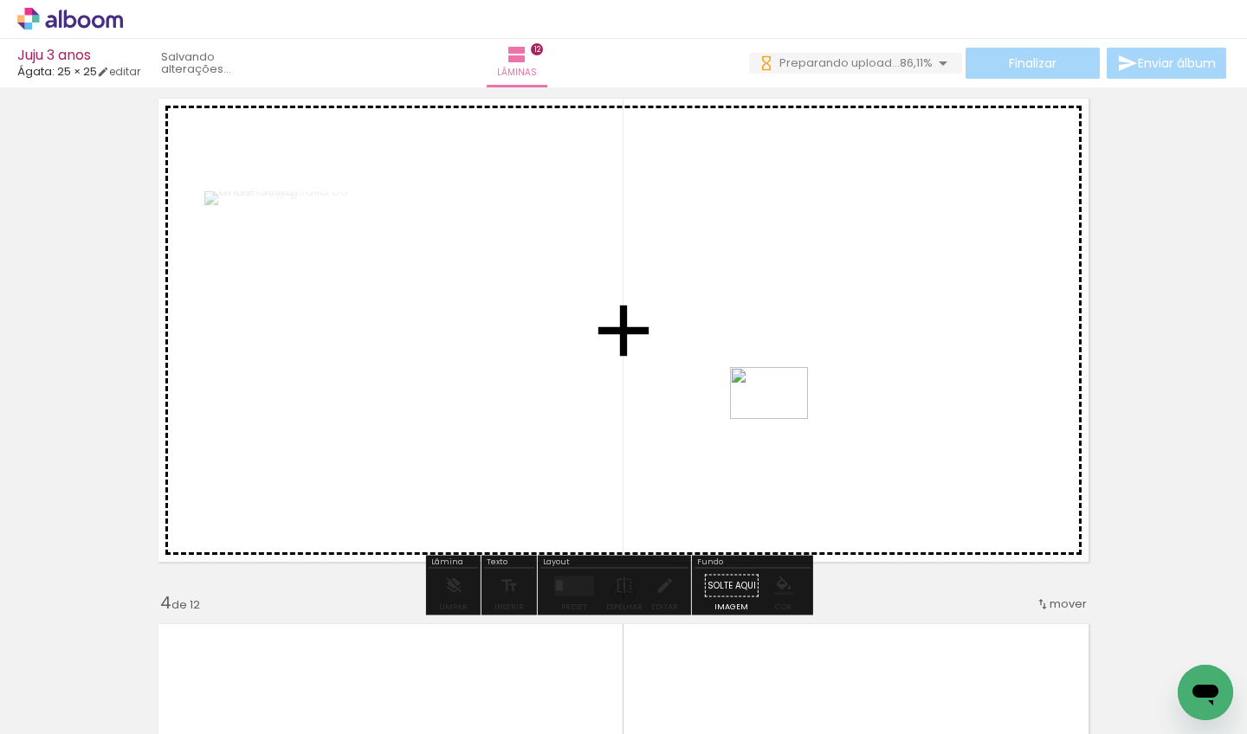
drag, startPoint x: 815, startPoint y: 675, endPoint x: 783, endPoint y: 417, distance: 260.1
click at [783, 417] on quentale-workspace at bounding box center [623, 367] width 1247 height 734
drag, startPoint x: 1013, startPoint y: 678, endPoint x: 1049, endPoint y: 547, distance: 135.5
click at [1049, 547] on quentale-workspace at bounding box center [623, 367] width 1247 height 734
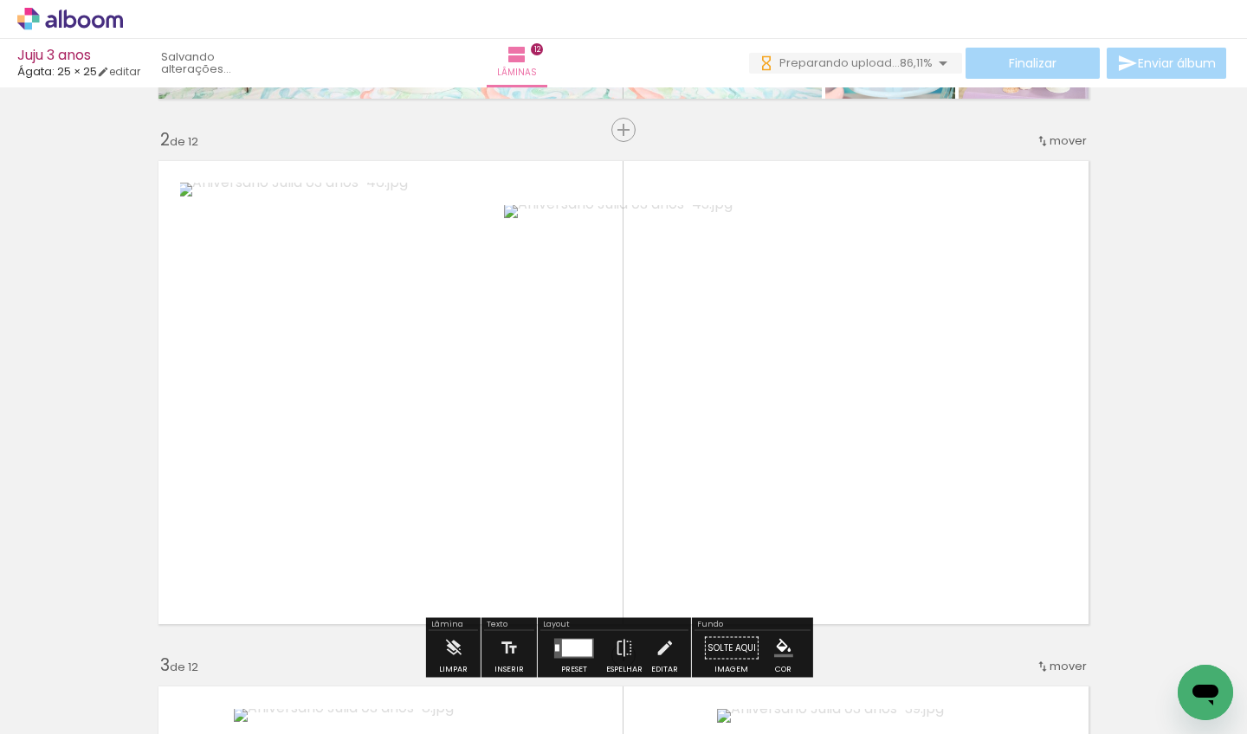
scroll to position [597, 0]
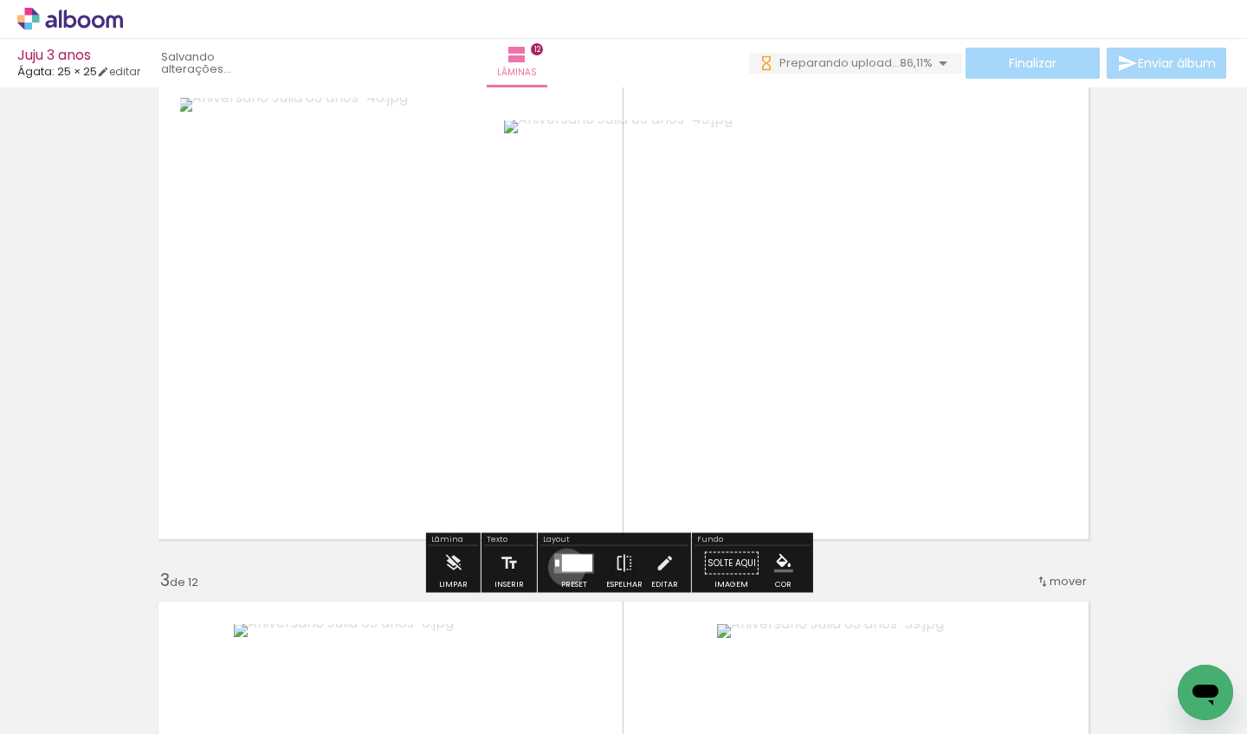
click at [563, 567] on div at bounding box center [577, 562] width 30 height 17
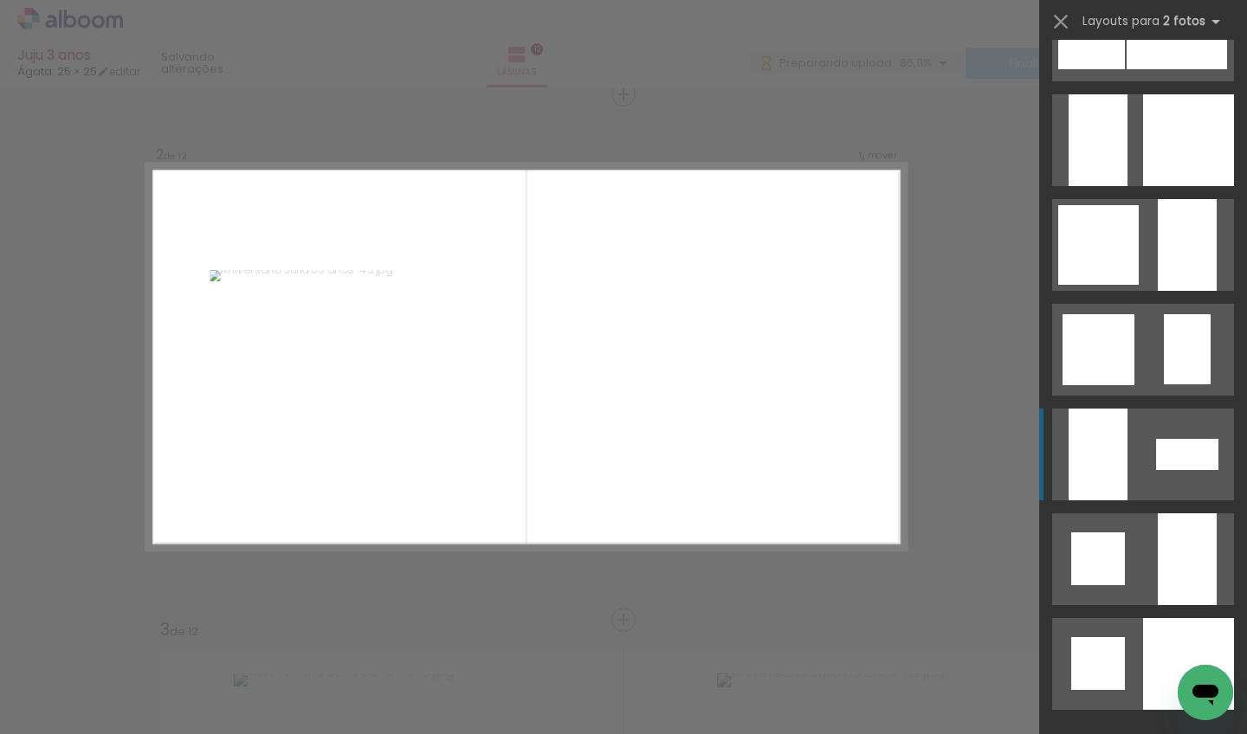
scroll to position [0, 0]
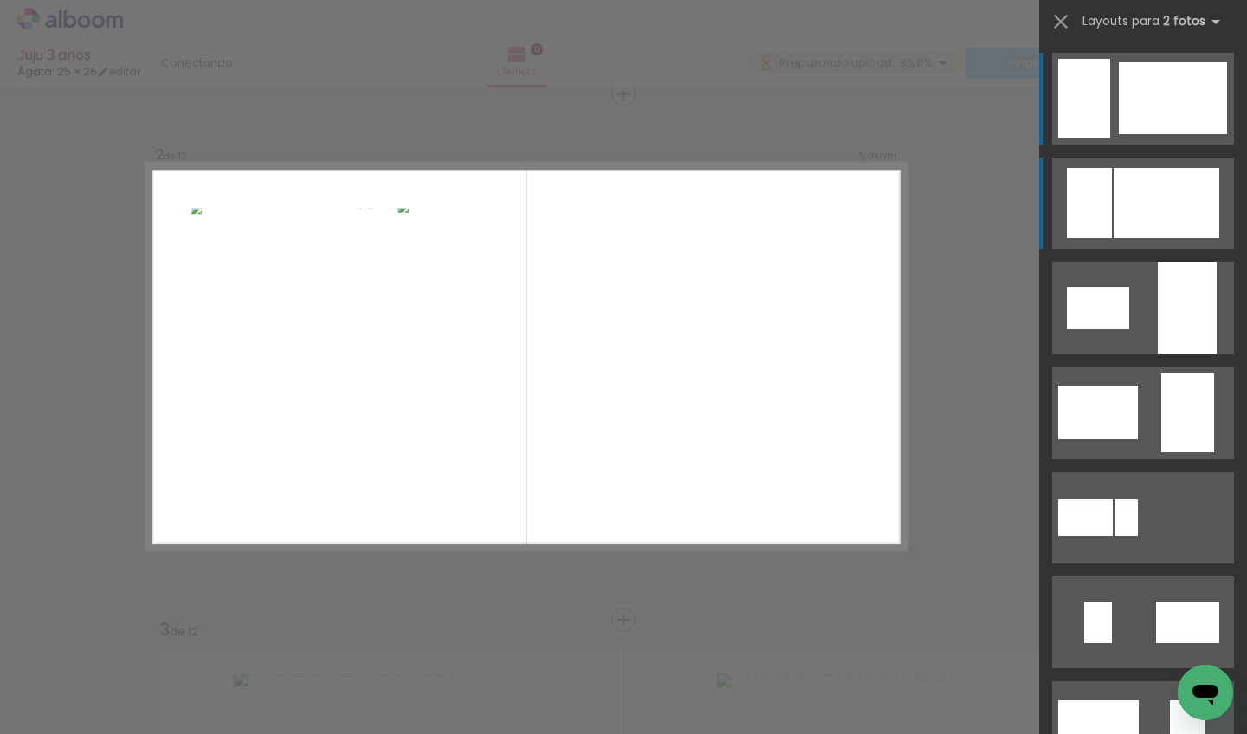
click at [1155, 235] on div at bounding box center [1167, 203] width 106 height 70
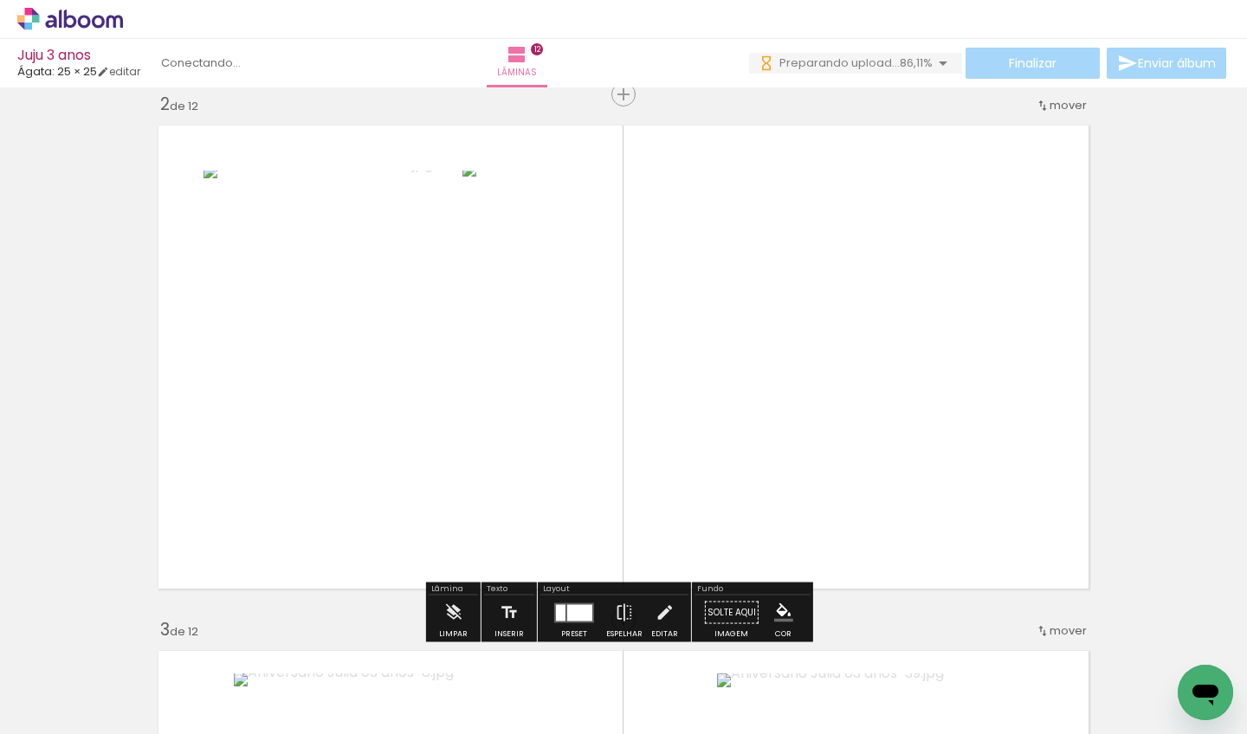
click at [569, 607] on div at bounding box center [579, 613] width 25 height 16
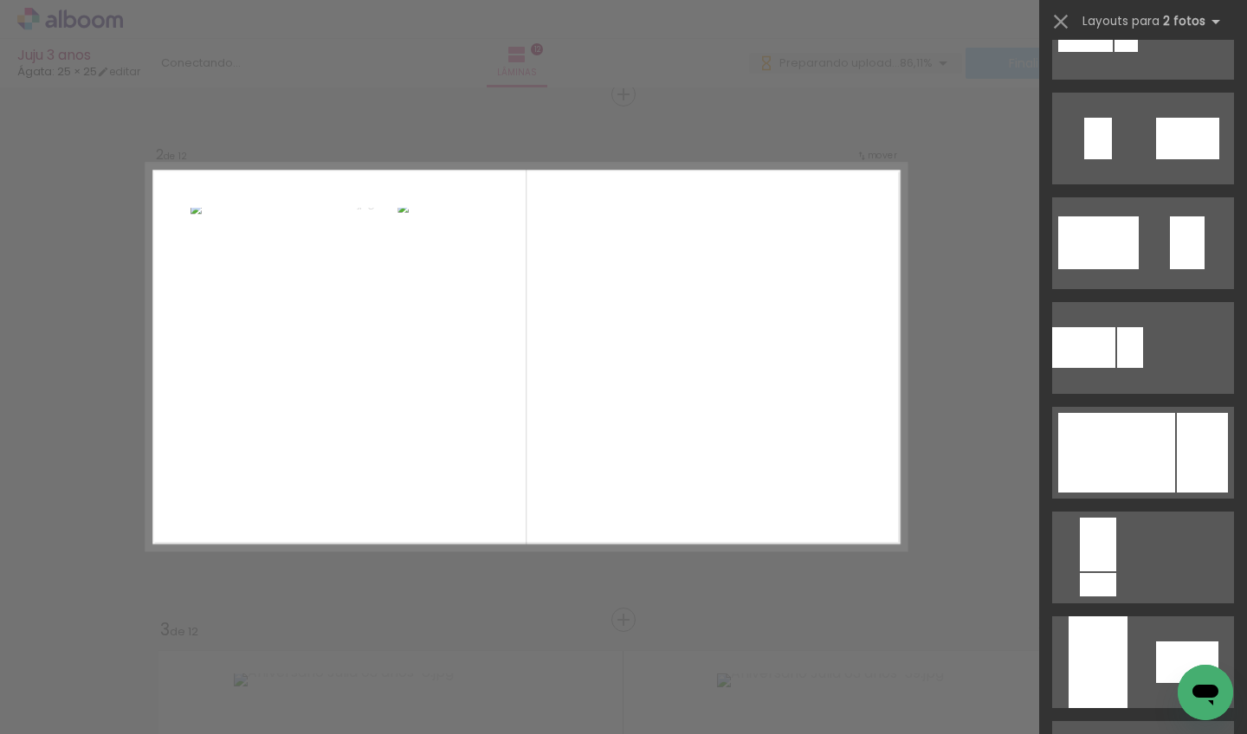
scroll to position [509, 0]
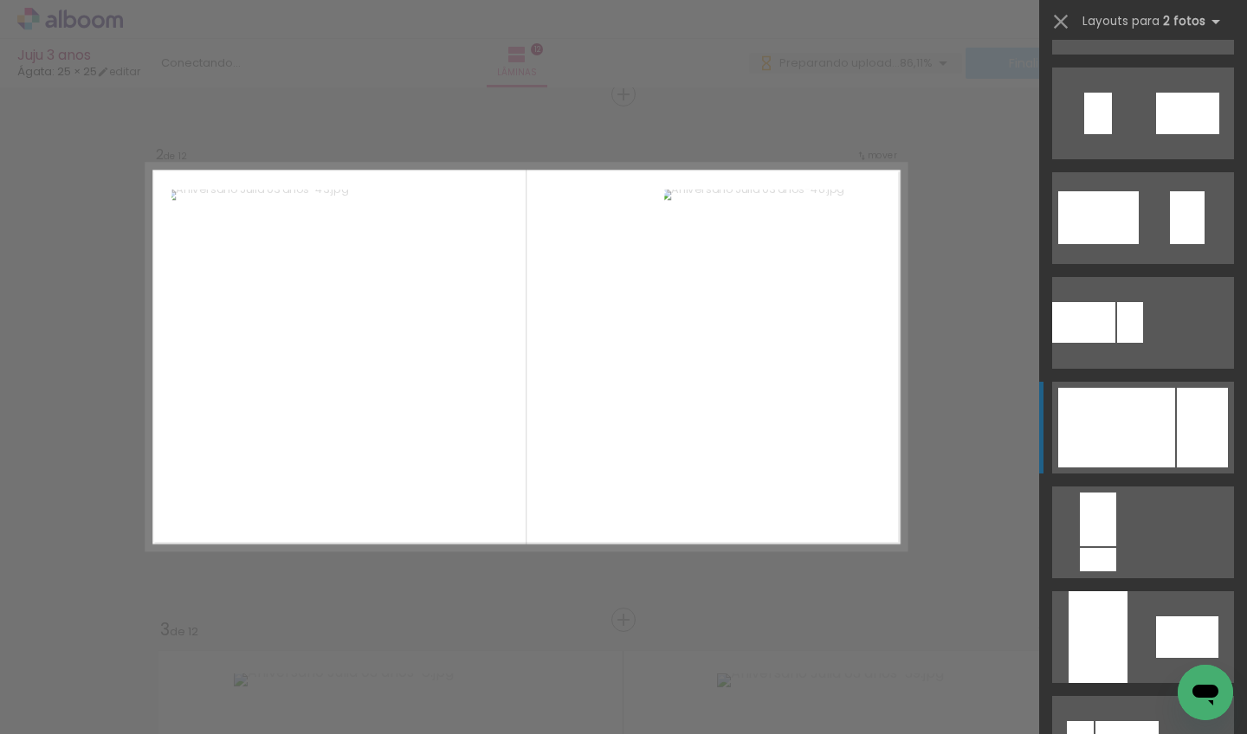
click at [1126, 416] on div at bounding box center [1116, 428] width 117 height 80
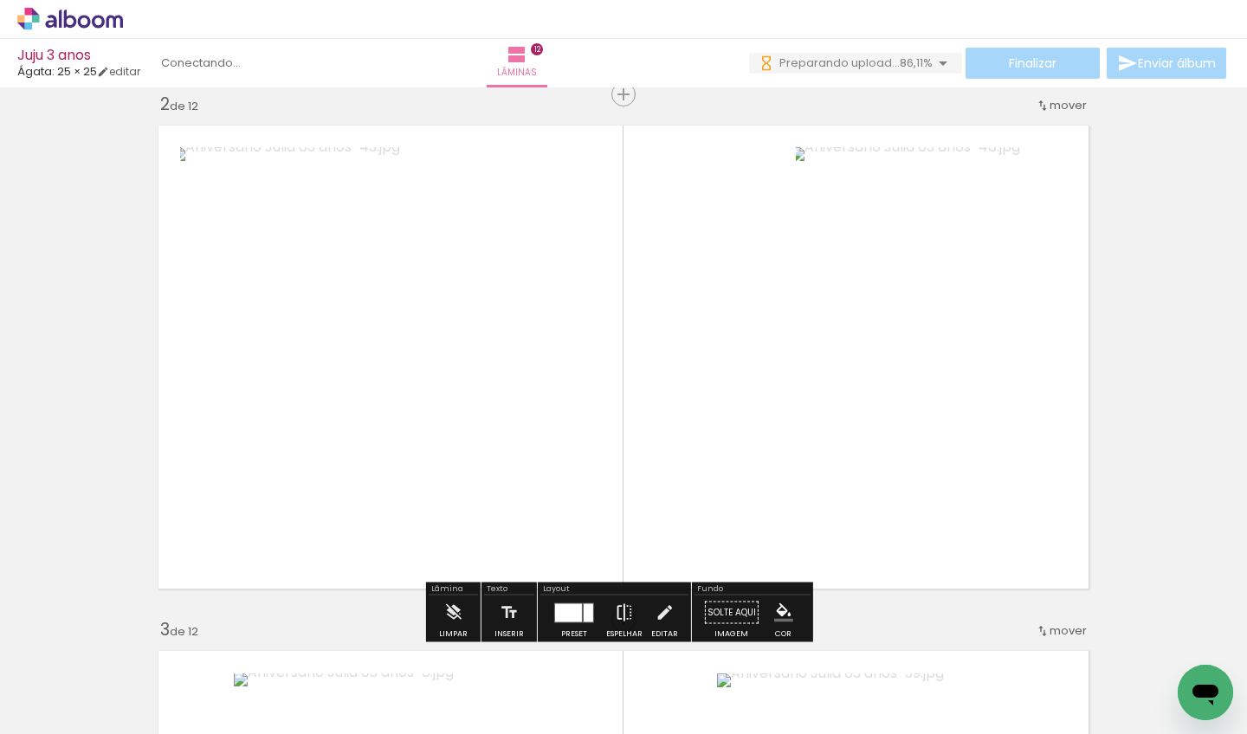
click at [630, 608] on paper-button "Espelhar" at bounding box center [624, 618] width 45 height 44
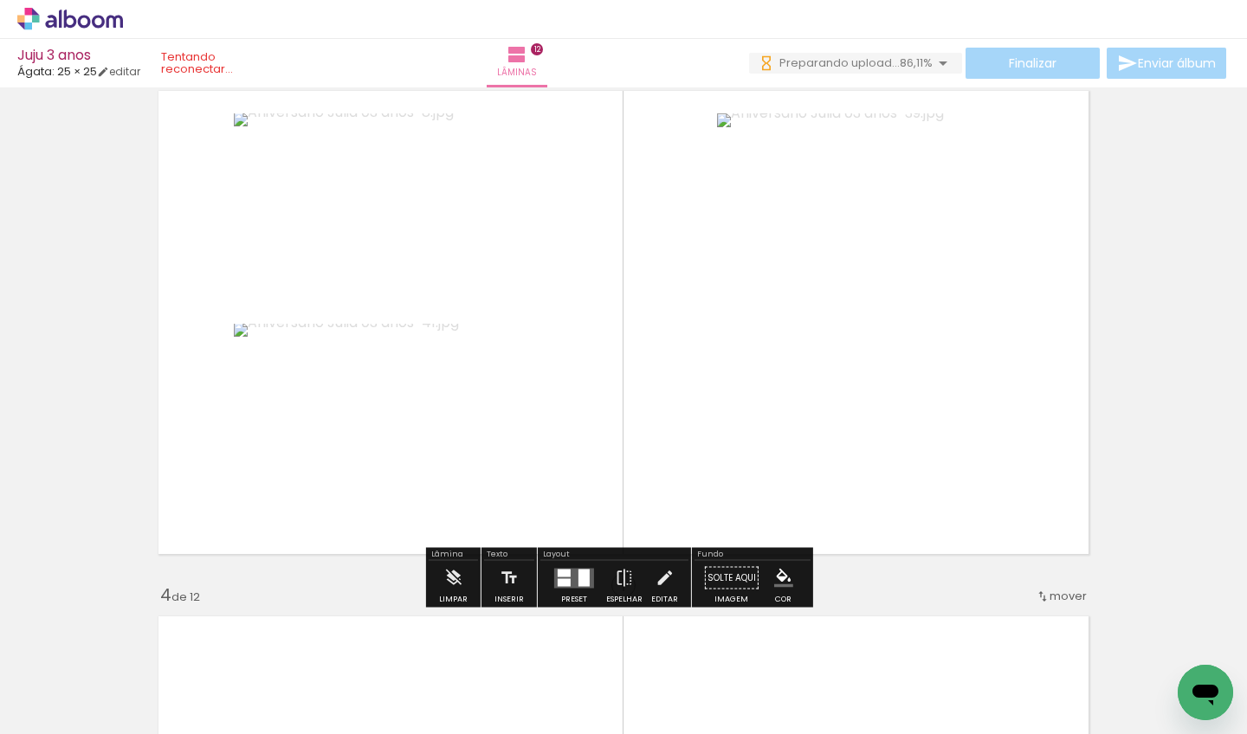
scroll to position [1092, 0]
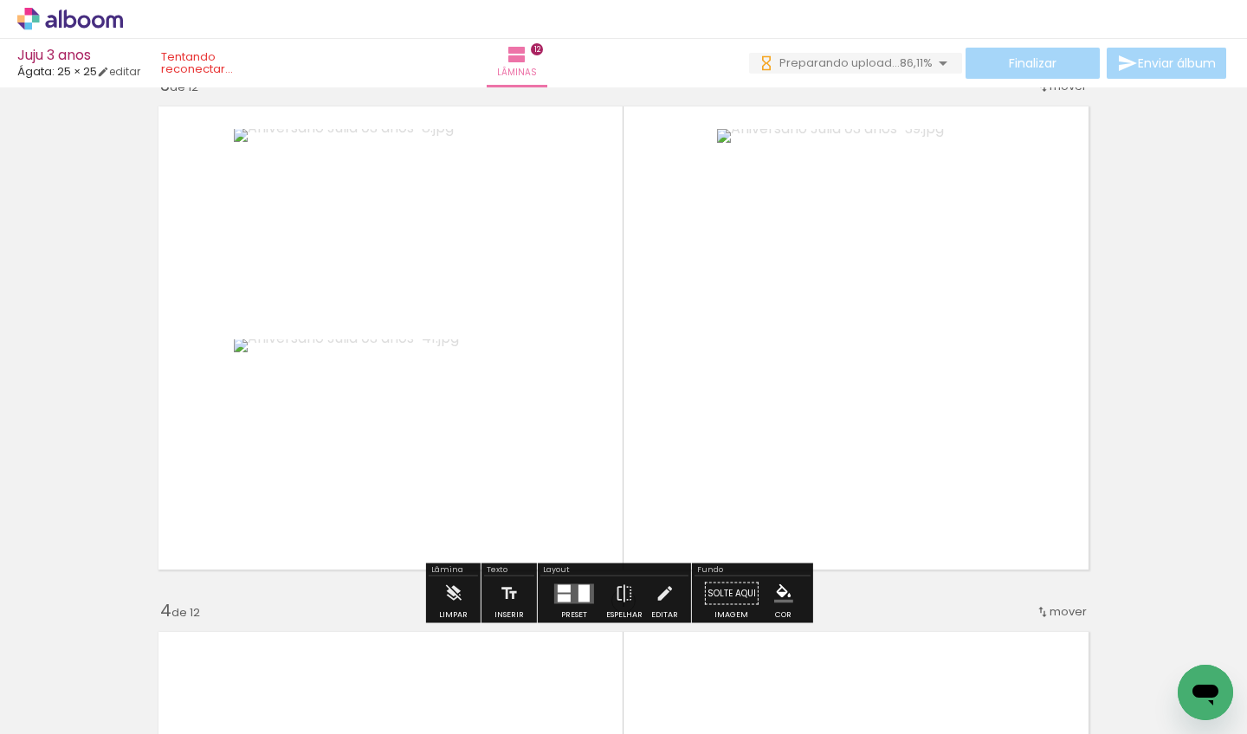
click at [573, 597] on quentale-layouter at bounding box center [574, 594] width 40 height 20
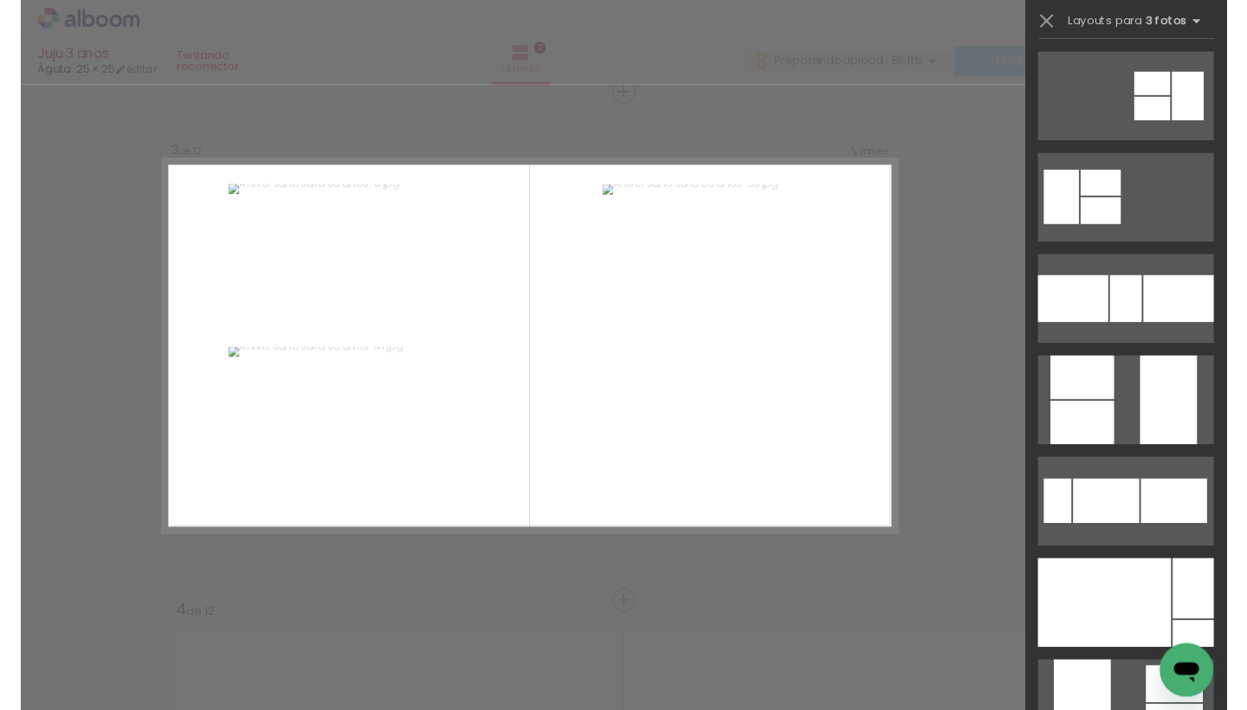
scroll to position [370, 0]
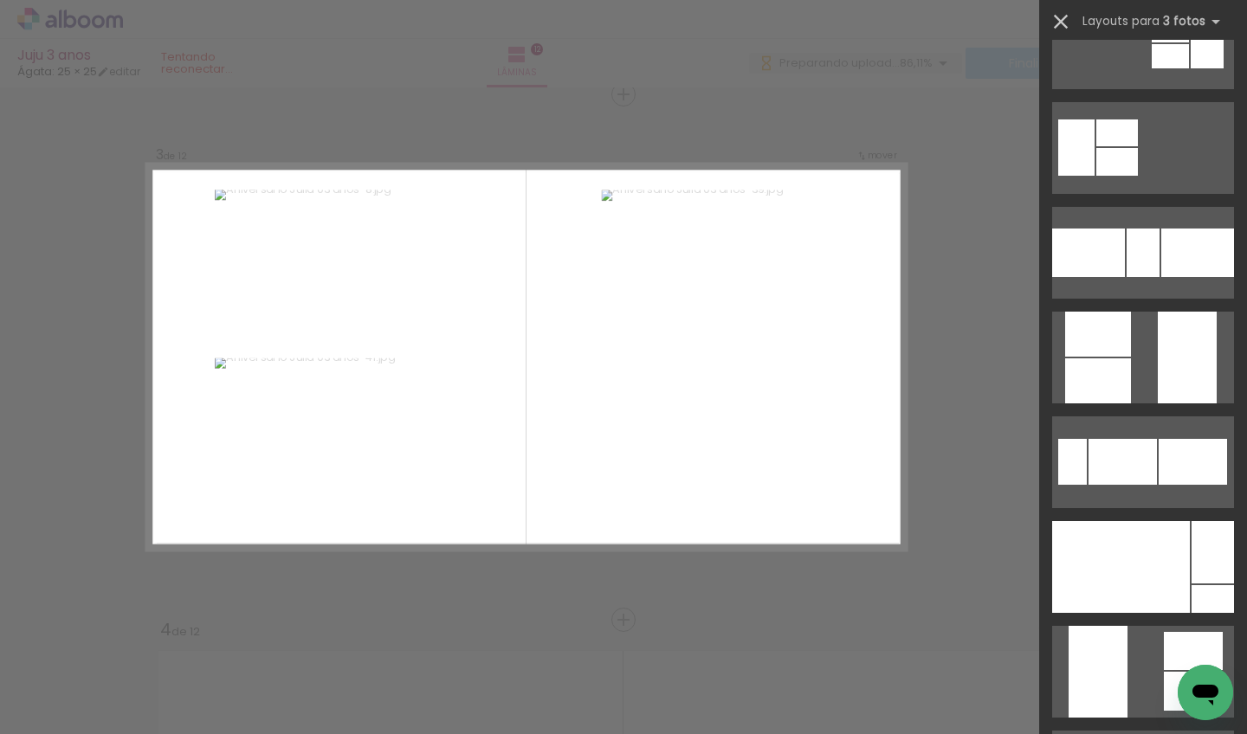
click at [1062, 23] on iron-icon at bounding box center [1061, 22] width 24 height 24
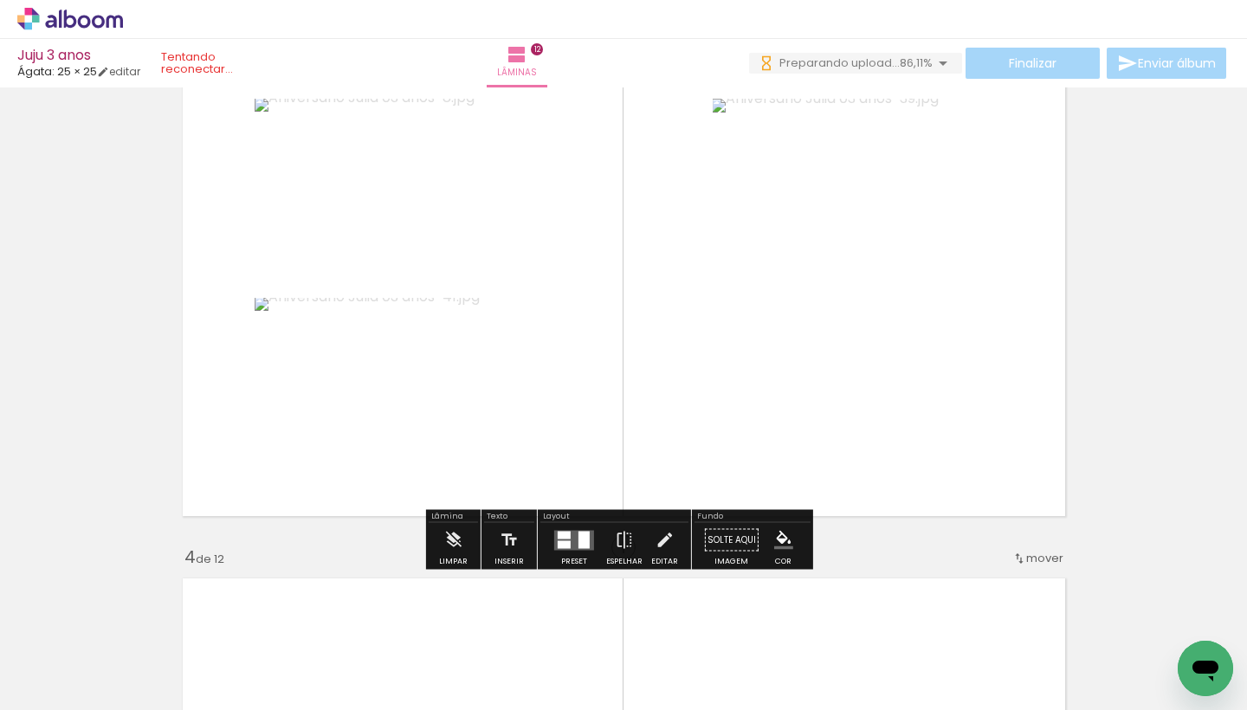
click at [86, 20] on icon at bounding box center [70, 19] width 106 height 23
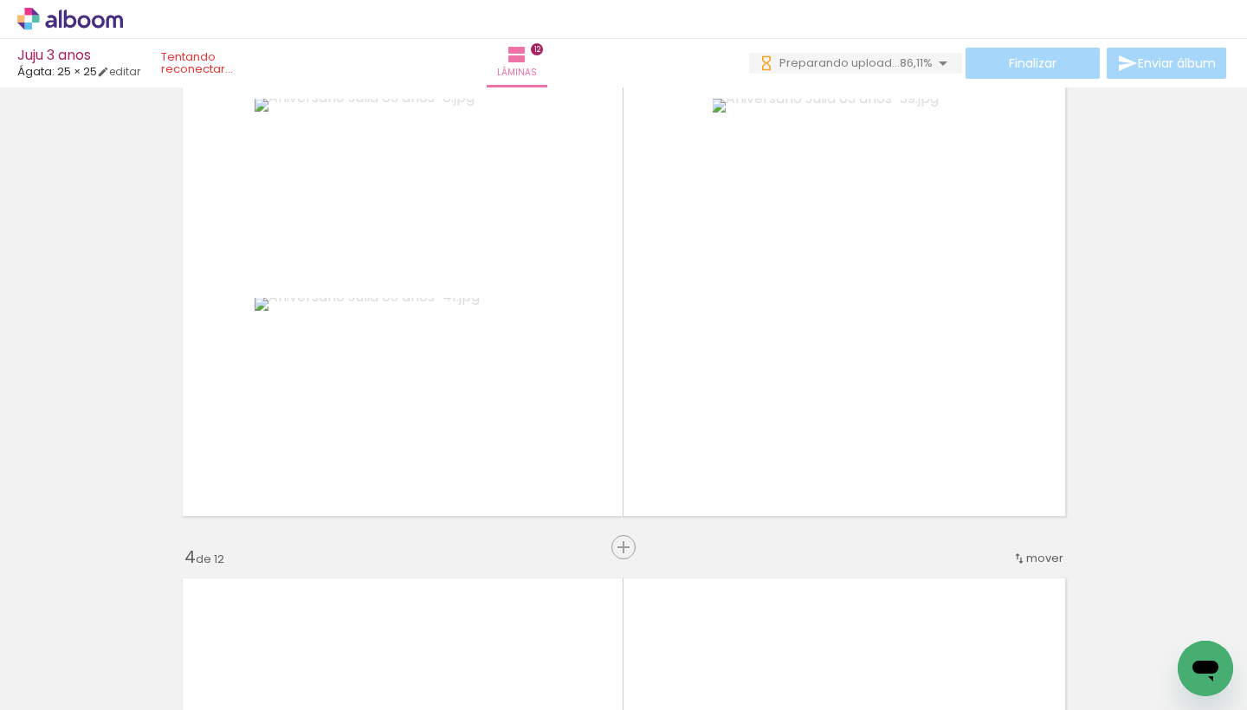
click at [106, 24] on icon at bounding box center [70, 19] width 106 height 23
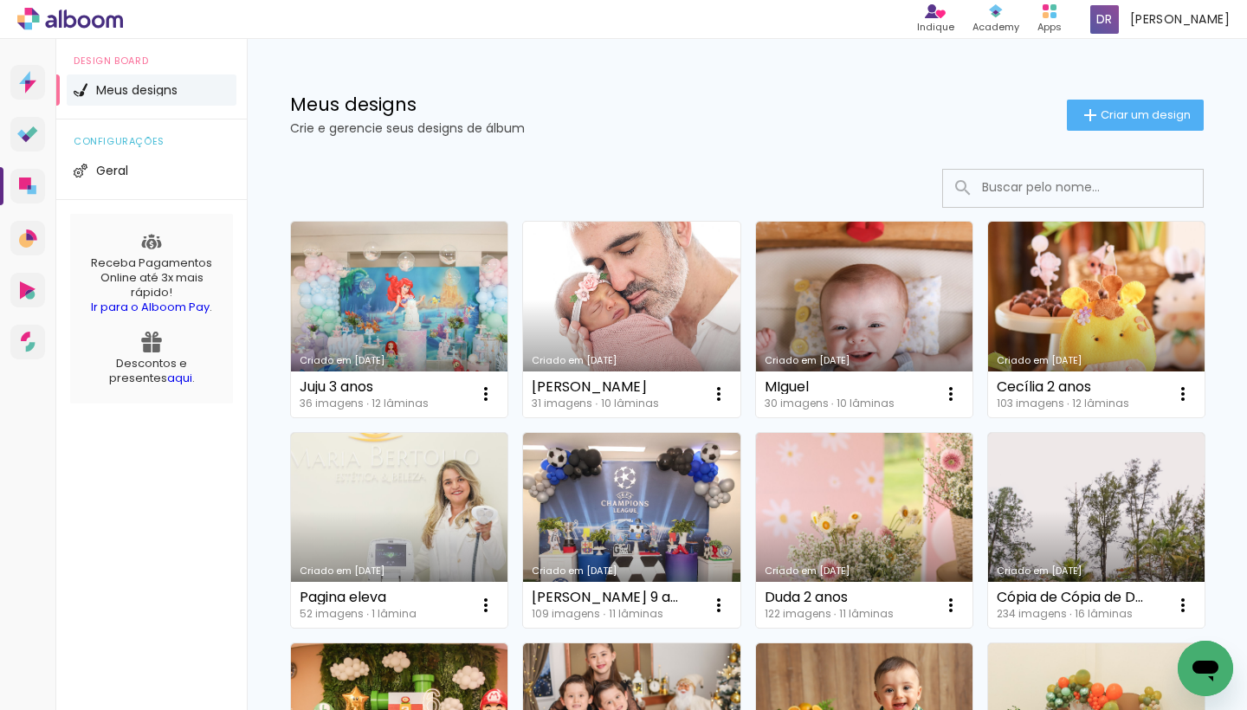
click at [707, 334] on link "Criado em [DATE]" at bounding box center [631, 320] width 217 height 196
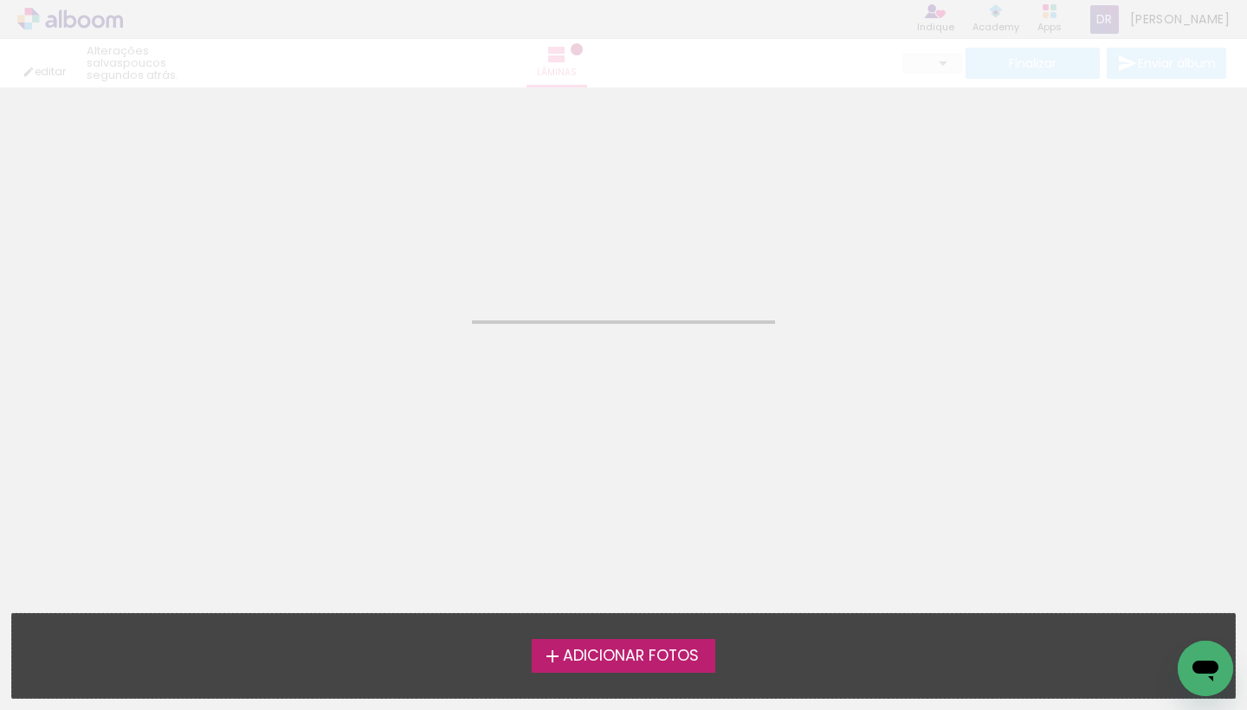
type input "JPG"
type input "Alta, 300 DPI"
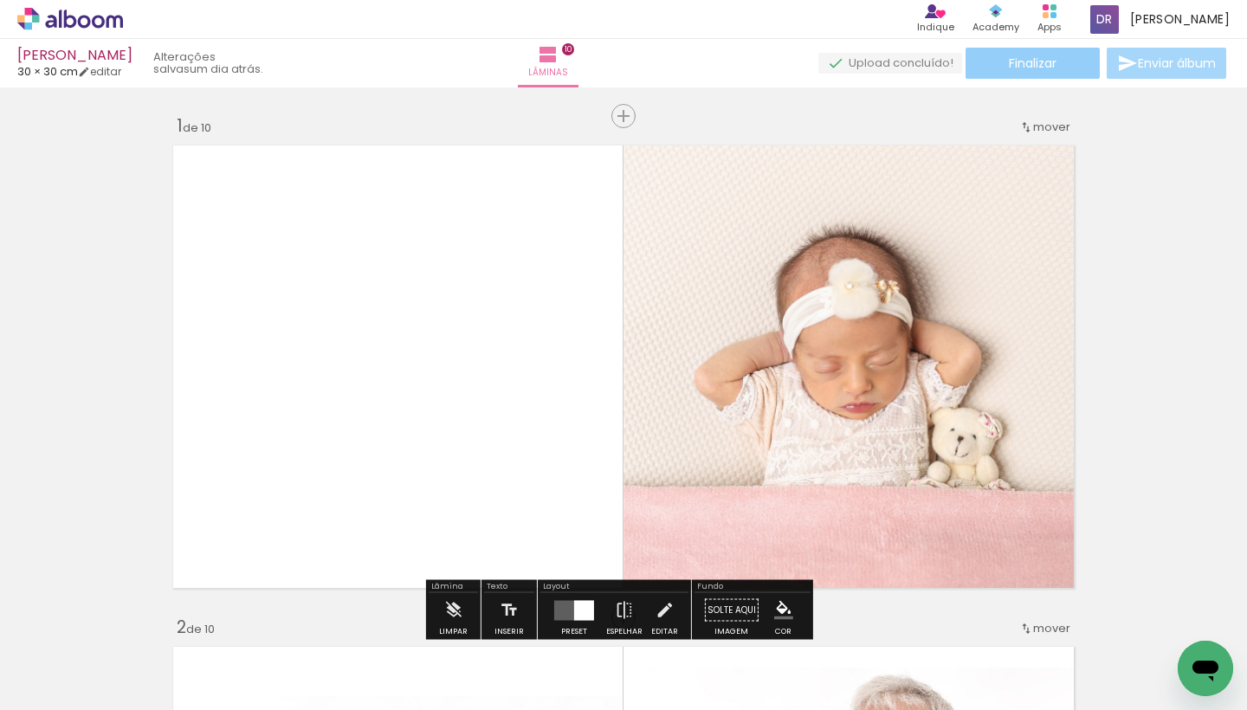
click at [1028, 68] on span "Finalizar" at bounding box center [1033, 63] width 48 height 12
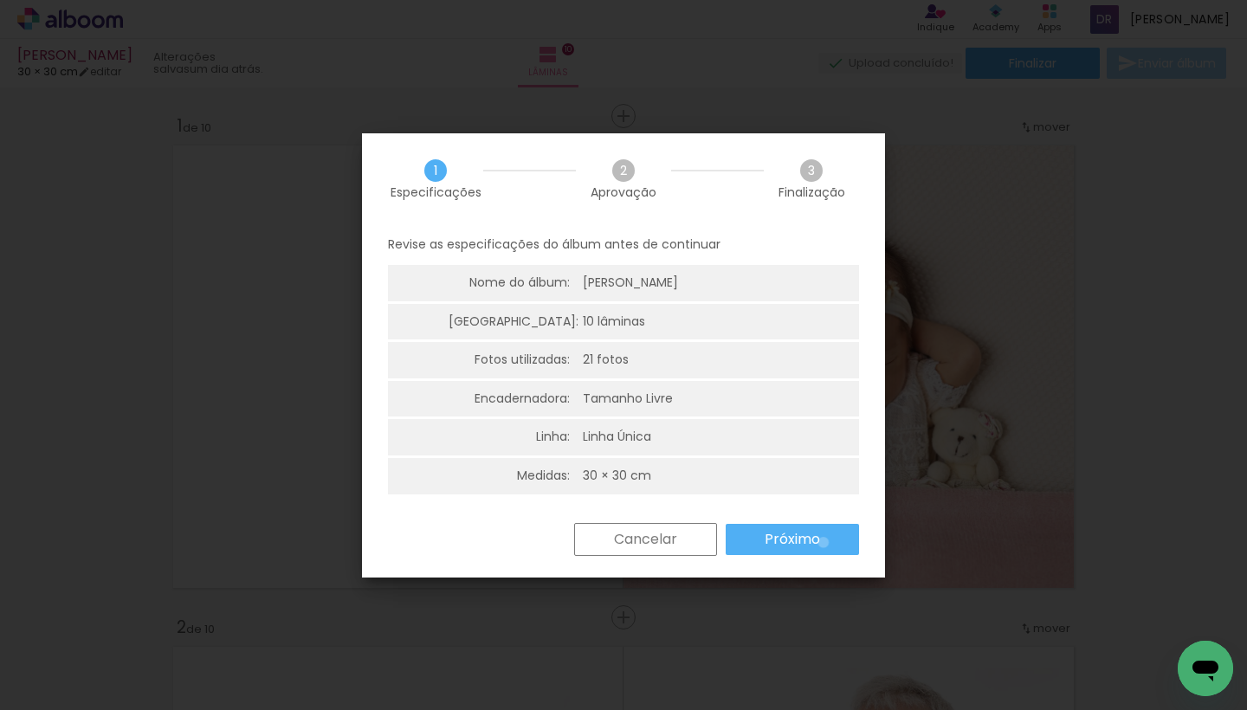
click at [824, 539] on paper-button "Próximo" at bounding box center [792, 539] width 133 height 31
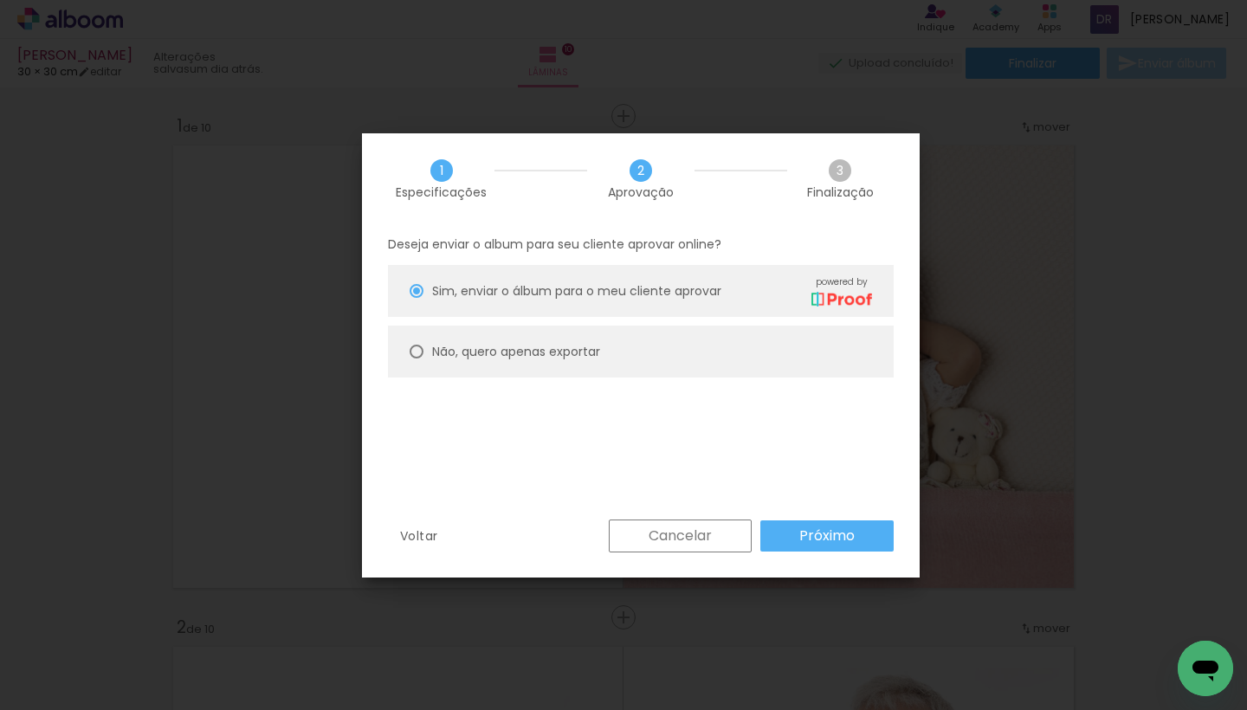
click at [430, 351] on paper-radio-button "Não, quero apenas exportar" at bounding box center [641, 352] width 506 height 52
type paper-radio-button "on"
click at [0, 0] on slot "Próximo" at bounding box center [0, 0] width 0 height 0
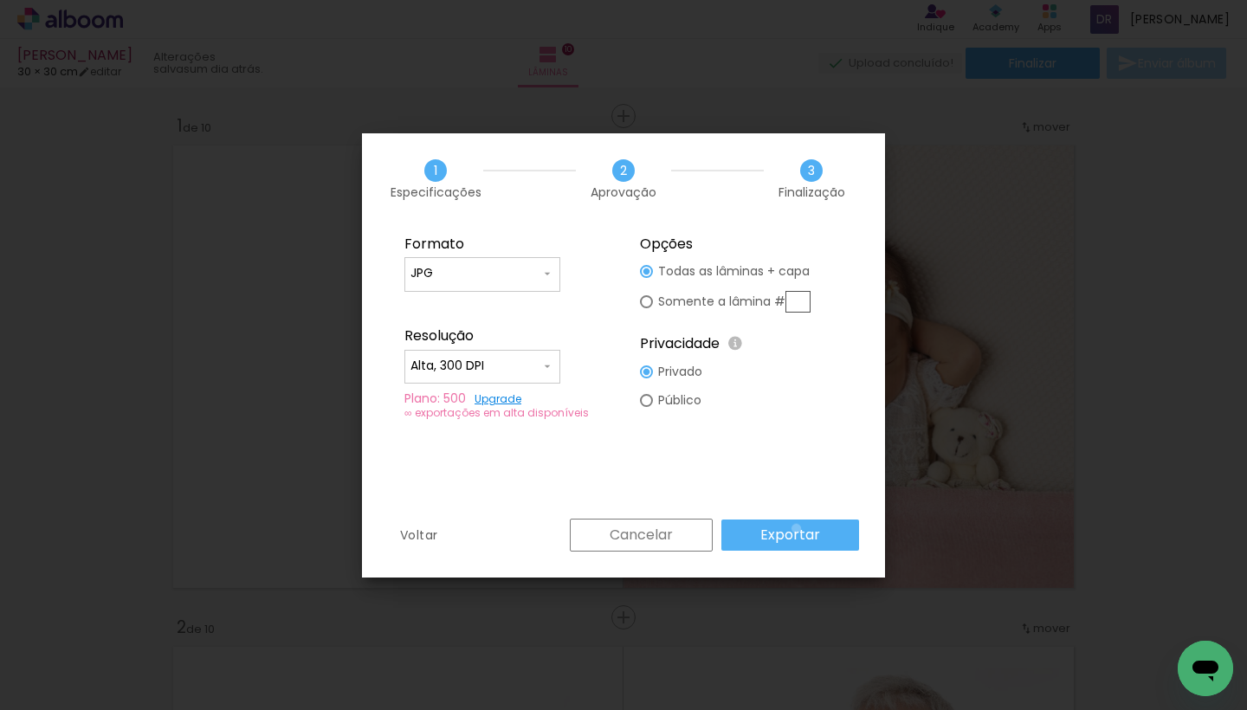
click at [0, 0] on slot "Exportar" at bounding box center [0, 0] width 0 height 0
click at [820, 534] on div "Cancelar Exportar" at bounding box center [710, 535] width 298 height 33
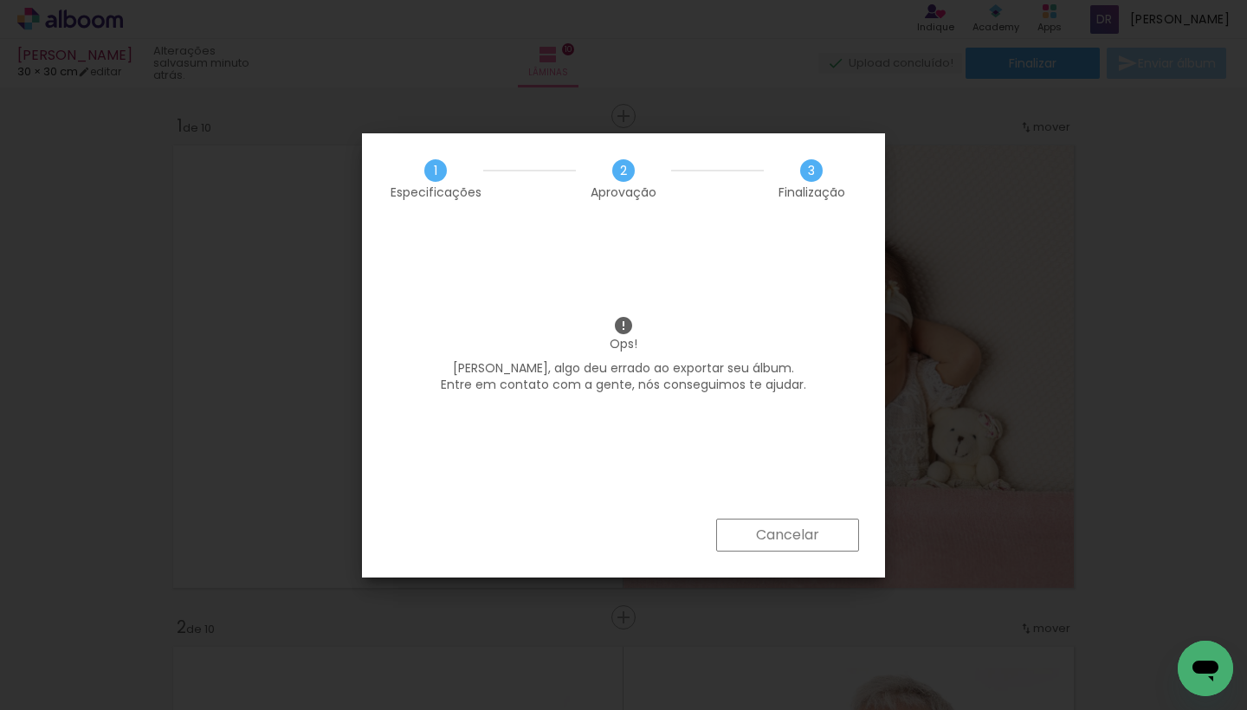
click at [0, 0] on slot "Cancelar" at bounding box center [0, 0] width 0 height 0
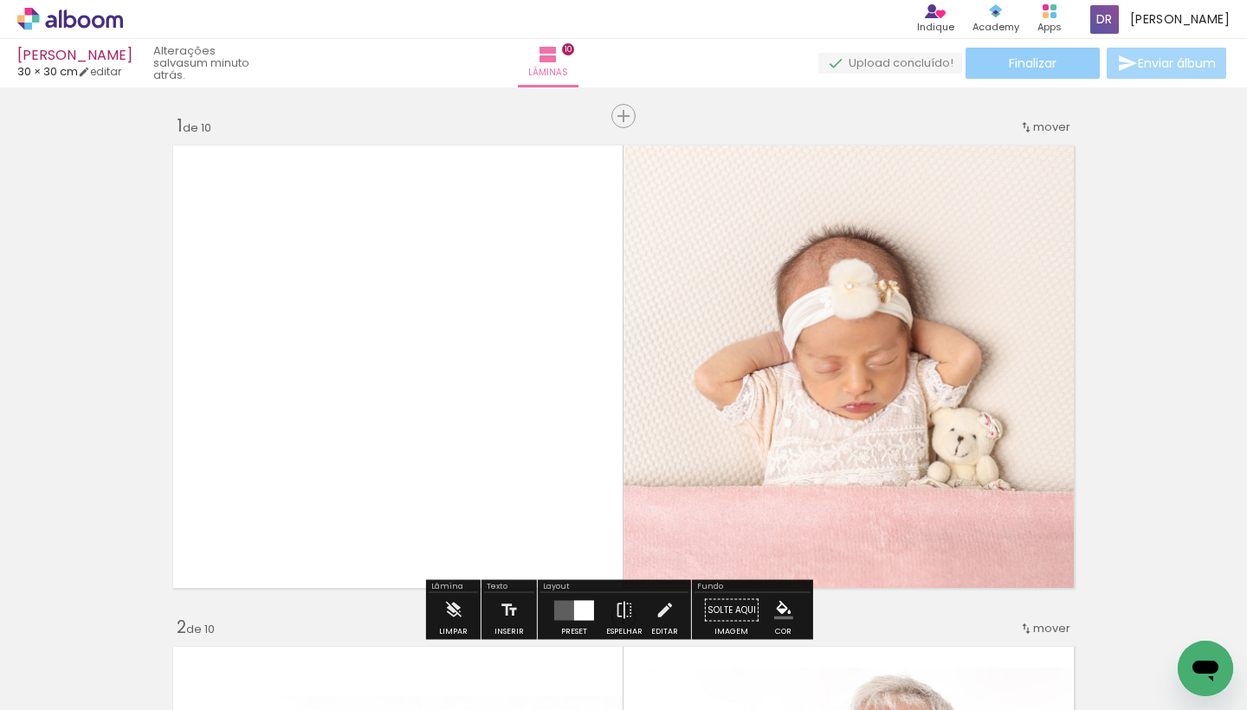
click at [1027, 67] on span "Finalizar" at bounding box center [1033, 63] width 48 height 12
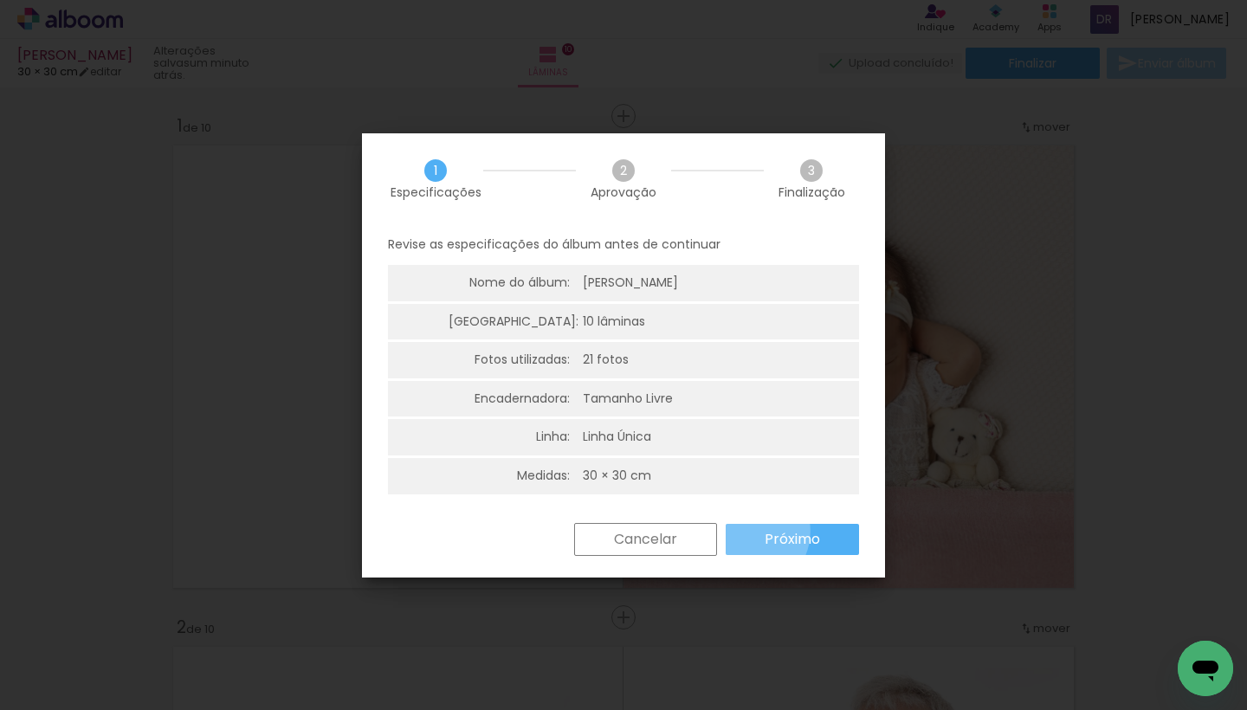
click at [735, 527] on paper-button "Próximo" at bounding box center [792, 539] width 133 height 31
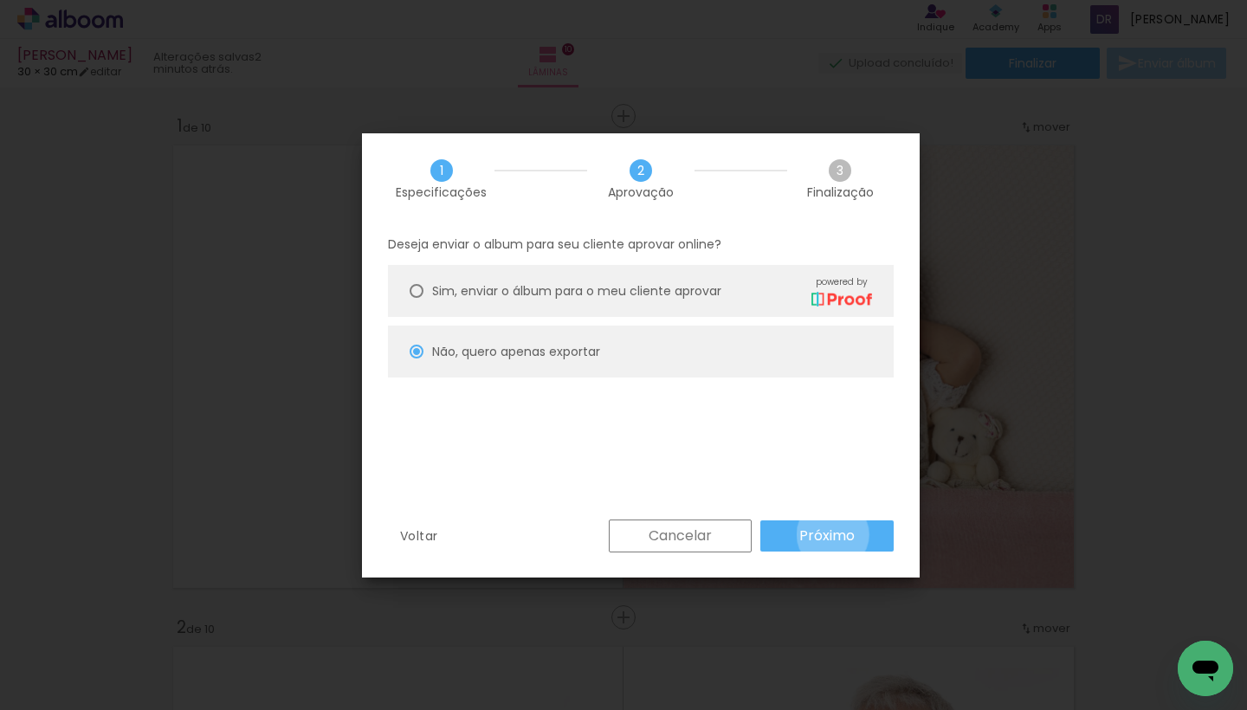
click at [0, 0] on slot "Próximo" at bounding box center [0, 0] width 0 height 0
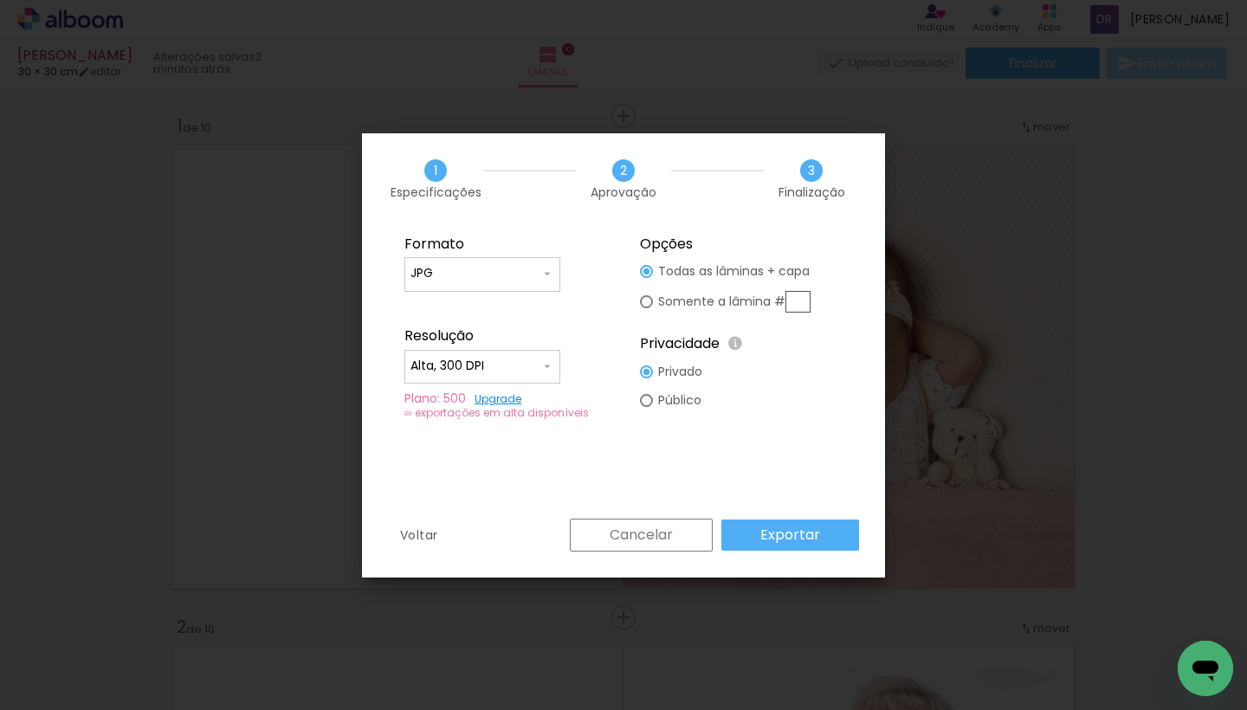
click at [0, 0] on slot "Cancelar" at bounding box center [0, 0] width 0 height 0
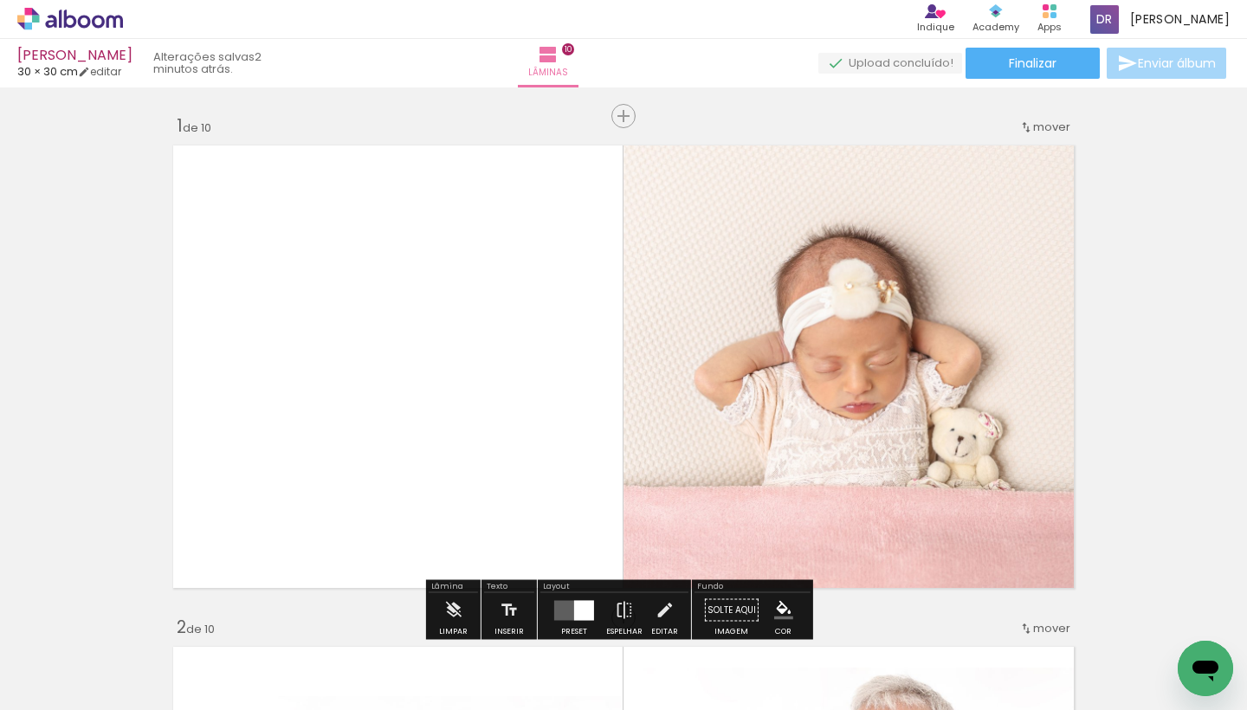
click at [1019, 79] on div "Maria Amélia 30 × 30 cm editar 2 minutos atrás. Lâminas 10 Finalizar Enviar álb…" at bounding box center [623, 43] width 1247 height 87
click at [1043, 57] on span "Finalizar" at bounding box center [1033, 63] width 48 height 12
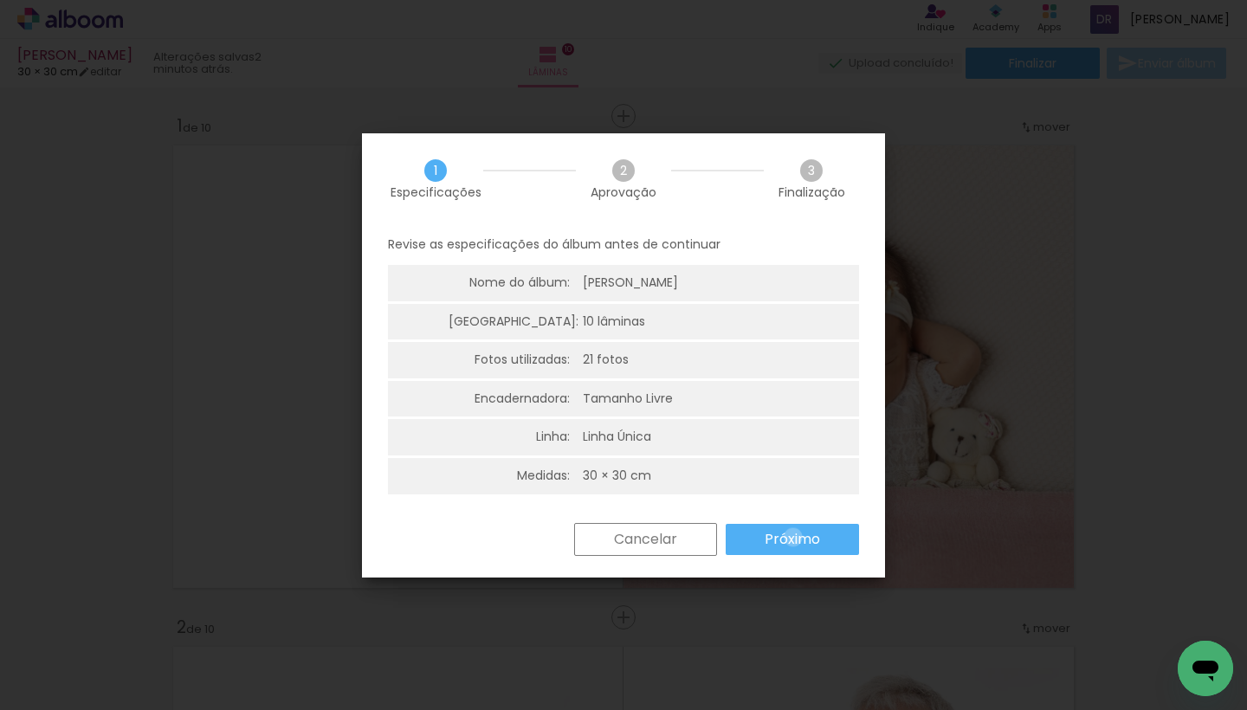
click at [0, 0] on slot "Próximo" at bounding box center [0, 0] width 0 height 0
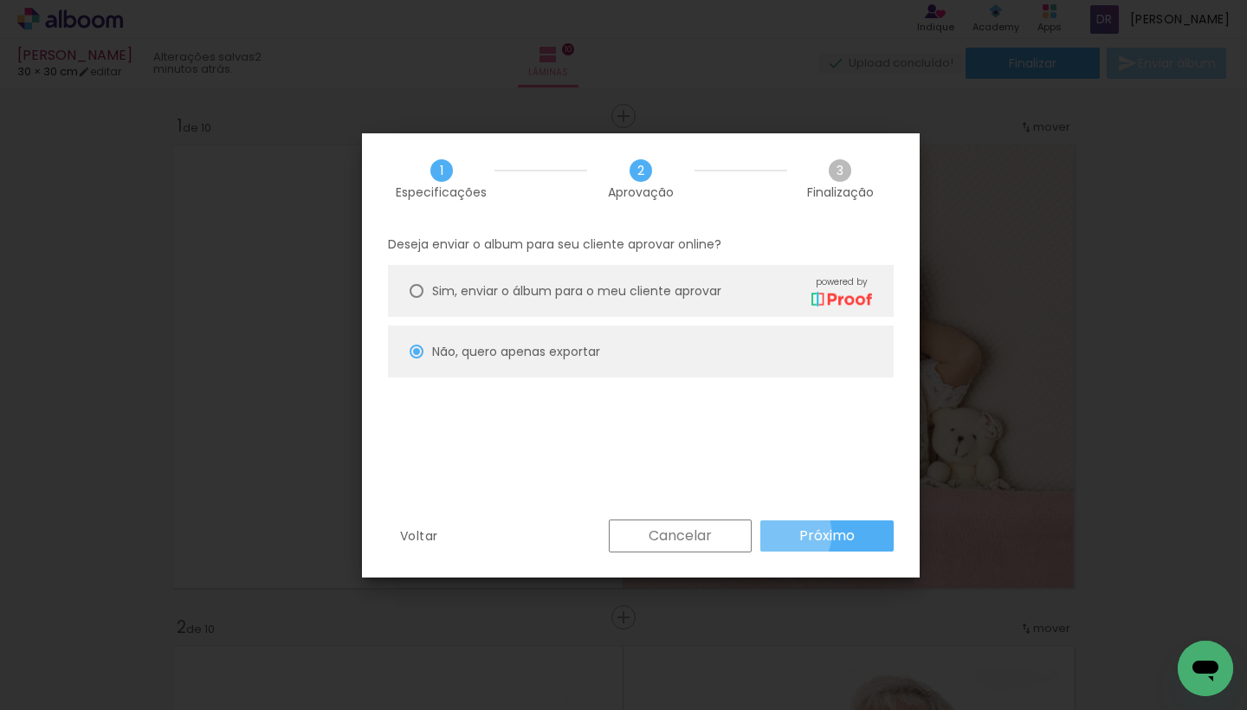
click at [780, 534] on paper-button "Próximo" at bounding box center [826, 536] width 133 height 31
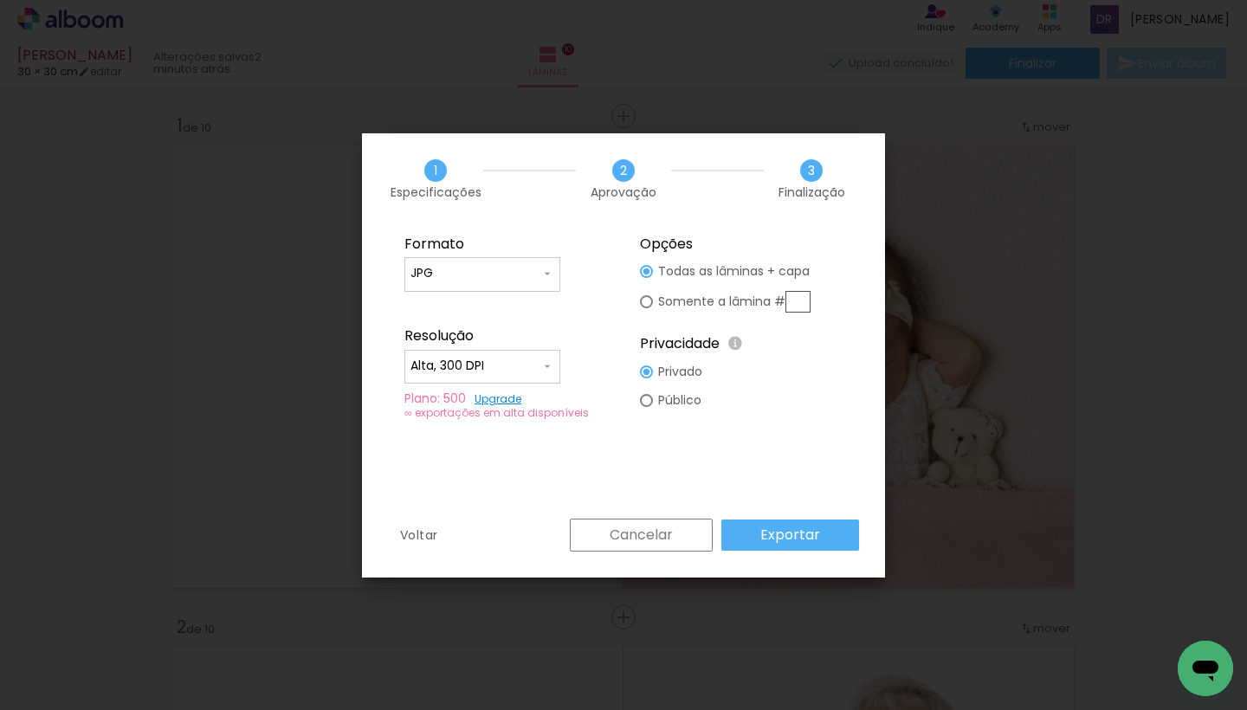
click at [0, 0] on slot "Cancelar" at bounding box center [0, 0] width 0 height 0
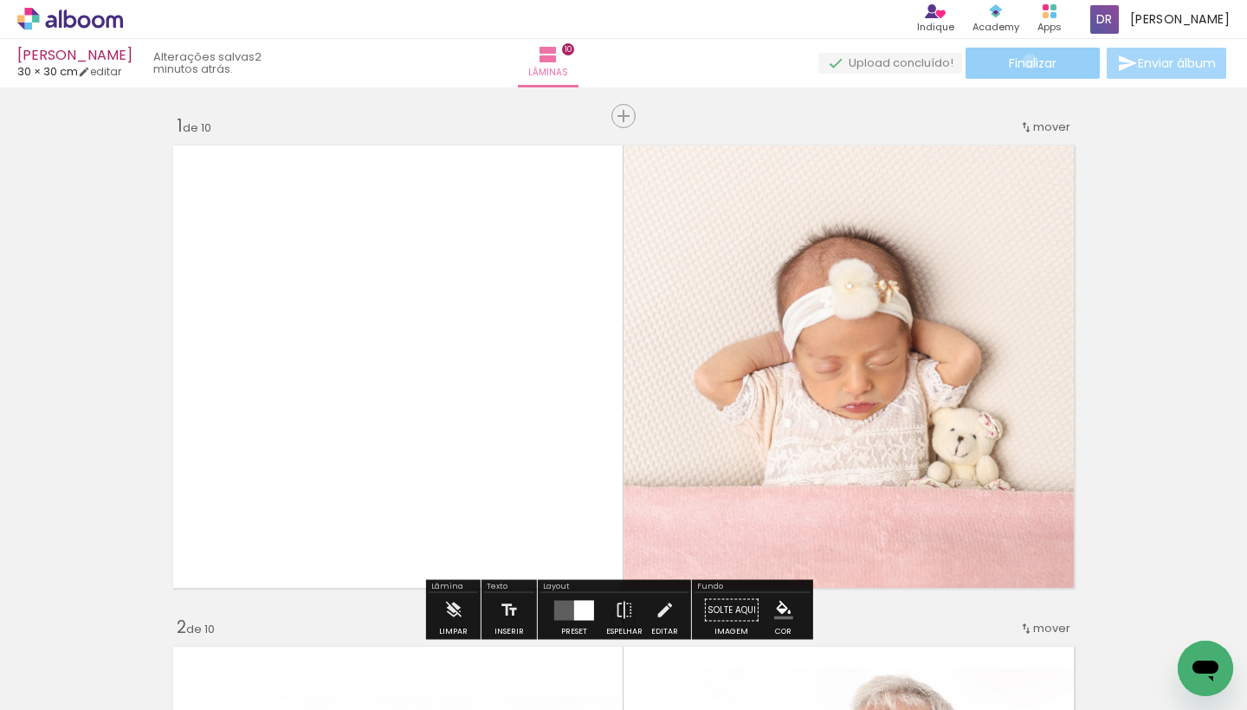
click at [1024, 61] on span "Finalizar" at bounding box center [1033, 63] width 48 height 12
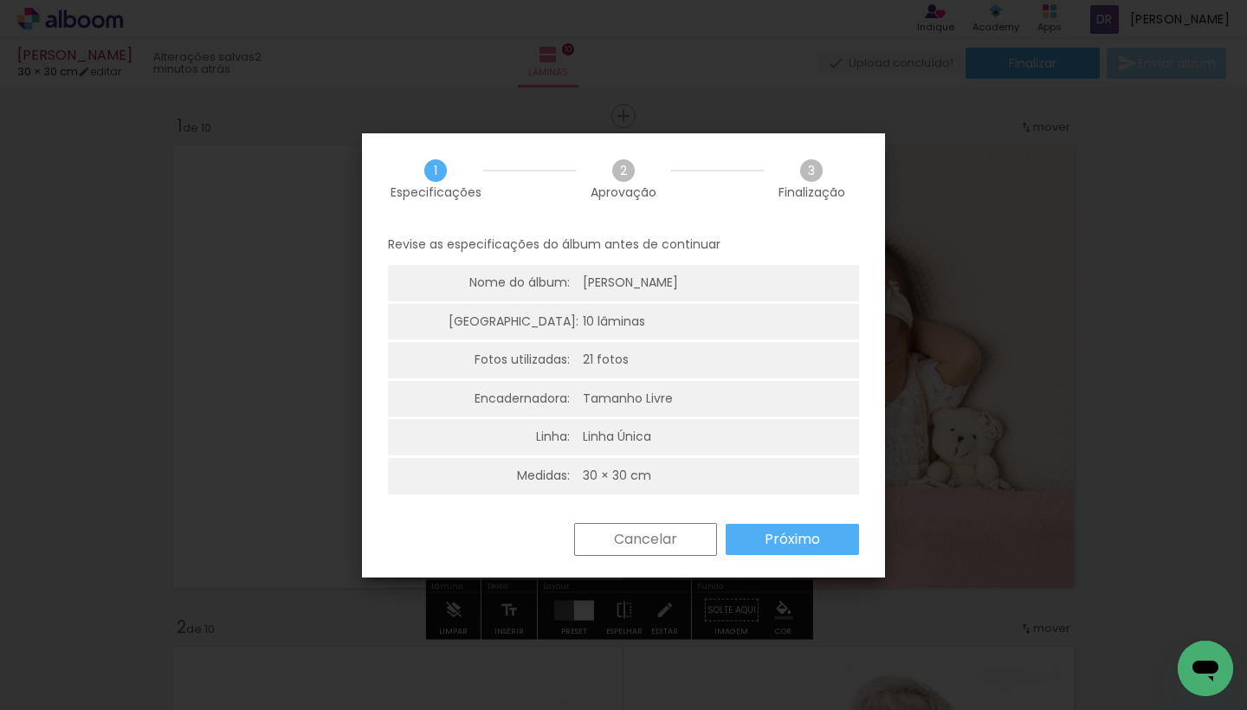
click at [0, 0] on slot "Próximo" at bounding box center [0, 0] width 0 height 0
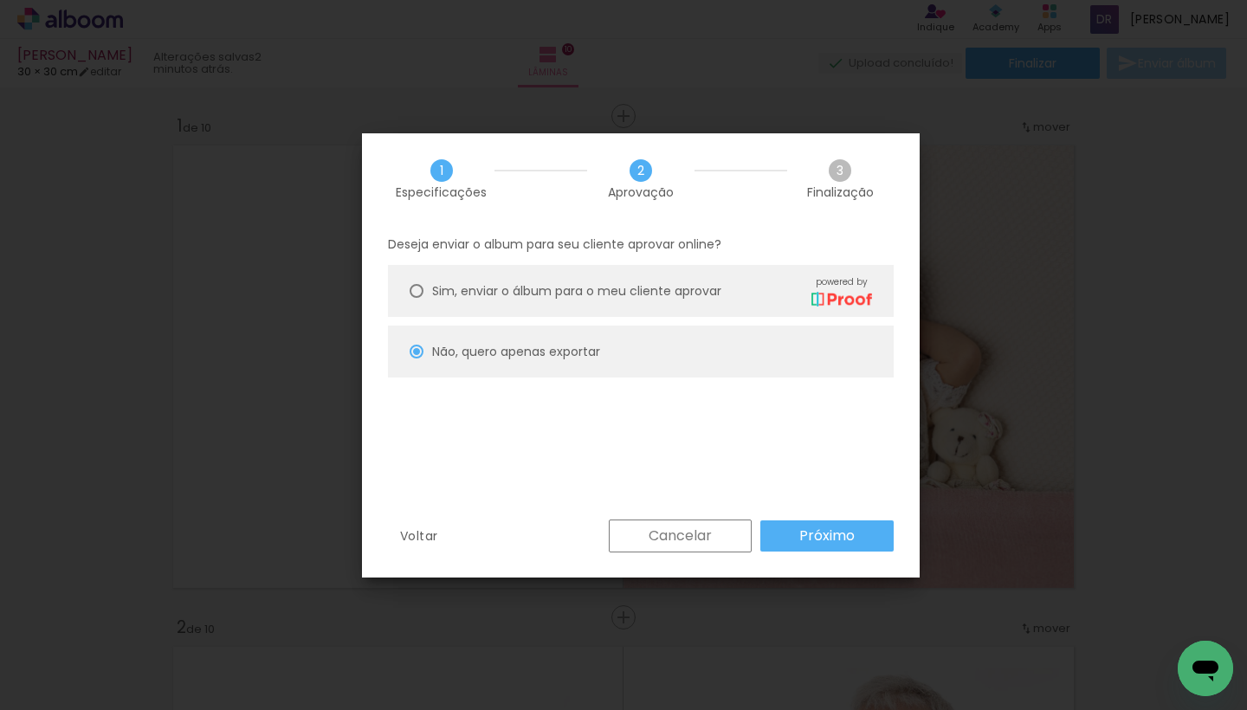
click at [762, 533] on paper-button "Próximo" at bounding box center [826, 536] width 133 height 31
type input "Alta, 300 DPI"
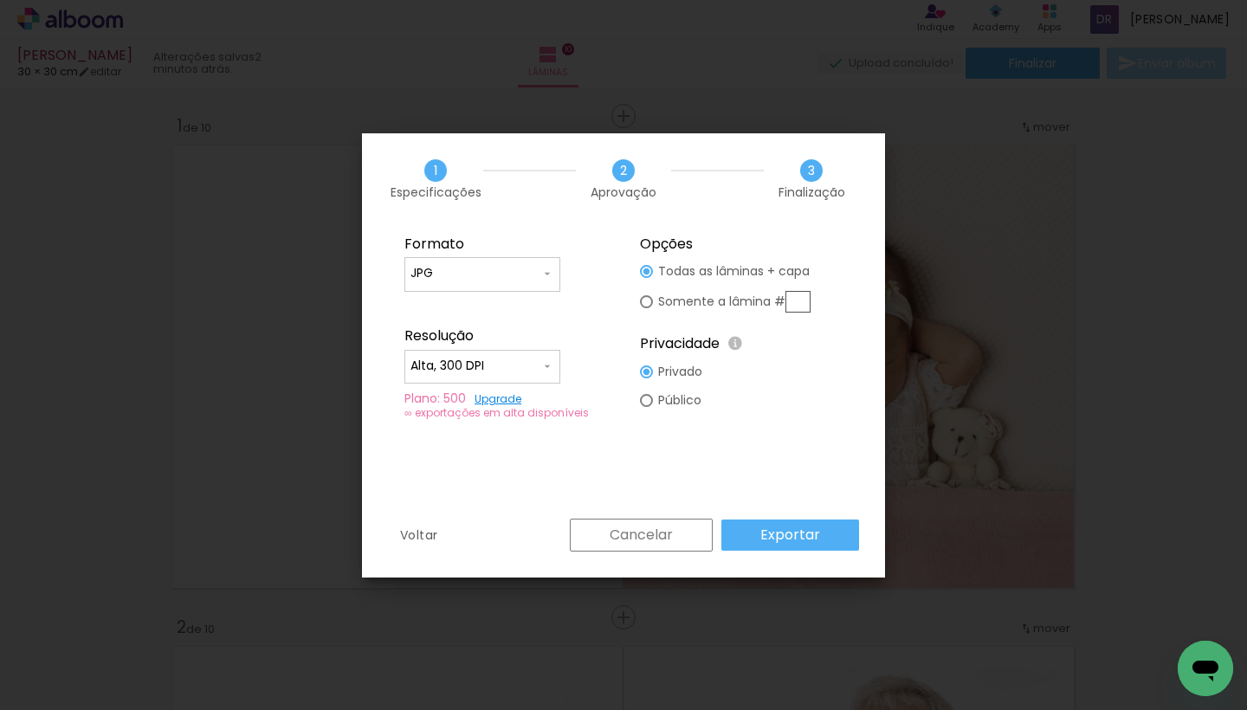
click at [762, 533] on paper-button "Exportar" at bounding box center [790, 535] width 138 height 31
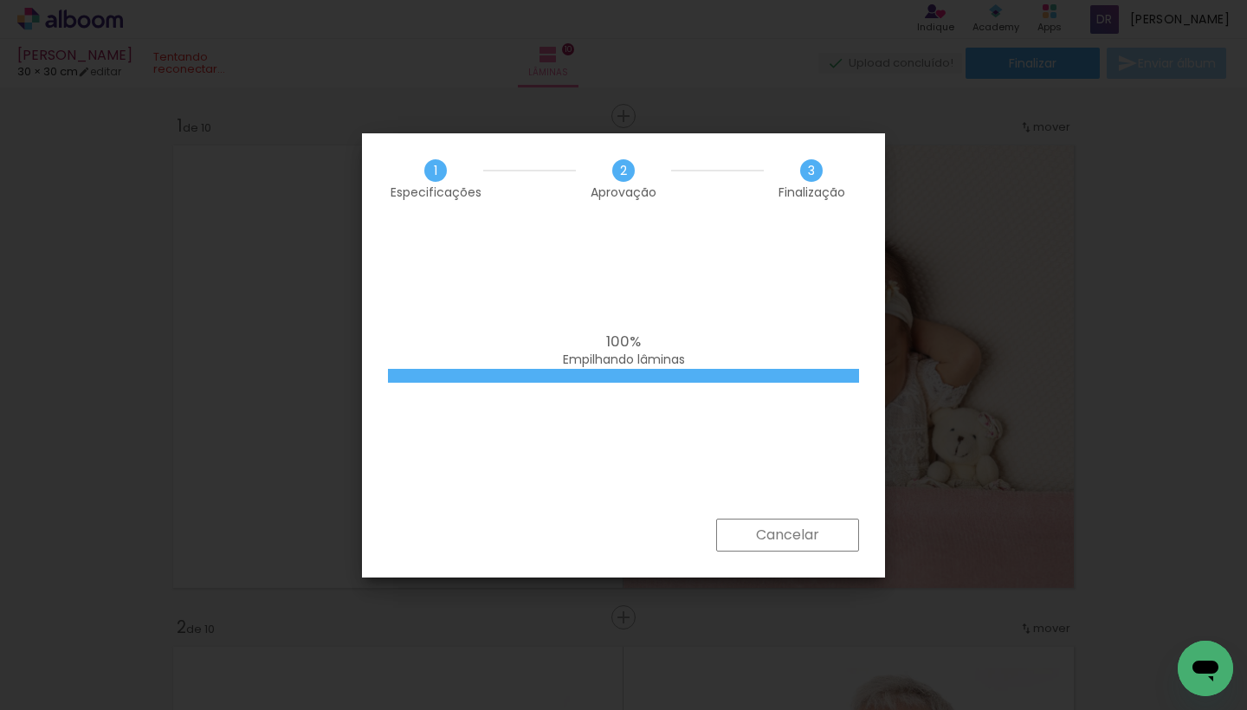
click at [0, 0] on slot "Cancelar" at bounding box center [0, 0] width 0 height 0
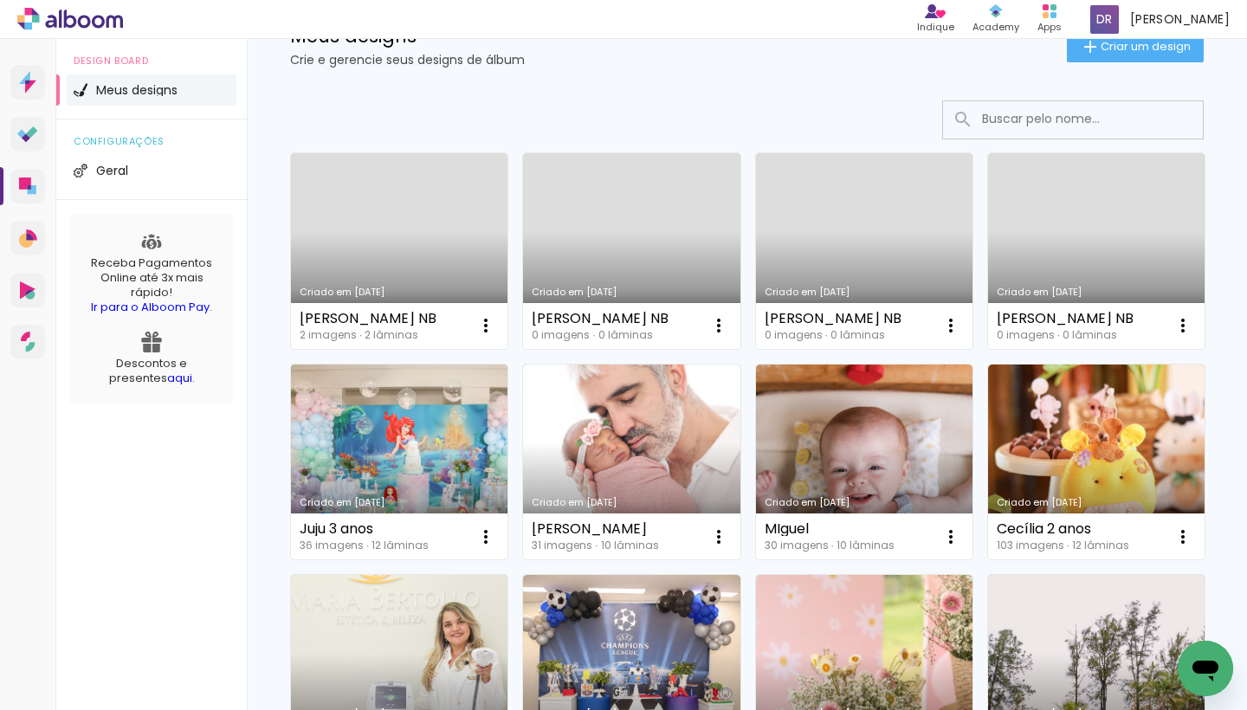
scroll to position [97, 0]
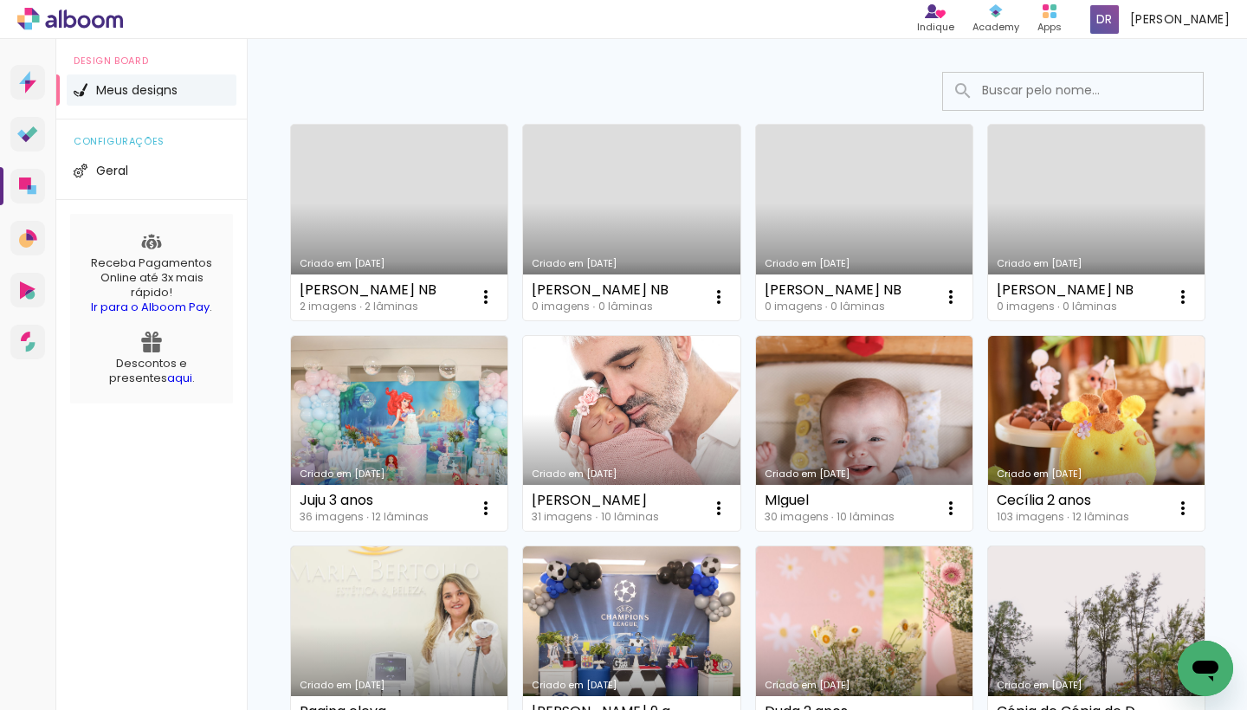
click at [740, 455] on link "Criado em [DATE]" at bounding box center [631, 434] width 217 height 196
